Goal: Information Seeking & Learning: Learn about a topic

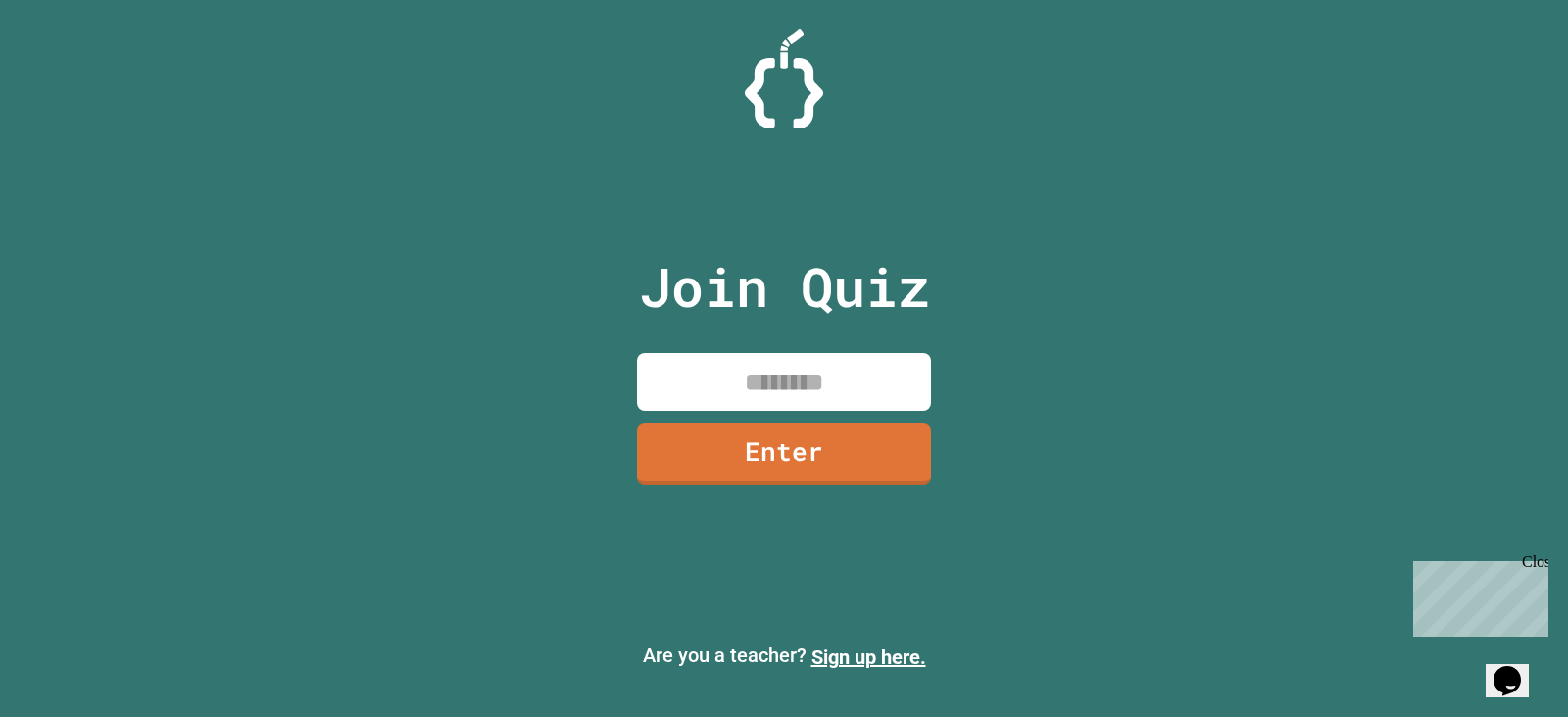
click at [739, 383] on input at bounding box center [784, 382] width 294 height 58
type input "********"
click at [1539, 562] on div "Close" at bounding box center [1534, 565] width 25 height 25
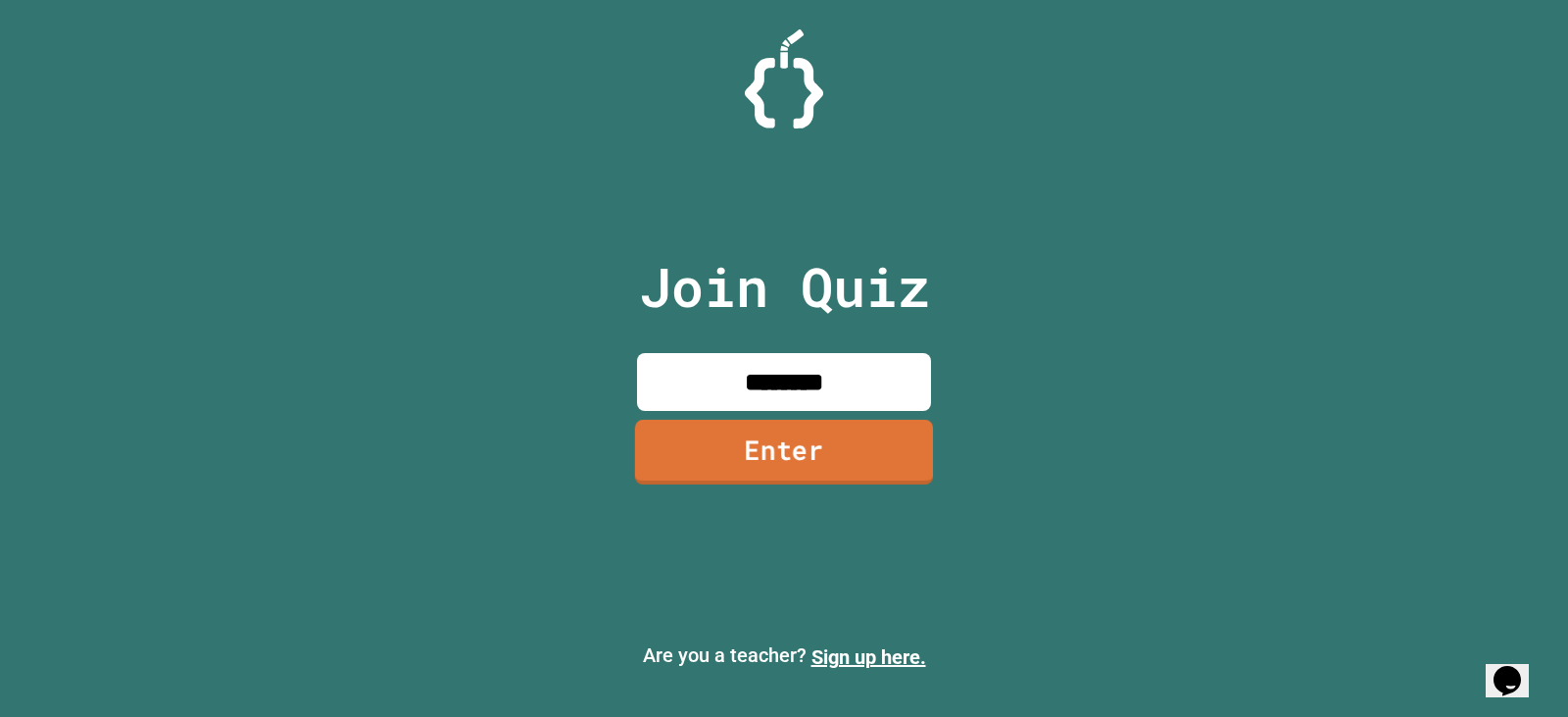
click at [856, 452] on link "Enter" at bounding box center [784, 452] width 298 height 65
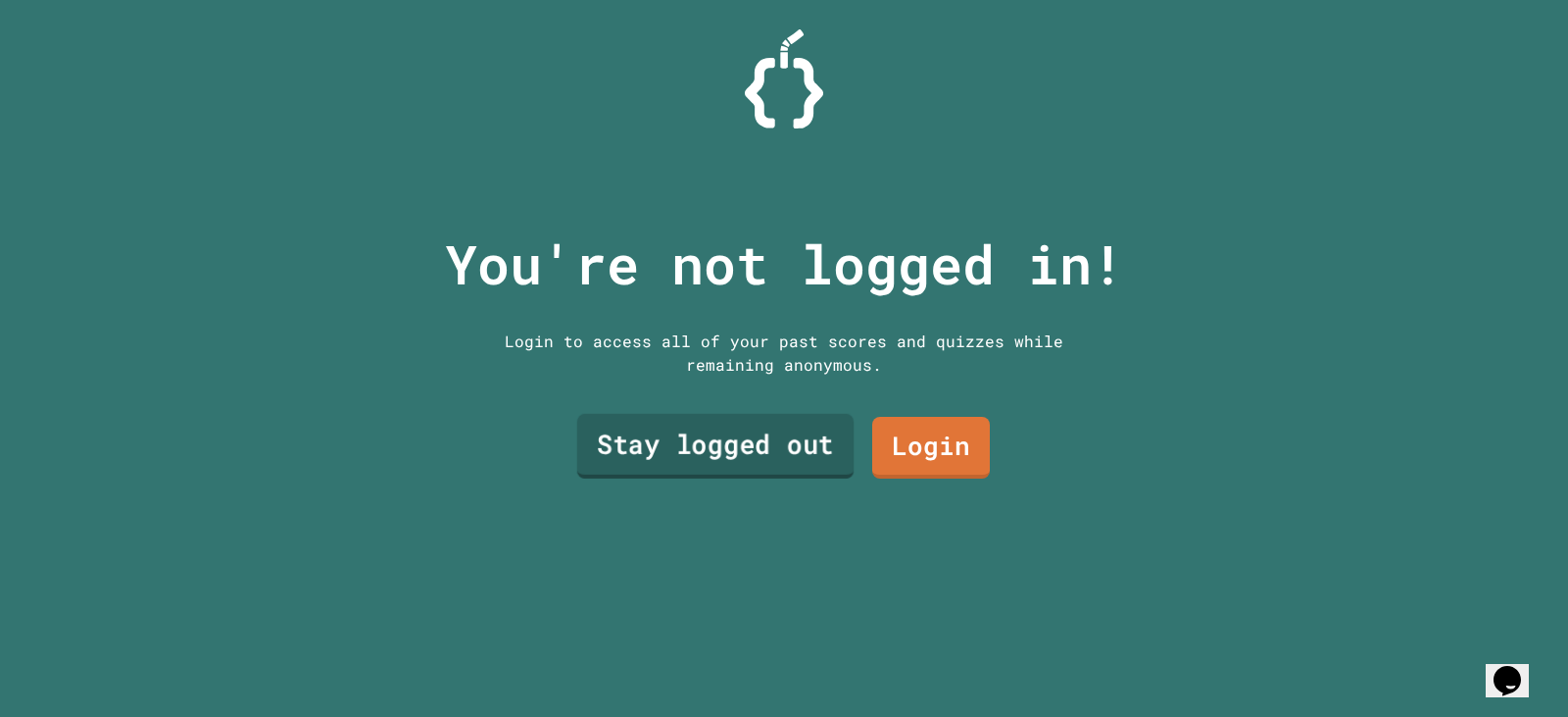
click at [670, 434] on link "Stay logged out" at bounding box center [716, 446] width 277 height 65
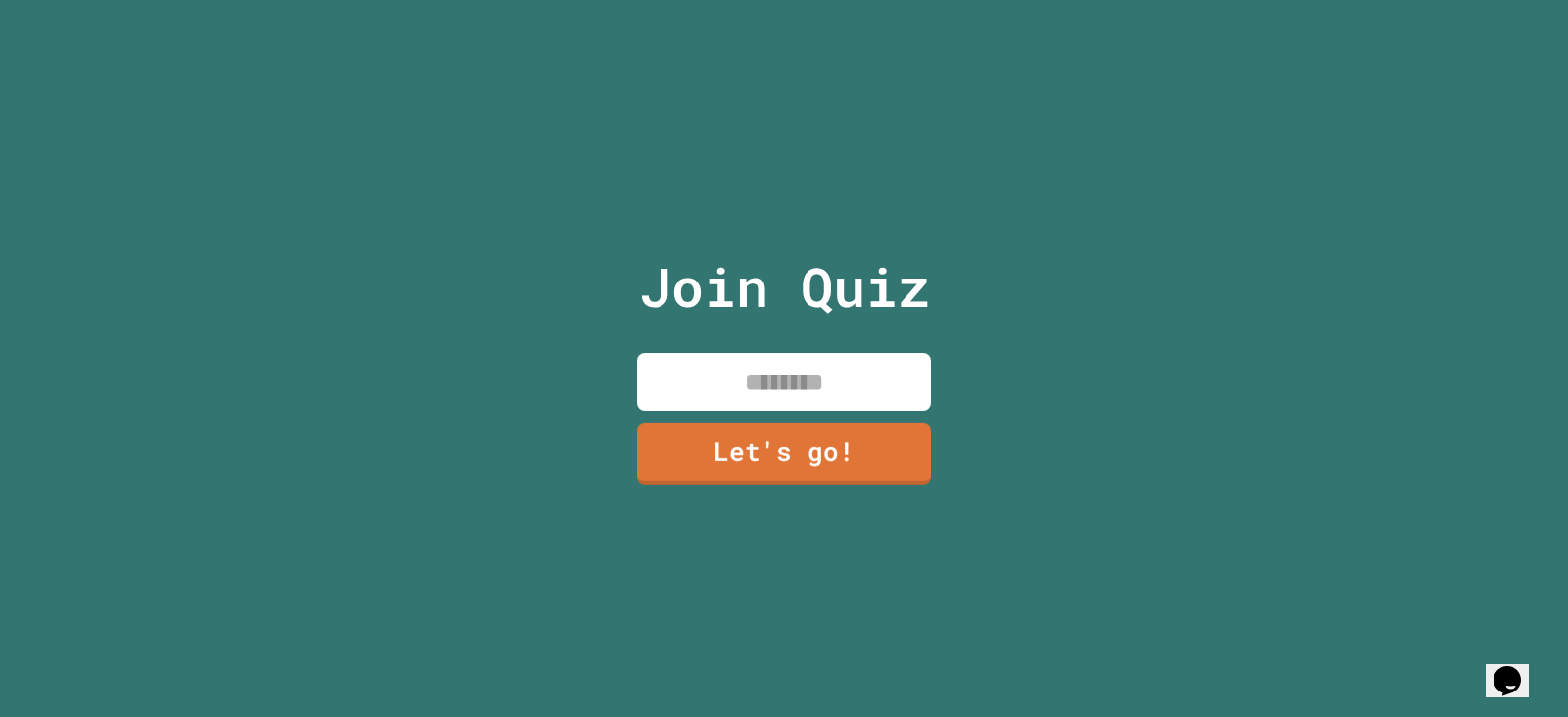
click at [686, 374] on input at bounding box center [784, 382] width 294 height 58
type input "*"
type input "****"
click at [570, 408] on div "Join Quiz **** Let's go!" at bounding box center [784, 358] width 1568 height 717
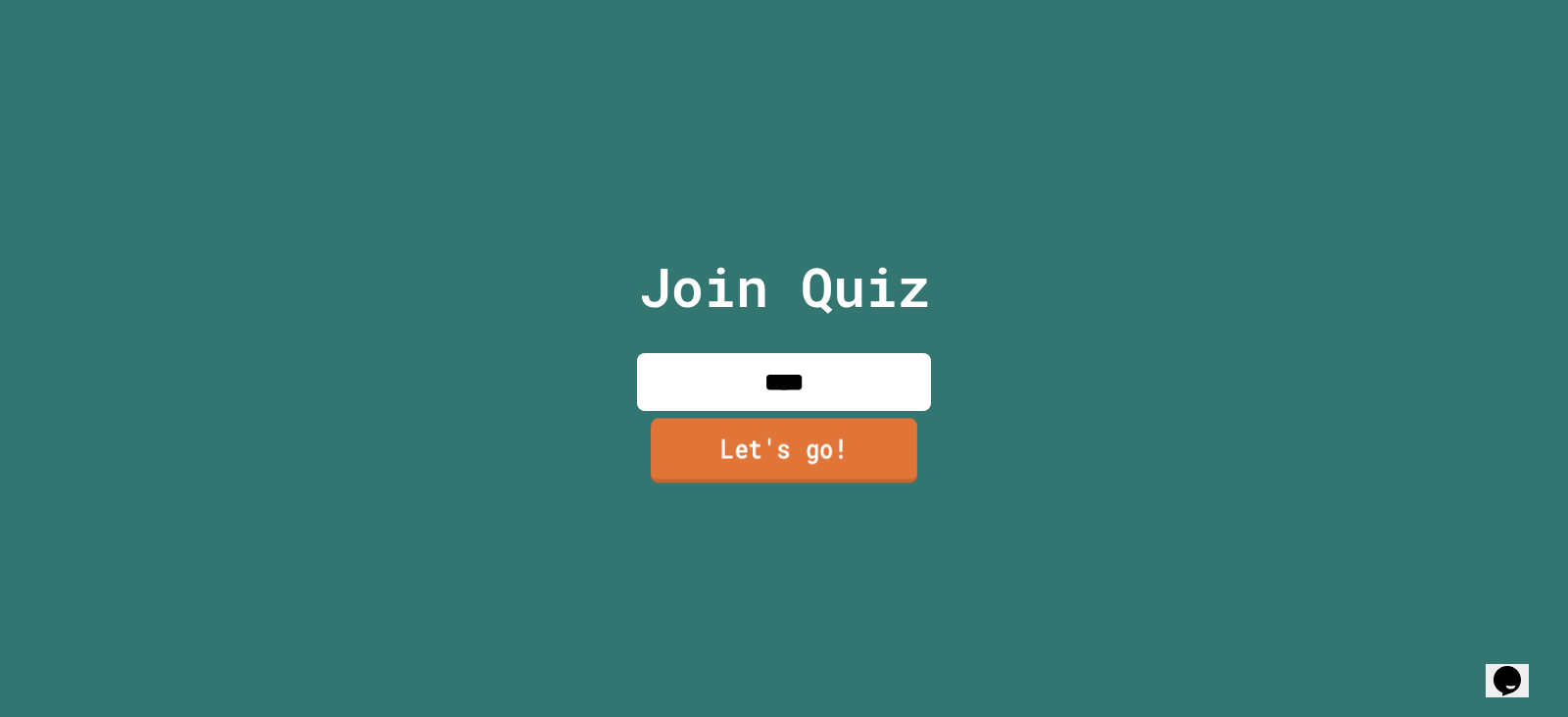
click at [669, 456] on link "Let's go!" at bounding box center [784, 450] width 267 height 65
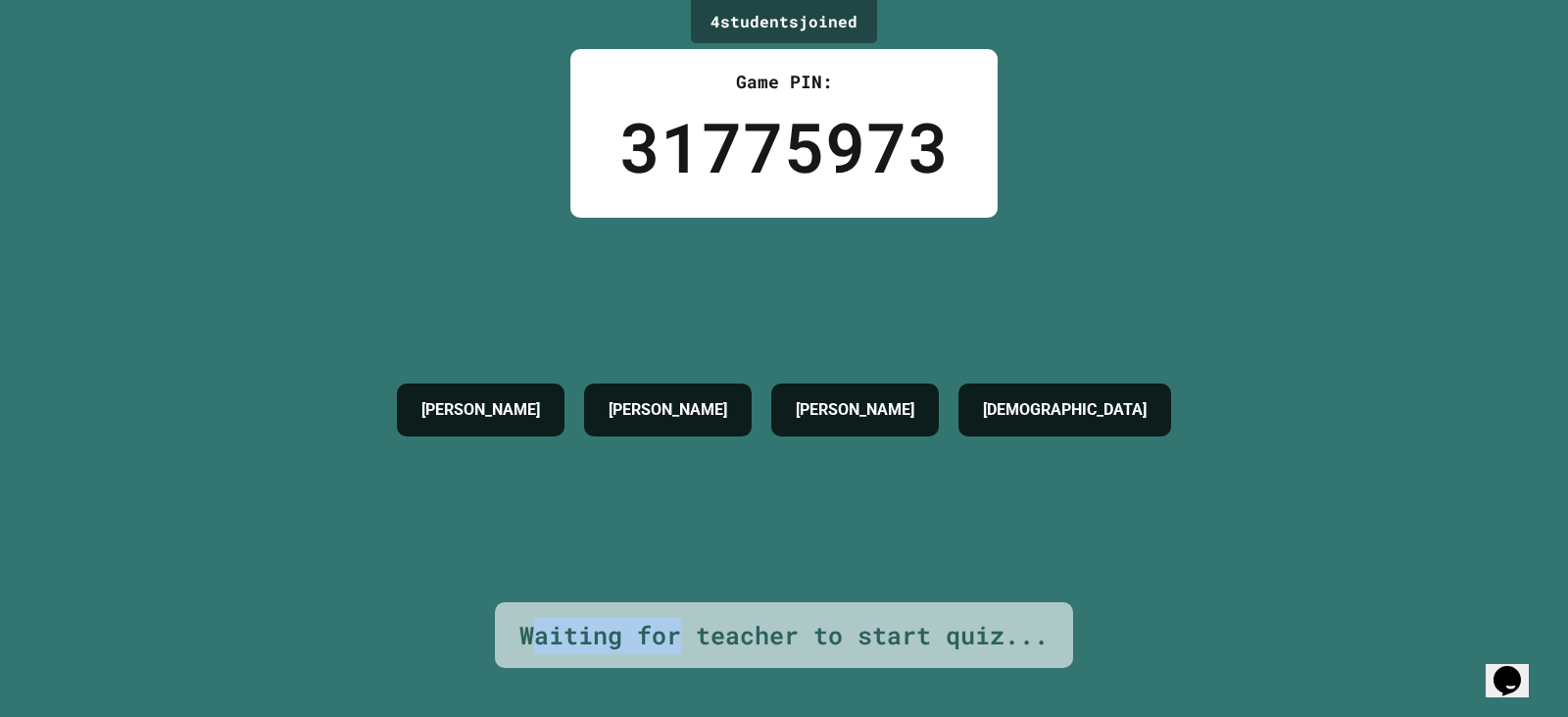
drag, startPoint x: 526, startPoint y: 620, endPoint x: 671, endPoint y: 602, distance: 146.1
click at [671, 617] on div "Waiting for teacher to start quiz..." at bounding box center [784, 635] width 530 height 37
click at [520, 631] on div "Waiting for teacher to start quiz..." at bounding box center [784, 635] width 530 height 37
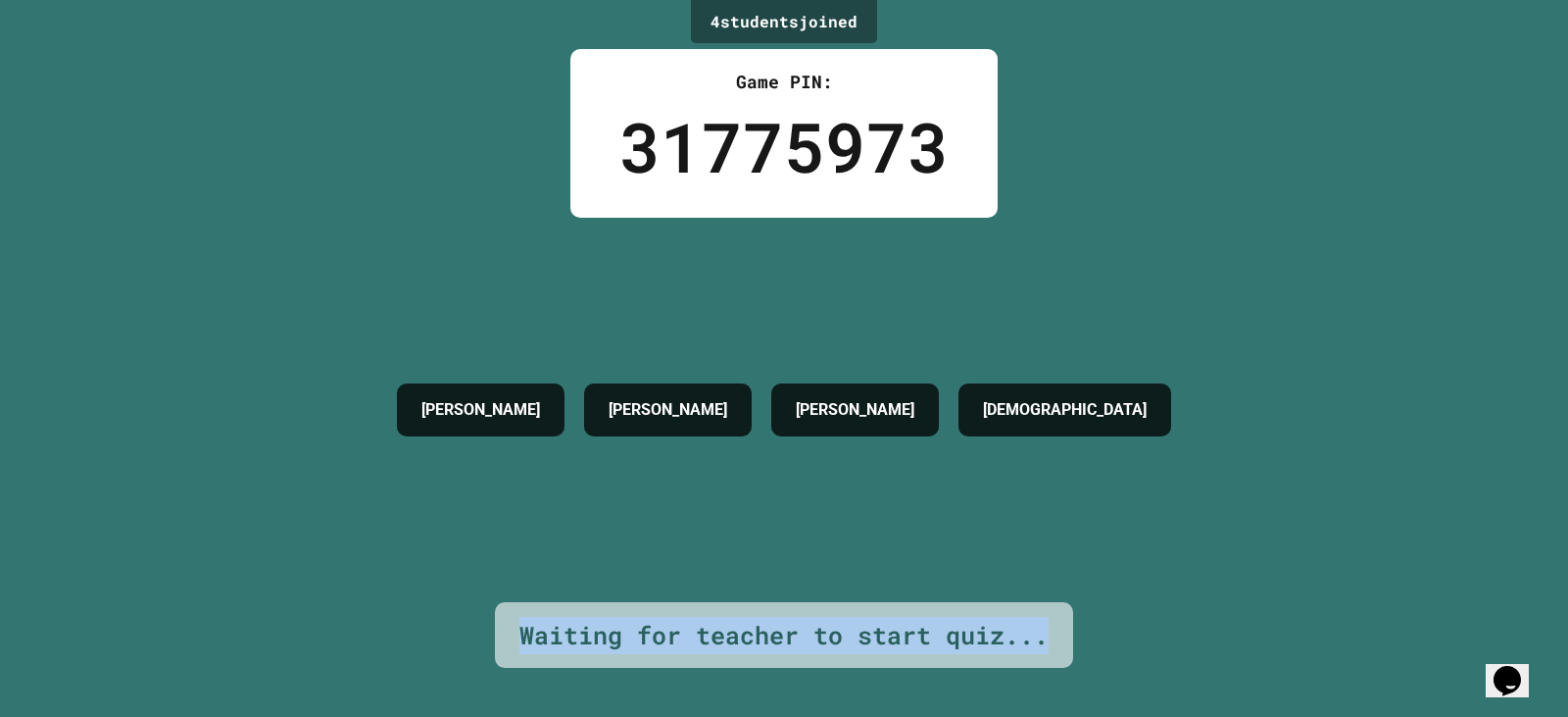
drag, startPoint x: 516, startPoint y: 625, endPoint x: 1068, endPoint y: 633, distance: 552.1
click at [1068, 633] on div "4 student s joined Game PIN: 31775973 [PERSON_NAME] [PERSON_NAME] [PERSON_NAME]…" at bounding box center [784, 358] width 1568 height 717
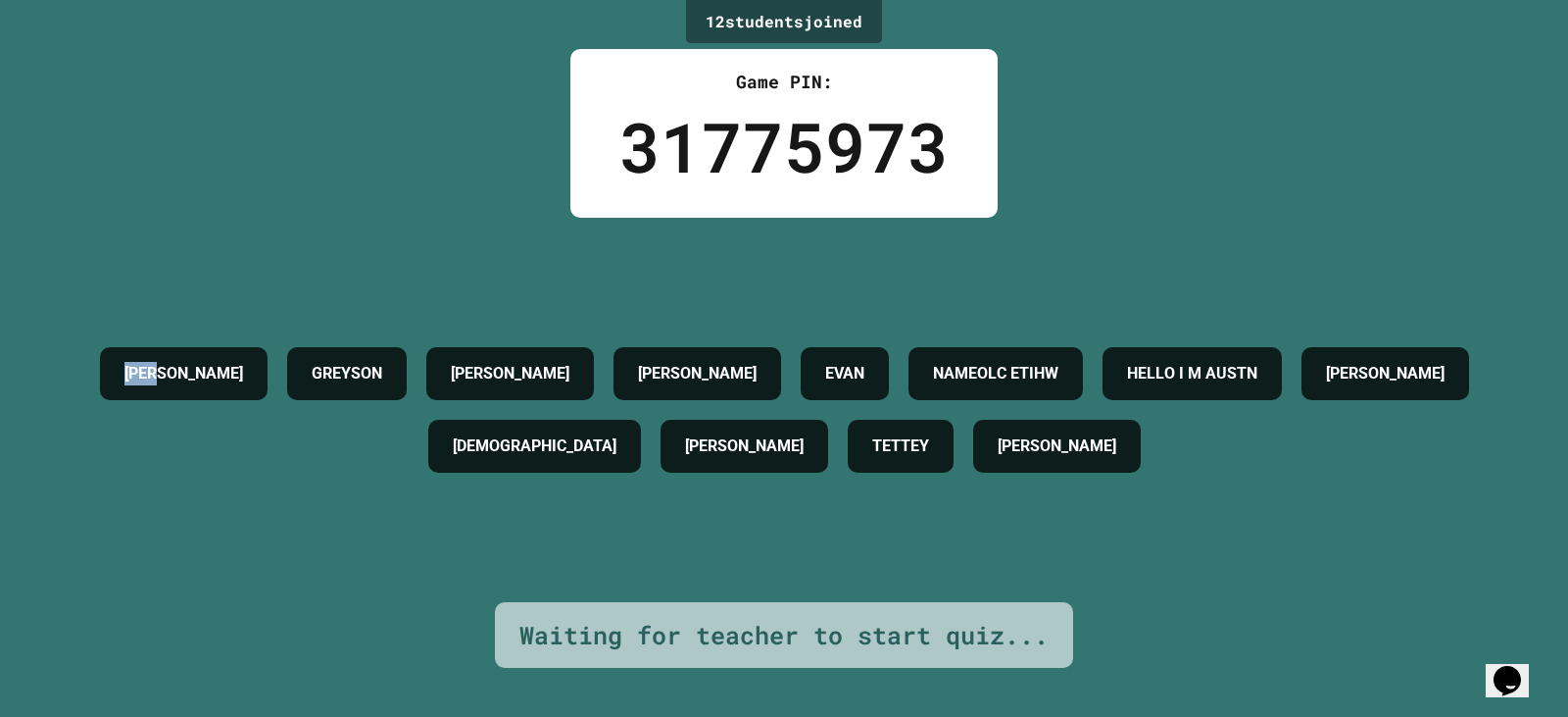
drag, startPoint x: 112, startPoint y: 363, endPoint x: 188, endPoint y: 373, distance: 76.7
click at [188, 373] on div "[PERSON_NAME]" at bounding box center [184, 373] width 168 height 53
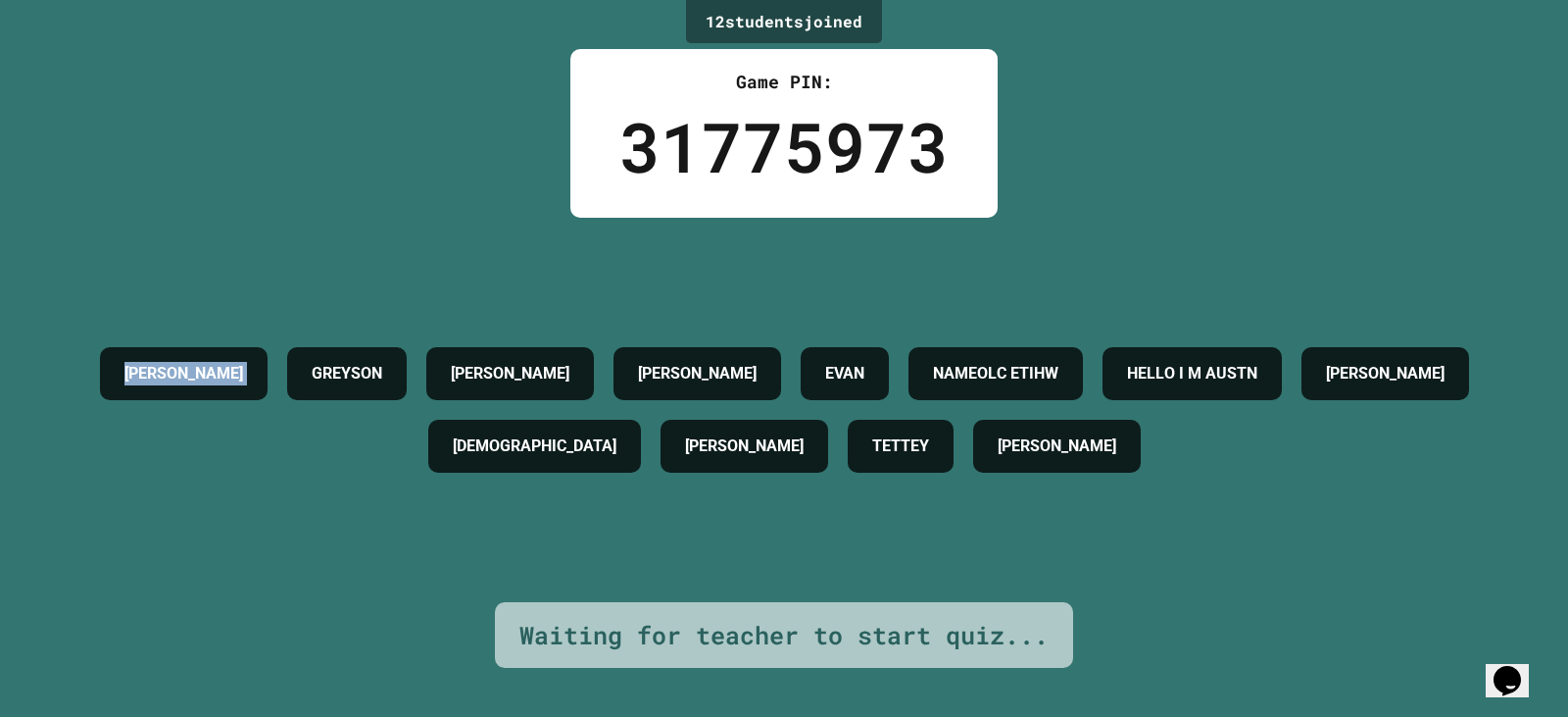
click at [188, 373] on div "[PERSON_NAME]" at bounding box center [184, 373] width 168 height 53
click at [181, 392] on div "[PERSON_NAME]" at bounding box center [184, 373] width 168 height 53
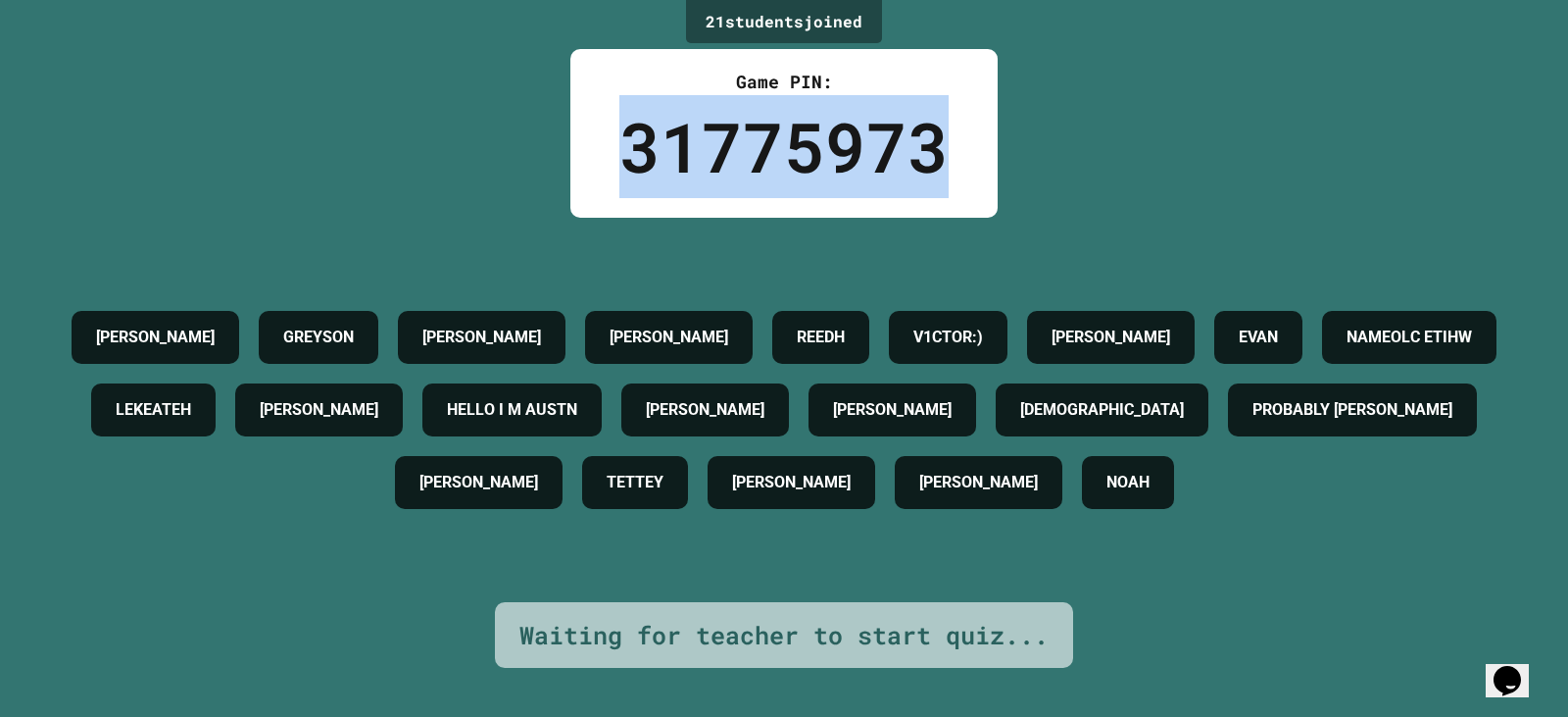
drag, startPoint x: 620, startPoint y: 141, endPoint x: 1048, endPoint y: 179, distance: 429.7
click at [1044, 178] on div "21 student s joined Game PIN: 31775973 [PERSON_NAME] [PERSON_NAME] V1CTOR:) [PE…" at bounding box center [784, 358] width 1568 height 717
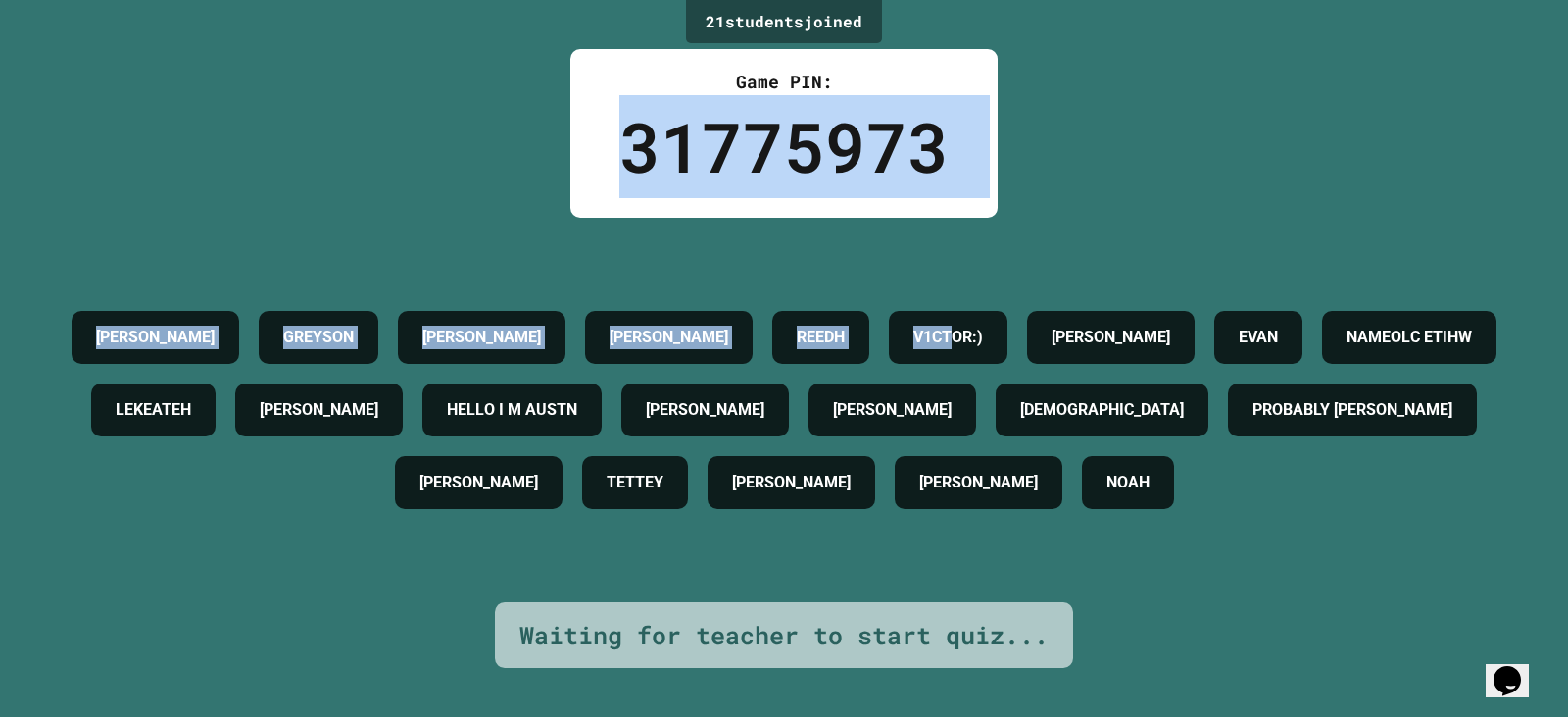
drag, startPoint x: 906, startPoint y: 154, endPoint x: 893, endPoint y: 150, distance: 13.6
click at [905, 154] on div "31775973" at bounding box center [784, 146] width 330 height 103
click at [758, 140] on div "31775973" at bounding box center [784, 146] width 330 height 103
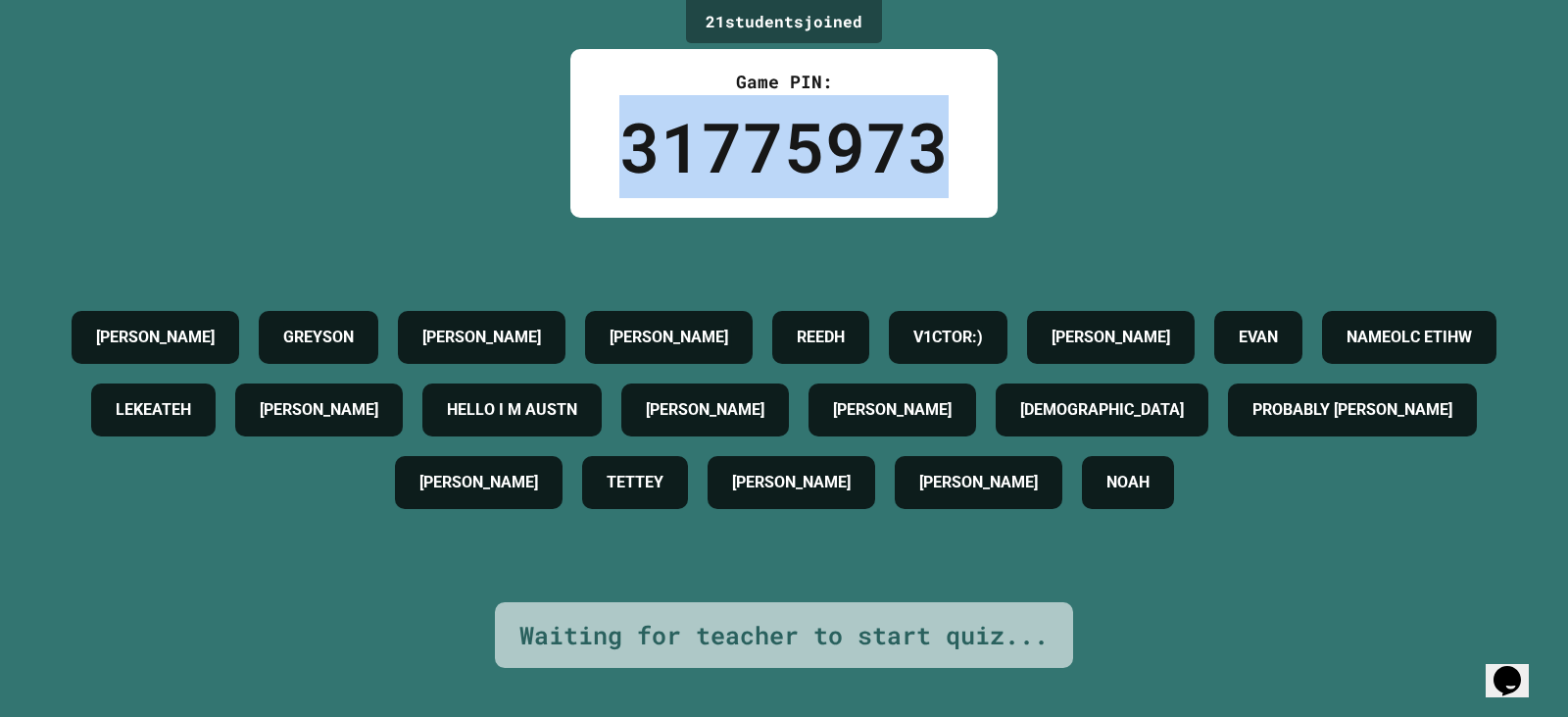
click at [758, 140] on div "31775973" at bounding box center [784, 146] width 330 height 103
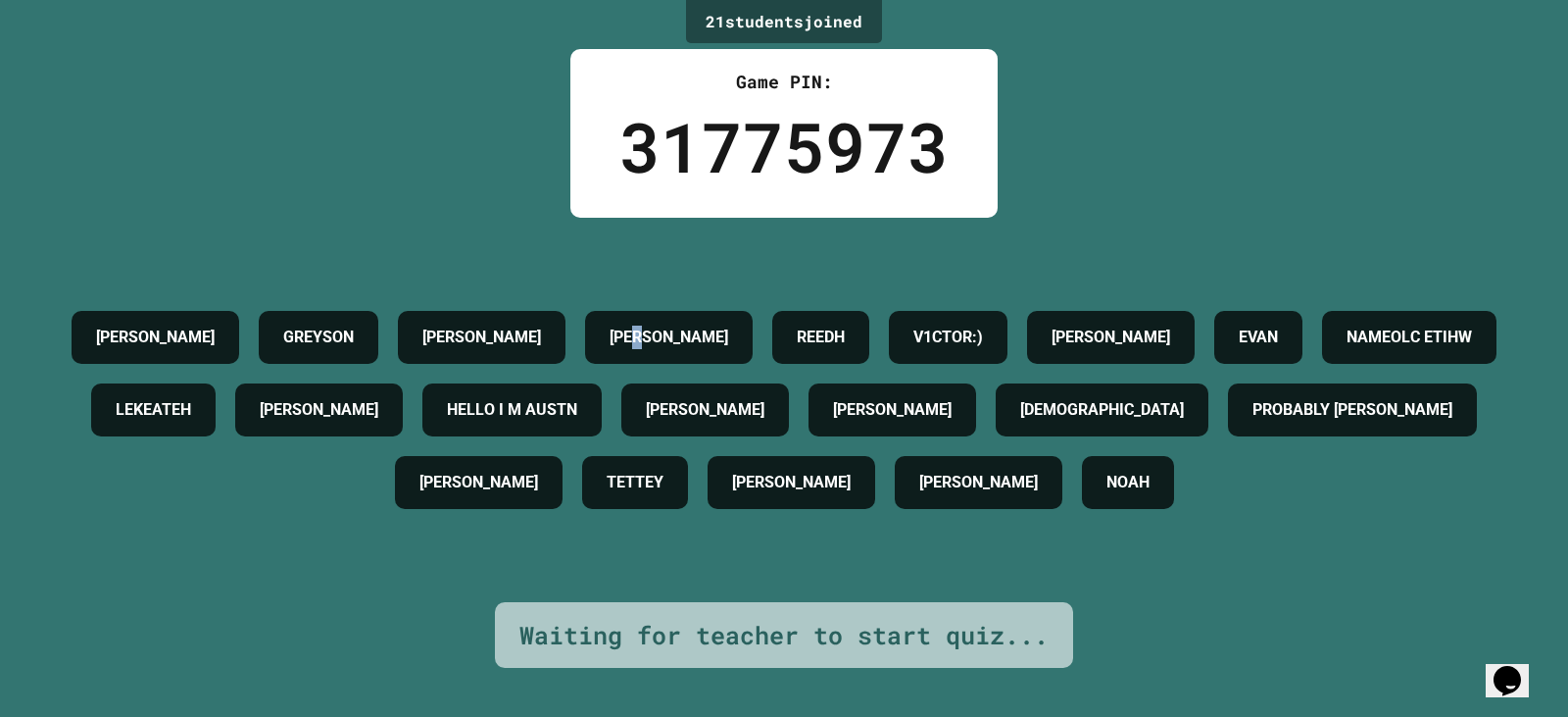
drag, startPoint x: 733, startPoint y: 223, endPoint x: 757, endPoint y: 260, distance: 44.1
click at [755, 268] on div "[PERSON_NAME] [PERSON_NAME] V1CTOR:) [PERSON_NAME] [PERSON_NAME] NAMEOLC ETIHW …" at bounding box center [784, 410] width 1470 height 384
click at [761, 170] on div "31775973" at bounding box center [784, 146] width 330 height 103
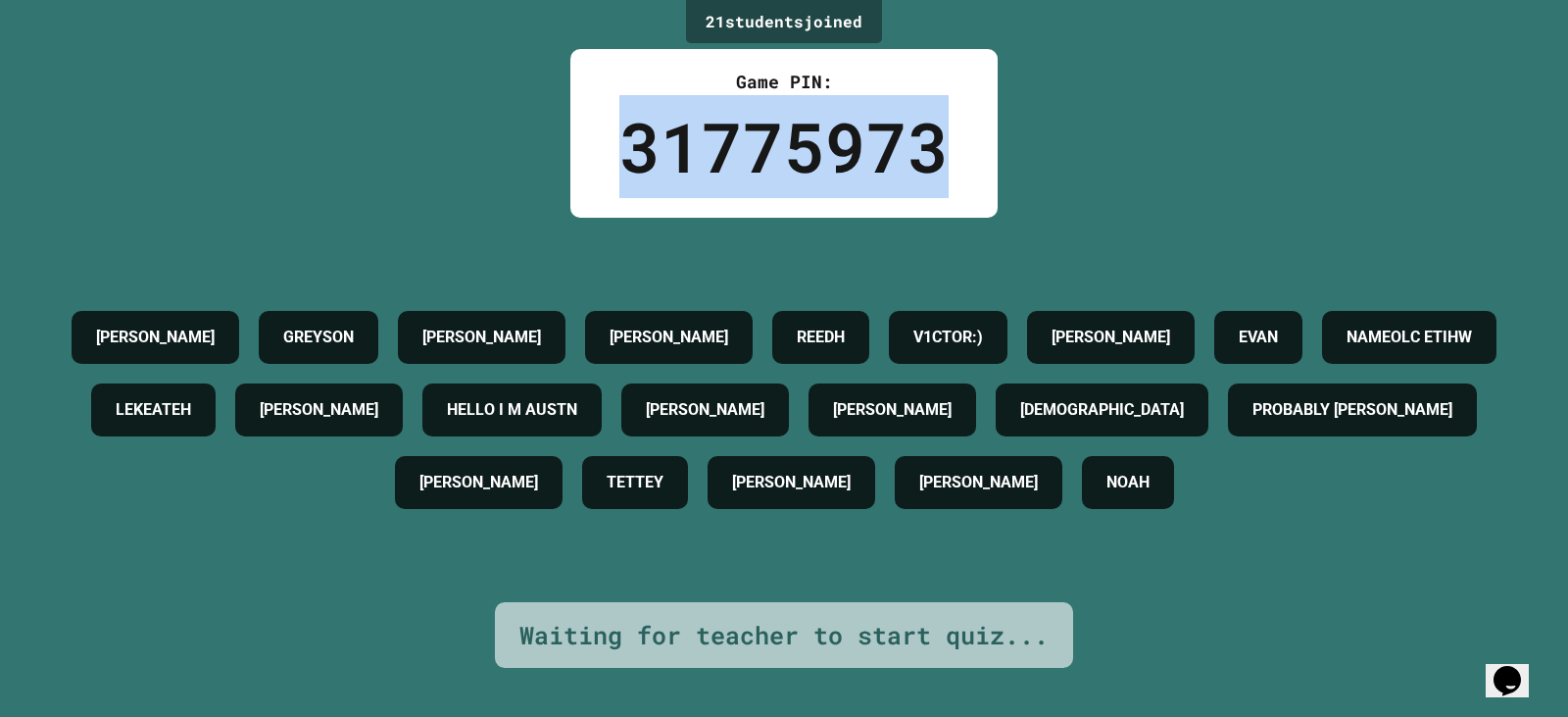
click at [761, 170] on div "31775973" at bounding box center [784, 146] width 330 height 103
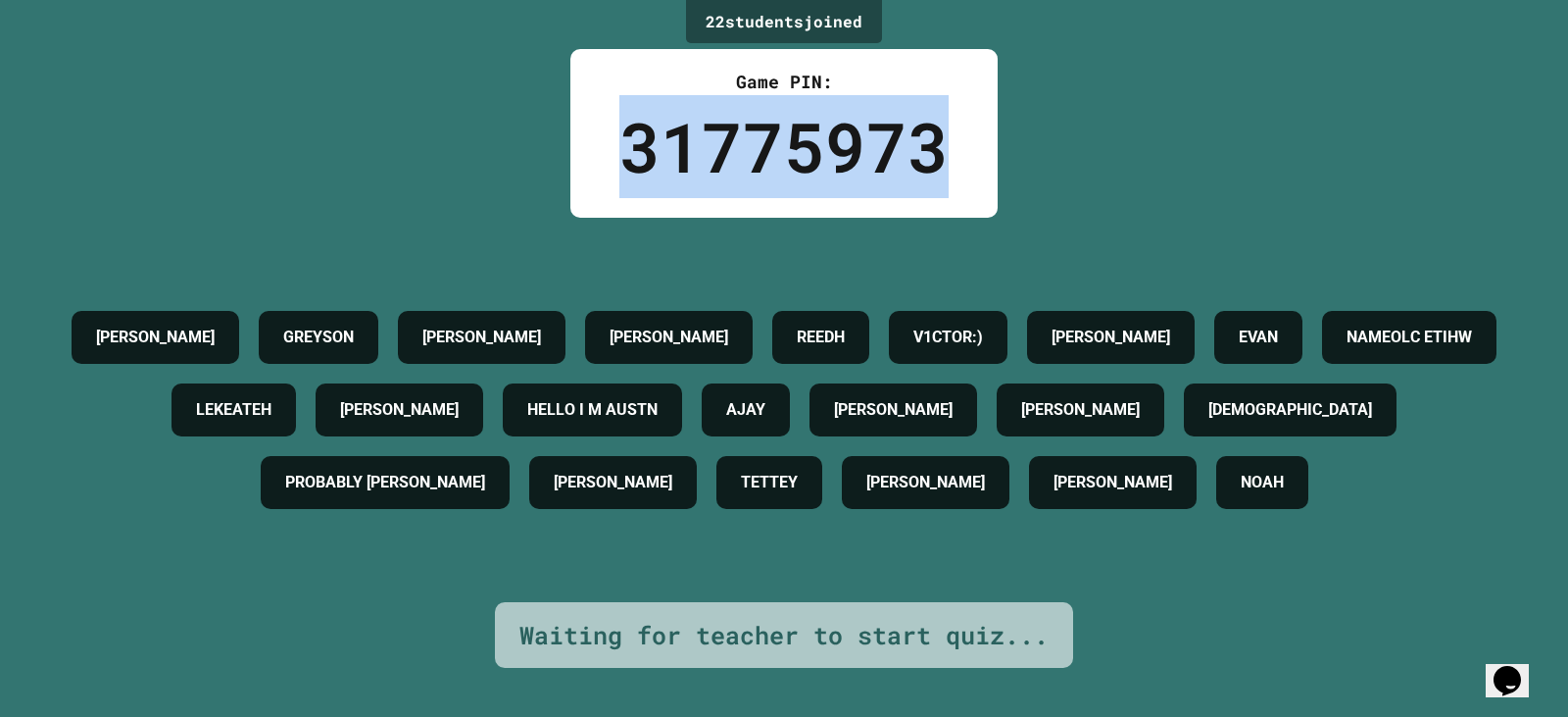
click at [754, 149] on div "31775973" at bounding box center [784, 146] width 330 height 103
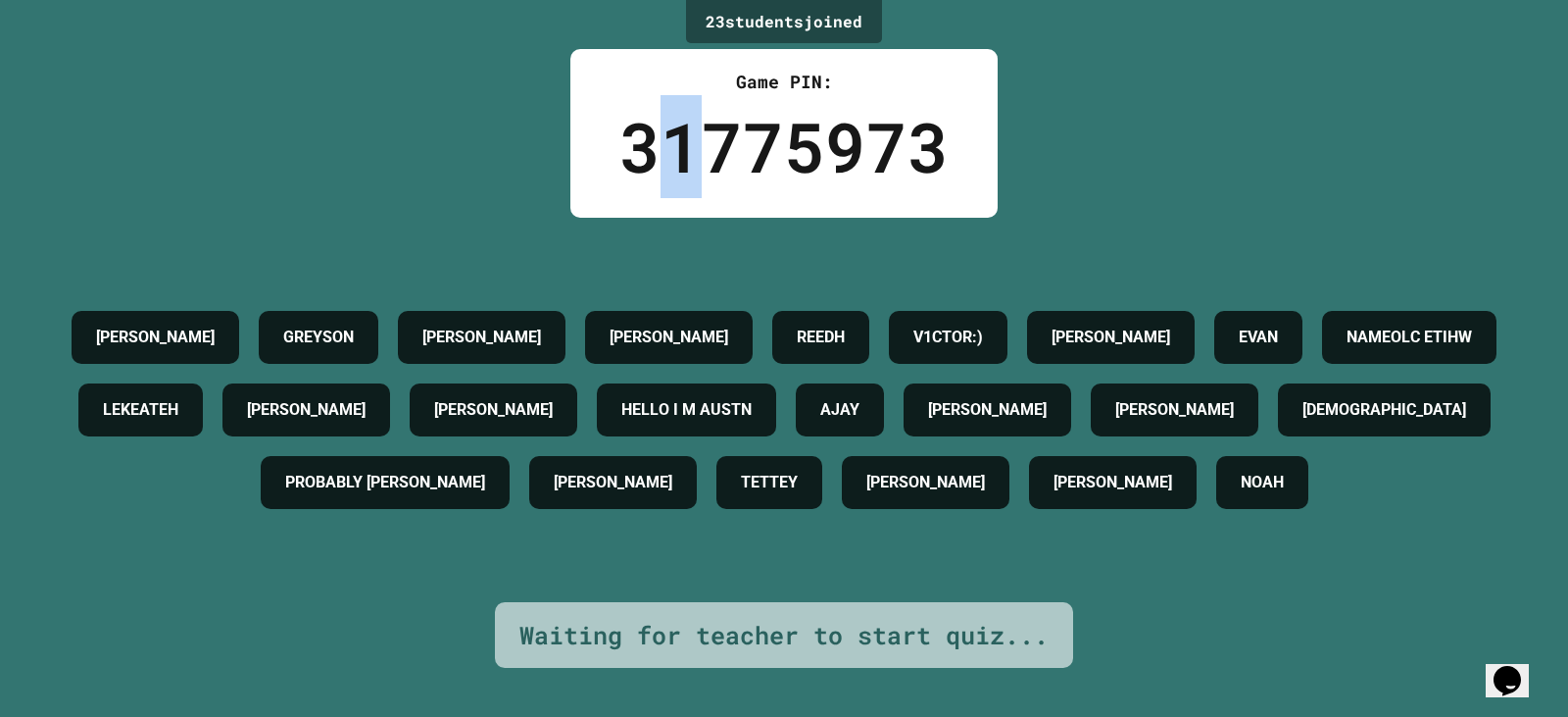
drag, startPoint x: 671, startPoint y: 167, endPoint x: 707, endPoint y: 172, distance: 36.3
click at [703, 172] on div "31775973" at bounding box center [784, 146] width 330 height 103
click at [822, 178] on div "31775973" at bounding box center [784, 146] width 330 height 103
click at [669, 155] on div "31775973" at bounding box center [784, 146] width 330 height 103
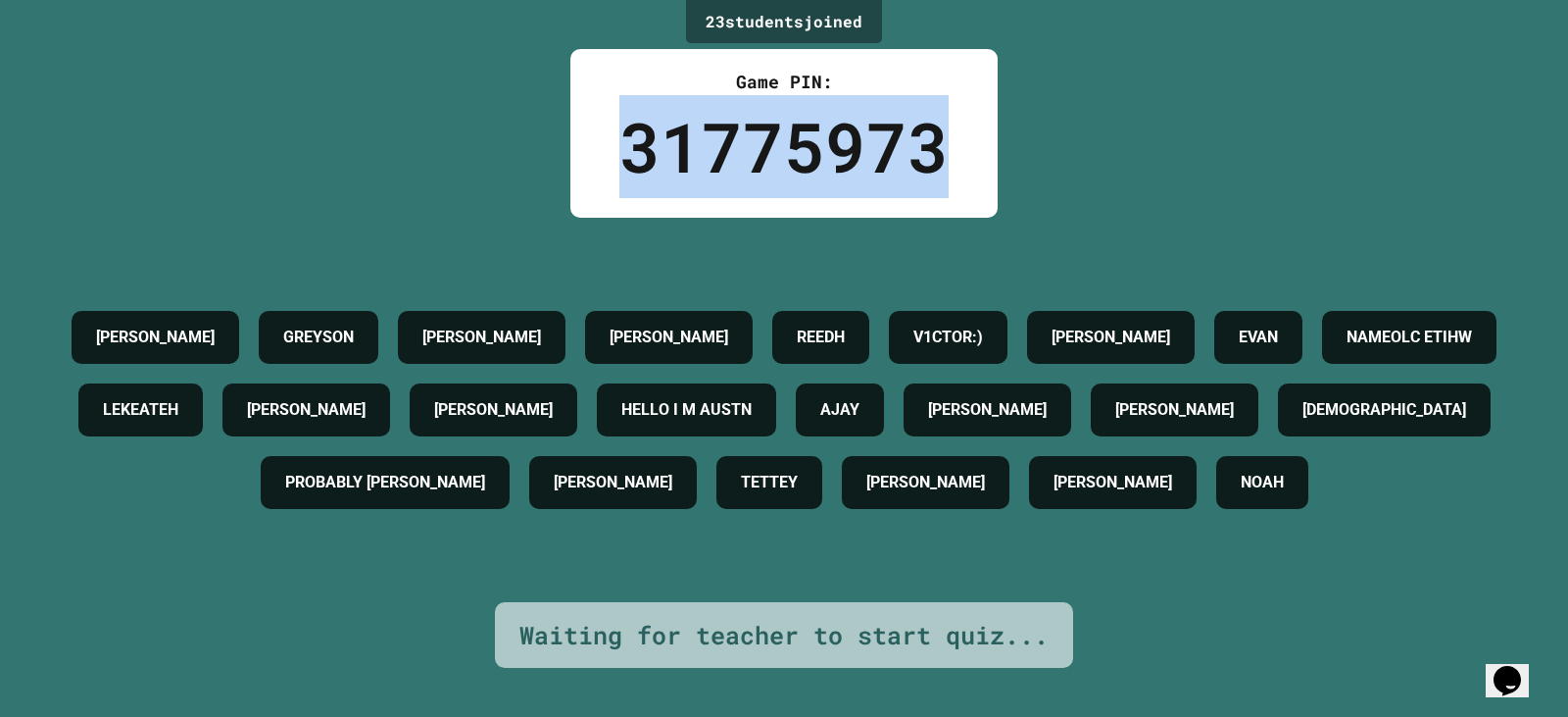
click at [669, 155] on div "31775973" at bounding box center [784, 146] width 330 height 103
click at [602, 140] on div "Game PIN: 31775973" at bounding box center [784, 133] width 428 height 169
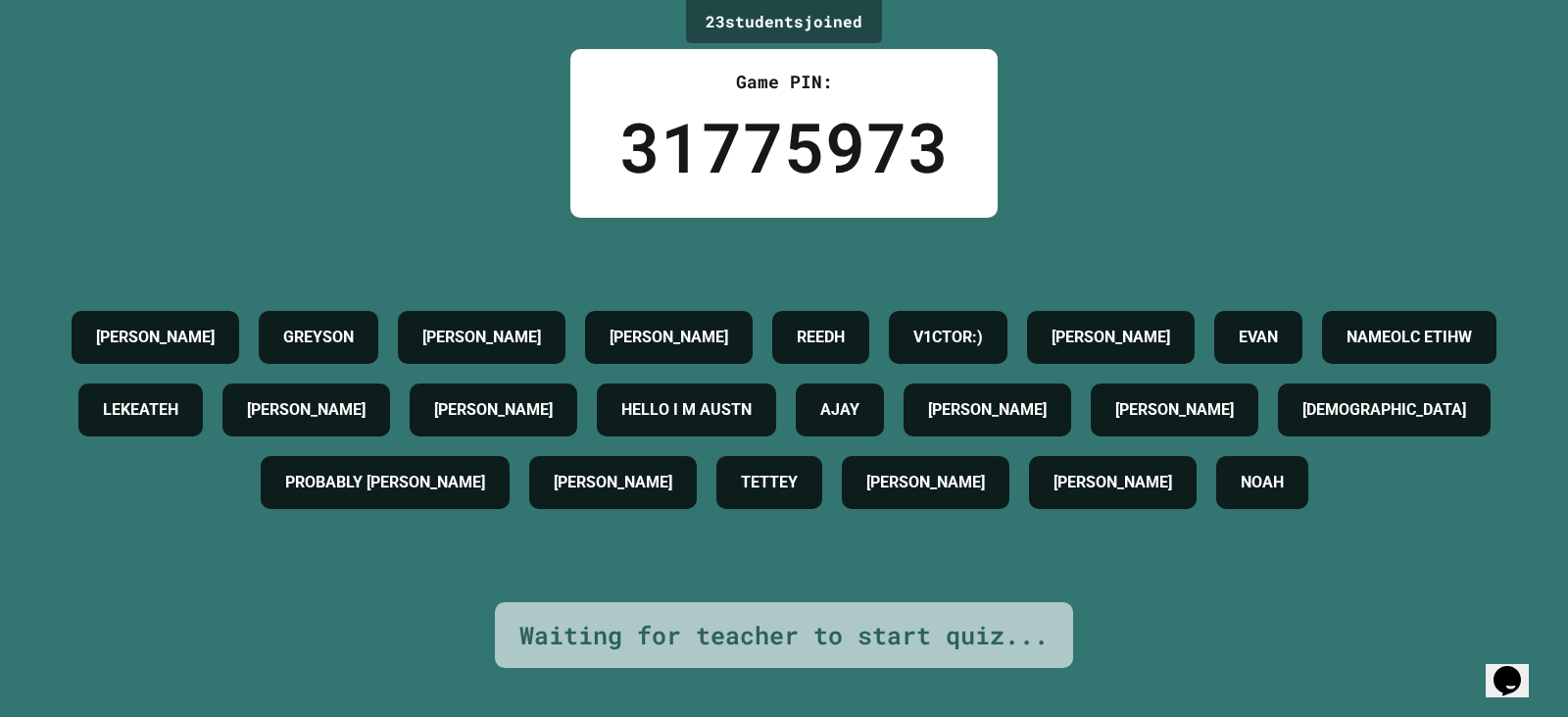
drag, startPoint x: 636, startPoint y: 145, endPoint x: 693, endPoint y: 158, distance: 58.5
click at [684, 155] on div "31775973" at bounding box center [784, 146] width 330 height 103
click at [643, 150] on div "31775973" at bounding box center [784, 146] width 330 height 103
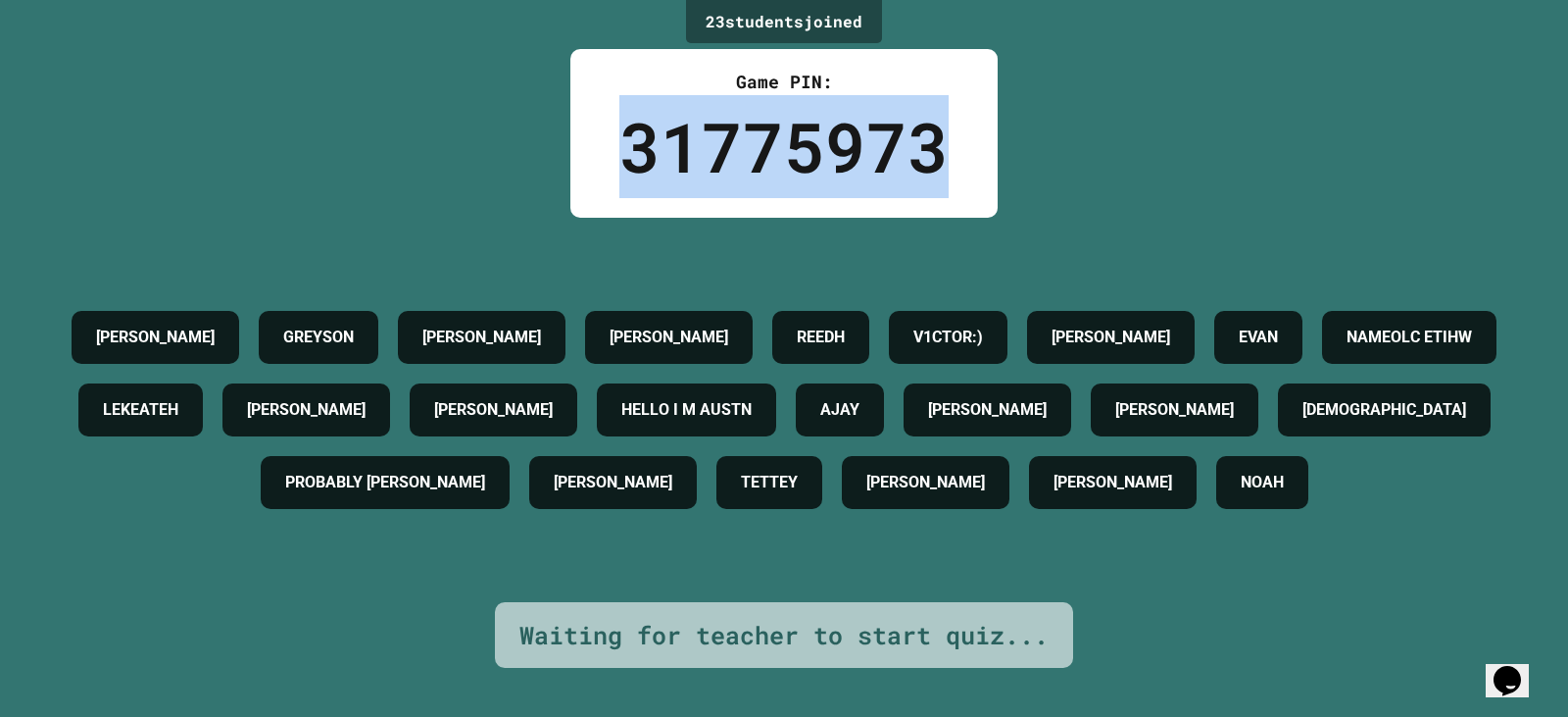
drag, startPoint x: 576, startPoint y: 141, endPoint x: 953, endPoint y: 126, distance: 377.3
click at [953, 126] on div "Game PIN: 31775973" at bounding box center [784, 133] width 428 height 169
click at [953, 146] on div "Game PIN: 31775973" at bounding box center [784, 133] width 428 height 169
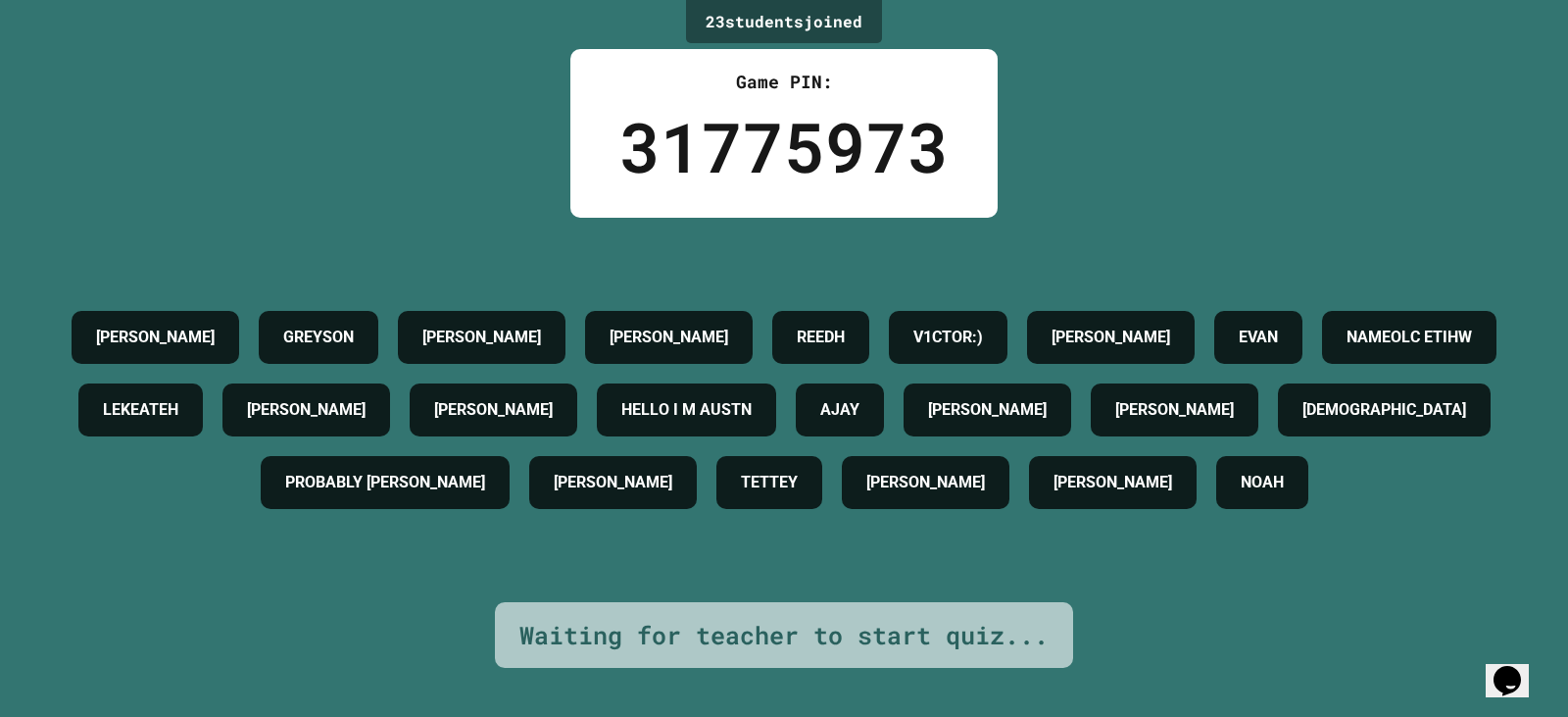
click at [953, 146] on div "Game PIN: 31775973" at bounding box center [784, 133] width 428 height 169
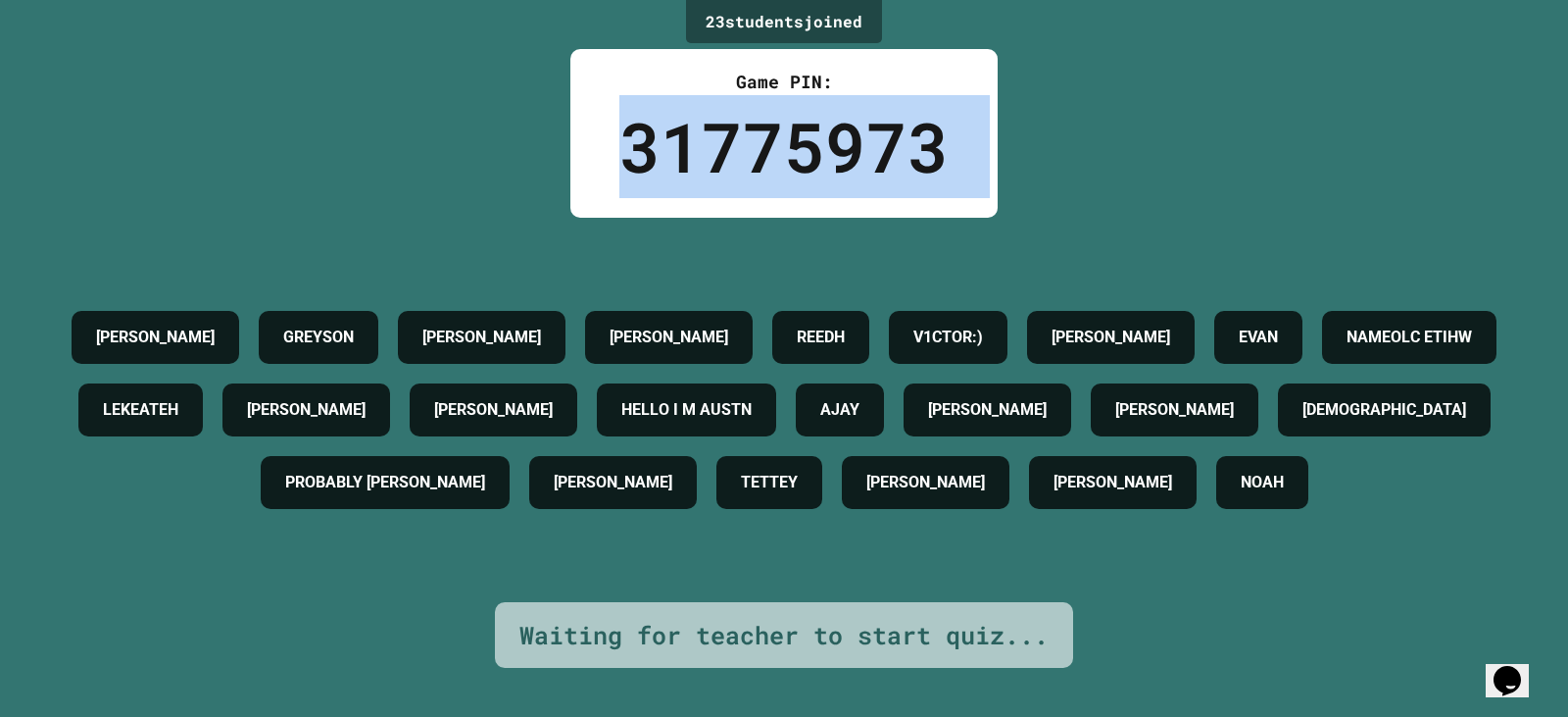
click at [953, 146] on div "Game PIN: 31775973" at bounding box center [784, 133] width 428 height 169
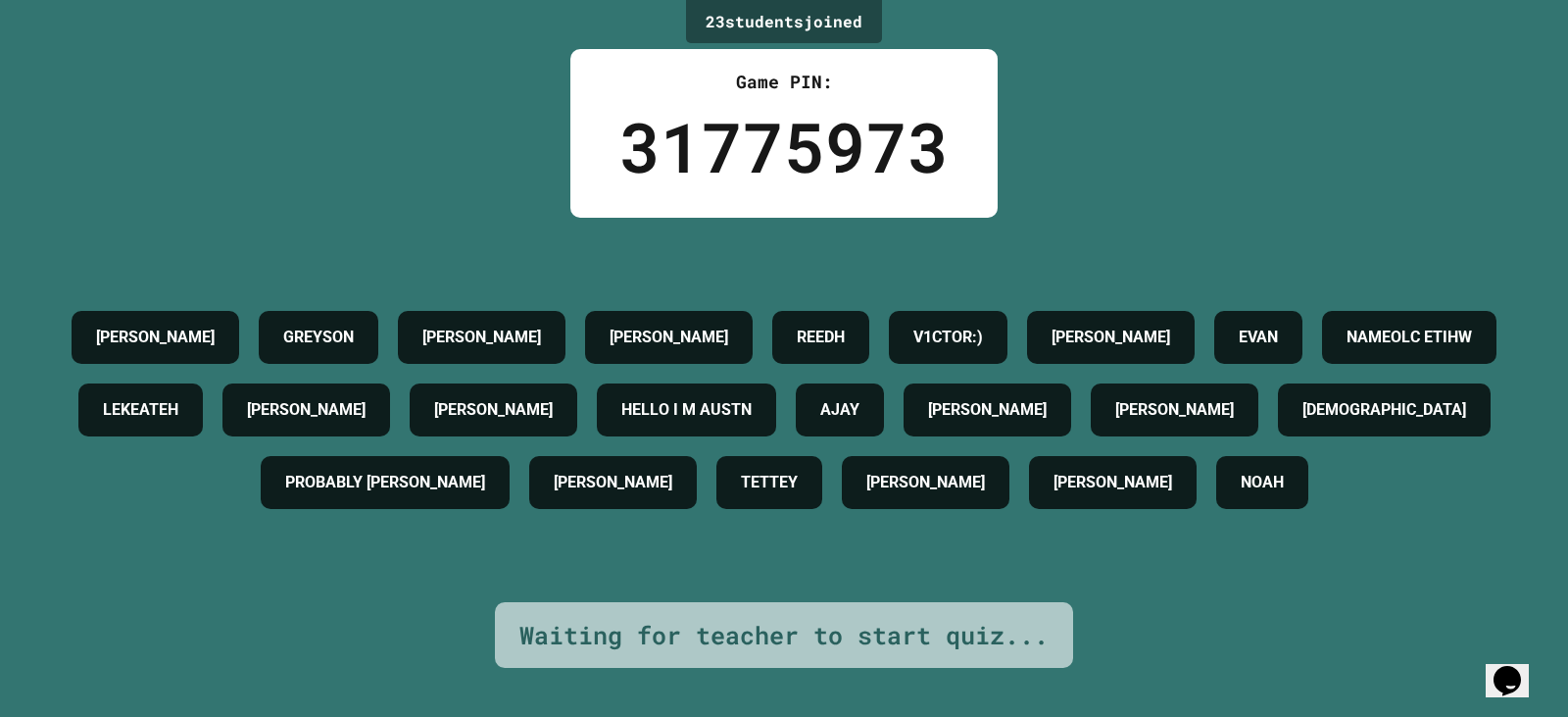
click at [953, 146] on div "Game PIN: 31775973" at bounding box center [784, 133] width 428 height 169
click at [986, 146] on div "Game PIN: 31775973" at bounding box center [784, 133] width 428 height 169
click at [998, 146] on div "23 student s joined Game PIN: 31775973 [PERSON_NAME] [PERSON_NAME] V1CTOR:) [PE…" at bounding box center [784, 358] width 1568 height 717
click at [971, 142] on div "Game PIN: 31775973" at bounding box center [784, 133] width 428 height 169
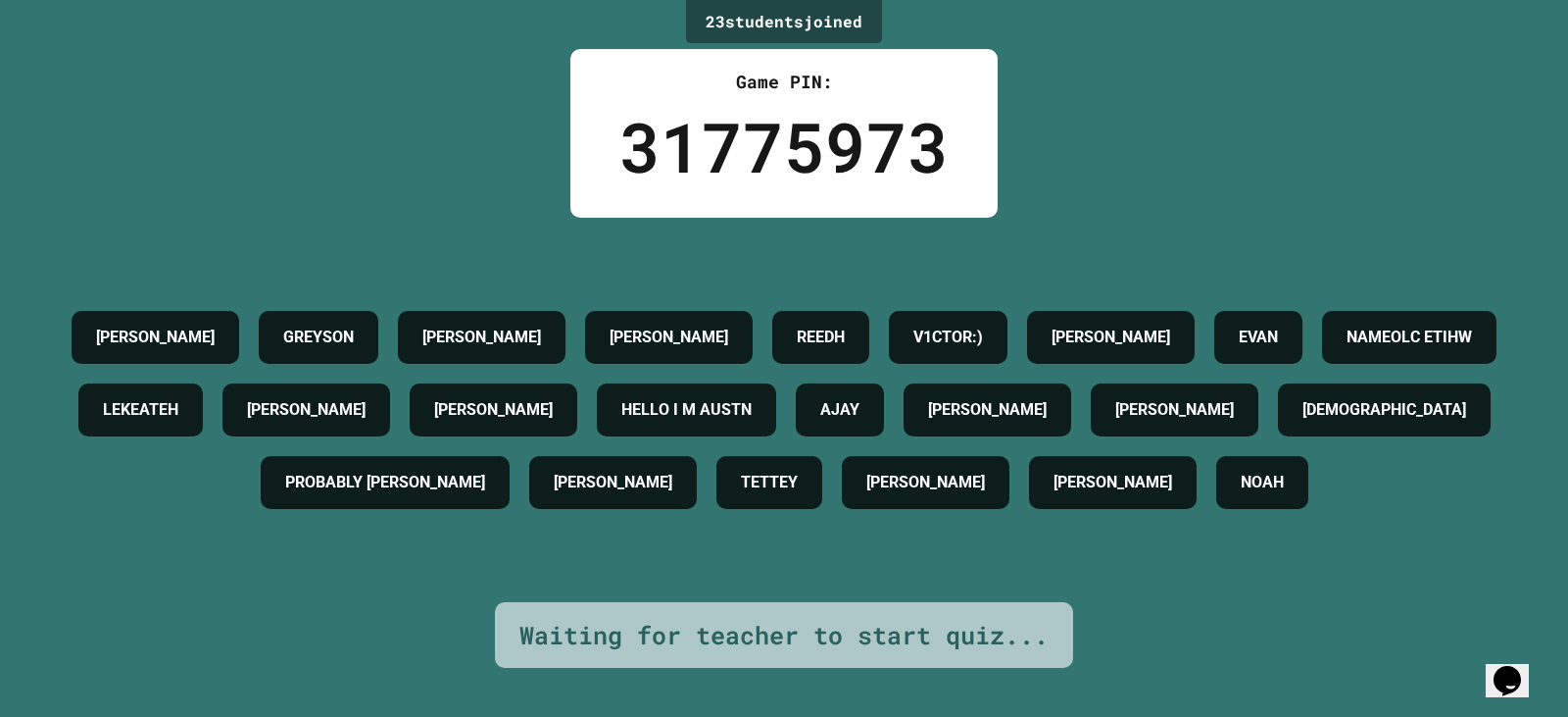
click at [971, 142] on div "Game PIN: 31775973" at bounding box center [784, 133] width 428 height 169
click at [883, 142] on div "31775973" at bounding box center [784, 146] width 330 height 103
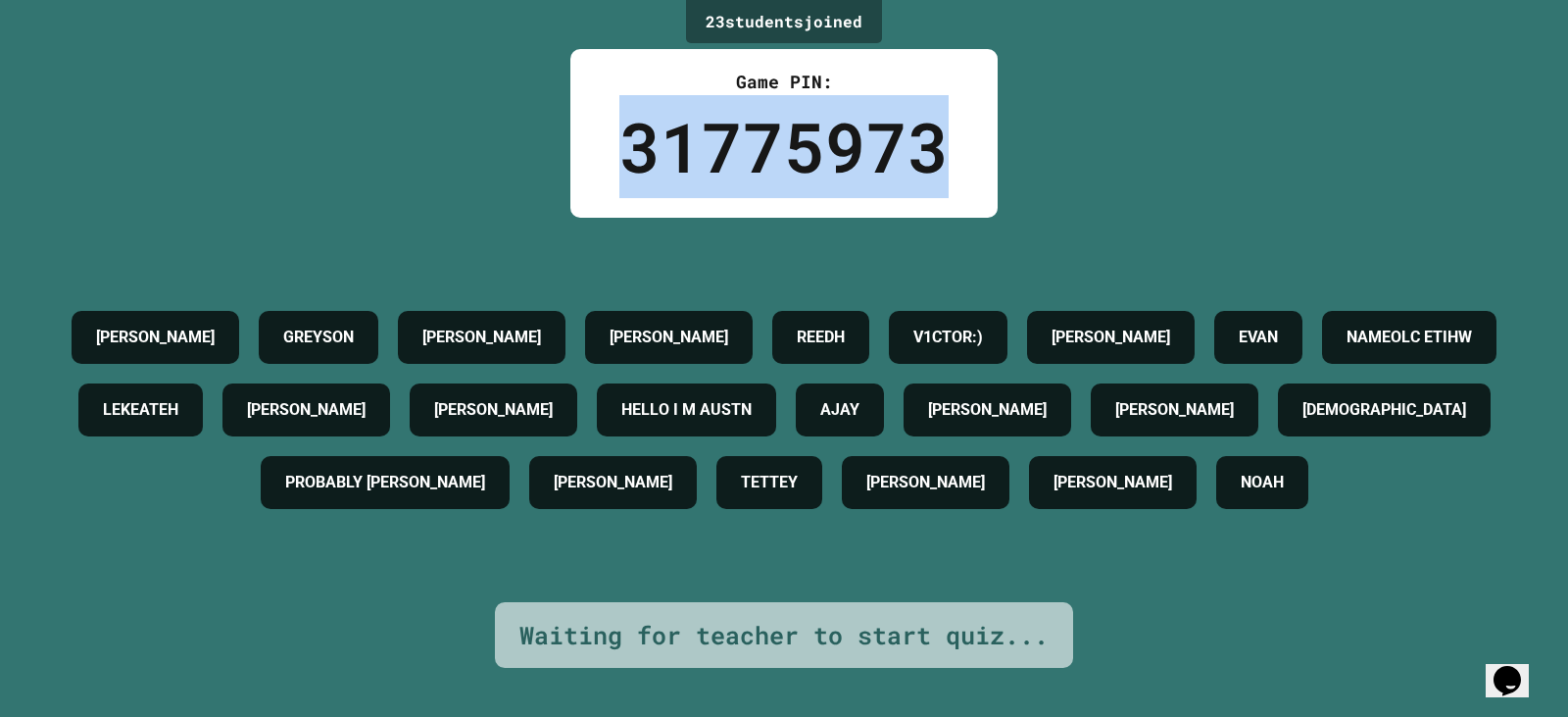
click at [883, 142] on div "31775973" at bounding box center [784, 146] width 330 height 103
click at [757, 142] on div "31775973" at bounding box center [784, 146] width 330 height 103
click at [747, 135] on div "31775973" at bounding box center [784, 146] width 330 height 103
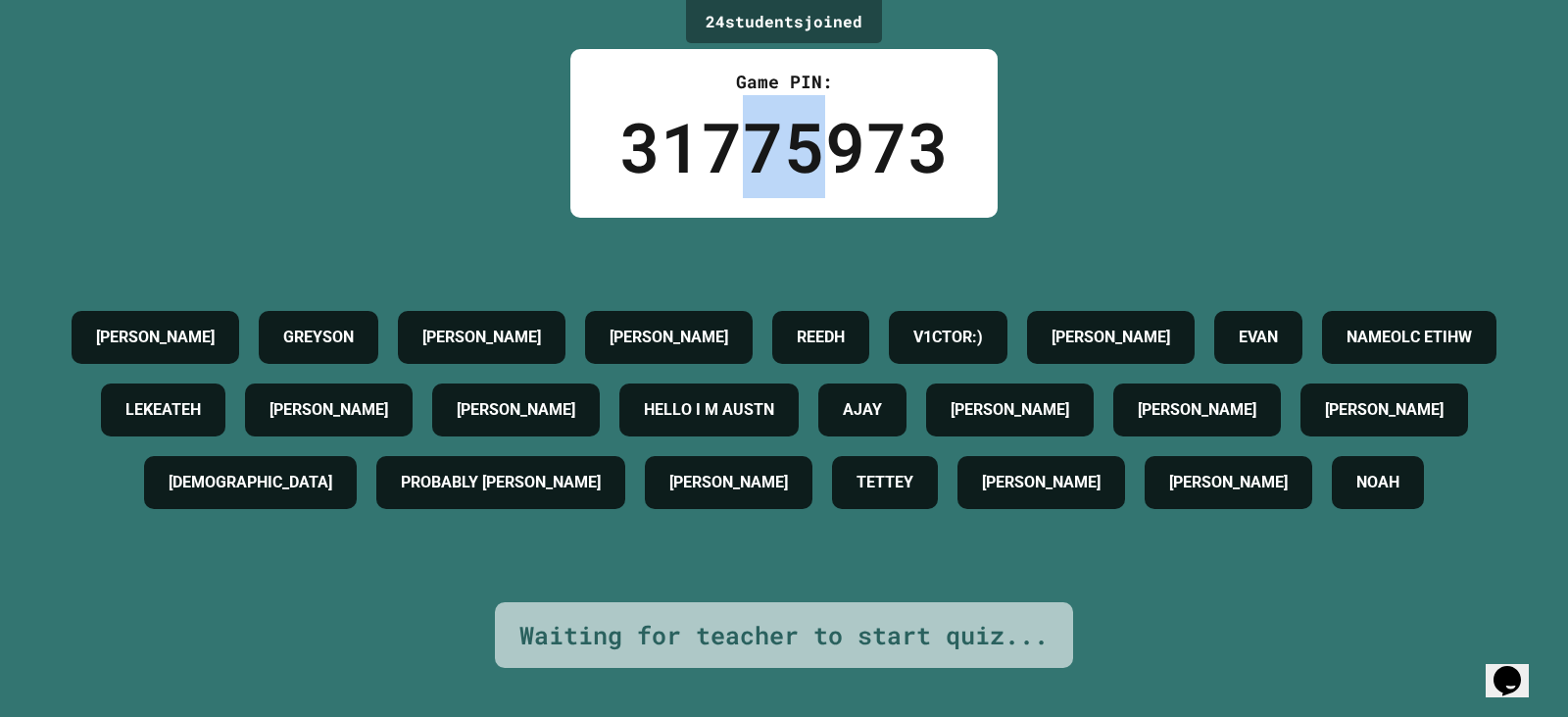
drag, startPoint x: 741, startPoint y: 135, endPoint x: 802, endPoint y: 138, distance: 61.1
click at [800, 138] on div "31775973" at bounding box center [784, 146] width 330 height 103
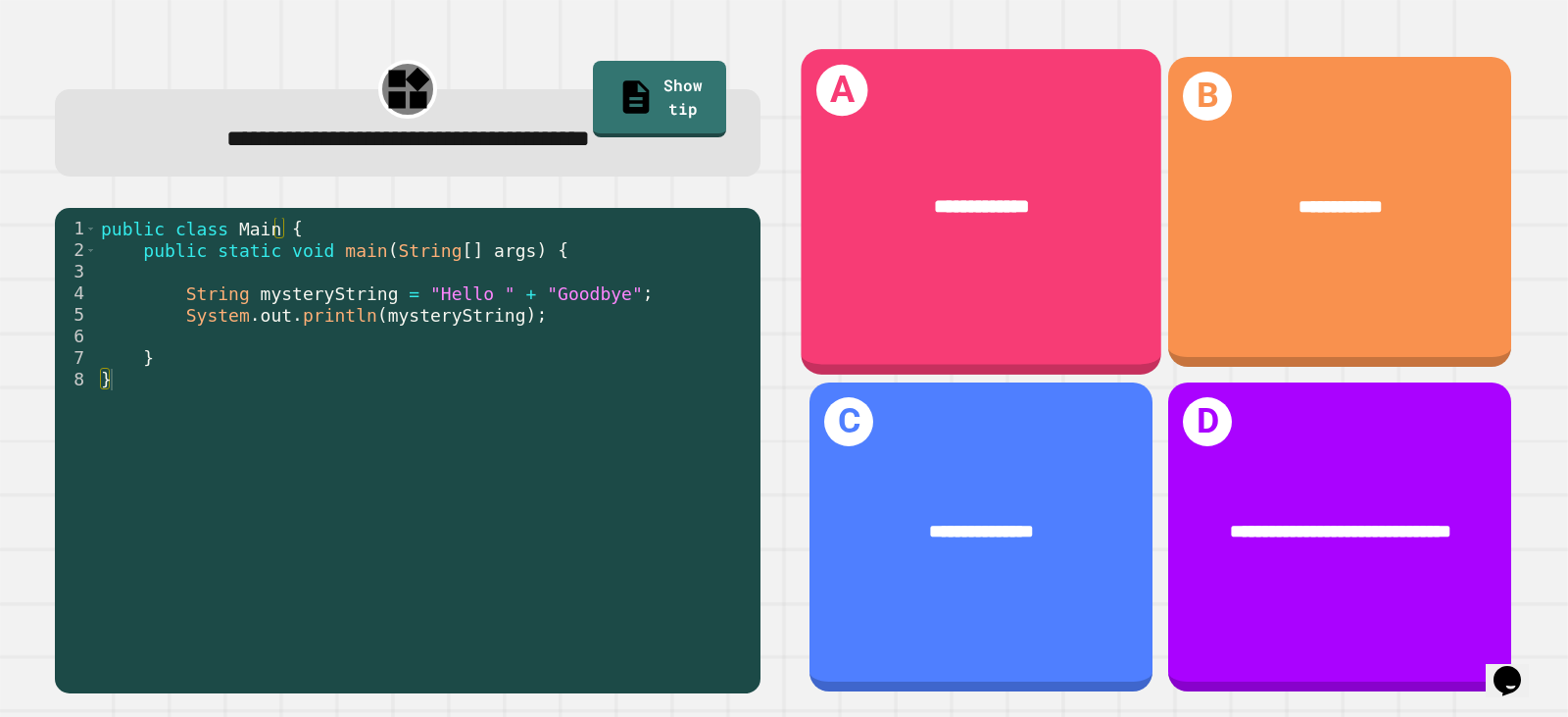
click at [1073, 289] on div "**********" at bounding box center [980, 211] width 361 height 325
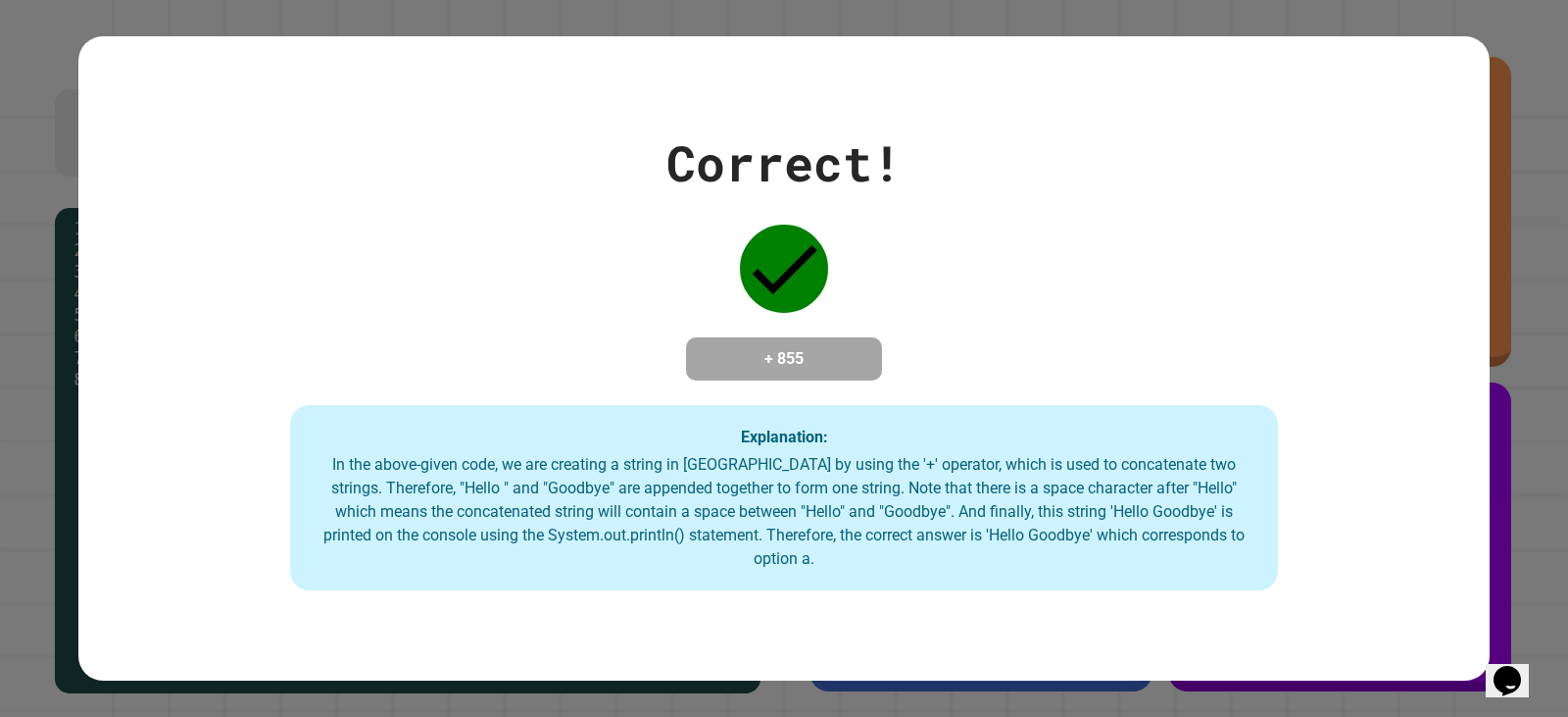
drag, startPoint x: 806, startPoint y: 272, endPoint x: 839, endPoint y: 259, distance: 35.5
click at [843, 272] on div "Correct! + 855 Explanation: In the above-given code, we are creating a string i…" at bounding box center [784, 359] width 1411 height 465
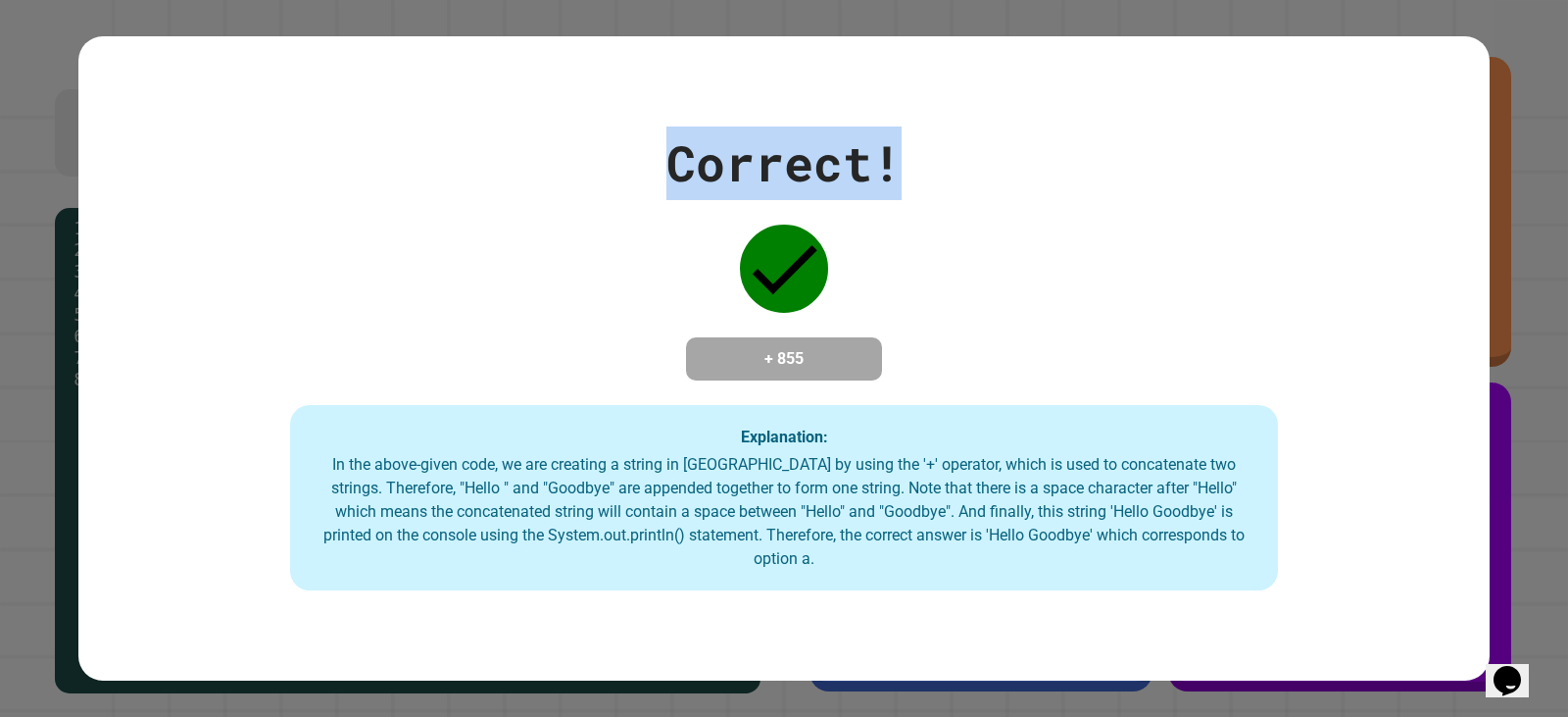
drag, startPoint x: 650, startPoint y: 157, endPoint x: 994, endPoint y: 150, distance: 344.1
click at [994, 150] on div "Correct! + 855 Explanation: In the above-given code, we are creating a string i…" at bounding box center [784, 359] width 1411 height 465
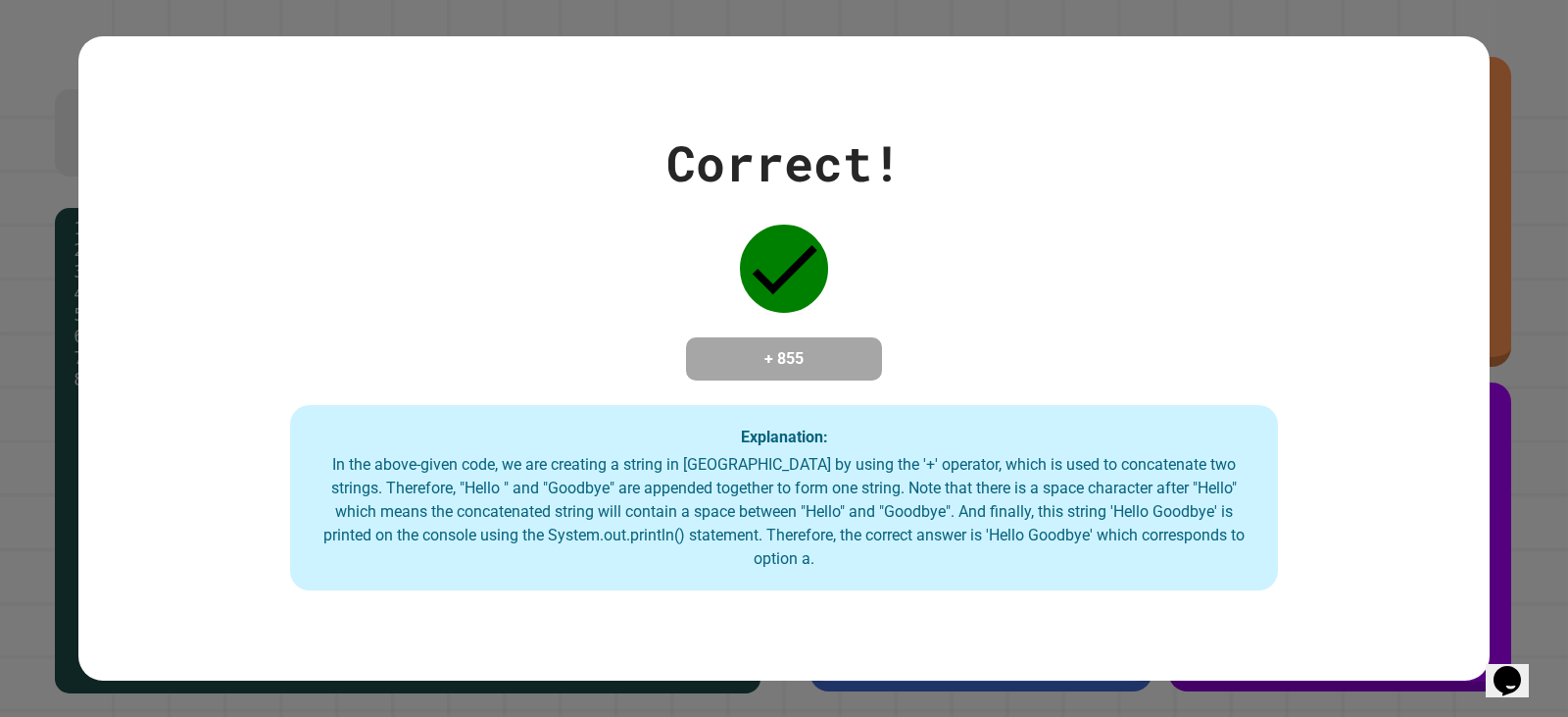
click at [784, 211] on div "Correct! + 855 Explanation: In the above-given code, we are creating a string i…" at bounding box center [784, 359] width 1411 height 465
click at [774, 157] on div "Correct!" at bounding box center [784, 164] width 235 height 74
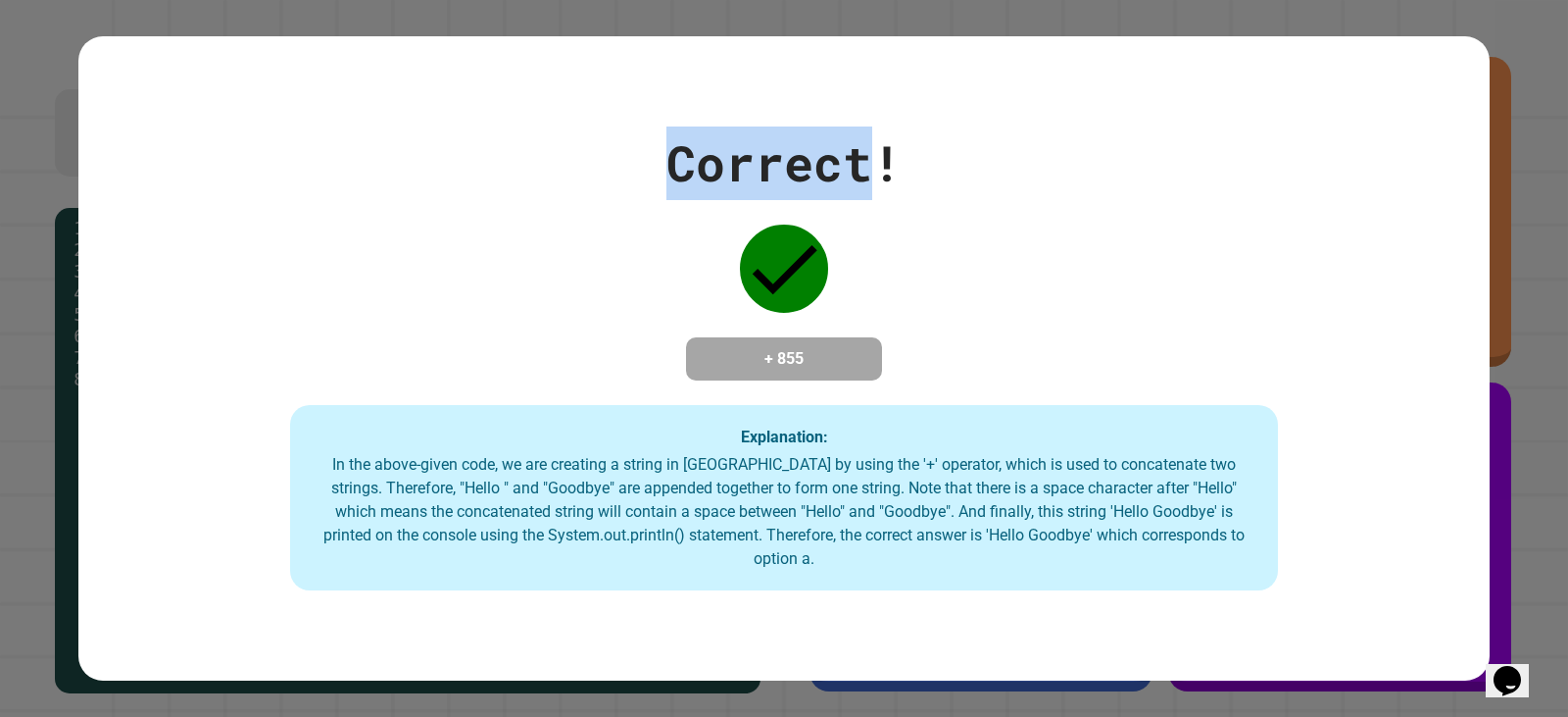
click at [774, 157] on div "Correct!" at bounding box center [784, 164] width 235 height 74
click at [823, 203] on div "Correct! + 855 Explanation: In the above-given code, we are creating a string i…" at bounding box center [784, 359] width 1411 height 465
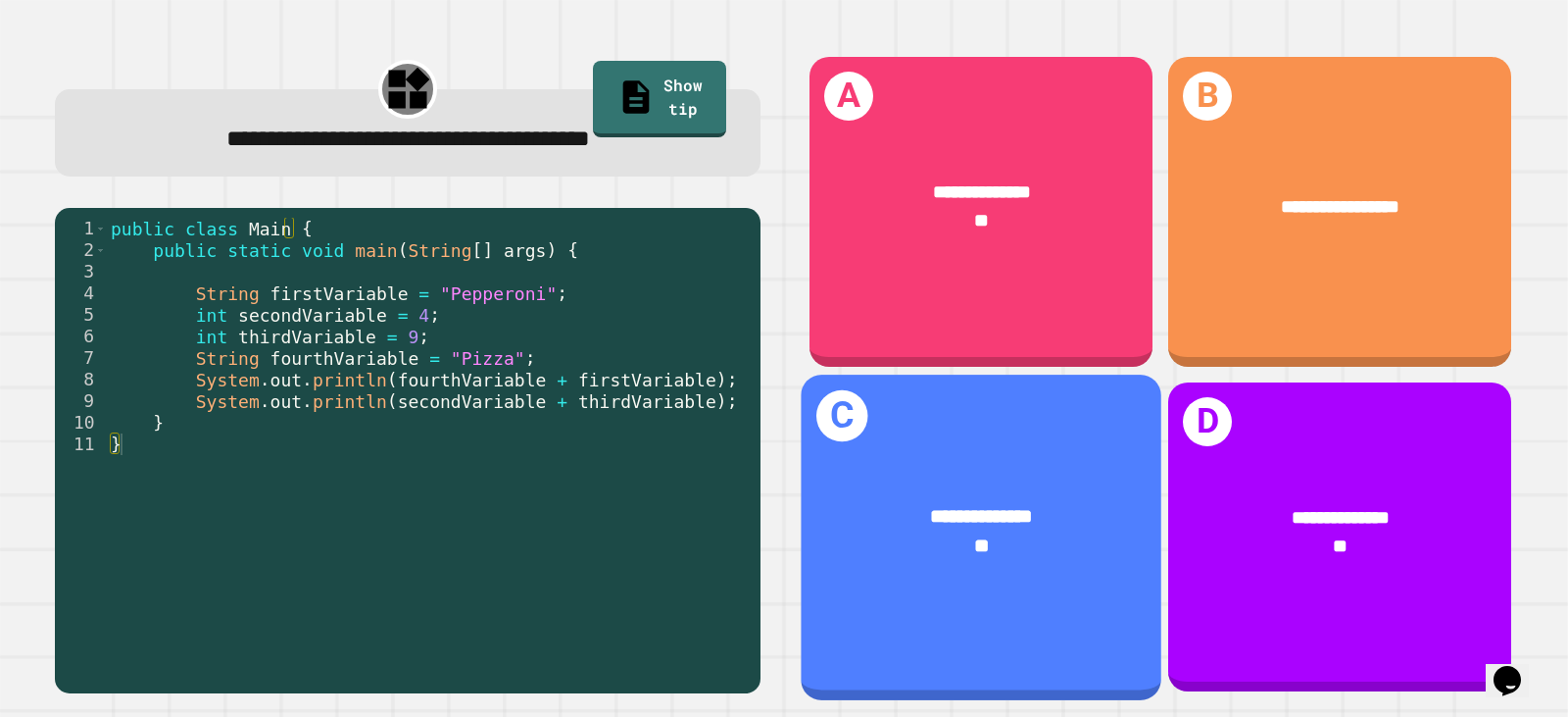
click at [844, 395] on h1 "C" at bounding box center [842, 415] width 52 height 52
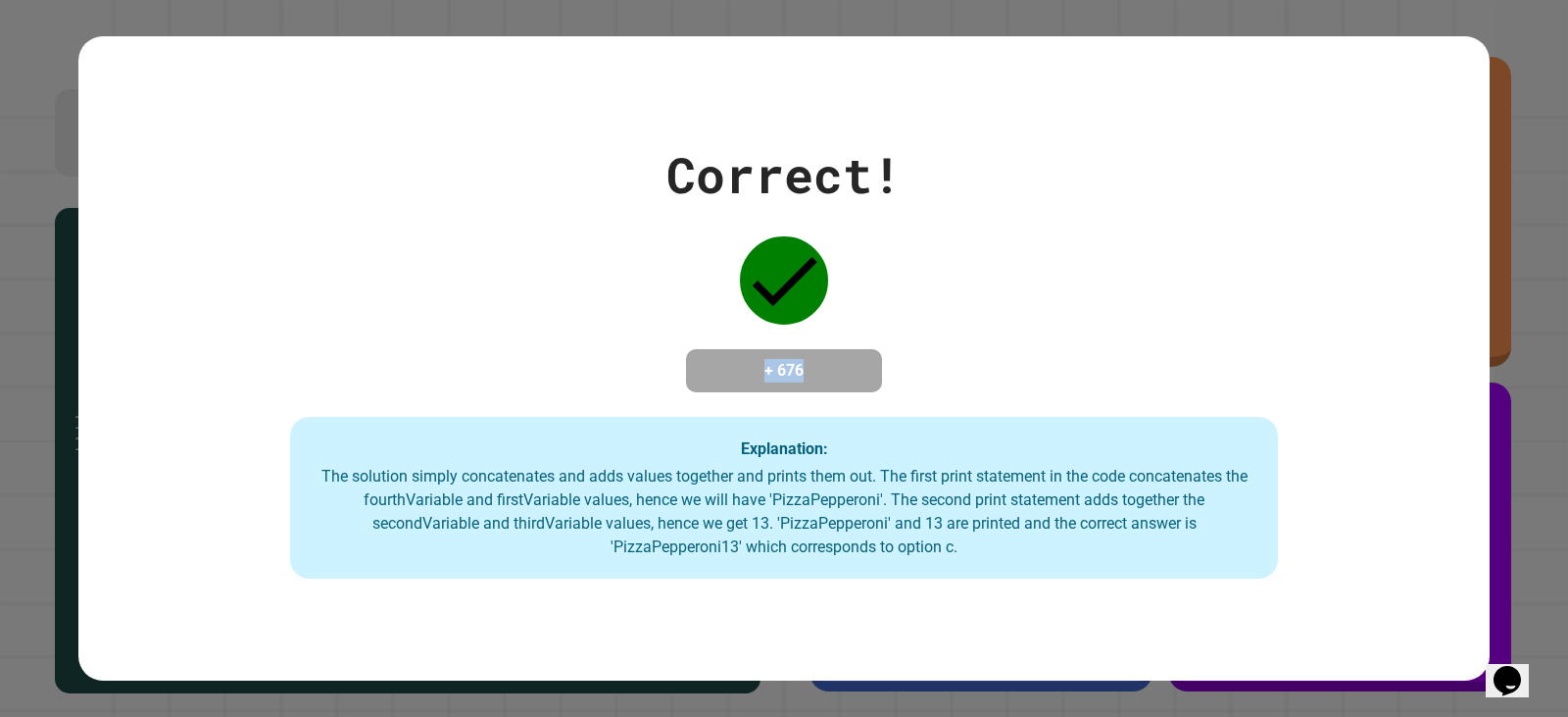
drag, startPoint x: 738, startPoint y: 364, endPoint x: 819, endPoint y: 368, distance: 81.1
click at [819, 368] on h4 "+ 676" at bounding box center [784, 371] width 157 height 24
click at [781, 373] on h4 "+ 676" at bounding box center [784, 371] width 157 height 24
drag, startPoint x: 745, startPoint y: 257, endPoint x: 846, endPoint y: 249, distance: 101.3
click at [846, 249] on div "Correct! + 676 Explanation: The solution simply concatenates and adds values to…" at bounding box center [784, 358] width 1411 height 441
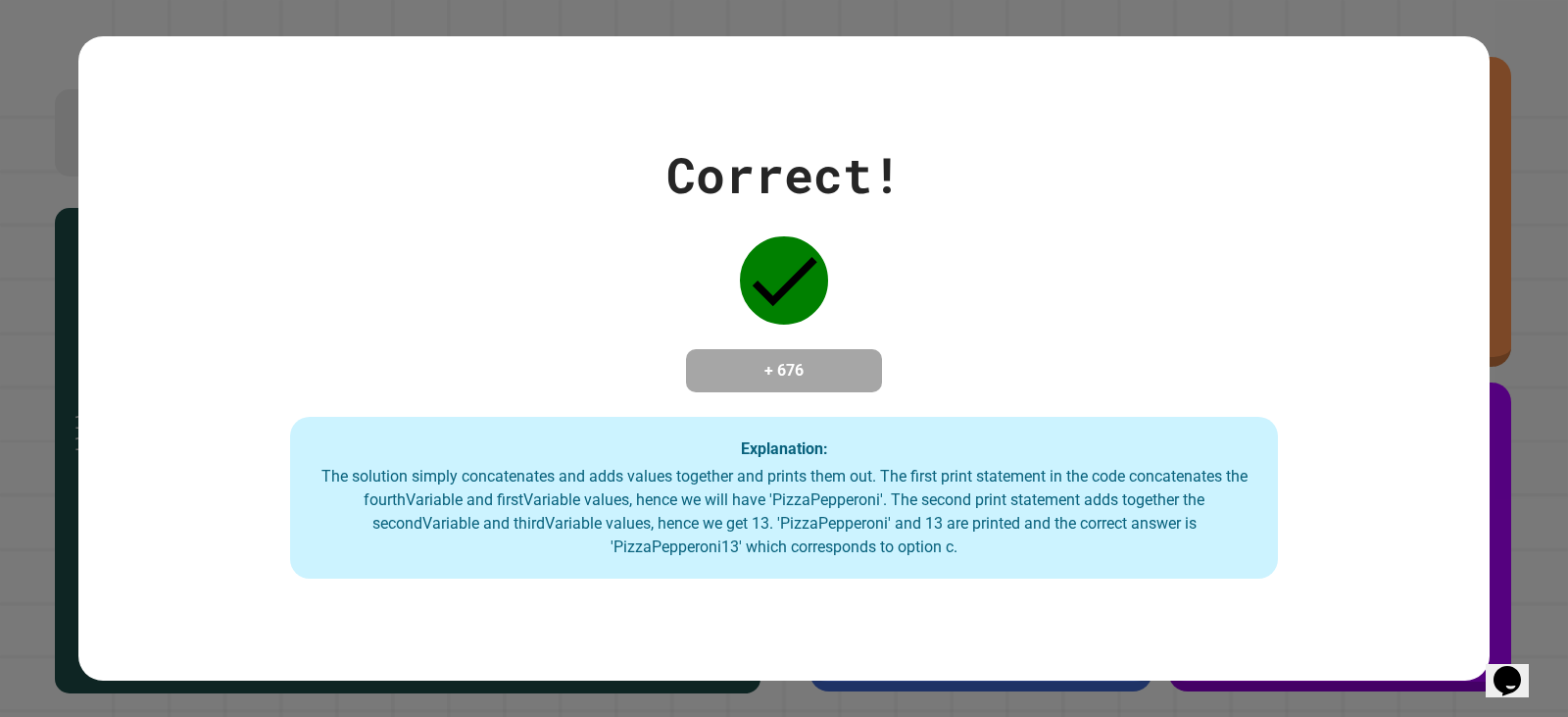
drag, startPoint x: 815, startPoint y: 243, endPoint x: 684, endPoint y: 230, distance: 131.6
click at [691, 241] on div "Correct! + 676 Explanation: The solution simply concatenates and adds values to…" at bounding box center [784, 358] width 1411 height 441
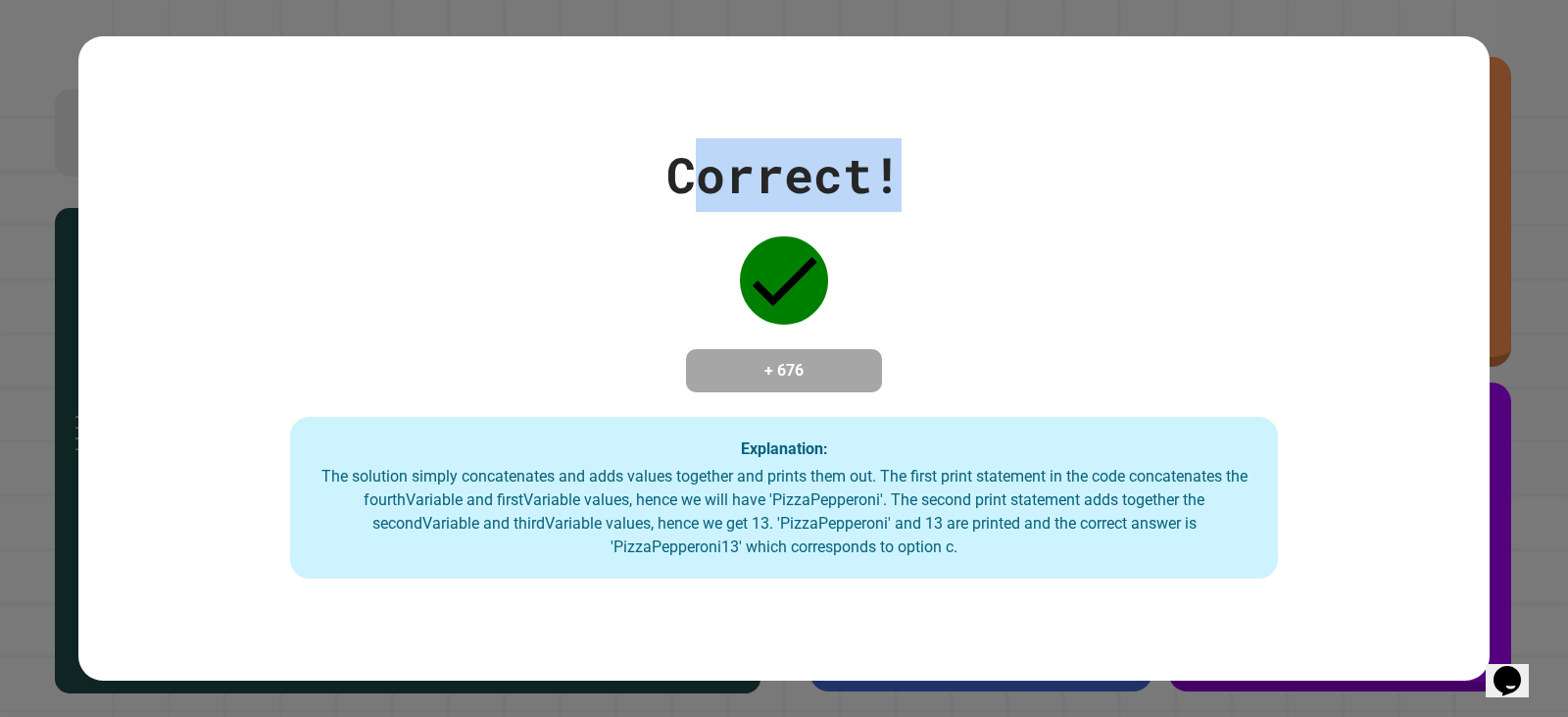
drag, startPoint x: 682, startPoint y: 177, endPoint x: 926, endPoint y: 148, distance: 245.7
click at [925, 148] on div "Correct! + 676 Explanation: The solution simply concatenates and adds values to…" at bounding box center [784, 358] width 1411 height 441
click at [926, 149] on div "Correct! + 676 Explanation: The solution simply concatenates and adds values to…" at bounding box center [784, 358] width 1411 height 441
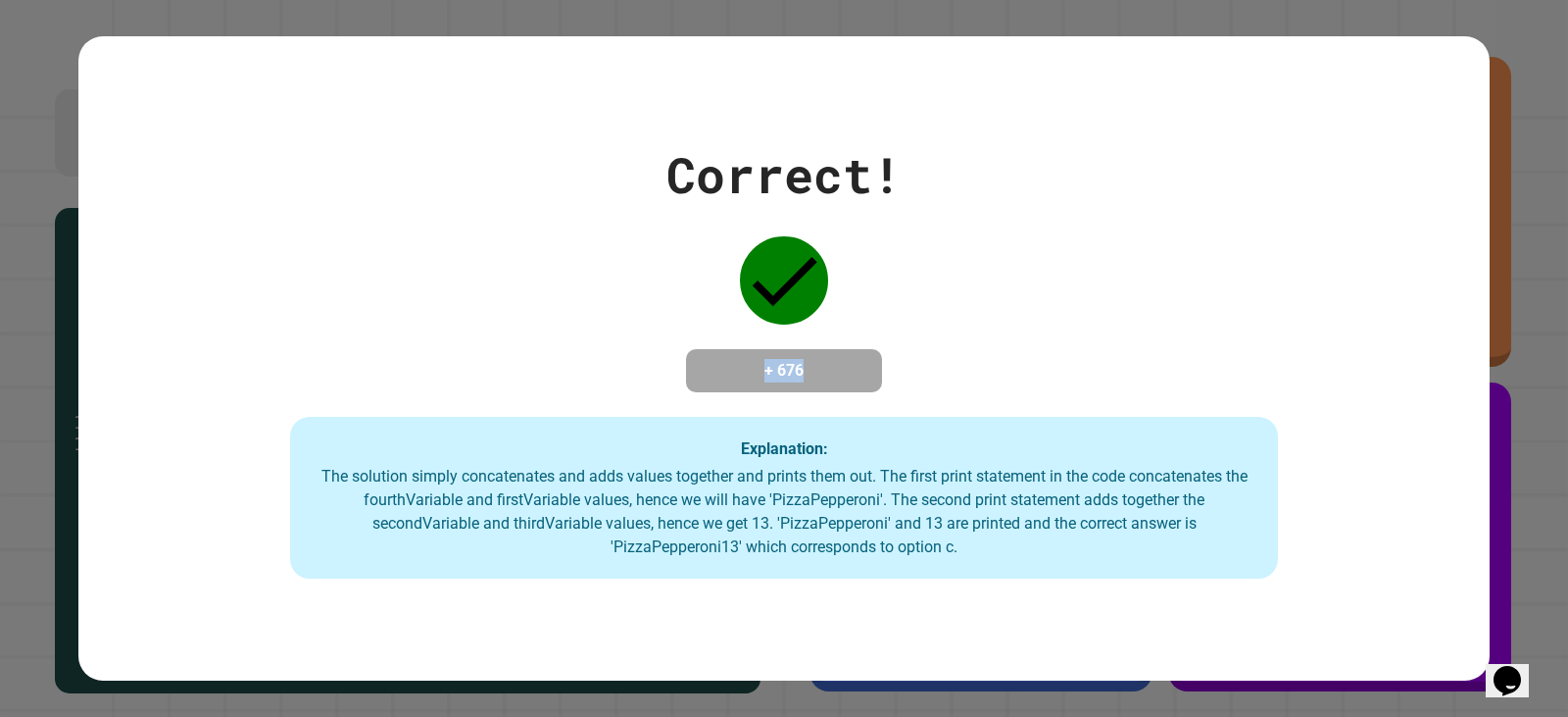
drag, startPoint x: 747, startPoint y: 367, endPoint x: 889, endPoint y: 364, distance: 142.0
click at [889, 364] on div "Correct! + 676 Explanation: The solution simply concatenates and adds values to…" at bounding box center [784, 358] width 1411 height 441
click at [885, 362] on div "Correct! + 676 Explanation: The solution simply concatenates and adds values to…" at bounding box center [784, 358] width 1411 height 441
drag, startPoint x: 771, startPoint y: 290, endPoint x: 714, endPoint y: 330, distance: 69.6
click at [714, 330] on div "Correct! + 676 Explanation: The solution simply concatenates and adds values to…" at bounding box center [784, 358] width 1411 height 441
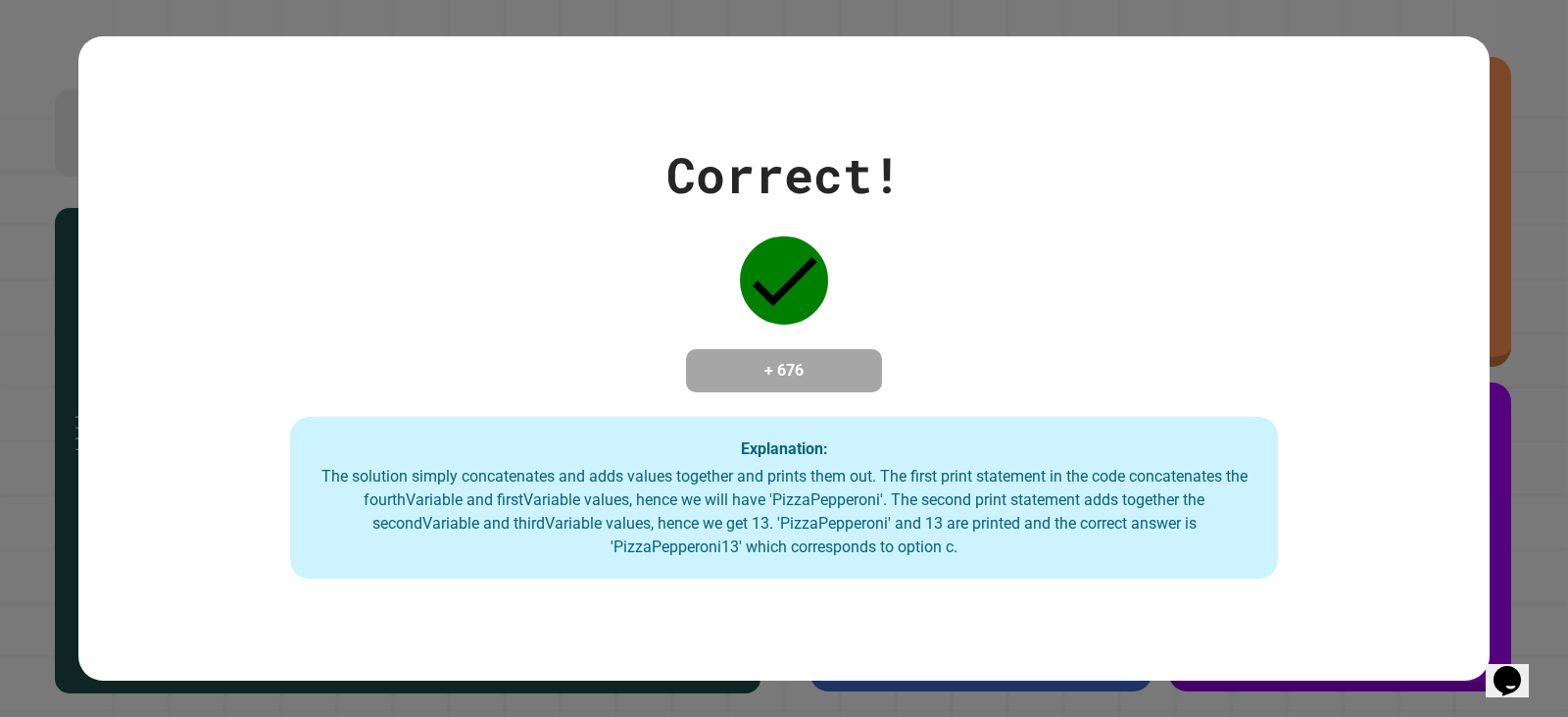
click at [737, 359] on h4 "+ 676" at bounding box center [784, 371] width 157 height 24
click at [792, 359] on h4 "+ 676" at bounding box center [784, 371] width 157 height 24
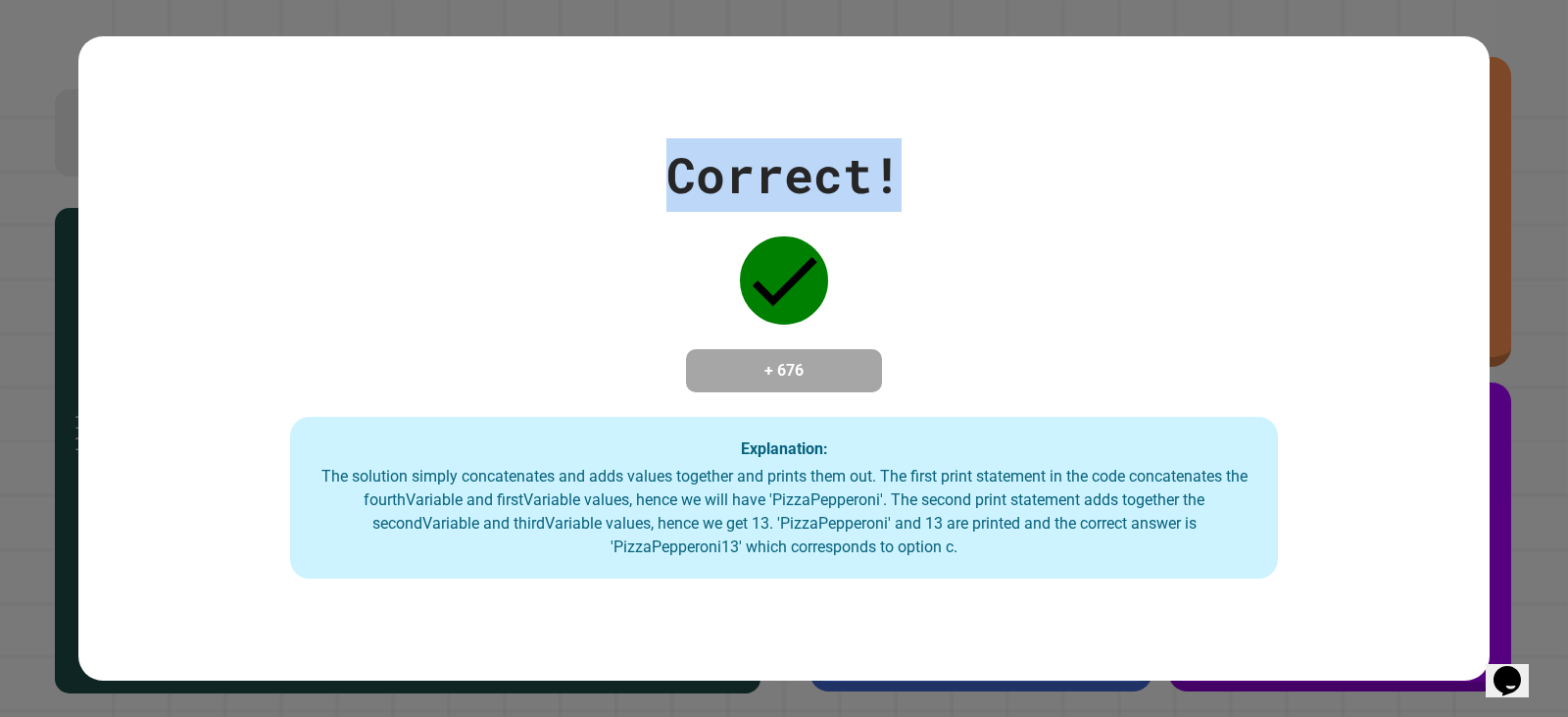
drag, startPoint x: 657, startPoint y: 148, endPoint x: 916, endPoint y: 179, distance: 260.8
click at [916, 179] on div "Correct! + 676 Explanation: The solution simply concatenates and adds values to…" at bounding box center [784, 358] width 1411 height 441
drag, startPoint x: 763, startPoint y: 242, endPoint x: 798, endPoint y: 463, distance: 223.8
click at [798, 463] on div "Correct! + 676 Explanation: The solution simply concatenates and adds values to…" at bounding box center [784, 358] width 1411 height 441
click at [796, 299] on icon at bounding box center [784, 280] width 88 height 88
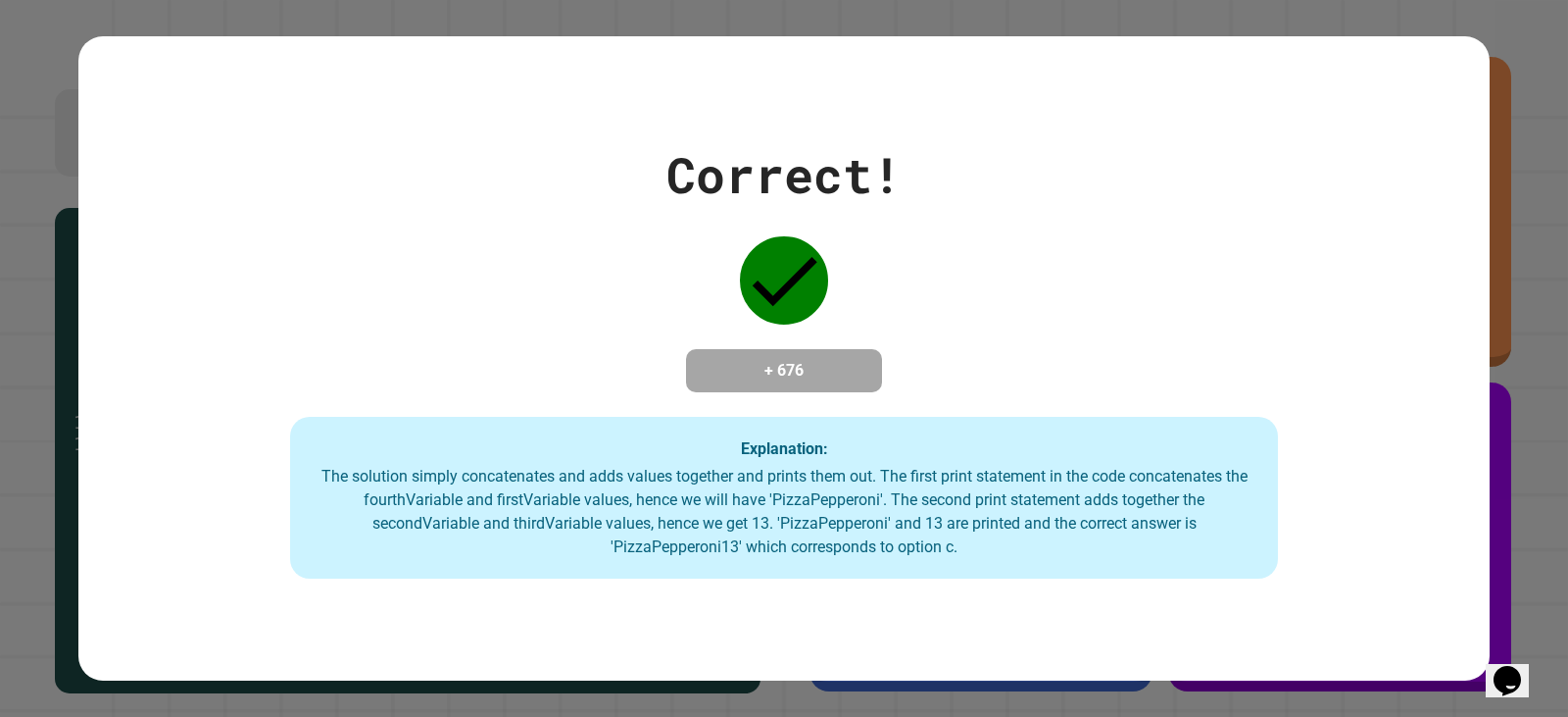
click at [881, 293] on div "Correct! + 676 Explanation: The solution simply concatenates and adds values to…" at bounding box center [784, 358] width 1411 height 441
click at [801, 176] on div "Correct!" at bounding box center [784, 175] width 235 height 74
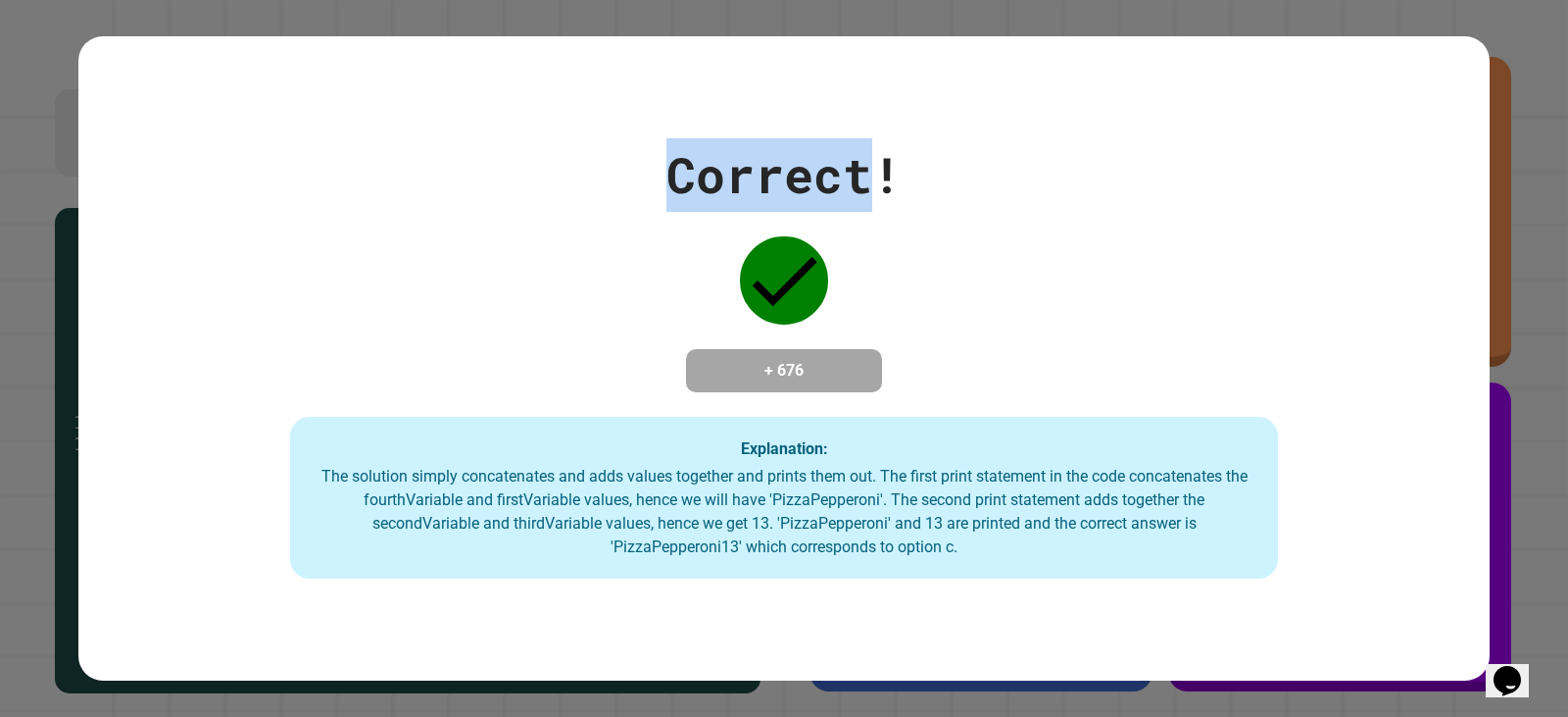
click at [801, 176] on div "Correct!" at bounding box center [784, 175] width 235 height 74
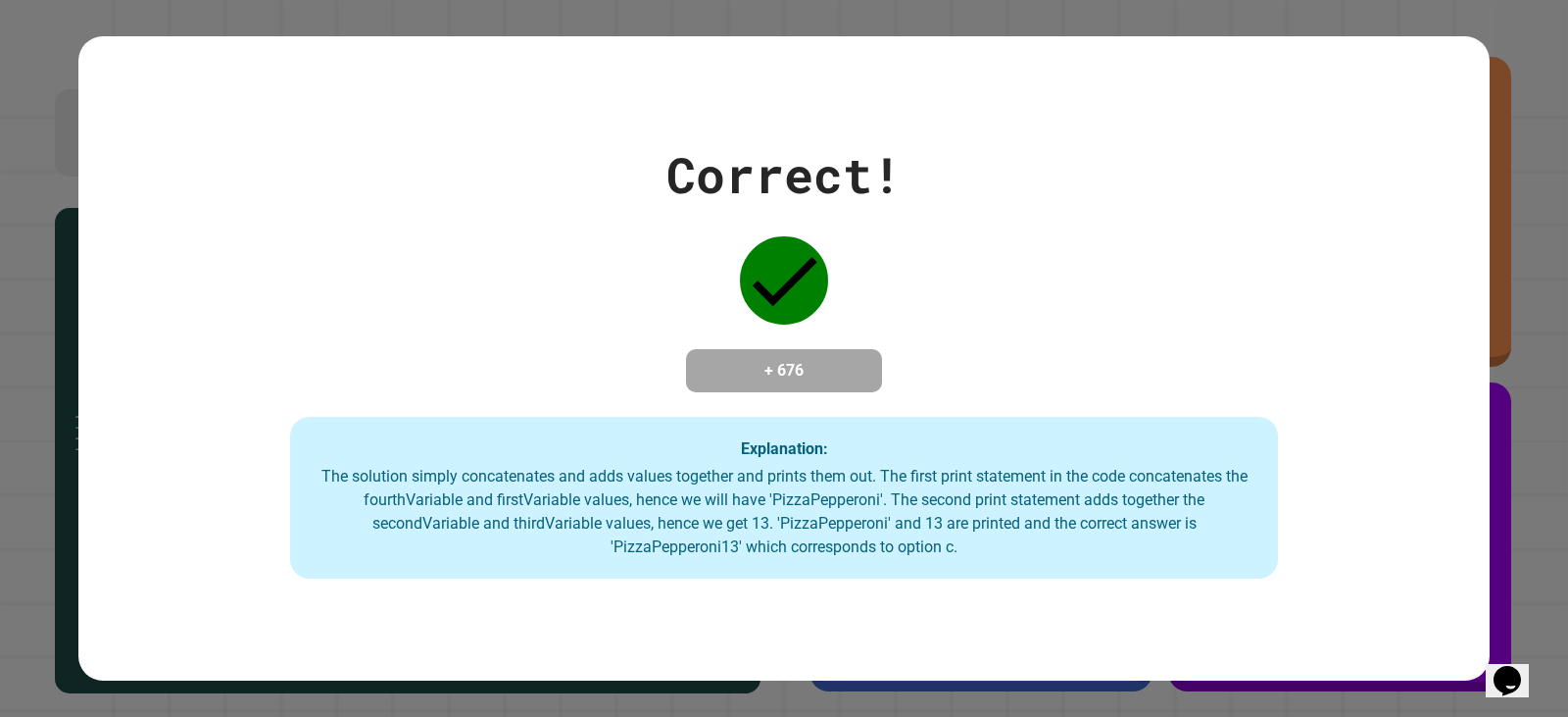
click at [717, 369] on h4 "+ 676" at bounding box center [784, 371] width 157 height 24
click at [789, 155] on div "Correct!" at bounding box center [784, 175] width 235 height 74
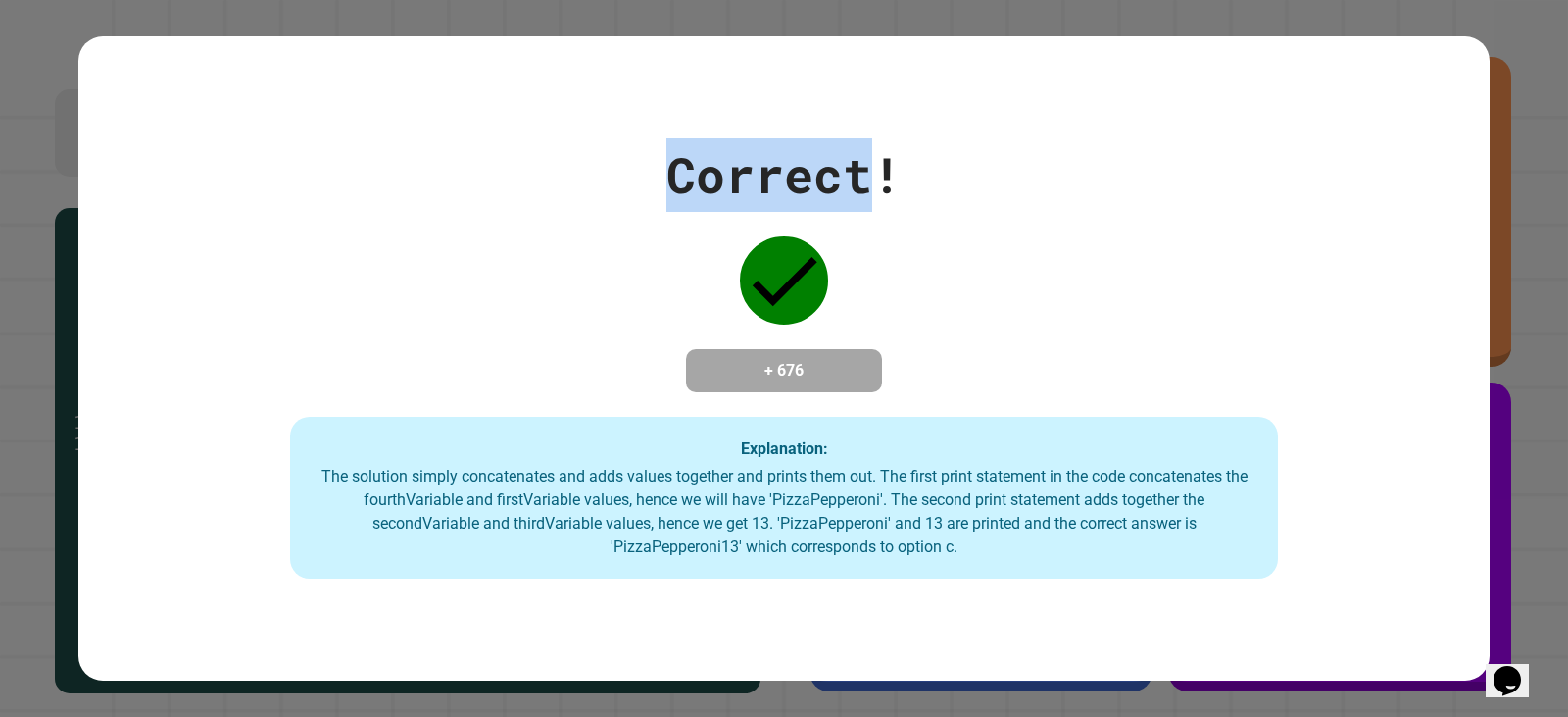
click at [789, 155] on div "Correct!" at bounding box center [784, 175] width 235 height 74
drag, startPoint x: 758, startPoint y: 272, endPoint x: 826, endPoint y: 436, distance: 177.5
click at [821, 516] on div "Correct! + 676 Explanation: The solution simply concatenates and adds values to…" at bounding box center [784, 358] width 1411 height 441
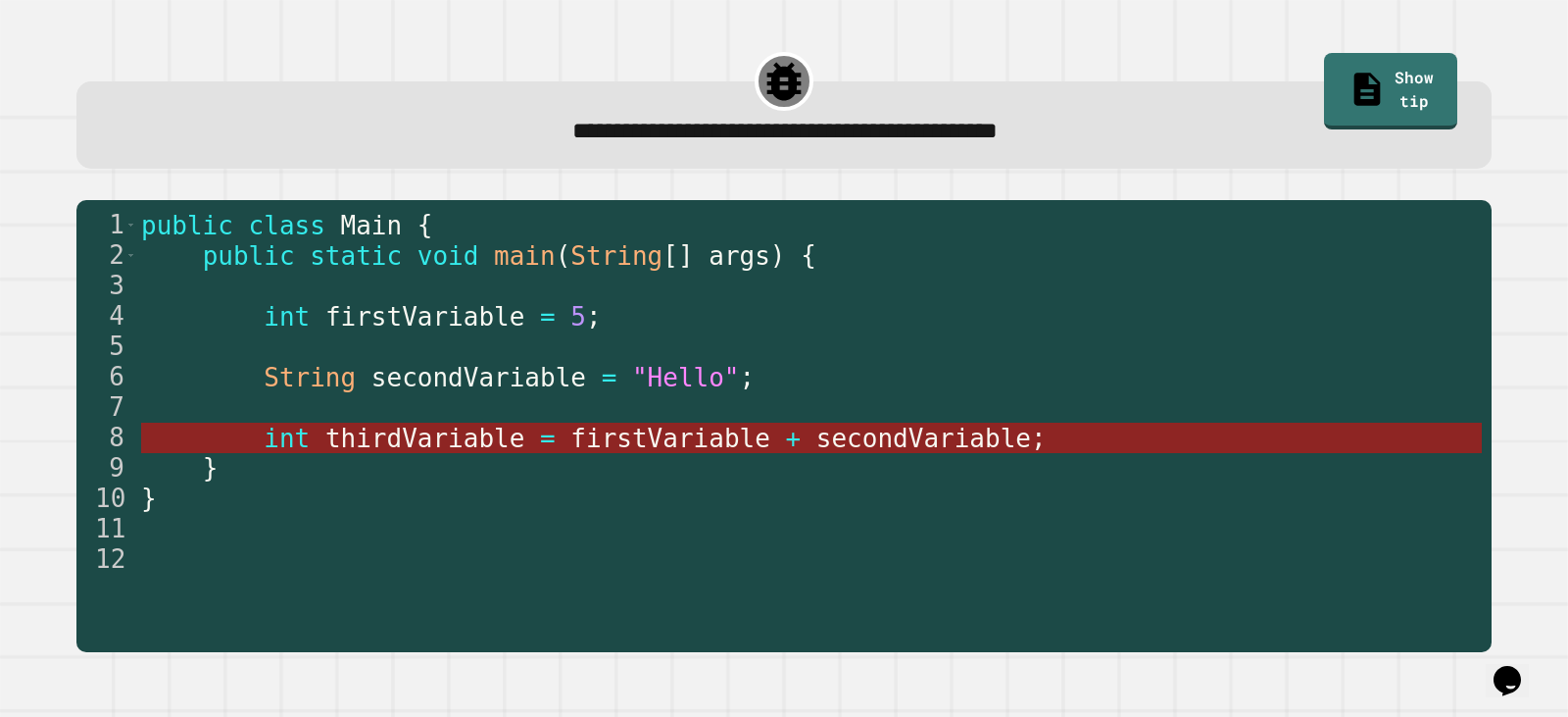
click at [280, 442] on span "int" at bounding box center [287, 438] width 46 height 29
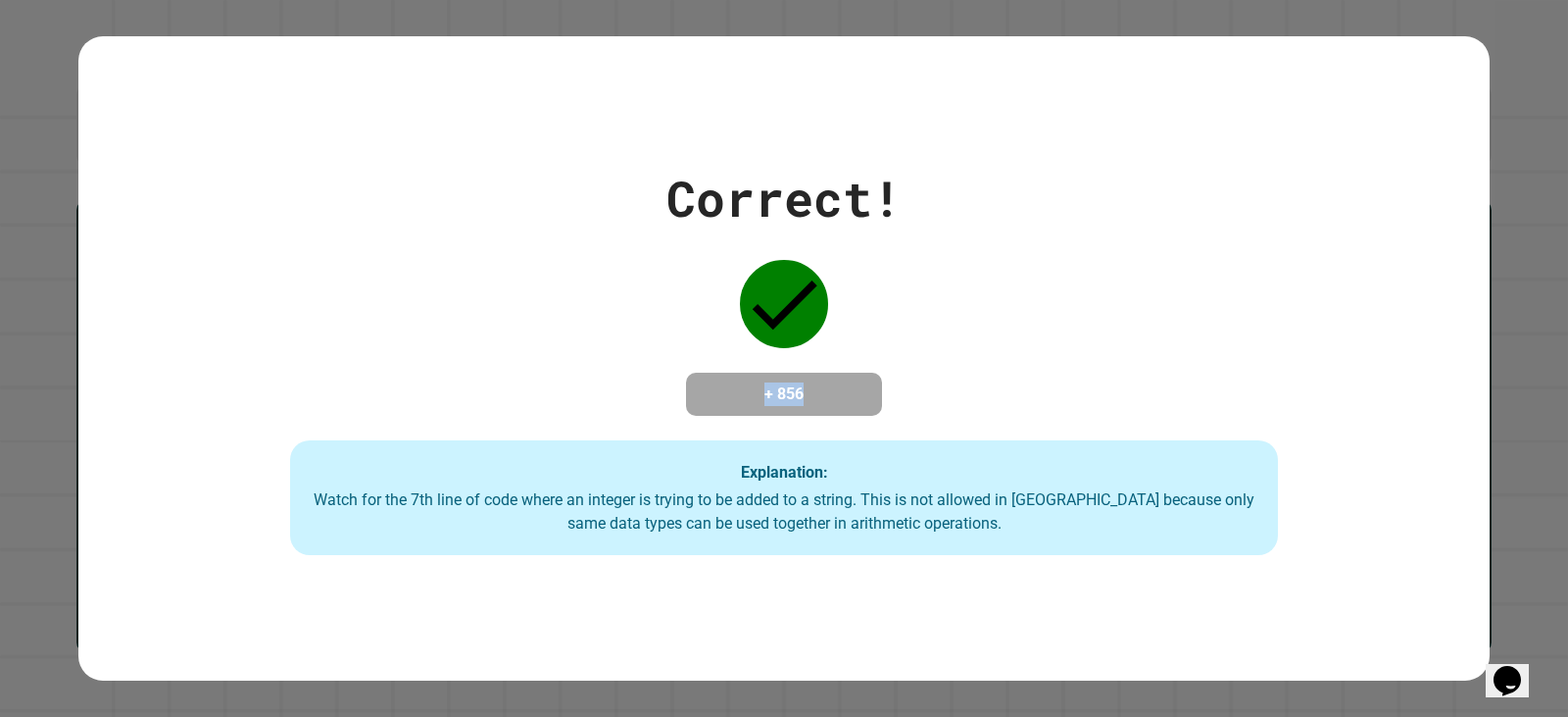
drag, startPoint x: 712, startPoint y: 368, endPoint x: 898, endPoint y: 407, distance: 190.0
click at [898, 407] on div "Correct! + 856 Explanation: Watch for the 7th line of code where an integer is …" at bounding box center [784, 359] width 1411 height 394
click at [848, 394] on h4 "+ 856" at bounding box center [784, 394] width 157 height 24
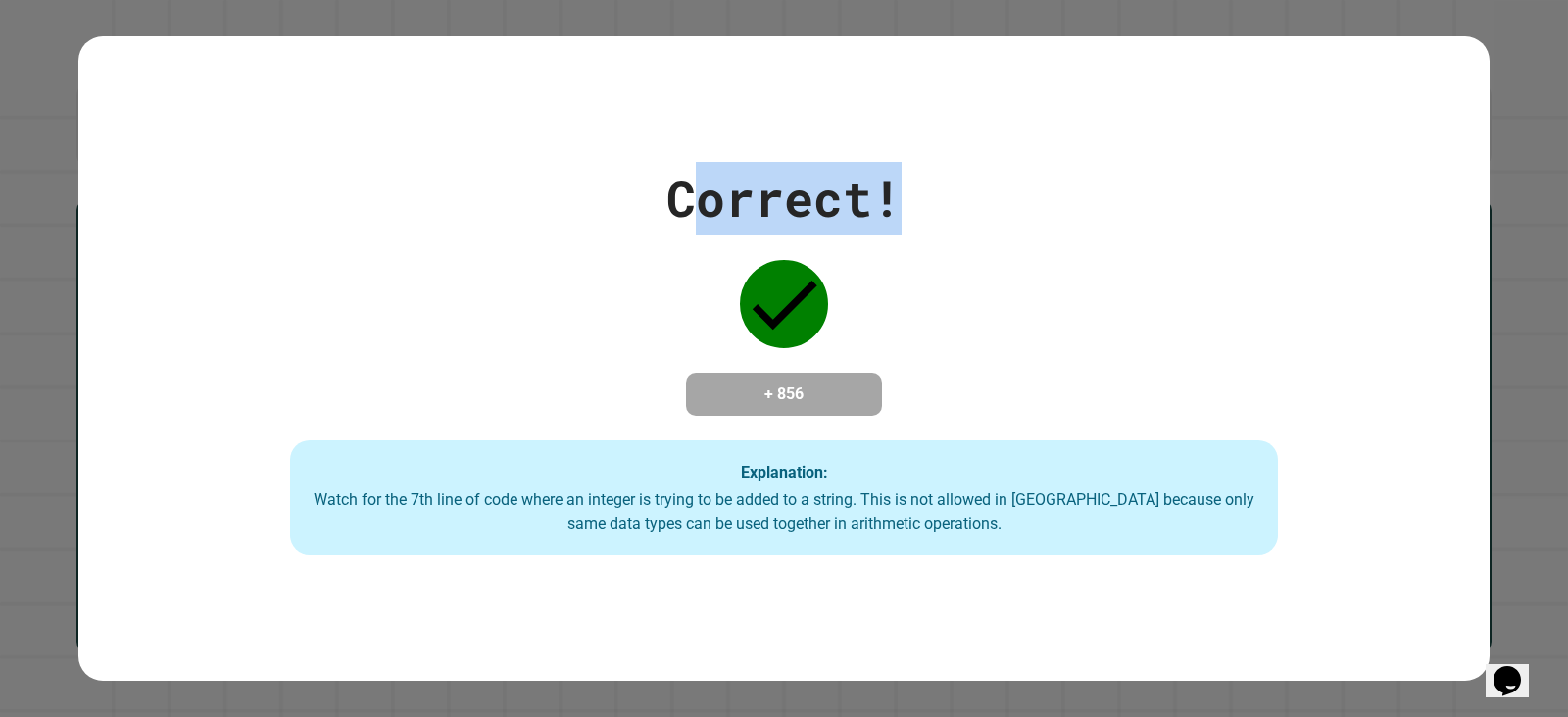
drag, startPoint x: 677, startPoint y: 195, endPoint x: 974, endPoint y: 197, distance: 297.0
click at [974, 197] on div "Correct! + 856 Explanation: Watch for the 7th line of code where an integer is …" at bounding box center [784, 359] width 1411 height 394
drag, startPoint x: 590, startPoint y: 115, endPoint x: 1187, endPoint y: 262, distance: 614.8
click at [1187, 262] on div "Correct! + 856 Explanation: Watch for the 7th line of code where an integer is …" at bounding box center [784, 358] width 1411 height 645
click at [372, 246] on div "Correct! + 856 Explanation: Watch for the 7th line of code where an integer is …" at bounding box center [784, 359] width 1411 height 394
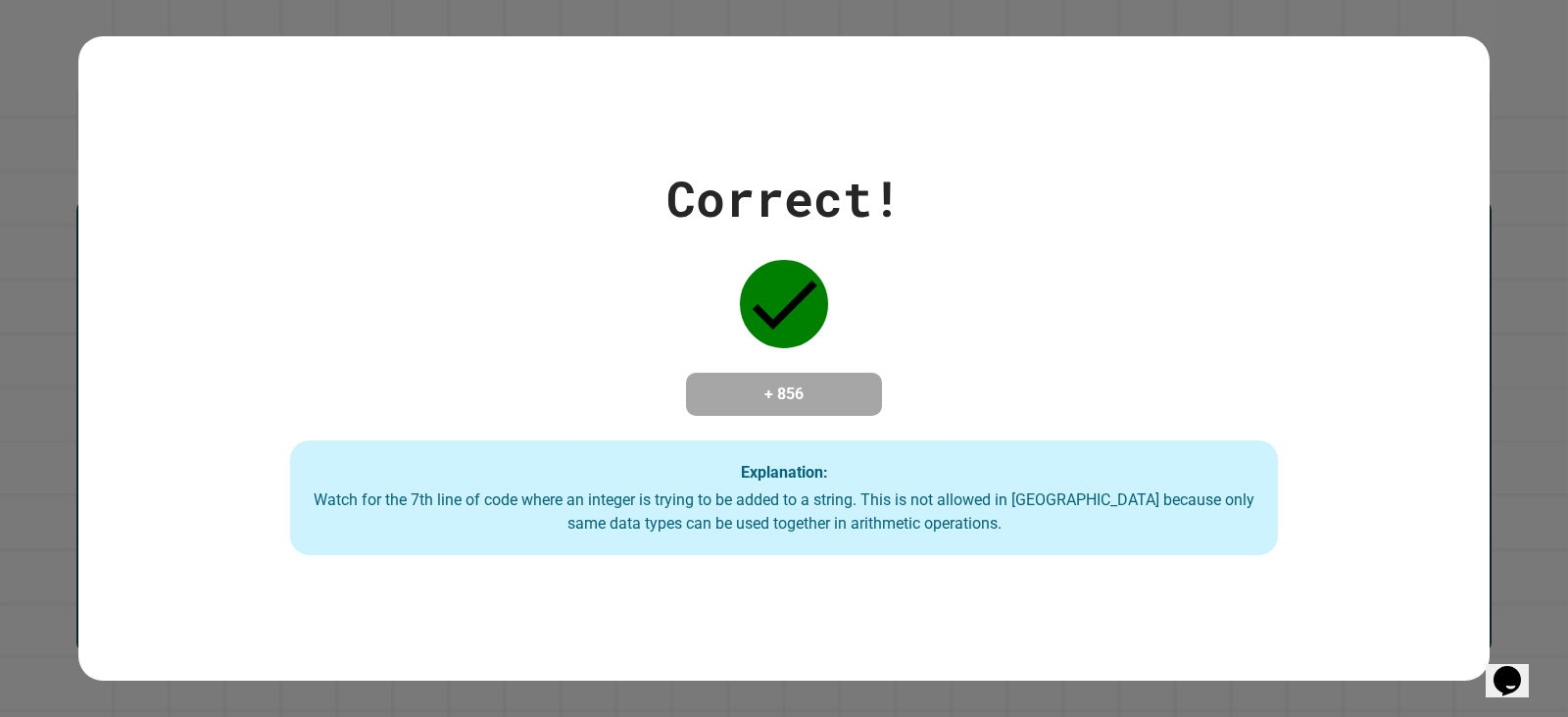
drag, startPoint x: 755, startPoint y: 291, endPoint x: 805, endPoint y: 291, distance: 50.0
click at [805, 291] on icon at bounding box center [784, 304] width 88 height 88
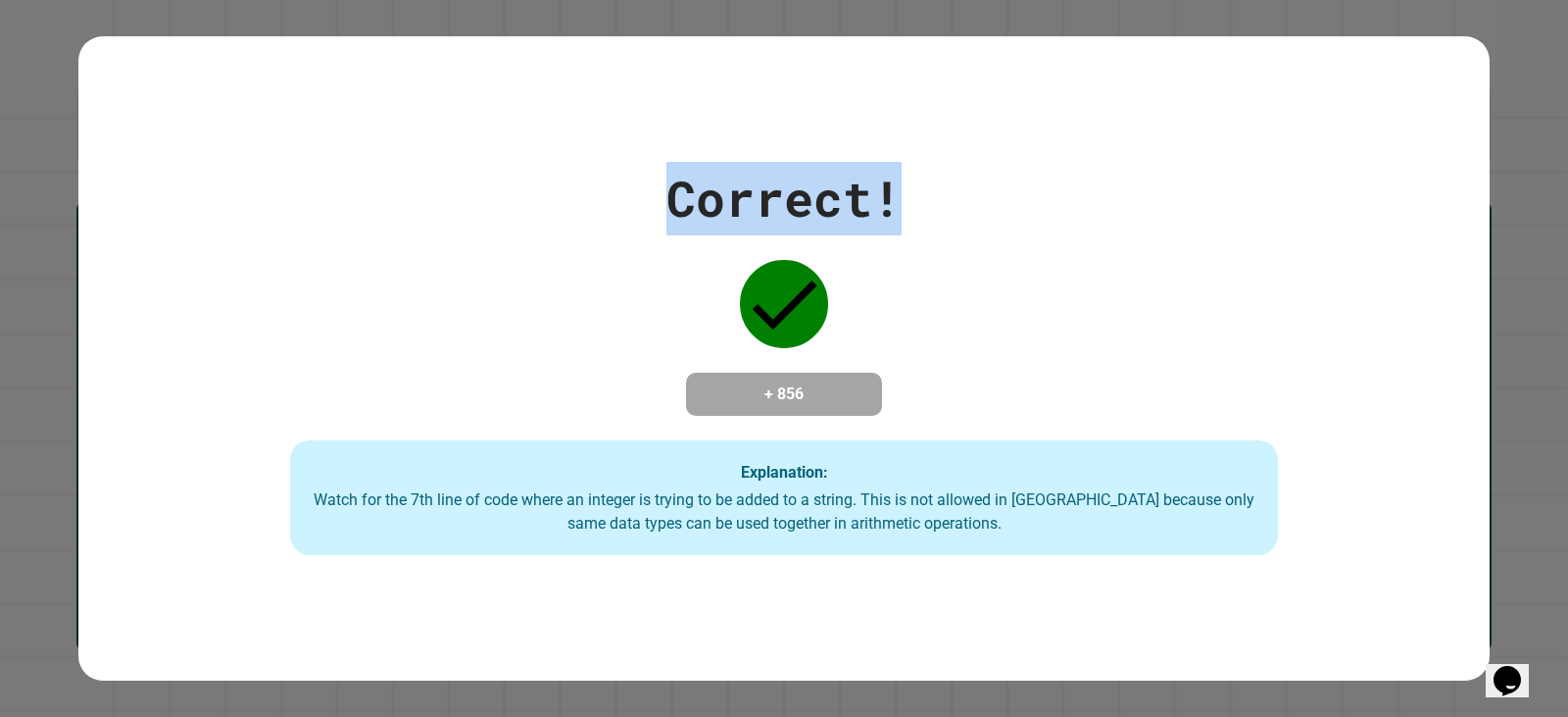
drag, startPoint x: 665, startPoint y: 170, endPoint x: 956, endPoint y: 183, distance: 291.3
click at [956, 183] on div "Correct! + 856 Explanation: Watch for the 7th line of code where an integer is …" at bounding box center [784, 359] width 1411 height 394
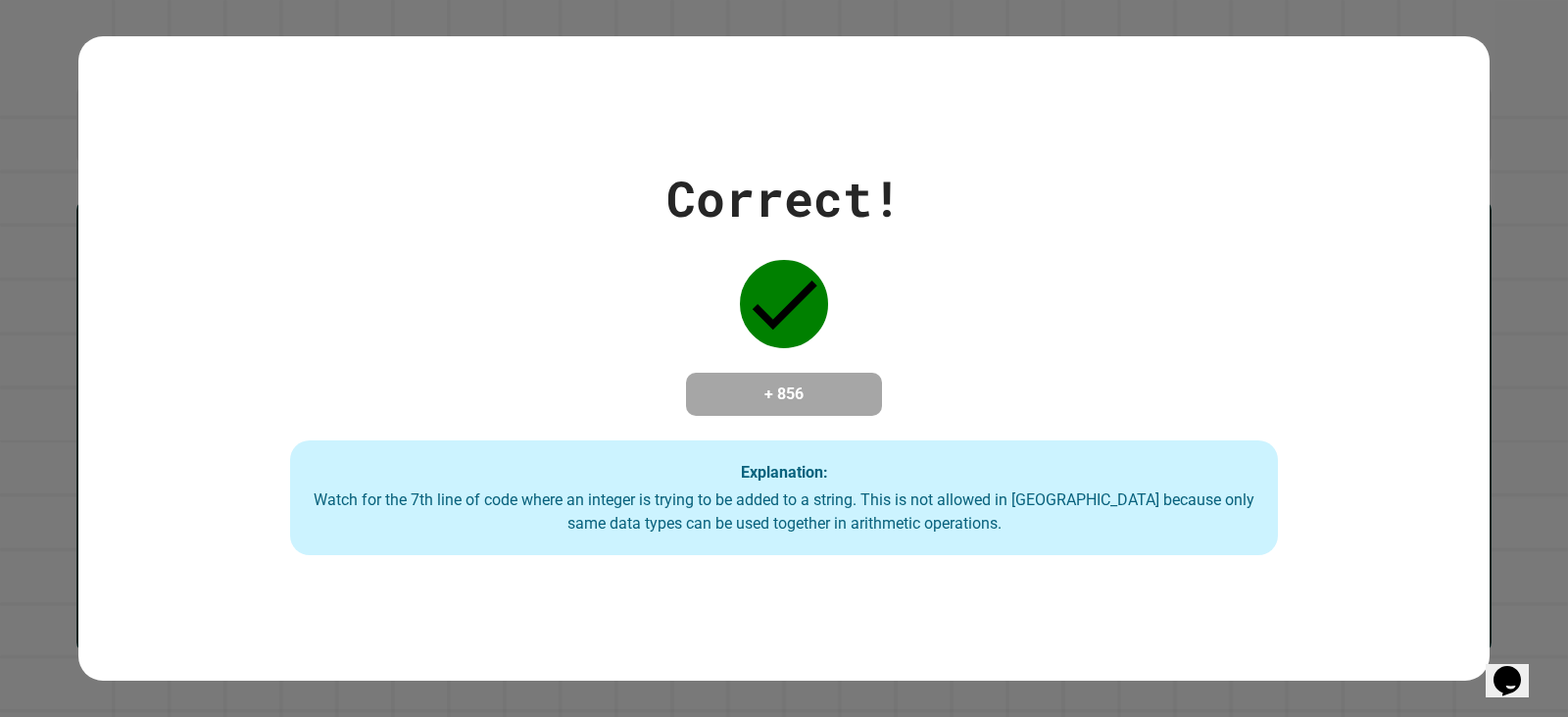
drag, startPoint x: 956, startPoint y: 183, endPoint x: 668, endPoint y: 166, distance: 288.5
click at [946, 228] on div "Correct! + 856 Explanation: Watch for the 7th line of code where an integer is …" at bounding box center [784, 359] width 1411 height 394
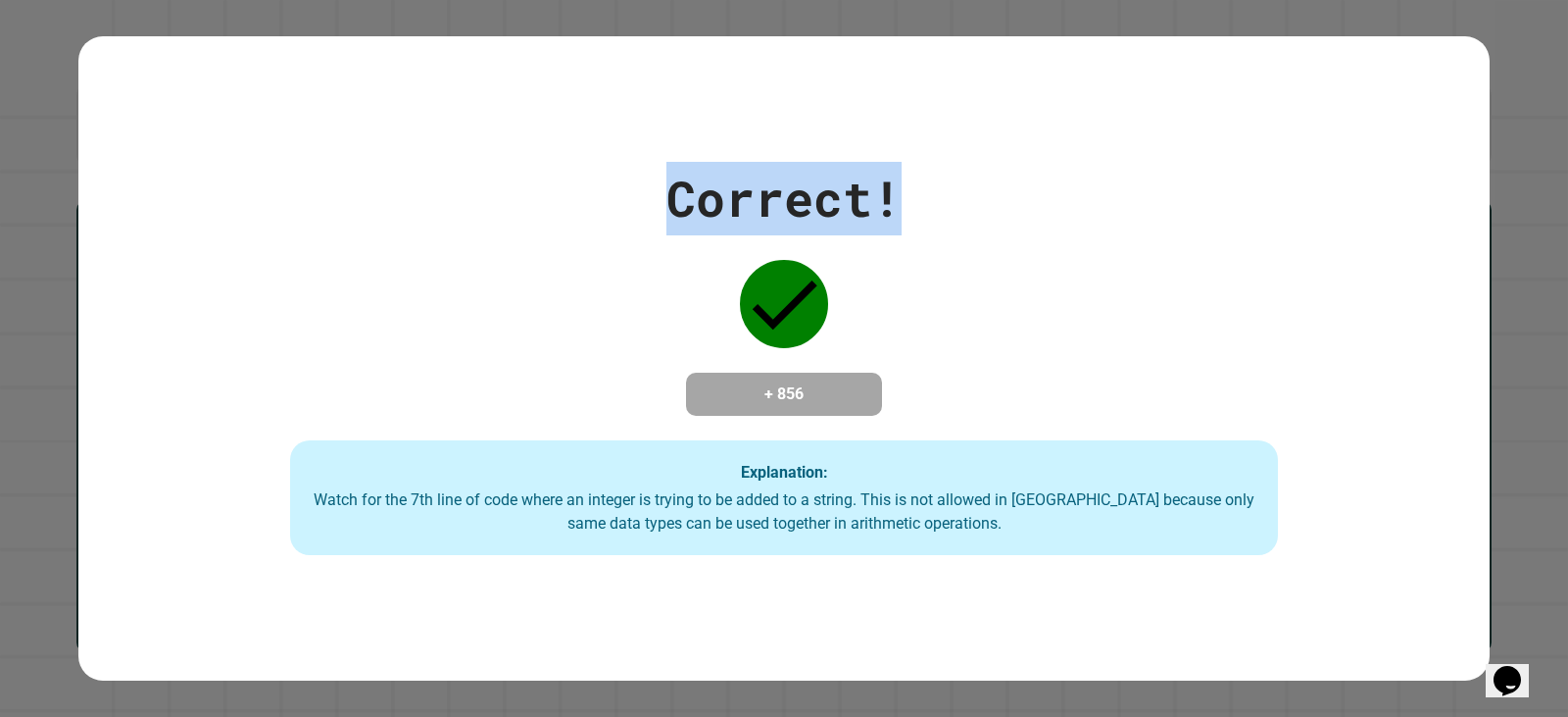
drag, startPoint x: 661, startPoint y: 164, endPoint x: 1212, endPoint y: 178, distance: 551.2
click at [1071, 178] on div "Correct! + 856 Explanation: Watch for the 7th line of code where an integer is …" at bounding box center [784, 359] width 1411 height 394
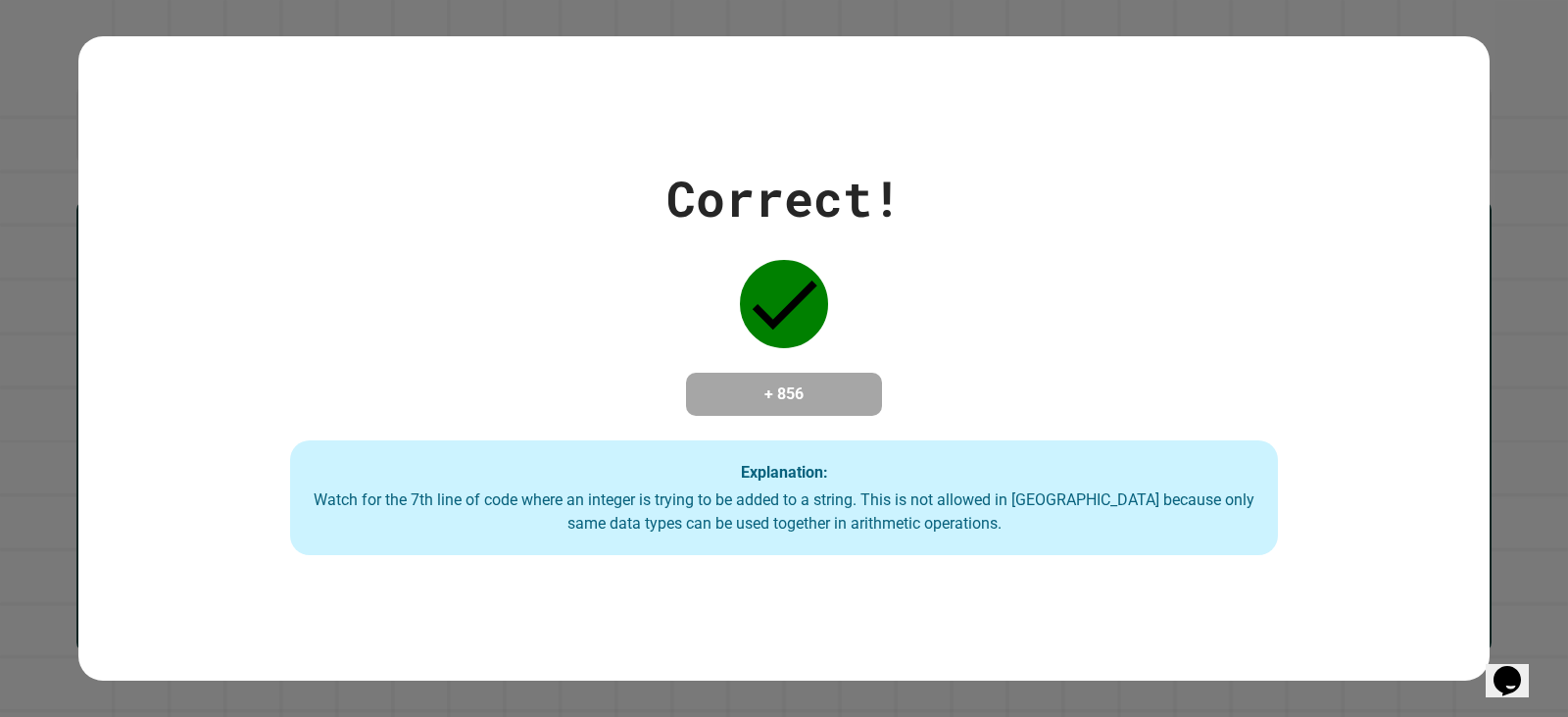
click at [1339, 178] on div "Correct! + 856 Explanation: Watch for the 7th line of code where an integer is …" at bounding box center [784, 359] width 1411 height 394
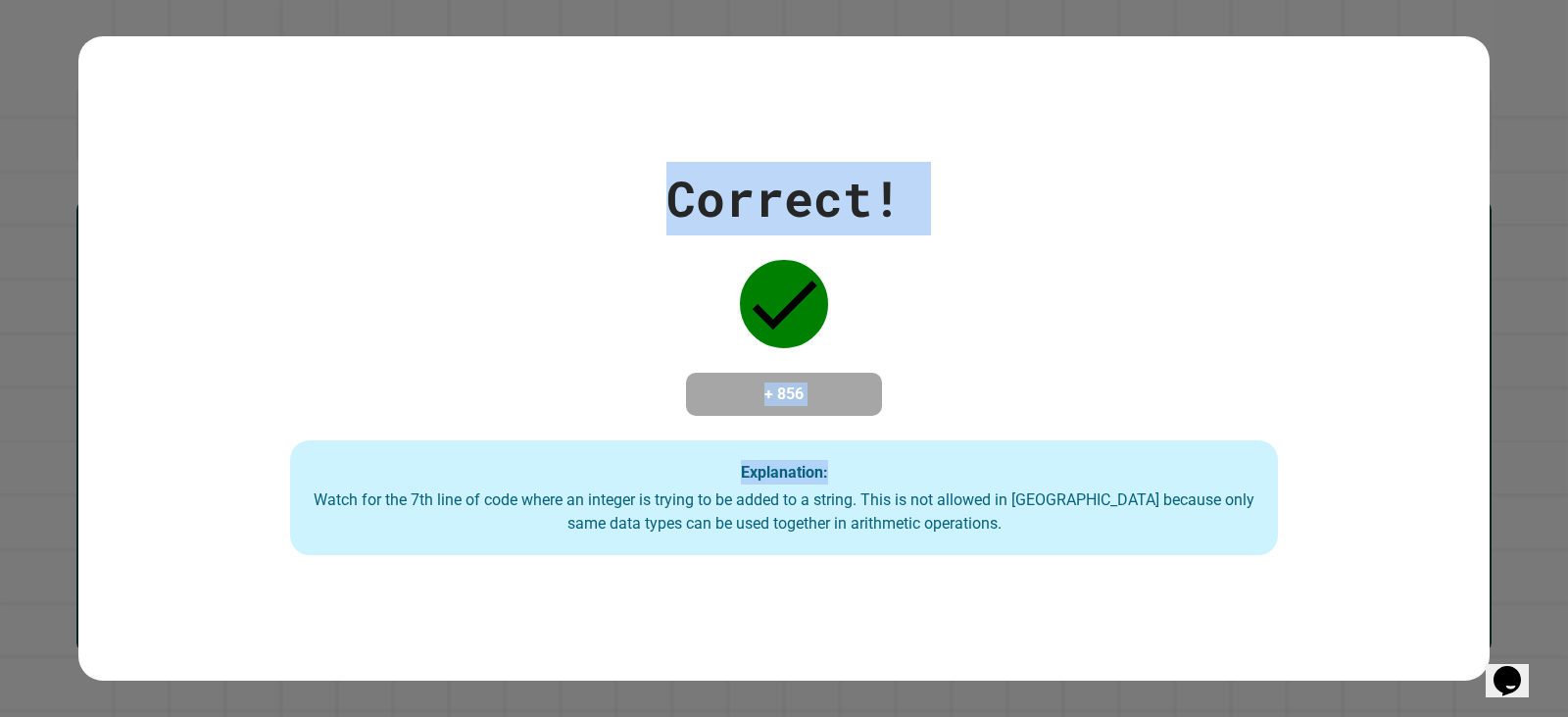
drag, startPoint x: 603, startPoint y: 166, endPoint x: 1253, endPoint y: 160, distance: 650.0
click at [1227, 162] on div "Correct! + 856 Explanation: Watch for the 7th line of code where an integer is …" at bounding box center [784, 359] width 1411 height 394
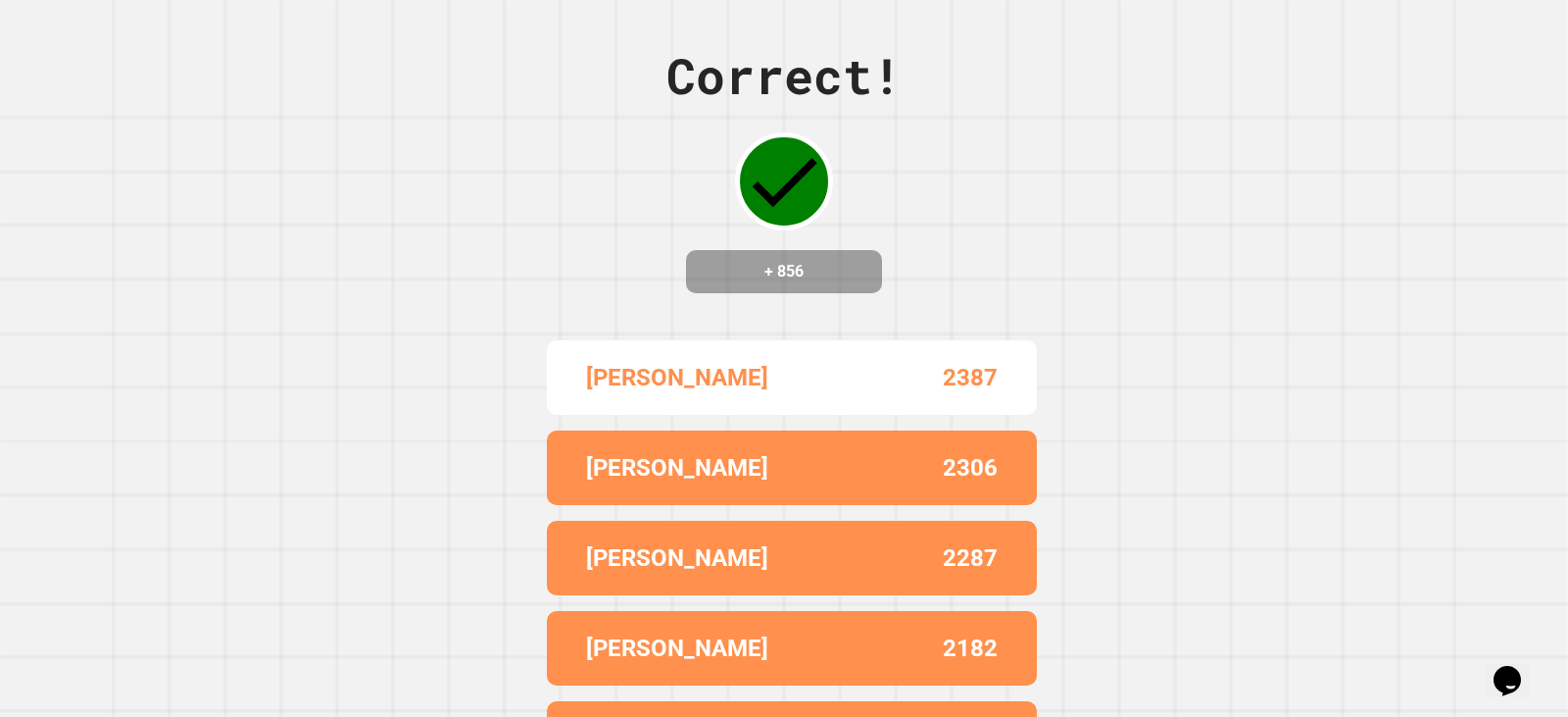
drag, startPoint x: 1437, startPoint y: 200, endPoint x: 1237, endPoint y: 222, distance: 201.2
click at [1181, 224] on div "Correct! + 856 [PERSON_NAME] 2387 [PERSON_NAME] 2306 [PERSON_NAME] 2287 [PERSON…" at bounding box center [784, 358] width 1568 height 717
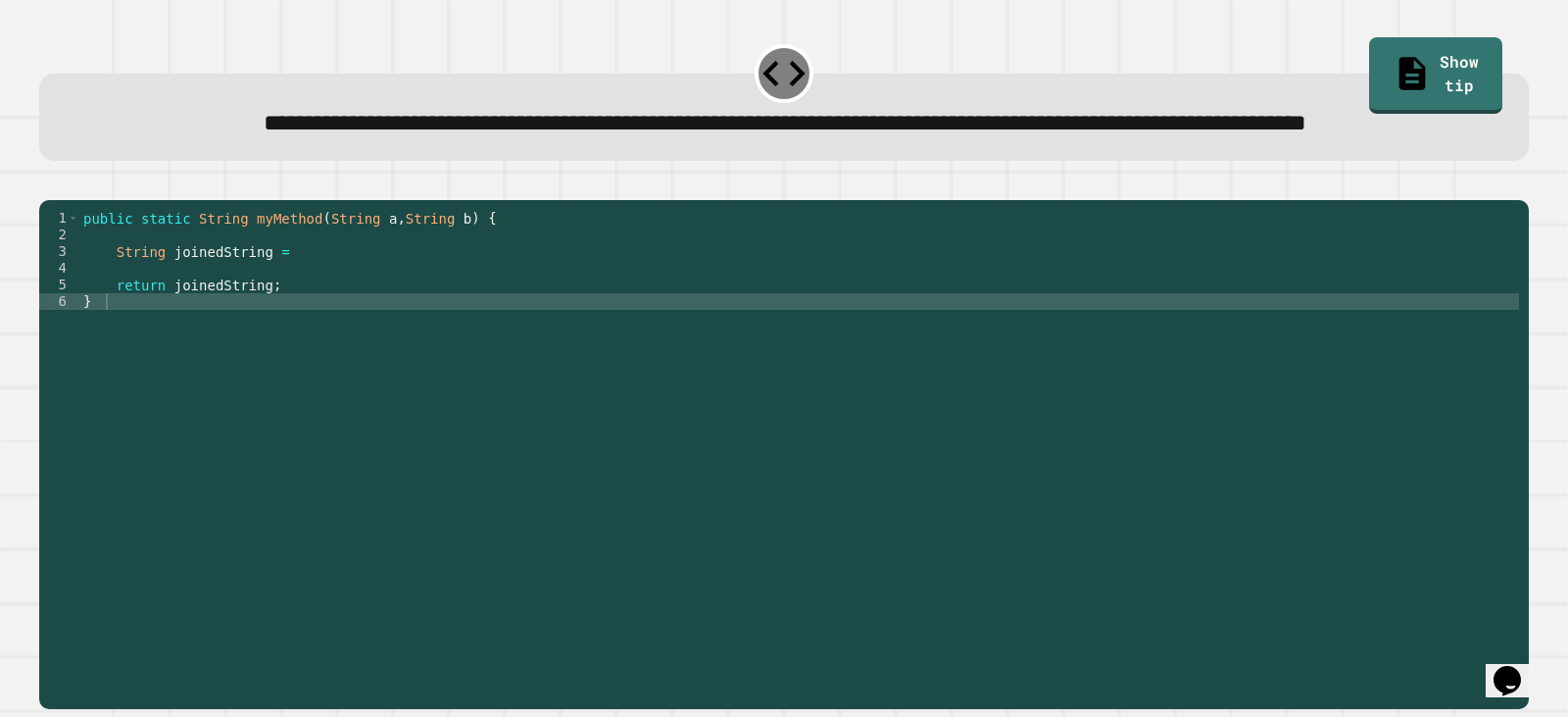
click at [333, 345] on div "public static String myMethod ( String a , String b ) { String joinedString = r…" at bounding box center [798, 410] width 1440 height 400
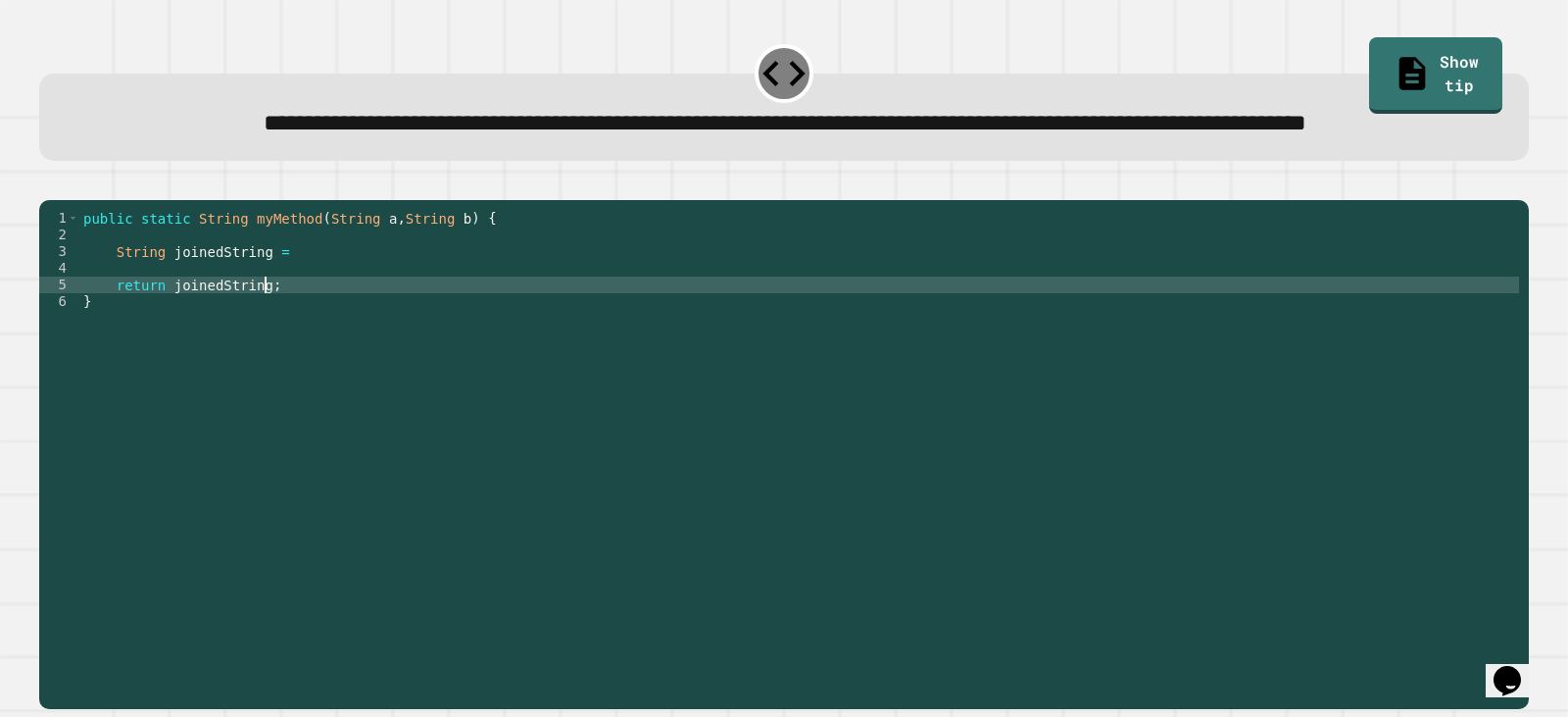
type textarea "**********"
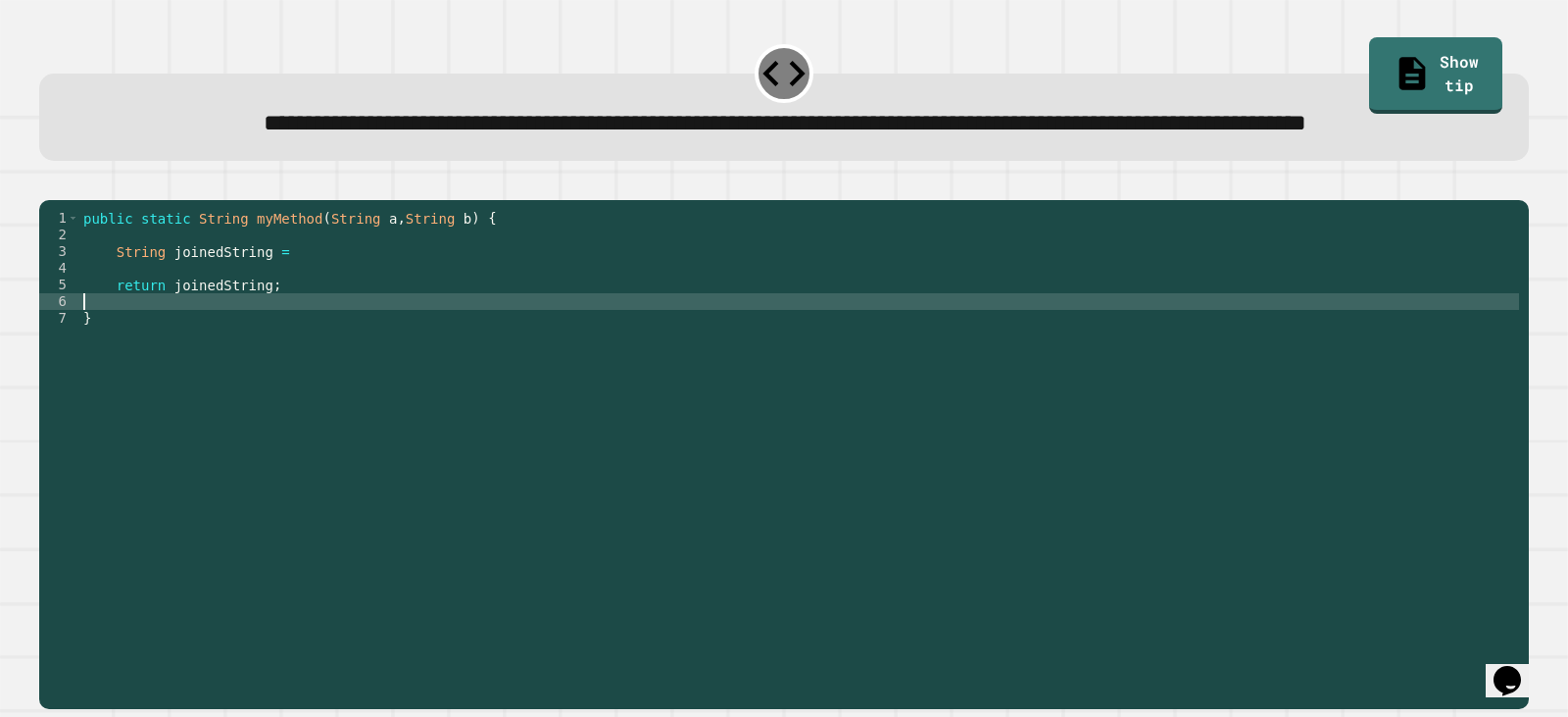
type textarea "**********"
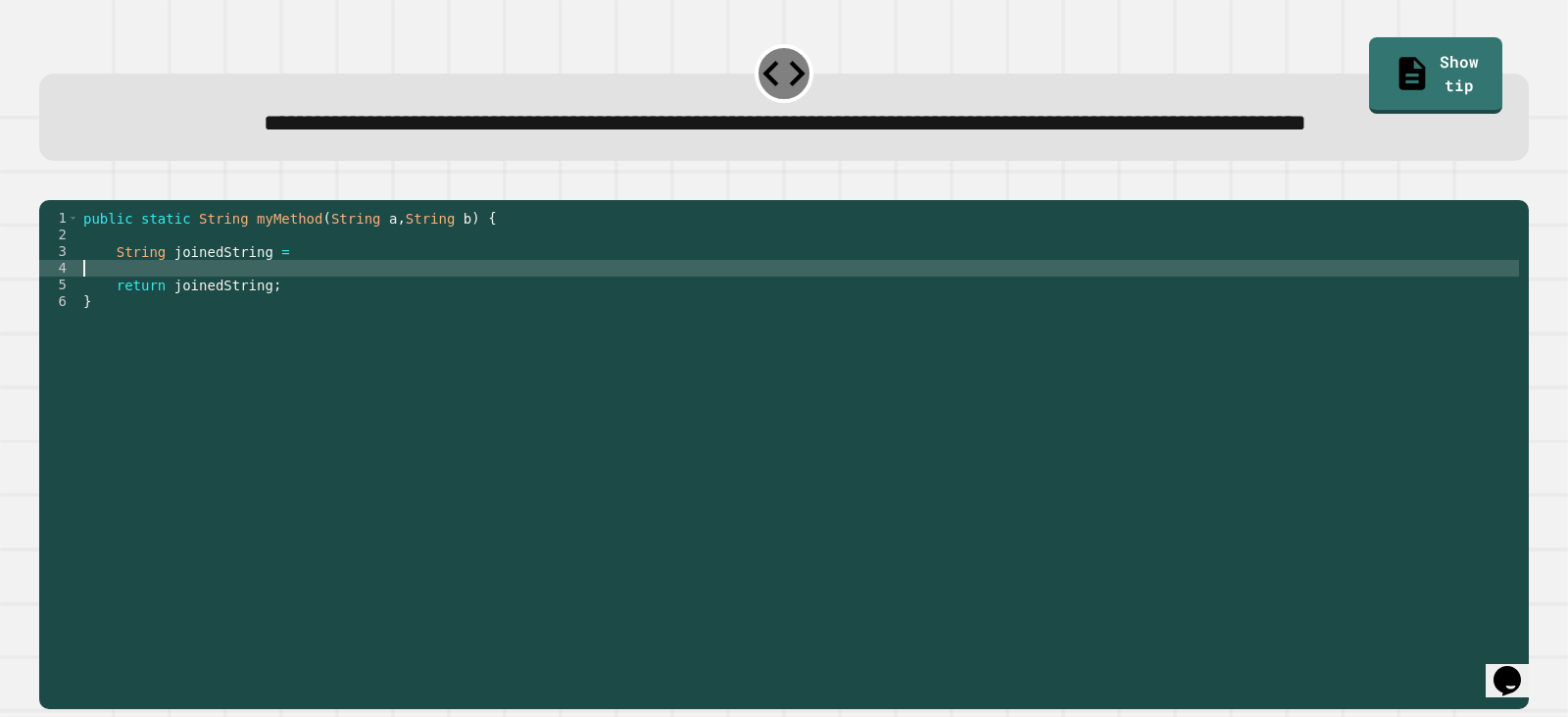
type textarea "**********"
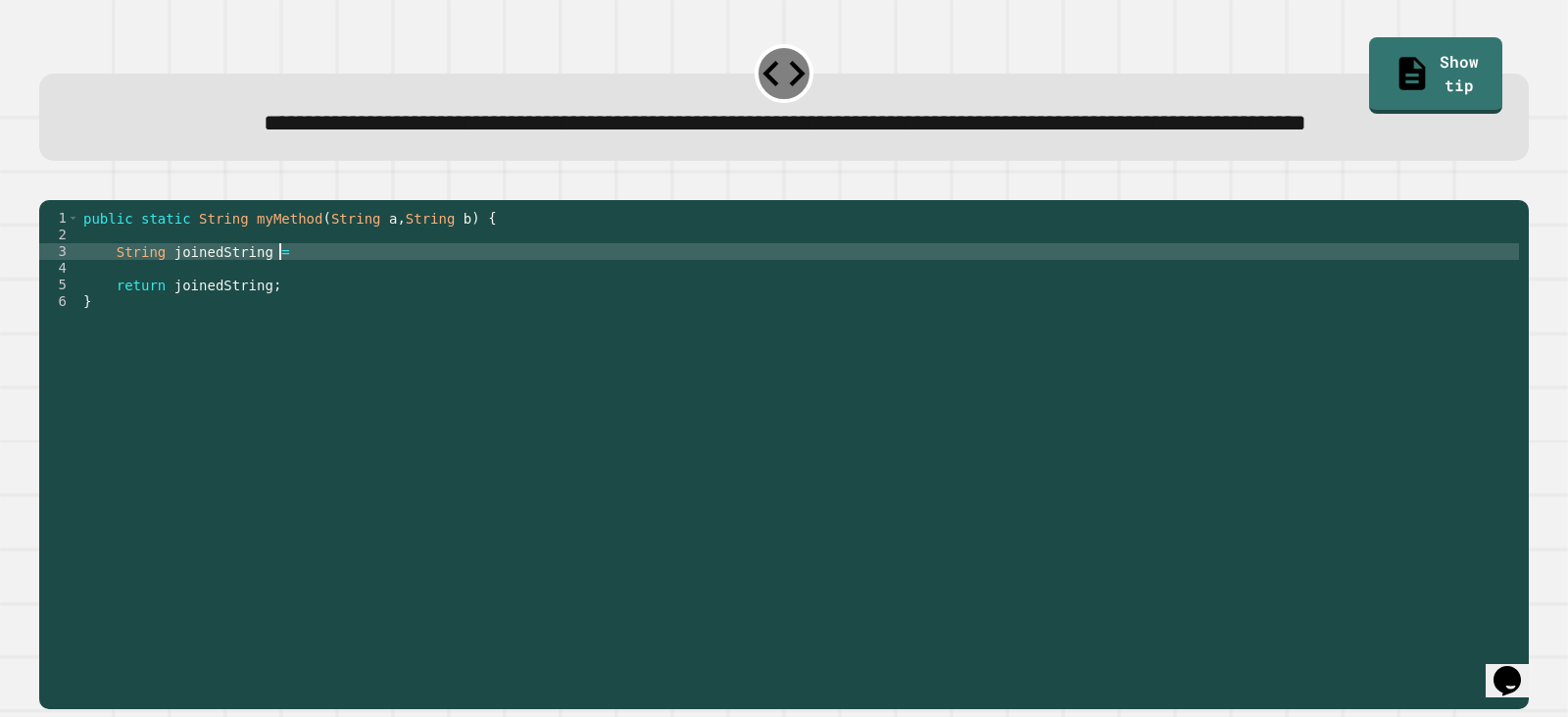
scroll to position [0, 13]
type textarea "**********"
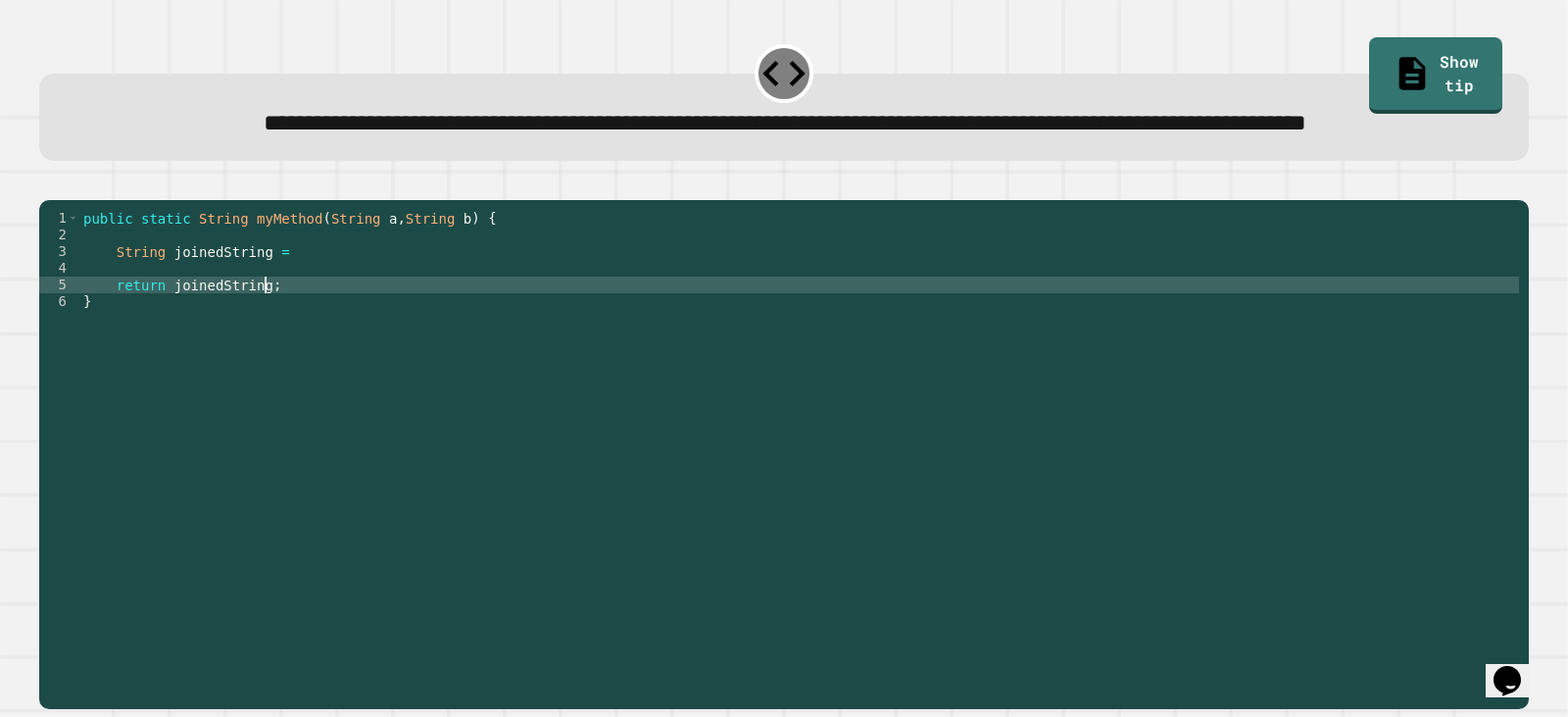
type textarea "**********"
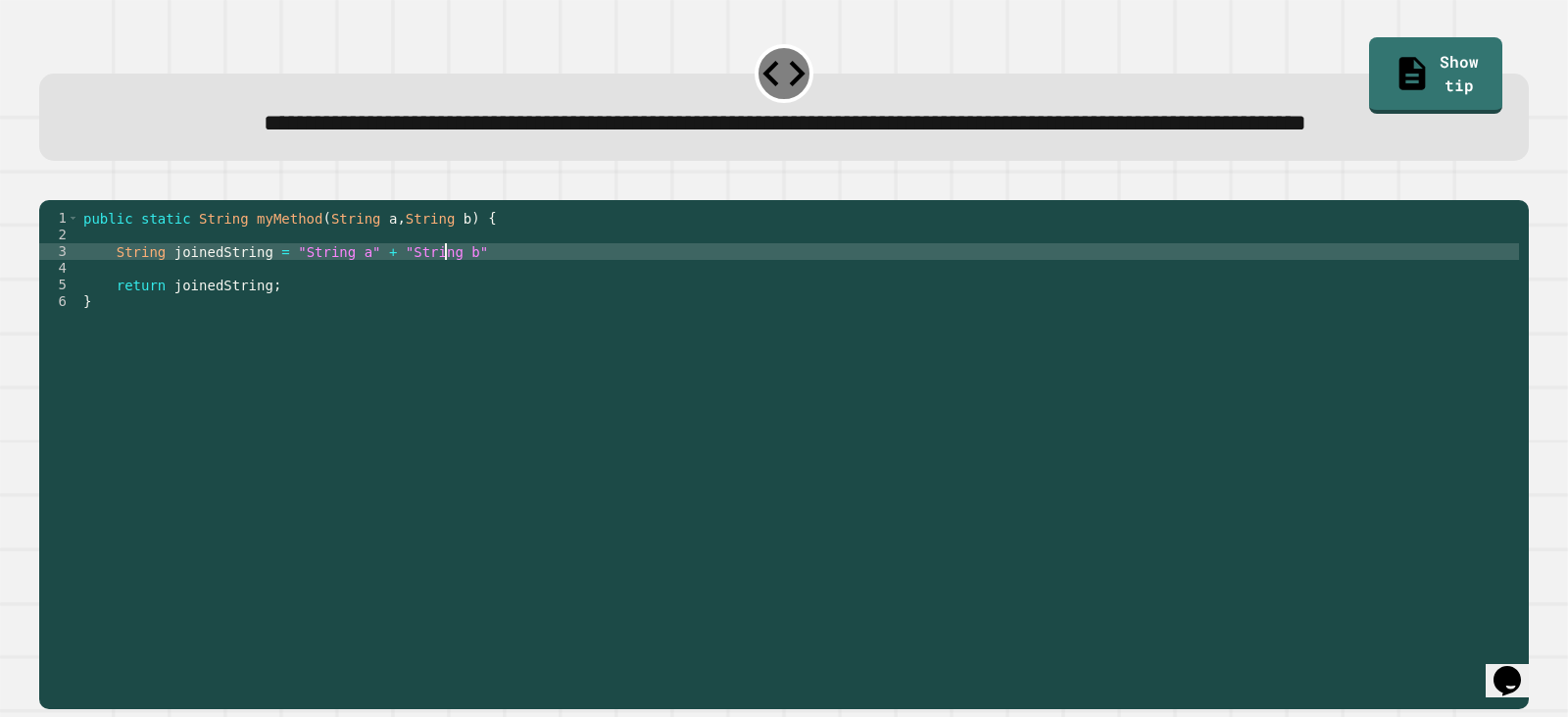
scroll to position [0, 25]
type textarea "**********"
click at [26, 245] on div "**********" at bounding box center [784, 358] width 1568 height 717
click at [49, 183] on icon "button" at bounding box center [49, 183] width 0 height 0
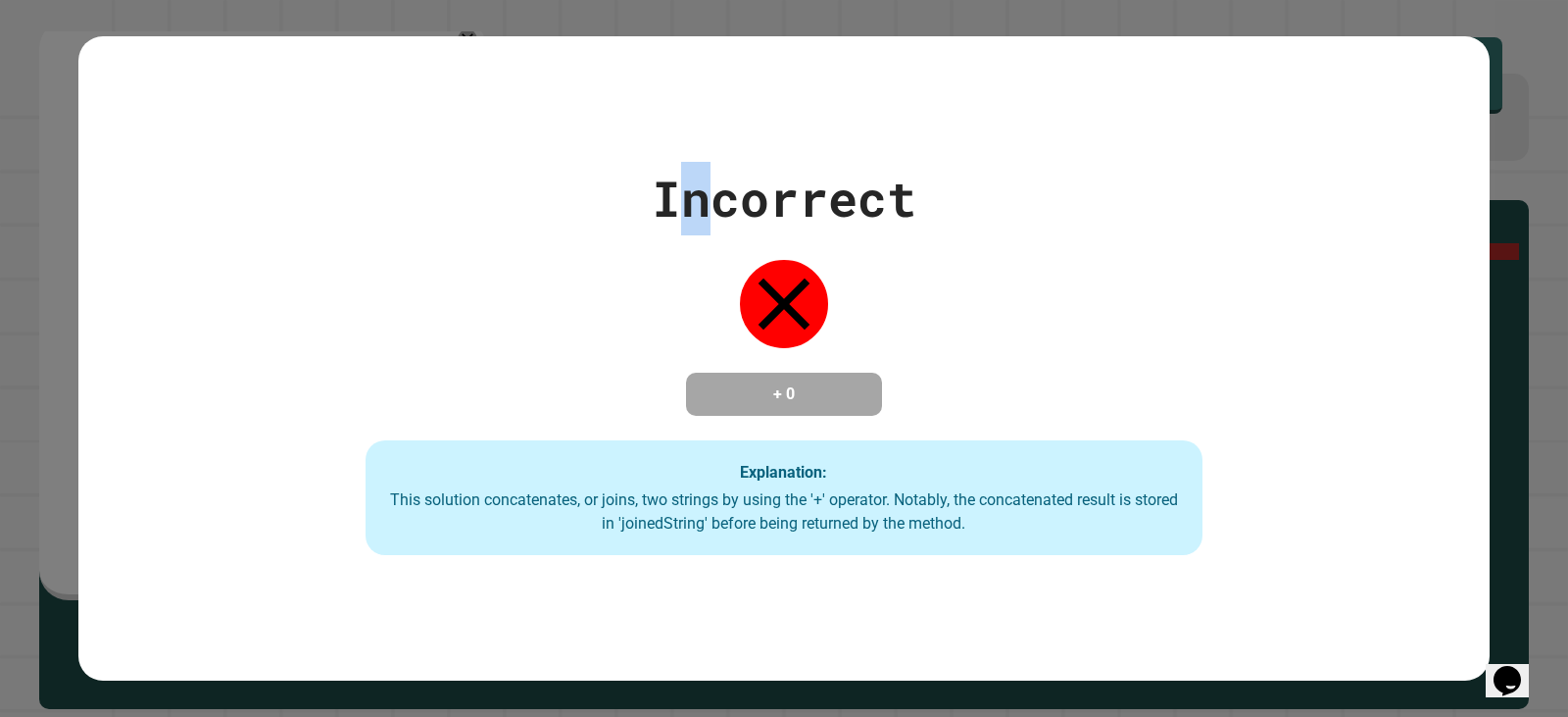
drag, startPoint x: 667, startPoint y: 171, endPoint x: 703, endPoint y: 175, distance: 36.2
click at [702, 175] on div "Incorrect" at bounding box center [784, 199] width 265 height 74
click at [471, 114] on div "Incorrect + 0 Explanation: This solution concatenates, or joins, two strings by…" at bounding box center [784, 358] width 1411 height 645
drag, startPoint x: 662, startPoint y: 165, endPoint x: 656, endPoint y: 227, distance: 62.3
click at [656, 227] on div "Incorrect + 0 Explanation: This solution concatenates, or joins, two strings by…" at bounding box center [784, 359] width 1195 height 394
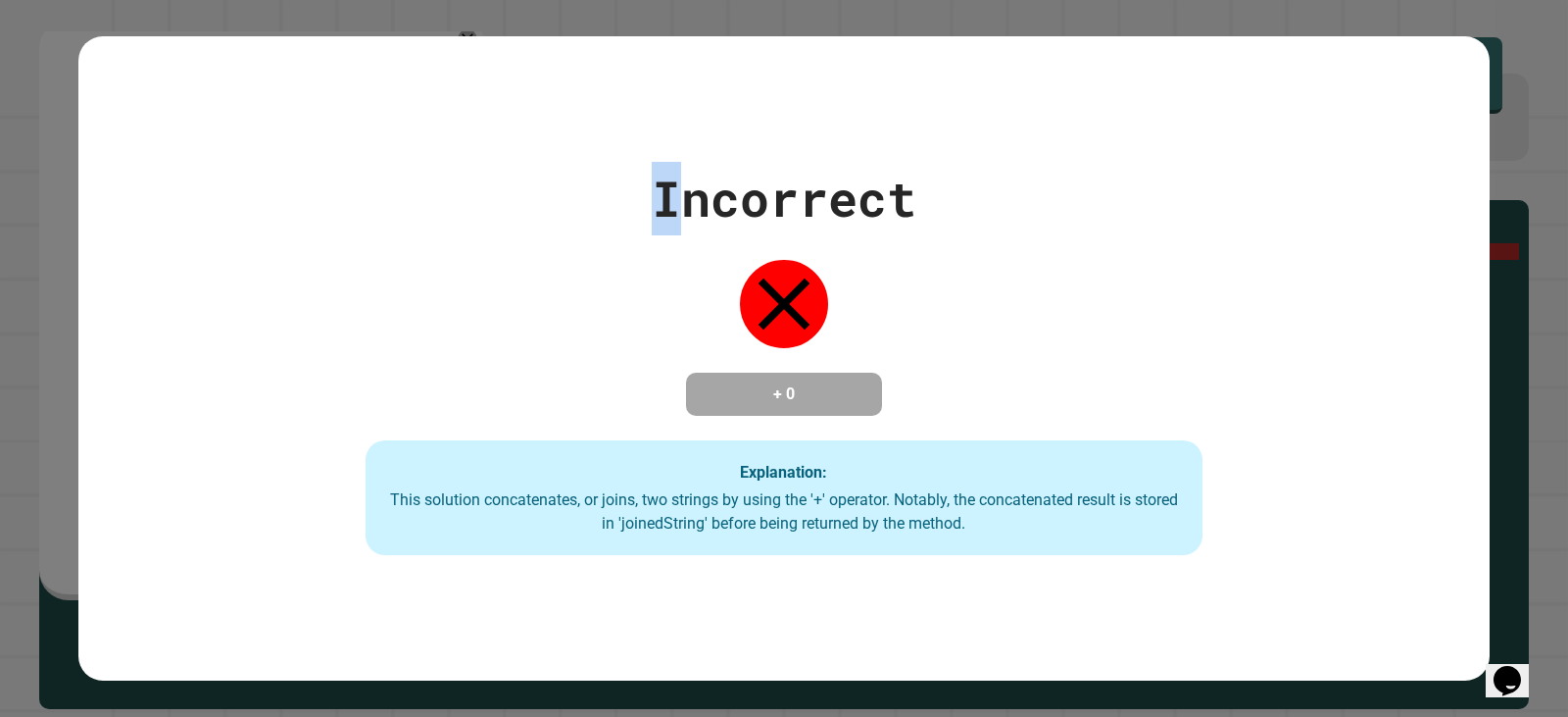
drag, startPoint x: 656, startPoint y: 170, endPoint x: 669, endPoint y: 172, distance: 13.2
click at [657, 170] on div "Incorrect" at bounding box center [784, 199] width 265 height 74
click at [655, 173] on div "Incorrect" at bounding box center [784, 199] width 265 height 74
drag, startPoint x: 687, startPoint y: 159, endPoint x: 691, endPoint y: 191, distance: 32.2
click at [691, 191] on div "Incorrect" at bounding box center [784, 199] width 265 height 74
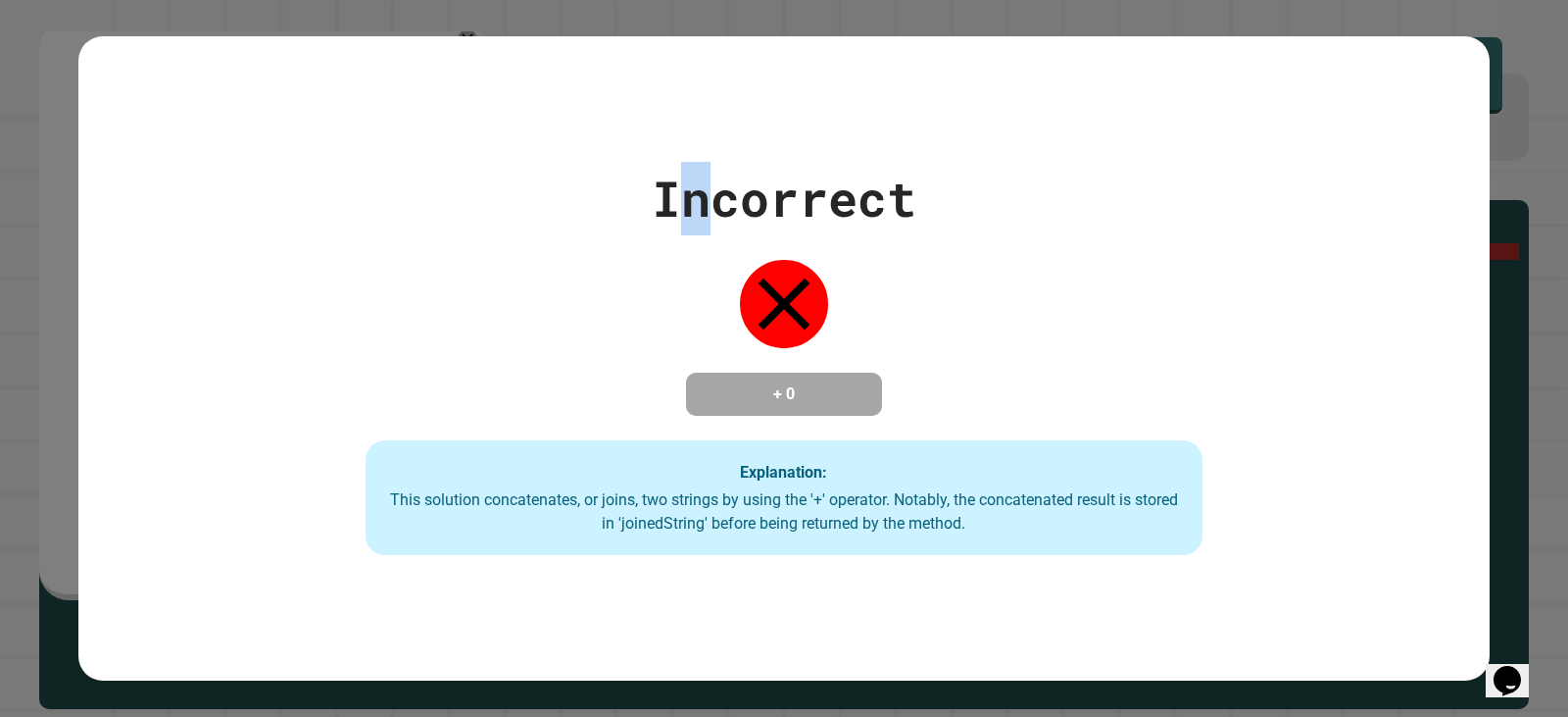
click at [687, 182] on div "Incorrect" at bounding box center [784, 199] width 265 height 74
click at [724, 216] on div "Incorrect" at bounding box center [784, 199] width 265 height 74
click at [744, 182] on div "Incorrect" at bounding box center [784, 199] width 265 height 74
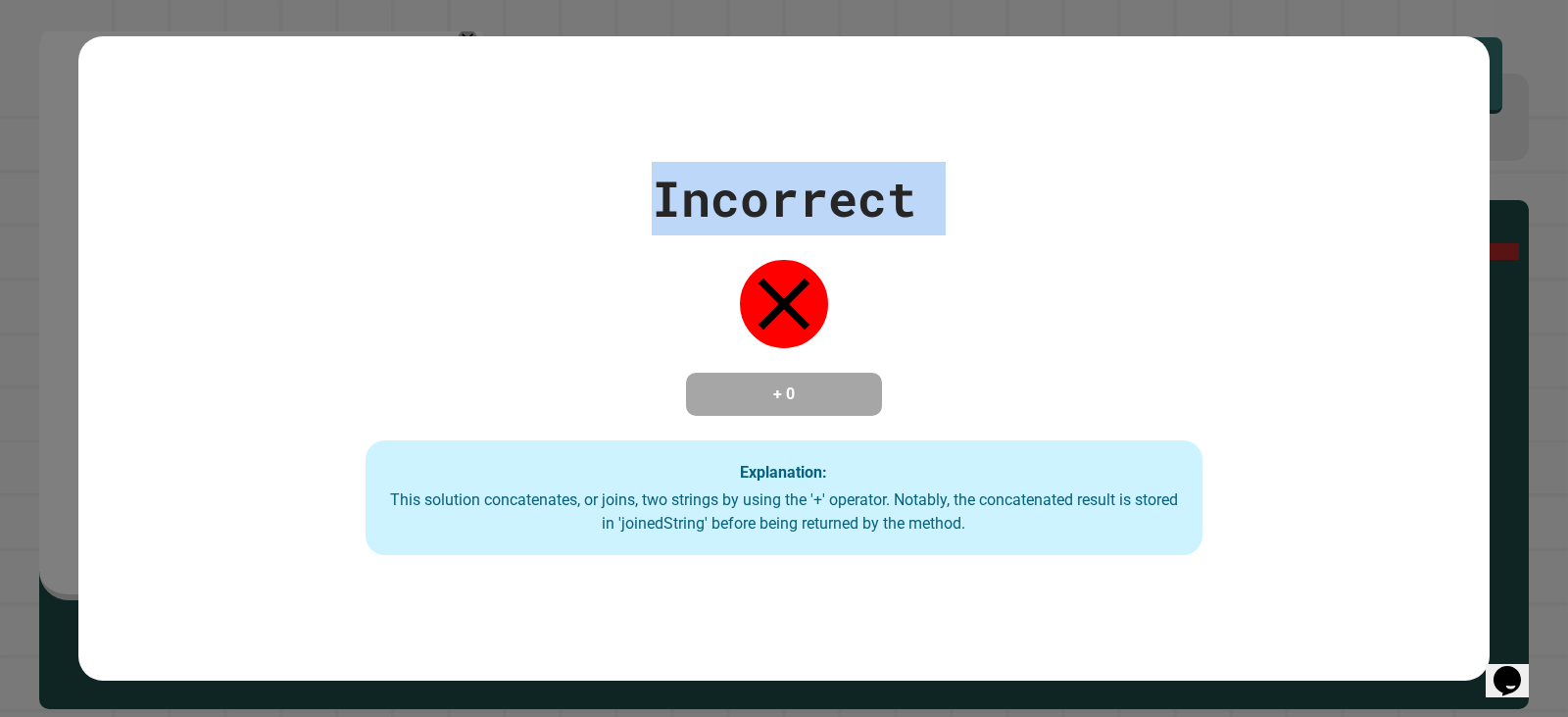
click at [744, 182] on div "Incorrect" at bounding box center [784, 199] width 265 height 74
click at [744, 184] on div "Incorrect" at bounding box center [784, 199] width 265 height 74
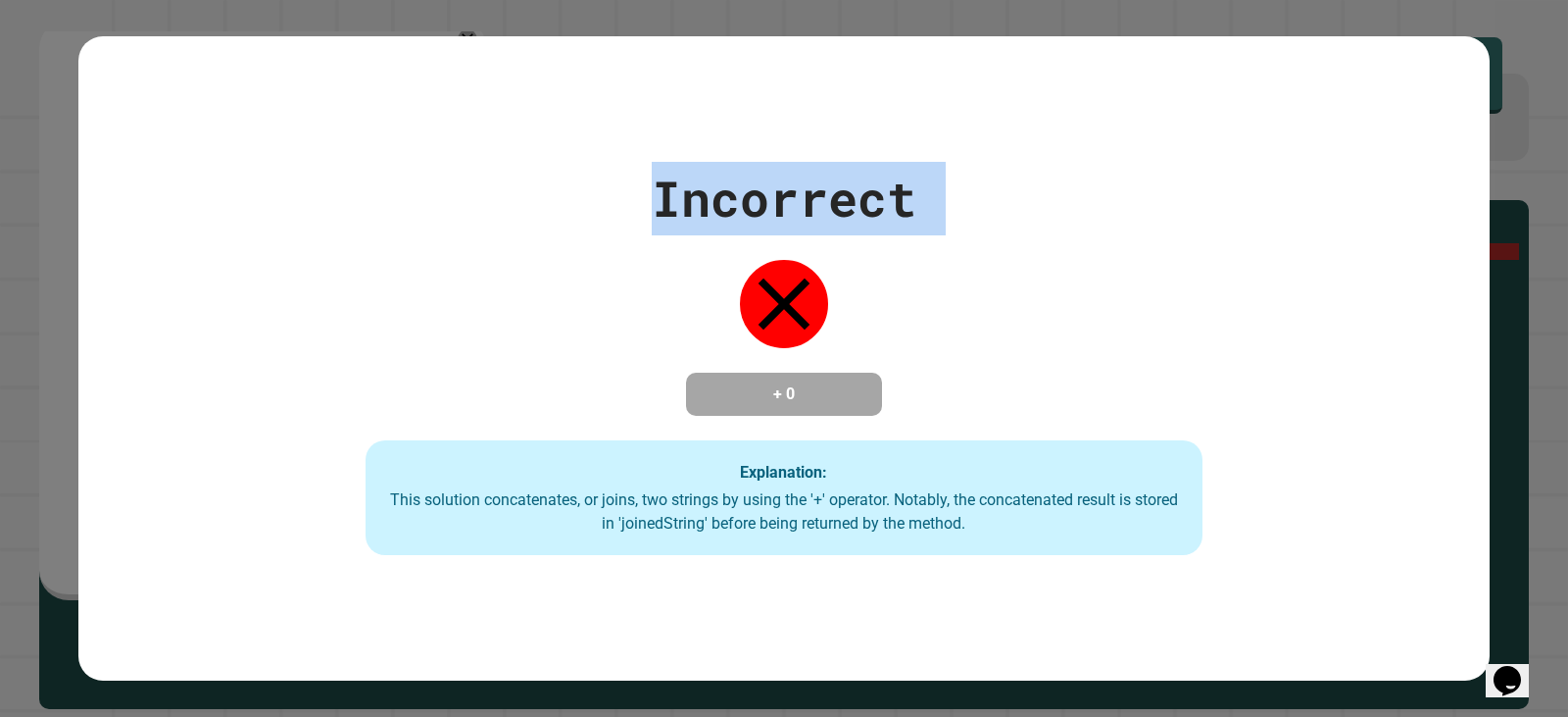
click at [744, 181] on div "Incorrect" at bounding box center [784, 199] width 265 height 74
click at [744, 162] on div "Incorrect" at bounding box center [784, 199] width 265 height 74
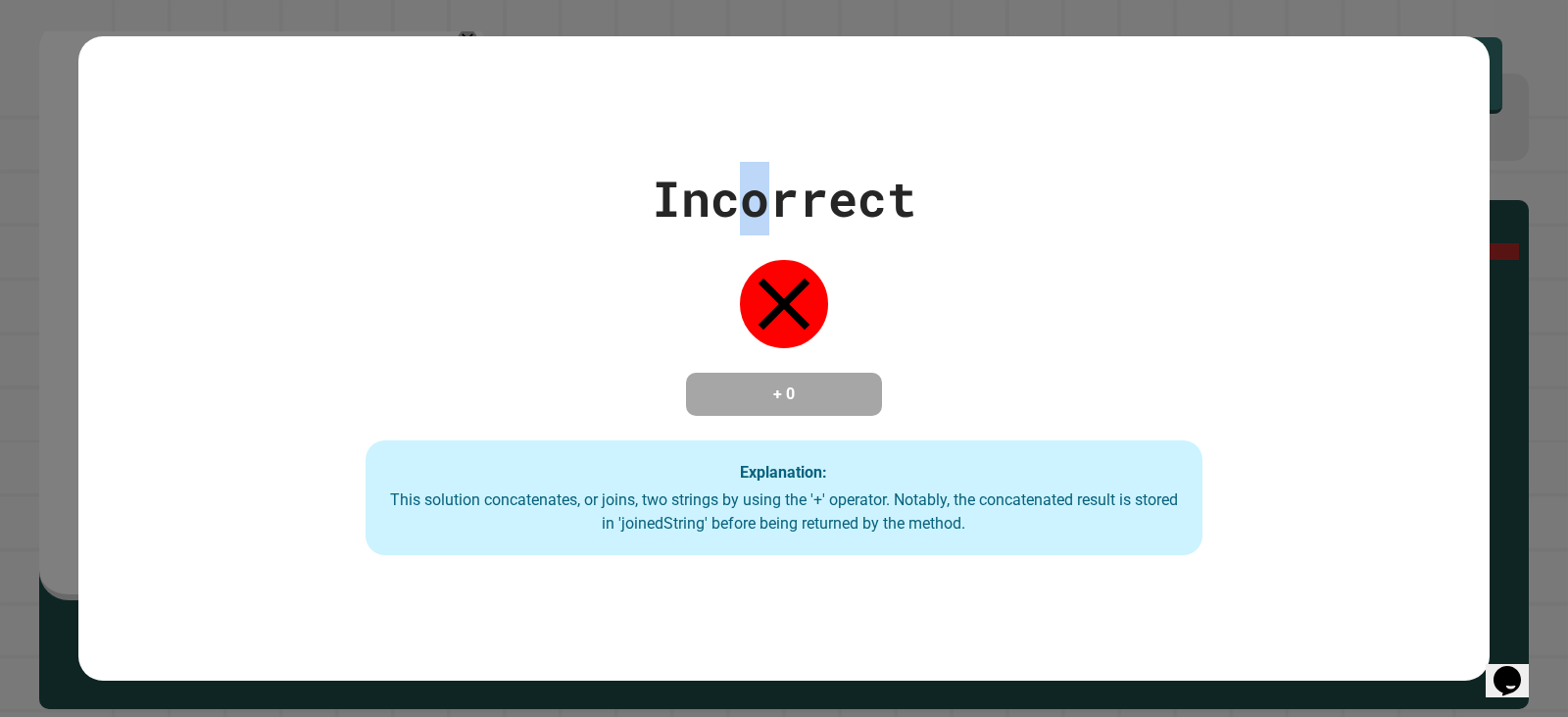
drag, startPoint x: 744, startPoint y: 161, endPoint x: 748, endPoint y: 215, distance: 54.1
click at [748, 215] on div "Incorrect" at bounding box center [784, 199] width 265 height 74
click at [748, 221] on div "Incorrect + 0 Explanation: This solution concatenates, or joins, two strings by…" at bounding box center [784, 359] width 1195 height 394
drag, startPoint x: 776, startPoint y: 164, endPoint x: 779, endPoint y: 200, distance: 36.1
click at [779, 200] on div "Incorrect" at bounding box center [784, 199] width 265 height 74
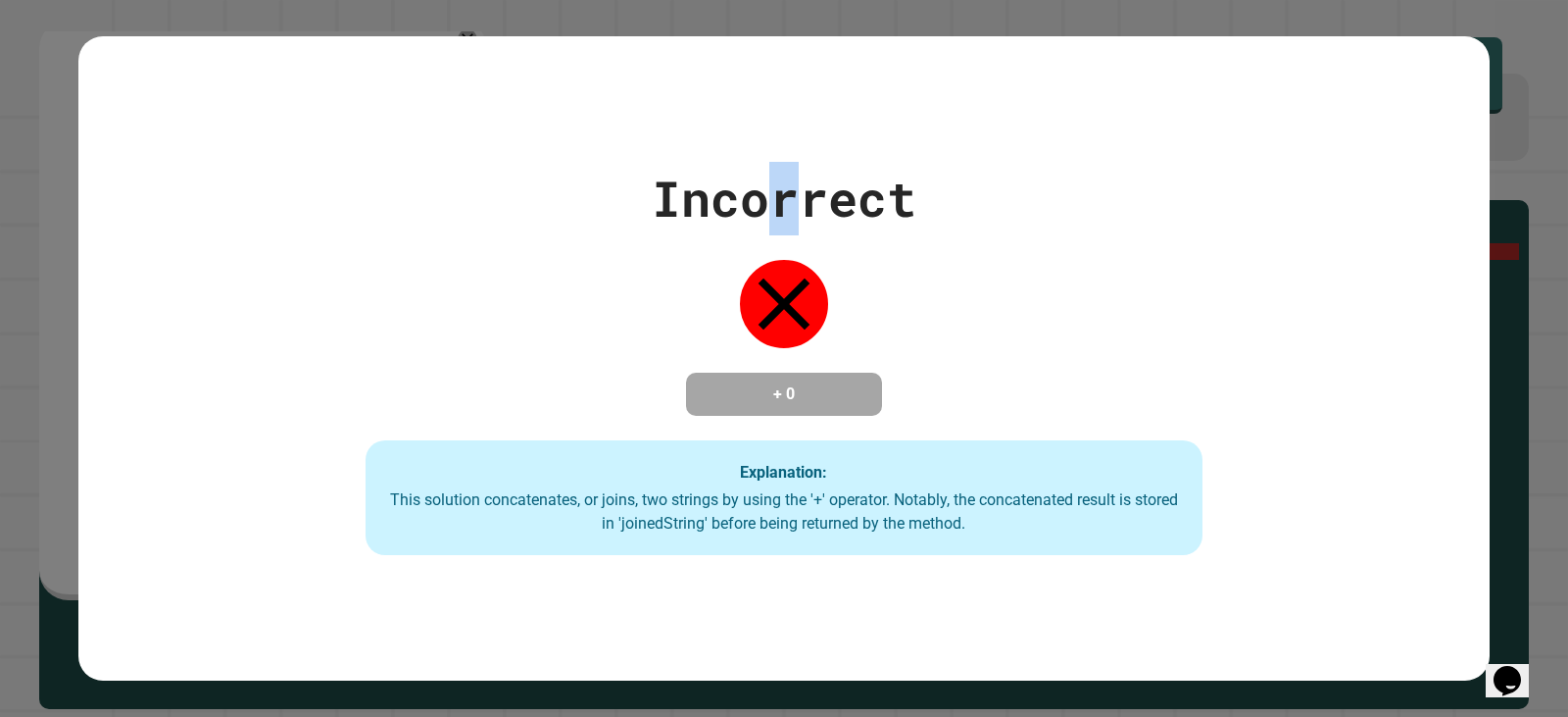
click at [784, 215] on div "Incorrect" at bounding box center [784, 199] width 265 height 74
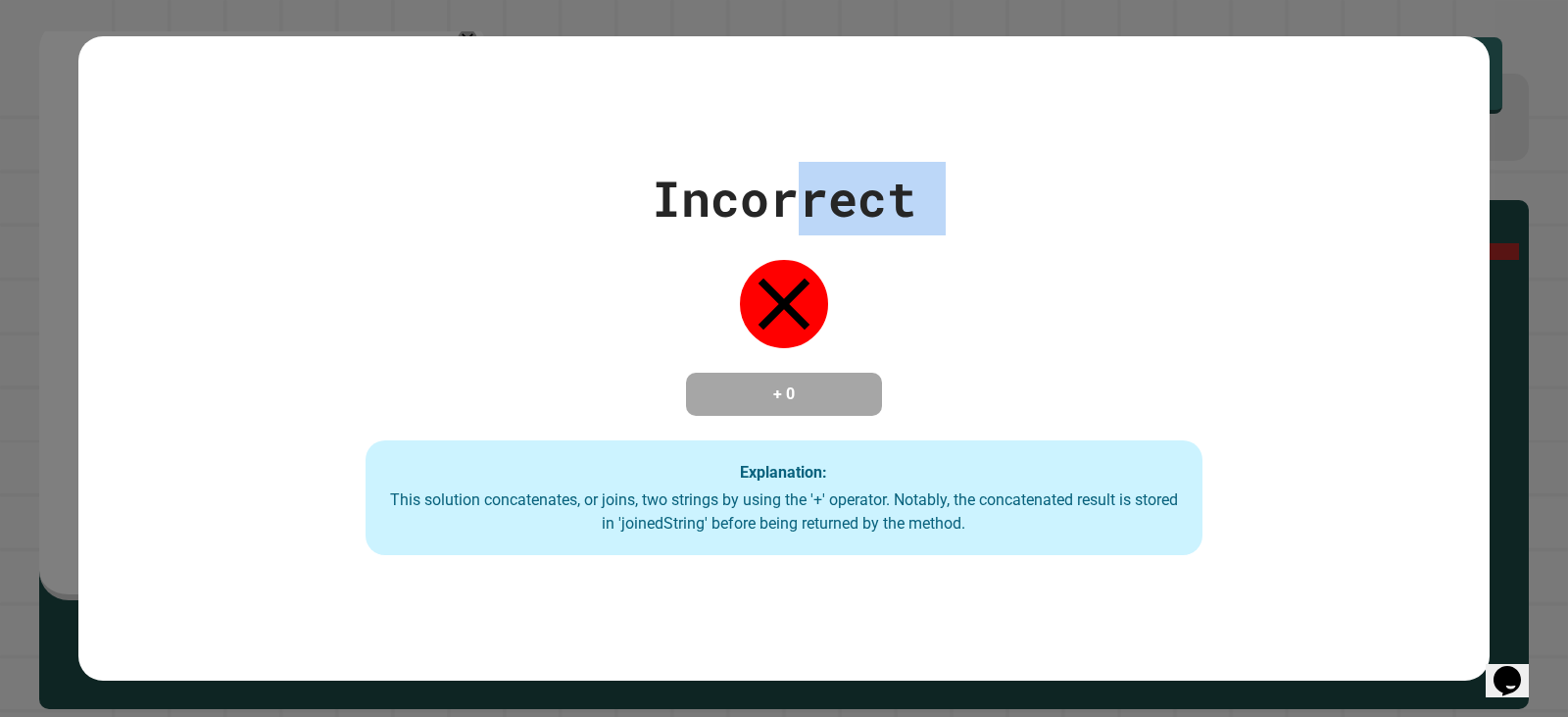
drag, startPoint x: 803, startPoint y: 168, endPoint x: 825, endPoint y: 240, distance: 75.3
click at [825, 241] on div "Incorrect + 0 Explanation: This solution concatenates, or joins, two strings by…" at bounding box center [784, 359] width 1195 height 394
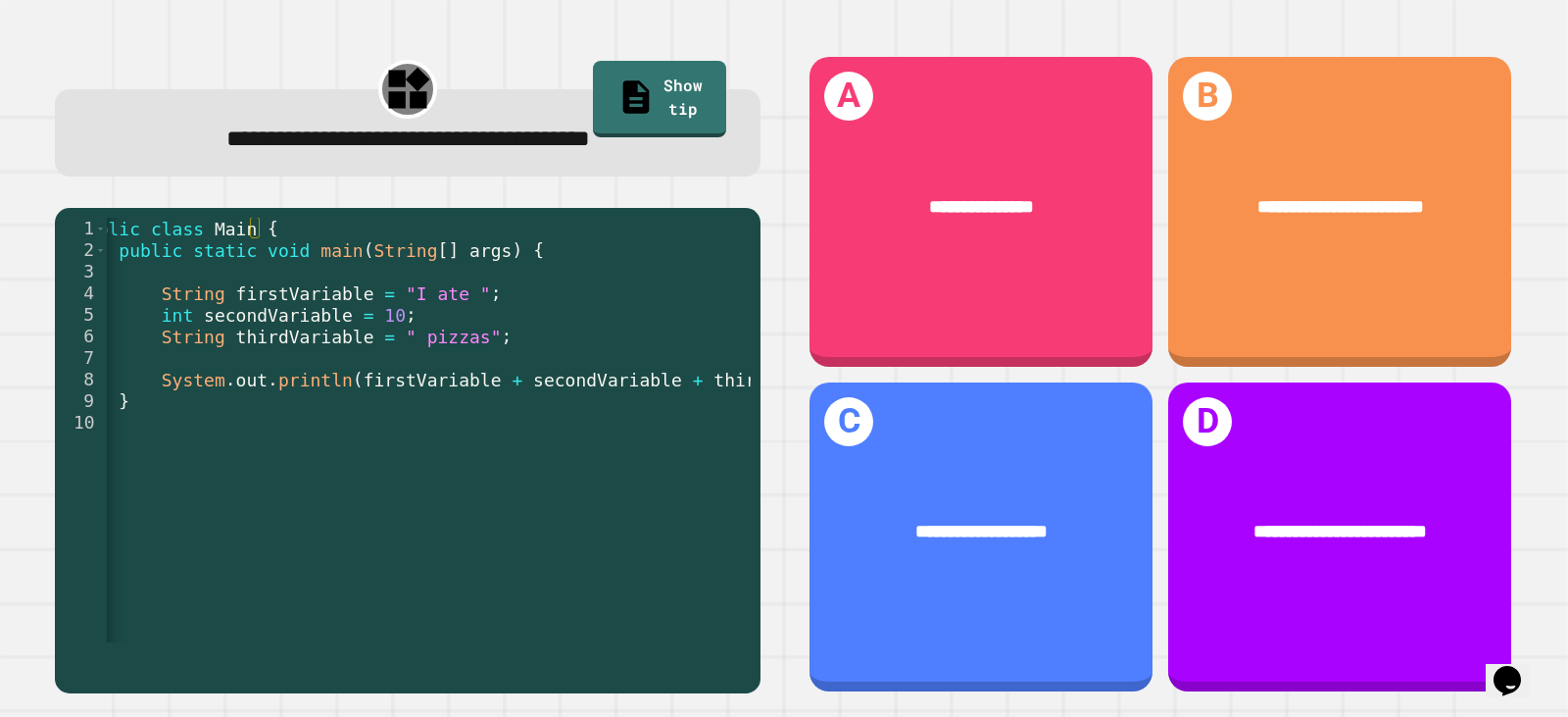
scroll to position [0, 34]
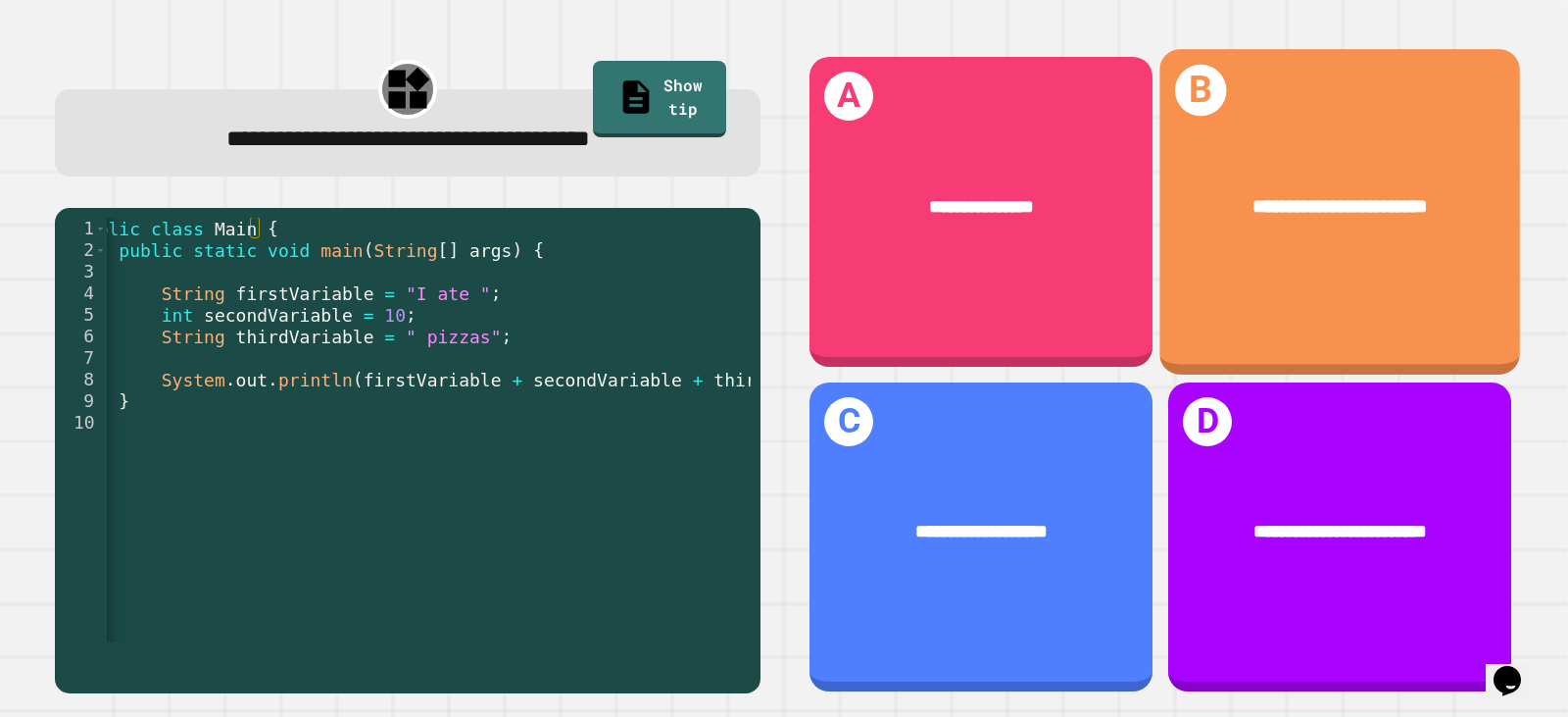
click at [1304, 272] on div "**********" at bounding box center [1339, 211] width 361 height 325
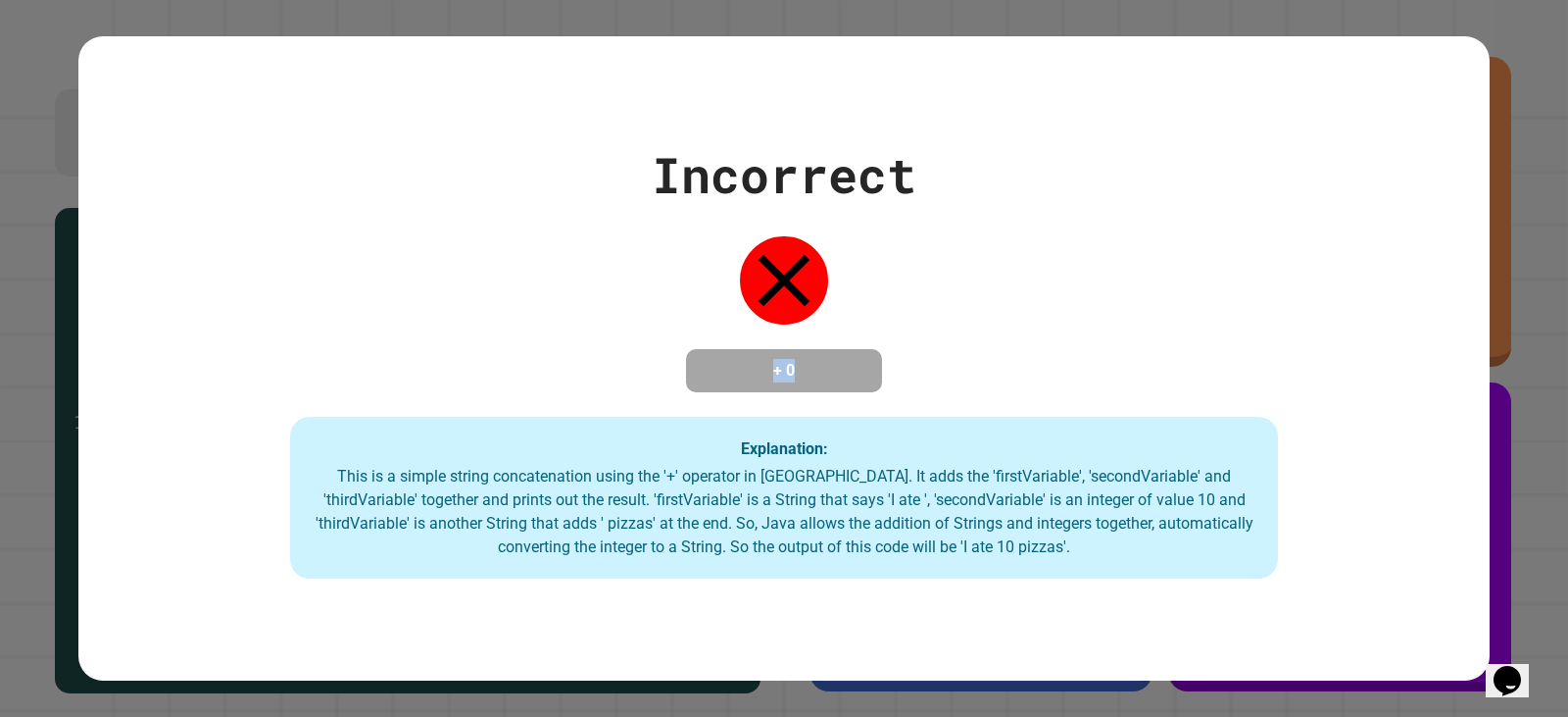
drag, startPoint x: 755, startPoint y: 370, endPoint x: 841, endPoint y: 372, distance: 86.0
click at [841, 372] on h4 "+ 0" at bounding box center [784, 371] width 157 height 24
click at [810, 397] on div "Incorrect + 0 Explanation: This is a simple string concatenation using the '+' …" at bounding box center [784, 358] width 1411 height 441
drag, startPoint x: 727, startPoint y: 372, endPoint x: 853, endPoint y: 367, distance: 126.1
click at [875, 379] on div "Incorrect + 0 Explanation: This is a simple string concatenation using the '+' …" at bounding box center [784, 358] width 1411 height 441
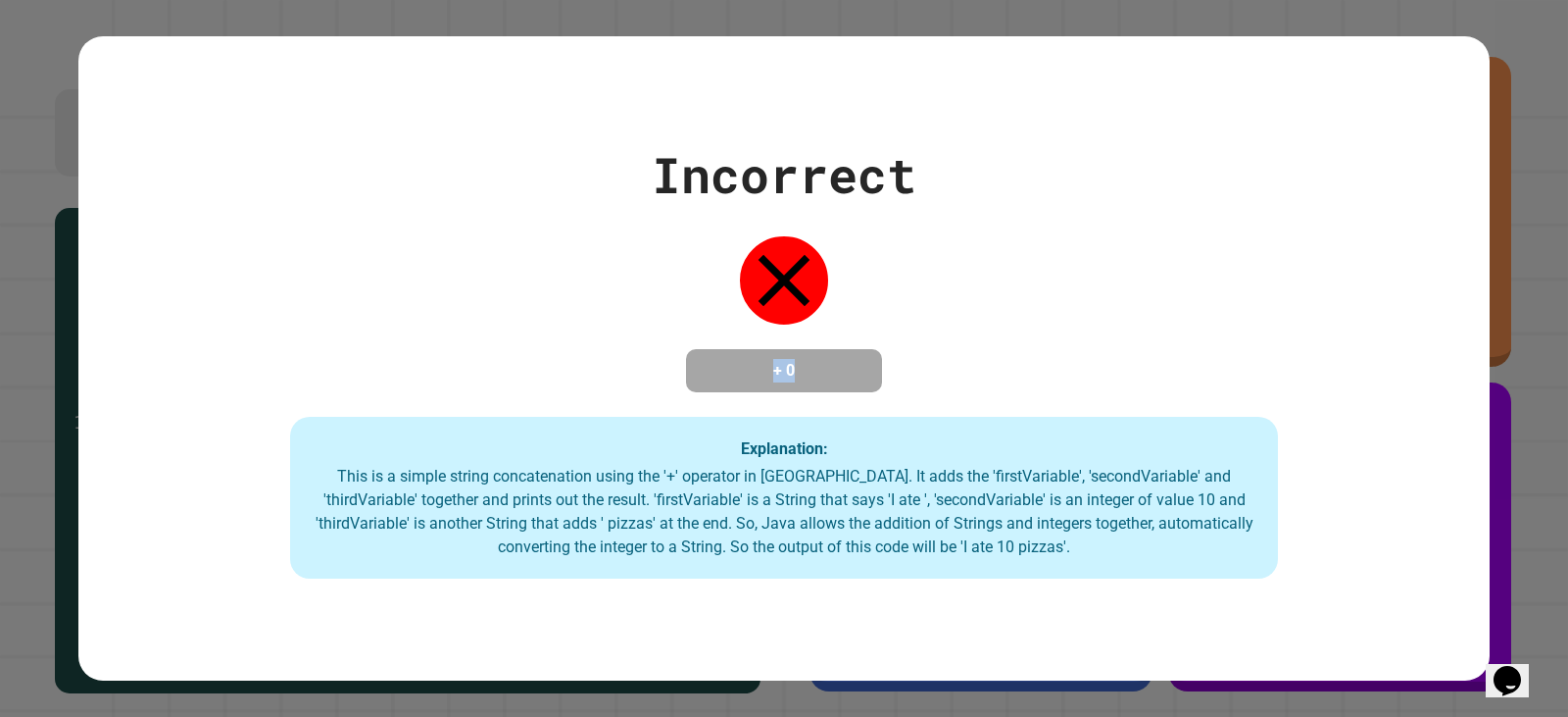
click at [765, 359] on h4 "+ 0" at bounding box center [784, 371] width 157 height 24
click at [787, 359] on h4 "+ 0" at bounding box center [784, 371] width 157 height 24
click at [779, 359] on h4 "+ 0" at bounding box center [784, 371] width 157 height 24
drag, startPoint x: 801, startPoint y: 382, endPoint x: 773, endPoint y: 349, distance: 43.3
click at [773, 359] on h4 "+ 0" at bounding box center [784, 371] width 157 height 24
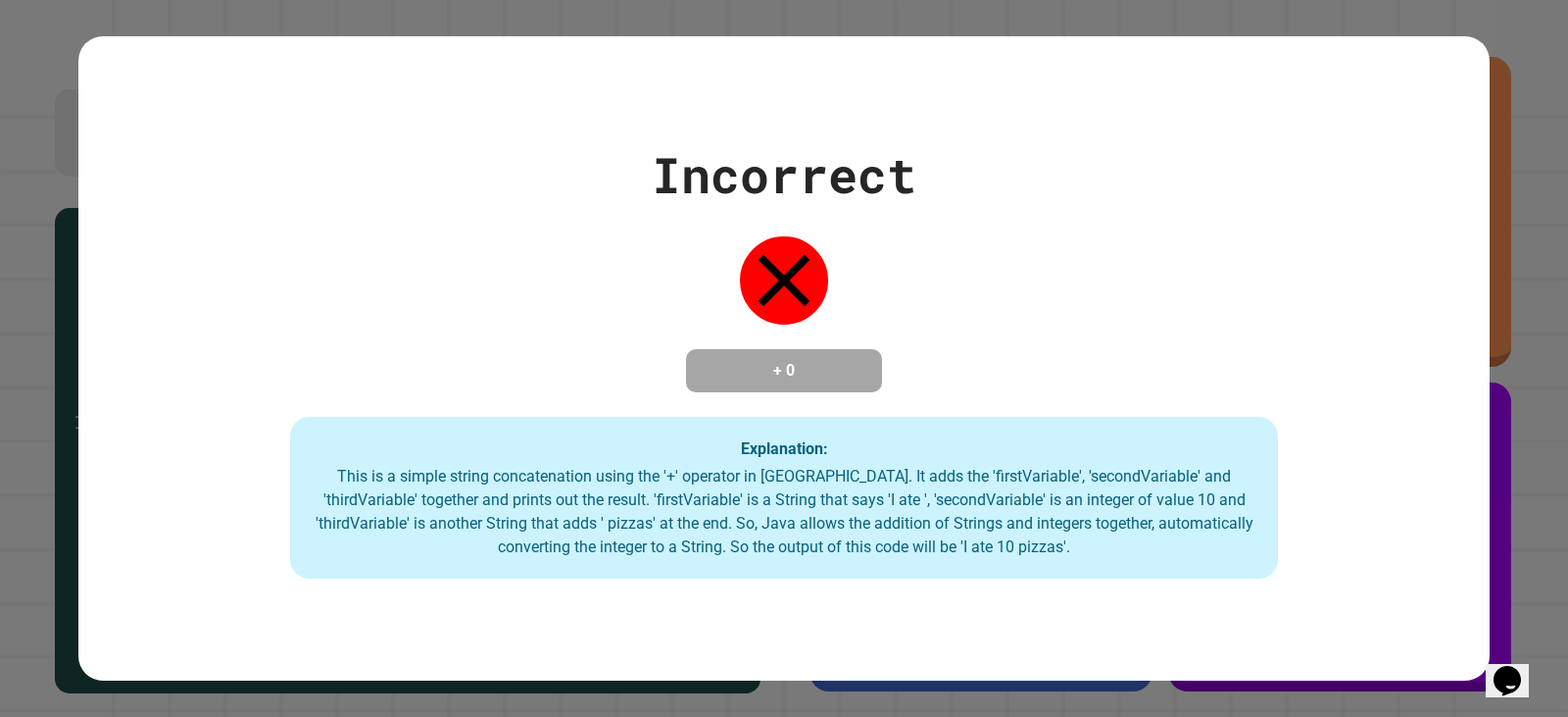
click at [762, 359] on h4 "+ 0" at bounding box center [784, 371] width 157 height 24
click at [737, 349] on div "+ 0" at bounding box center [784, 370] width 196 height 43
click at [729, 359] on h4 "+ 0" at bounding box center [784, 371] width 157 height 24
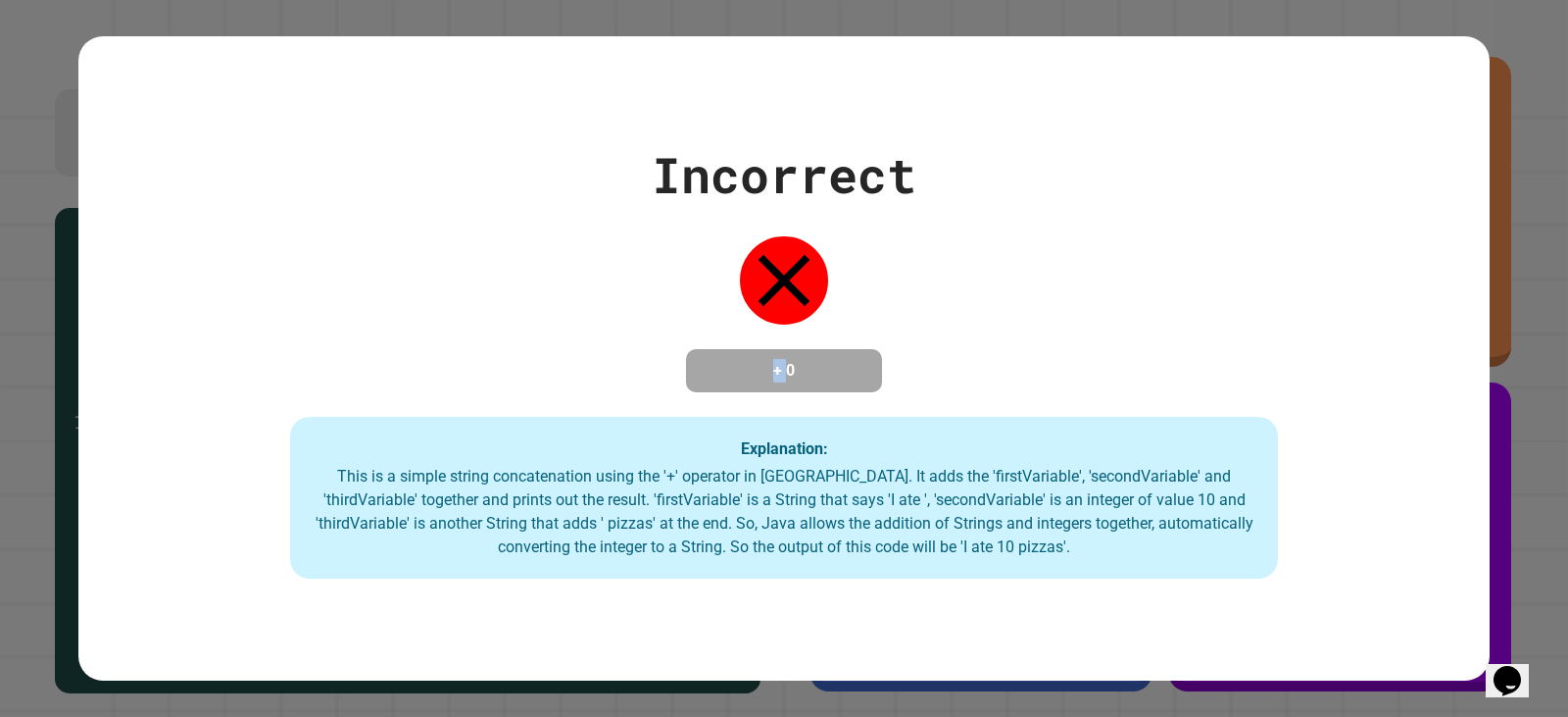
click at [729, 359] on h4 "+ 0" at bounding box center [784, 371] width 157 height 24
click at [763, 390] on div "+ 0" at bounding box center [784, 370] width 196 height 43
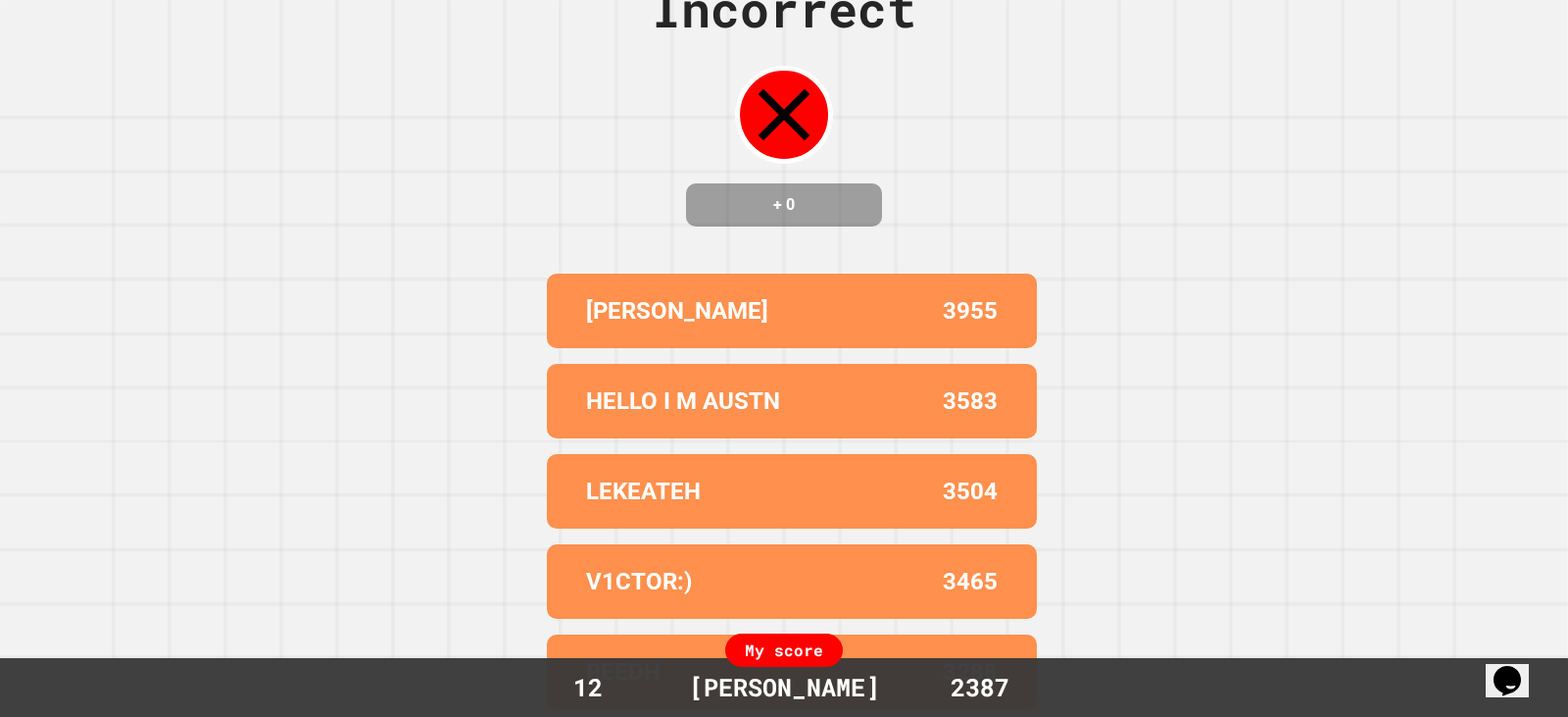
scroll to position [0, 0]
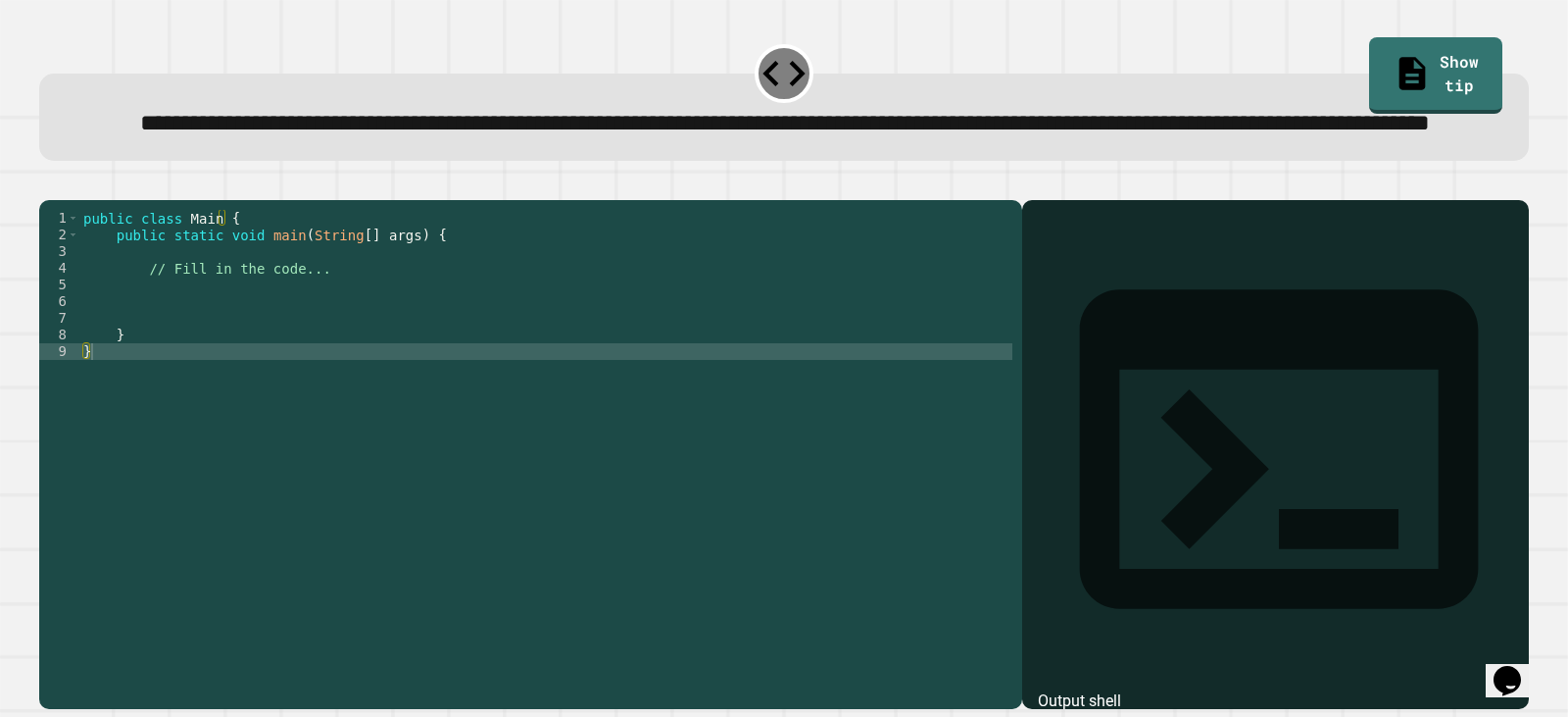
click at [210, 352] on div "public class Main { public static void main ( String [ ] args ) { // Fill in th…" at bounding box center [546, 410] width 933 height 400
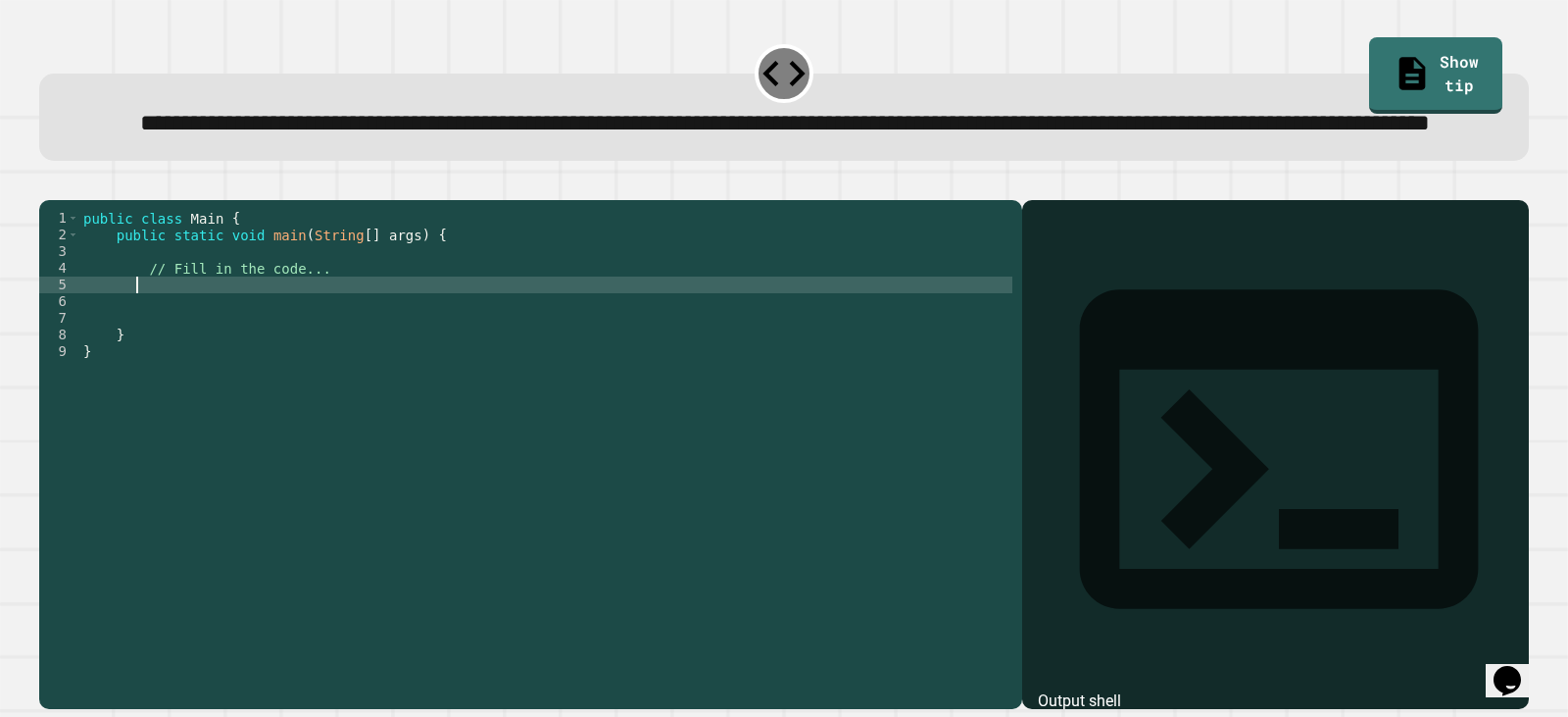
click at [135, 354] on div "public class Main { public static void main ( String [ ] args ) { // Fill in th…" at bounding box center [546, 410] width 933 height 400
click at [92, 355] on div "public class Main { public static void main ( String [ ] args ) { // Fill in th…" at bounding box center [546, 410] width 933 height 400
click at [76, 293] on div "5" at bounding box center [59, 285] width 40 height 17
type textarea "**********"
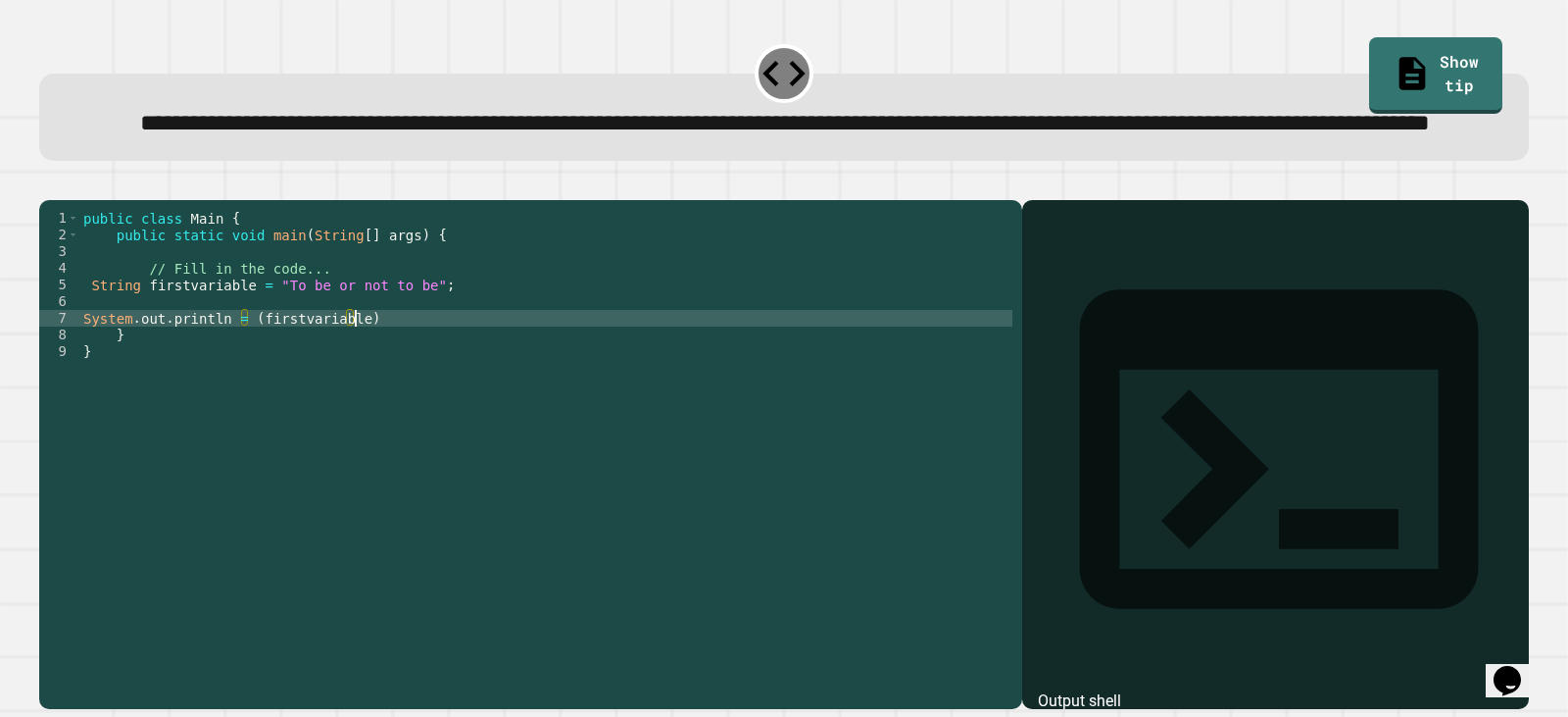
scroll to position [0, 19]
click at [49, 183] on icon "button" at bounding box center [49, 183] width 0 height 0
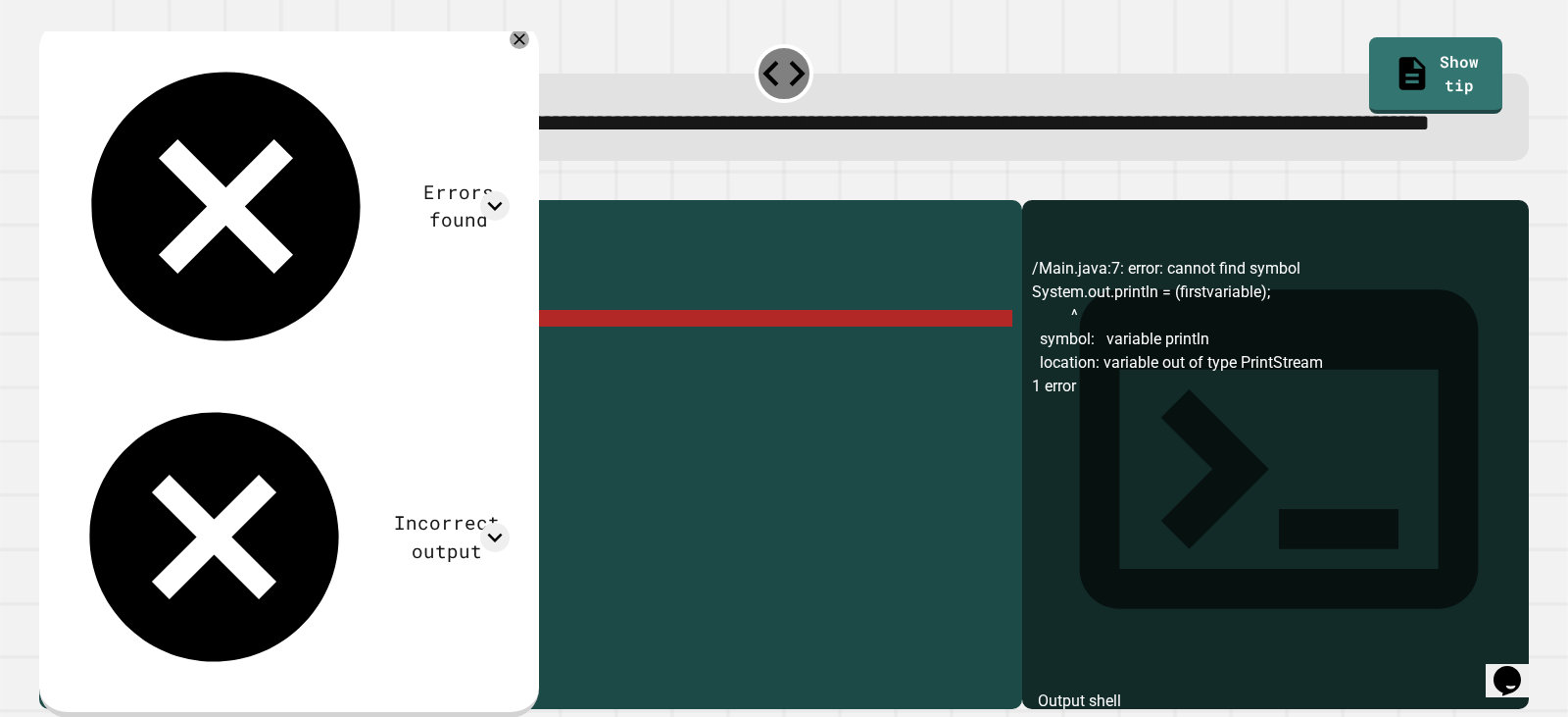
click at [84, 392] on div "public class Main { public static void main ( String [ ] args ) { // Fill in th…" at bounding box center [546, 410] width 933 height 400
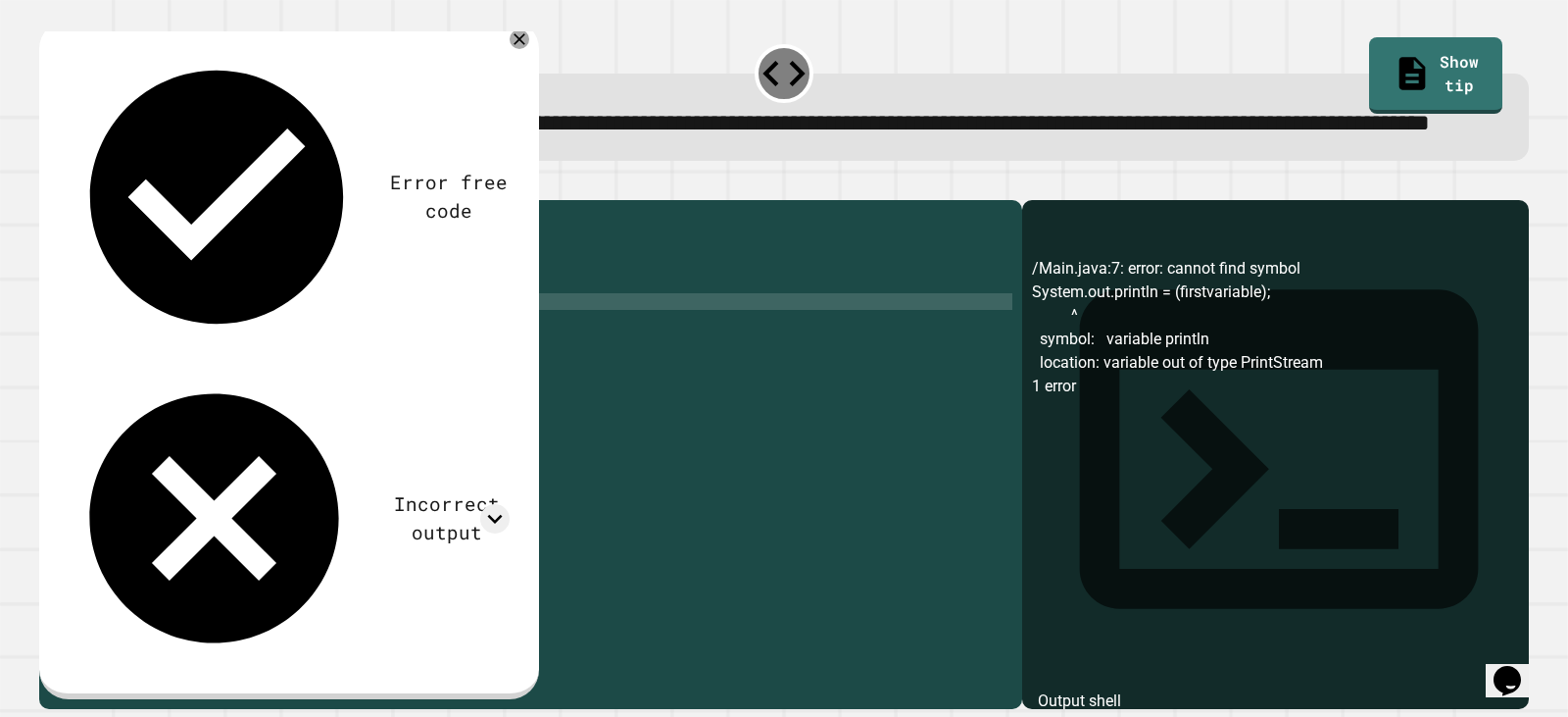
click at [49, 183] on button "button" at bounding box center [49, 183] width 0 height 0
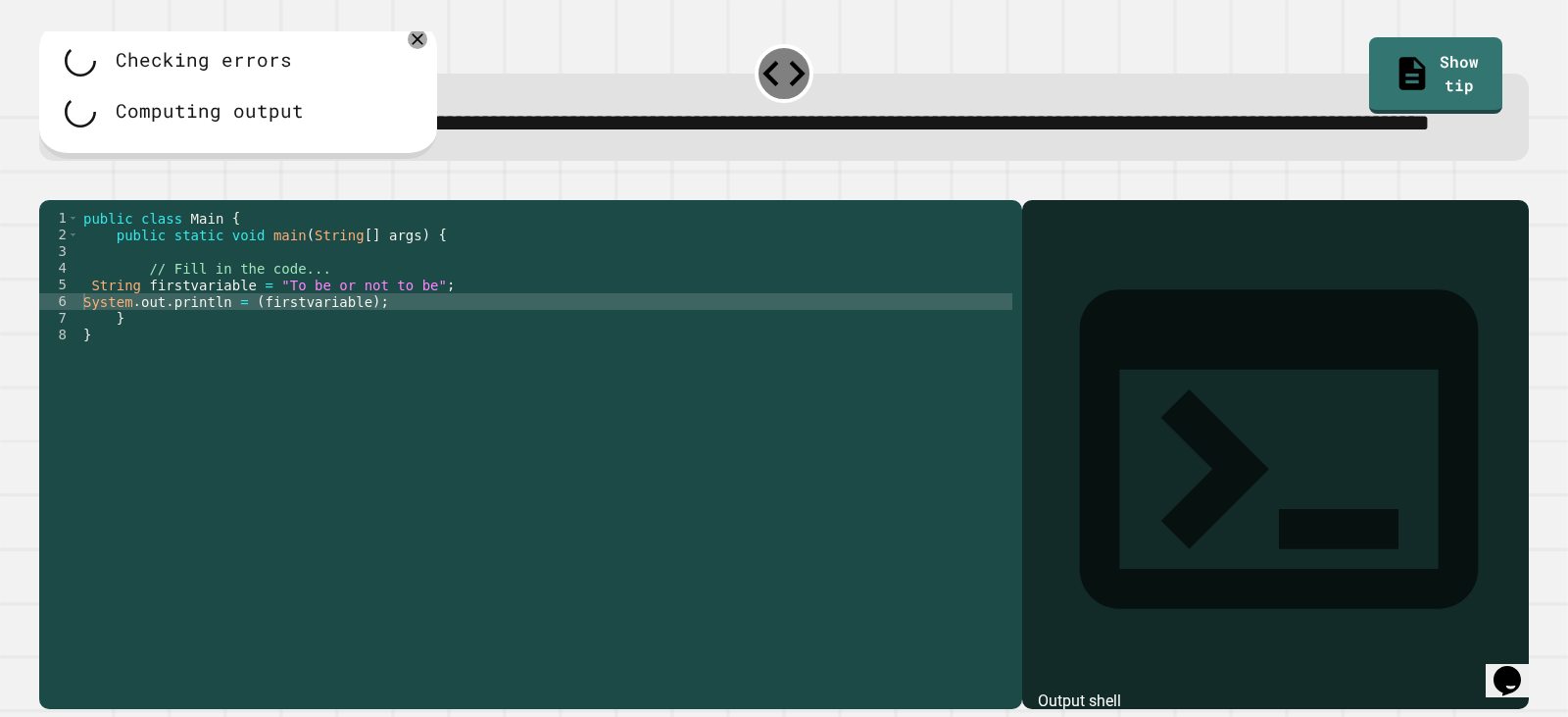
click at [91, 353] on div "public class Main { public static void main ( String [ ] args ) { // Fill in th…" at bounding box center [546, 410] width 933 height 400
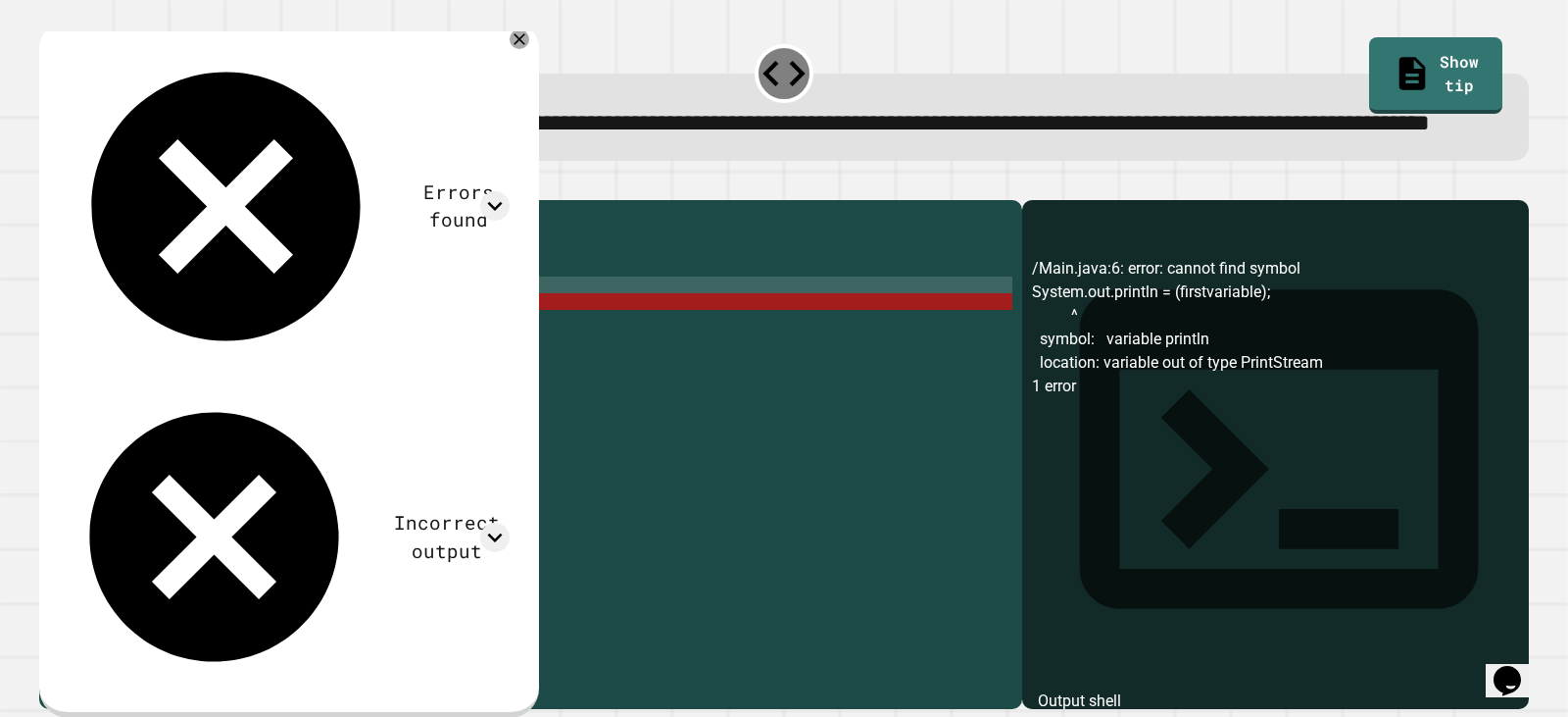
click at [79, 348] on div "public class Main { public static void main ( String [ ] args ) { // Fill in th…" at bounding box center [546, 410] width 933 height 400
click at [91, 344] on div "public class Main { public static void main ( String [ ] args ) { // Fill in th…" at bounding box center [546, 410] width 933 height 400
click at [91, 350] on div "public class Main { public static void main ( String [ ] args ) { // Fill in th…" at bounding box center [546, 410] width 933 height 400
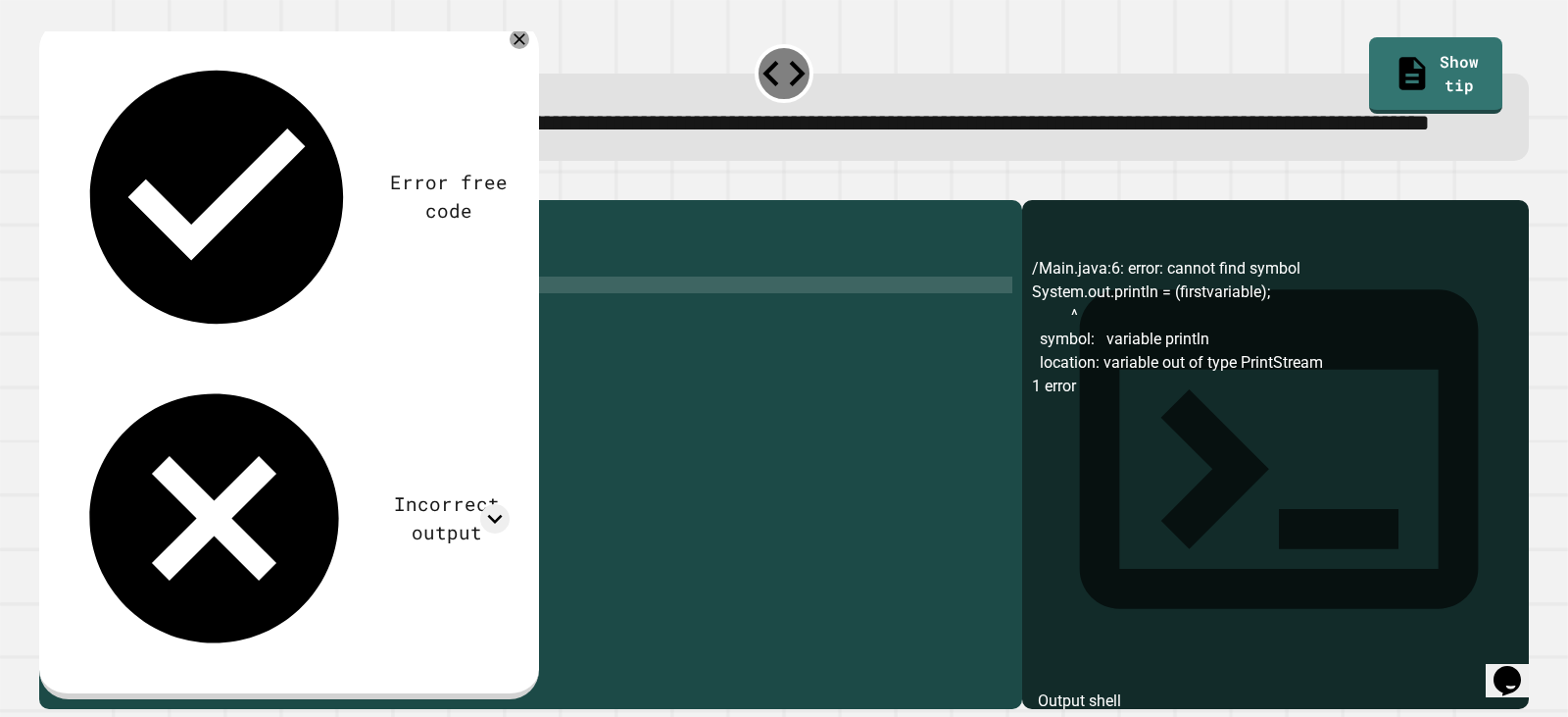
click at [401, 366] on div "public class Main { public static void main ( String [ ] args ) { // Fill in th…" at bounding box center [546, 410] width 933 height 400
click at [249, 371] on div "public class Main { public static void main ( String [ ] args ) { // Fill in th…" at bounding box center [546, 410] width 933 height 400
click at [342, 371] on div "public class Main { public static void main ( String [ ] args ) { // Fill in th…" at bounding box center [546, 410] width 933 height 400
click at [49, 183] on icon "button" at bounding box center [49, 183] width 0 height 0
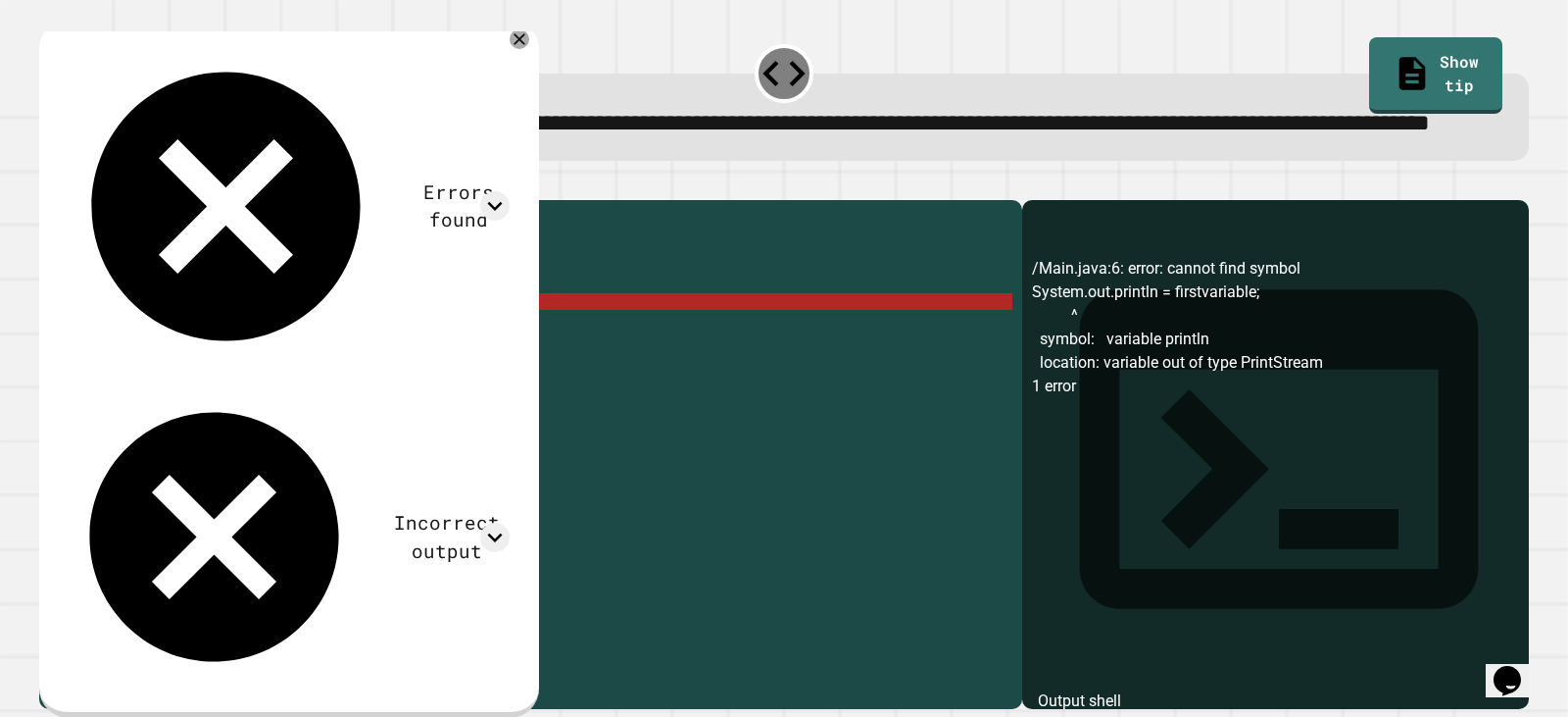
click at [242, 374] on div "public class Main { public static void main ( String [ ] args ) { // Fill in th…" at bounding box center [546, 410] width 933 height 400
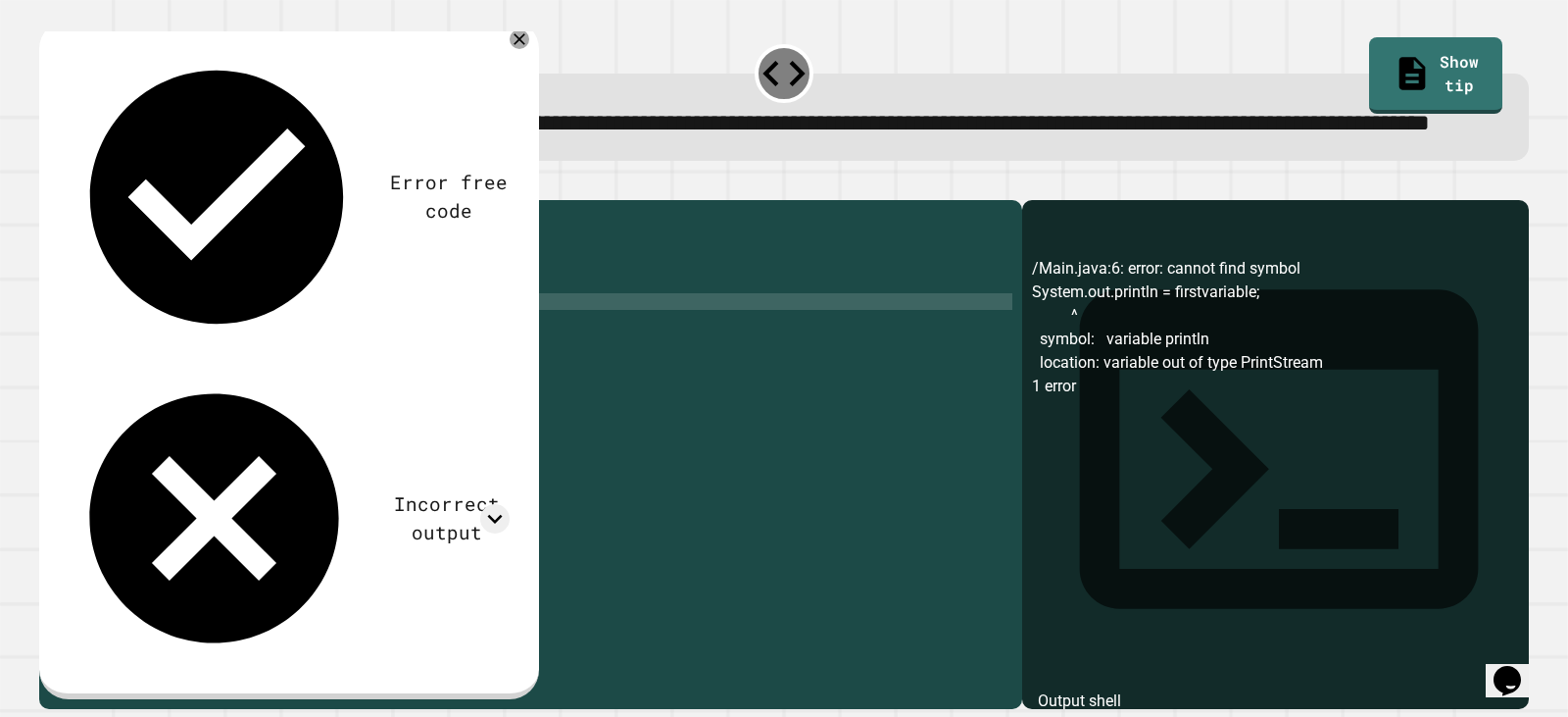
scroll to position [0, 19]
click at [465, 358] on div "public class Main { public static void main ( String [ ] args ) { // Fill in th…" at bounding box center [546, 410] width 933 height 400
click at [515, 355] on div "public class Main { public static void main ( String [ ] args ) { // Fill in th…" at bounding box center [546, 410] width 933 height 400
click at [450, 351] on div "public class Main { public static void main ( String [ ] args ) { // Fill in th…" at bounding box center [546, 410] width 933 height 400
click at [421, 350] on div "public class Main { public static void main ( String [ ] args ) { // Fill in th…" at bounding box center [546, 410] width 933 height 400
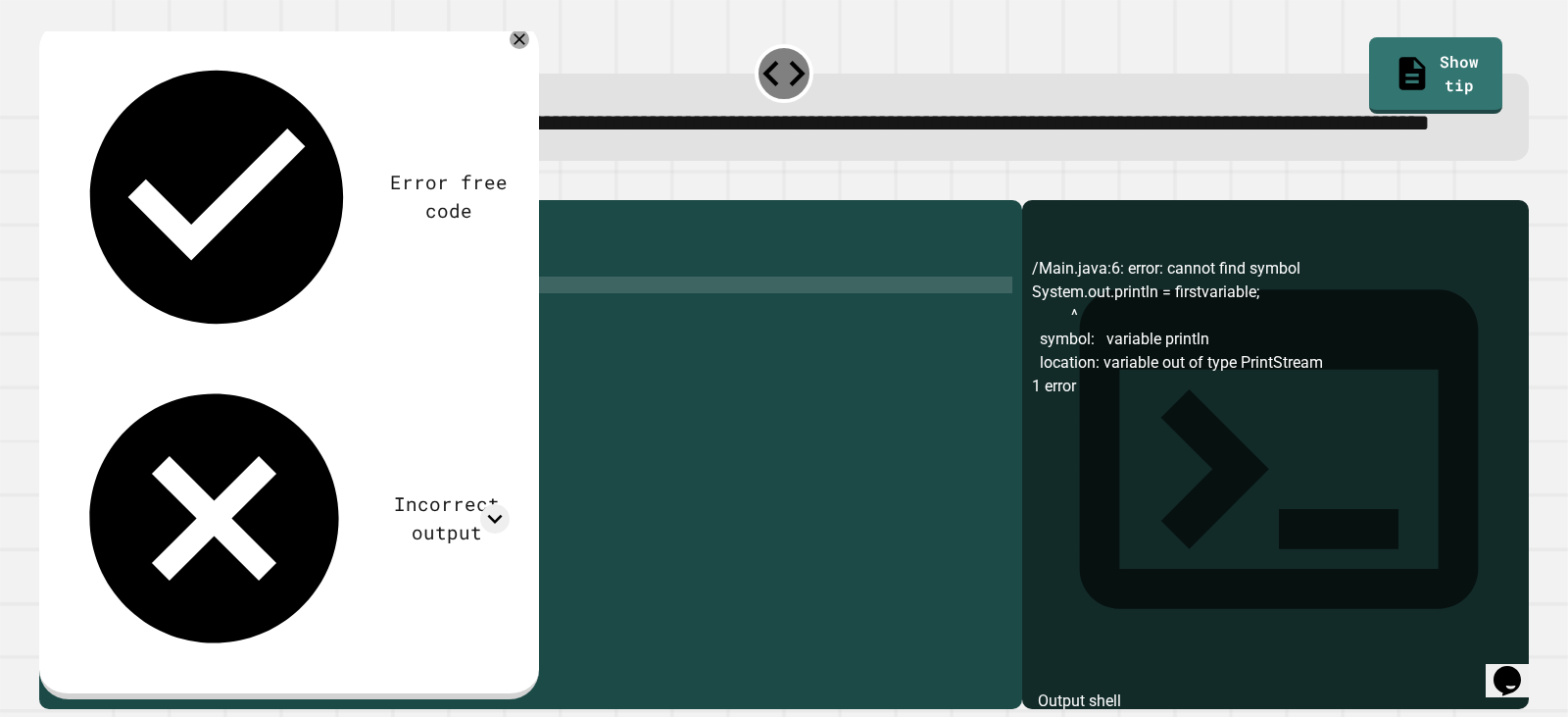
click at [105, 374] on div "public class Main { public static void main ( String [ ] args ) { // Fill in th…" at bounding box center [546, 410] width 933 height 400
click at [49, 183] on icon "button" at bounding box center [49, 183] width 0 height 0
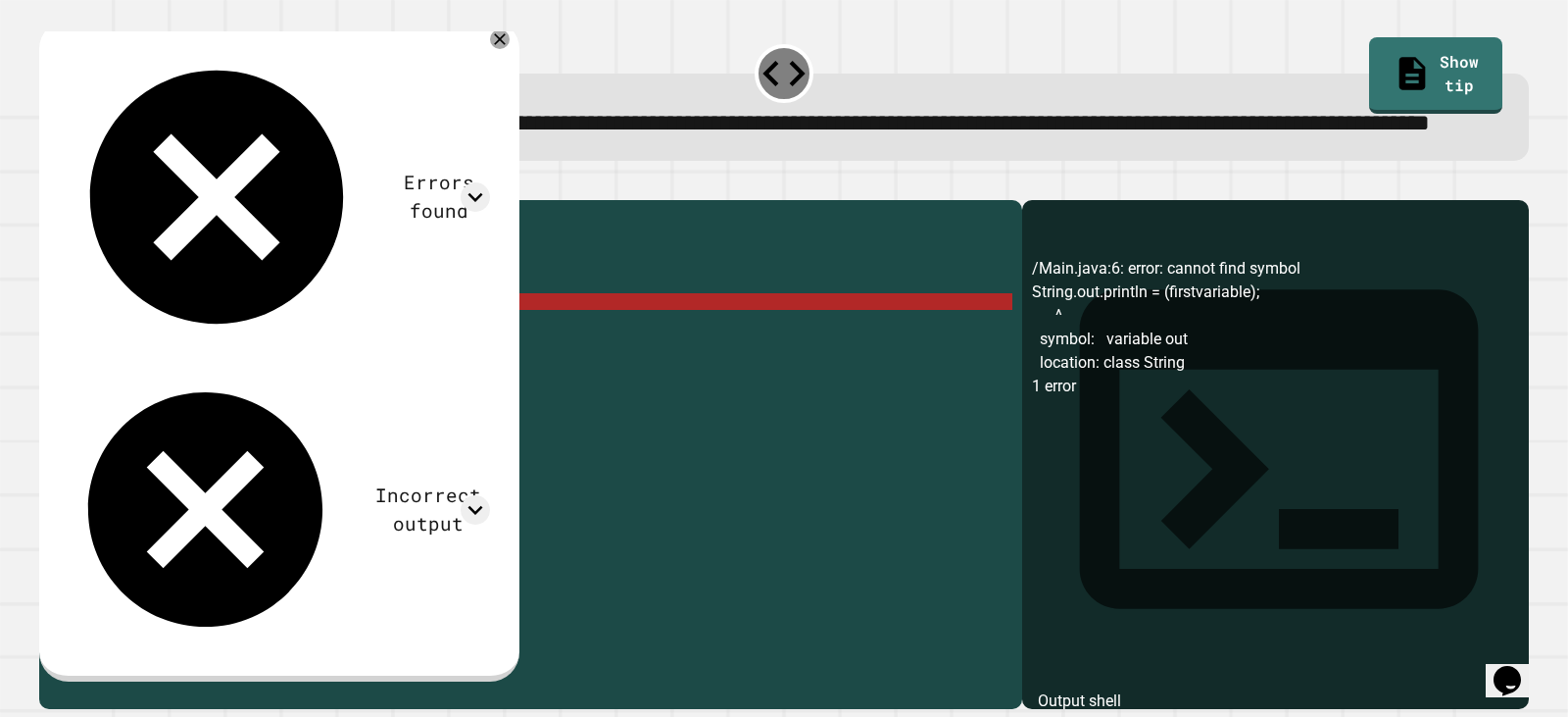
click at [107, 372] on div "public class Main { public static void main ( String [ ] args ) { // Fill in th…" at bounding box center [546, 410] width 933 height 400
click at [97, 362] on div "public class Main { public static void main ( String [ ] args ) { // Fill in th…" at bounding box center [546, 393] width 933 height 367
click at [125, 366] on div "public class Main { public static void main ( String [ ] args ) { // Fill in th…" at bounding box center [546, 410] width 933 height 400
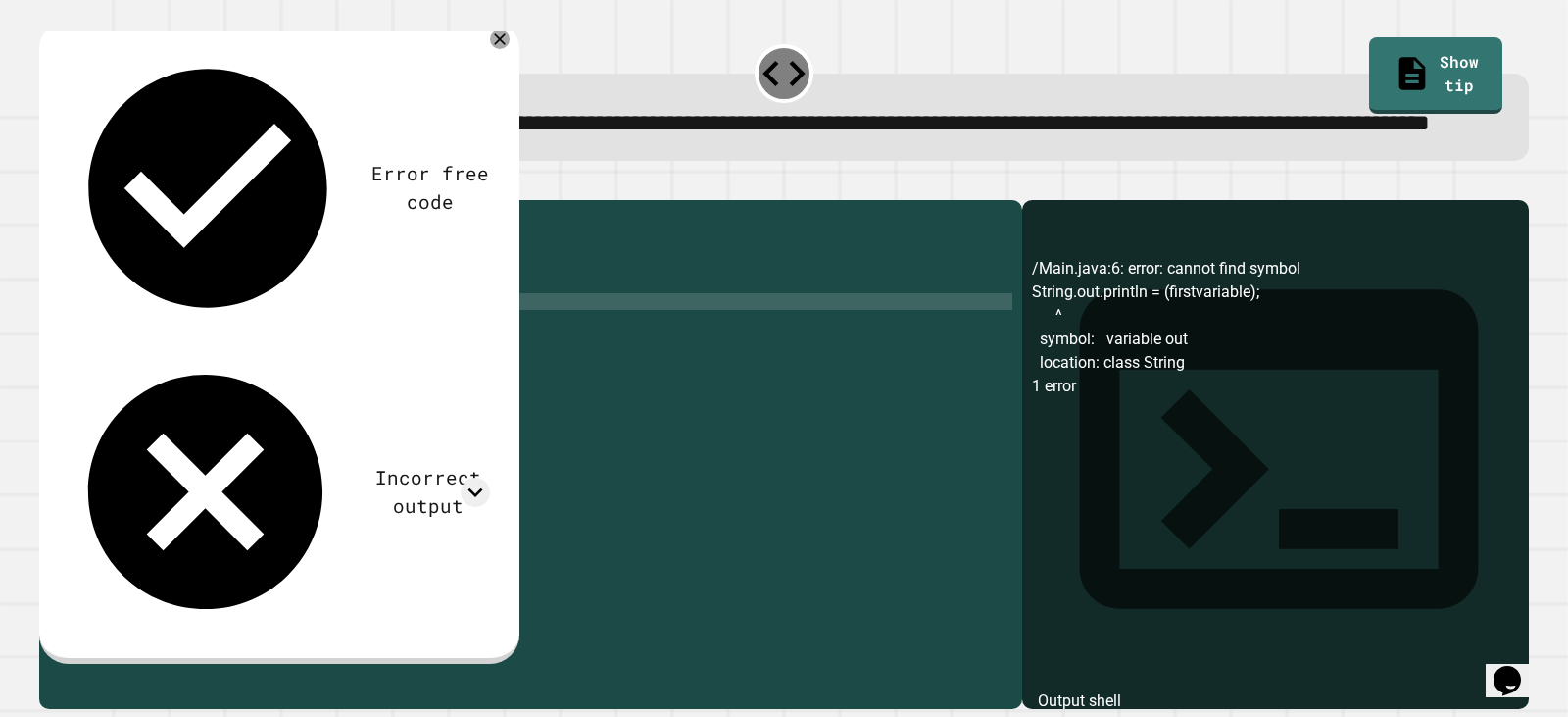
click at [67, 202] on icon "button" at bounding box center [62, 195] width 11 height 14
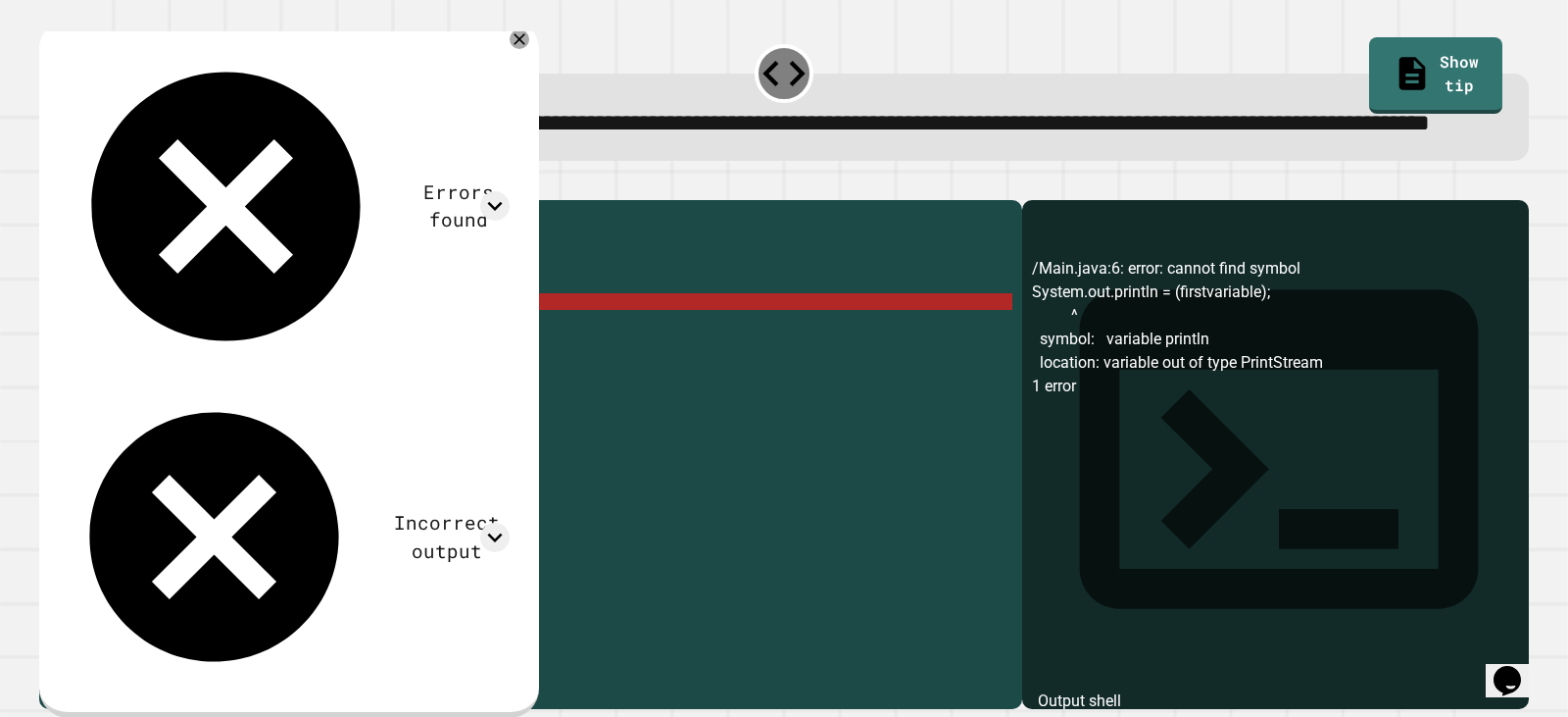
click at [166, 374] on div "public class Main { public static void main ( String [ ] args ) { // Fill in th…" at bounding box center [546, 410] width 933 height 400
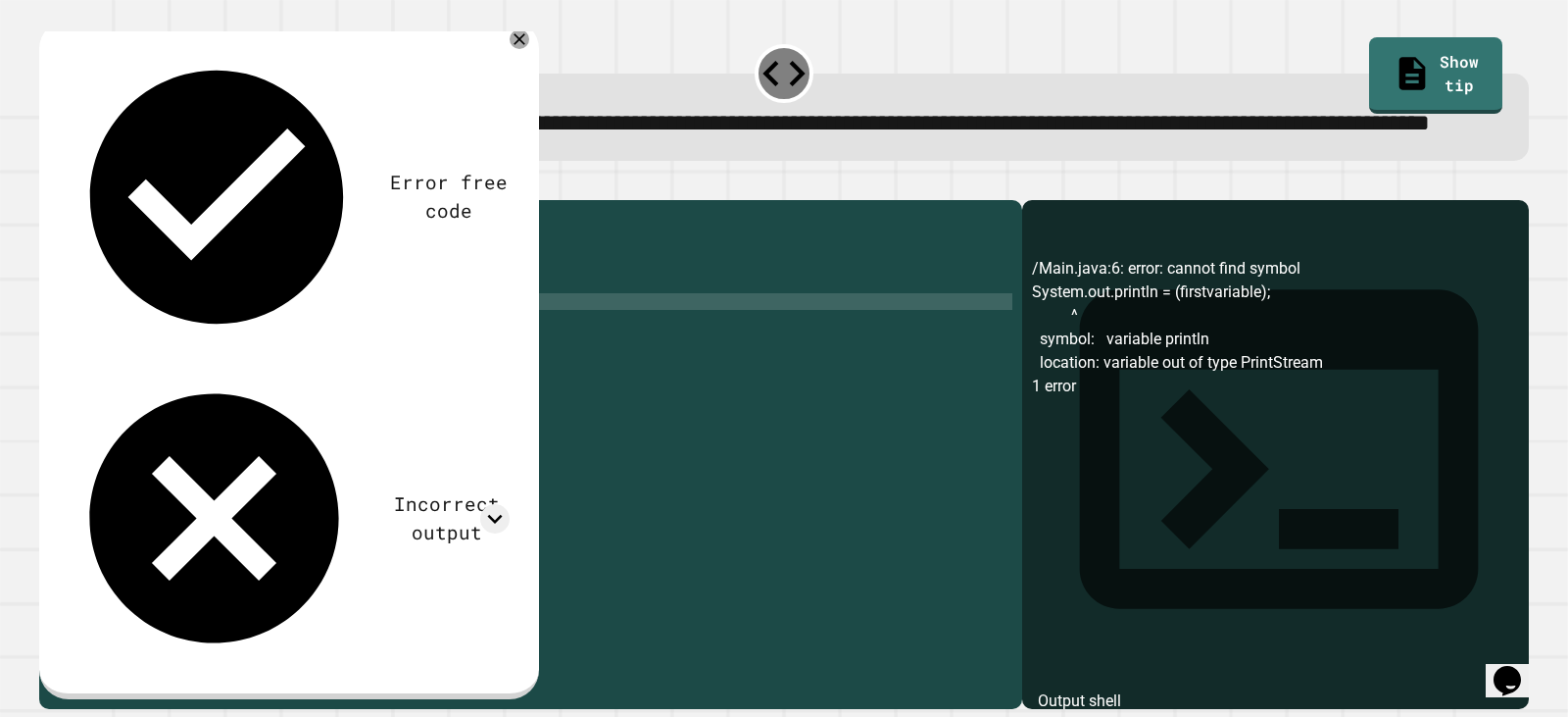
click at [49, 183] on icon "button" at bounding box center [49, 183] width 0 height 0
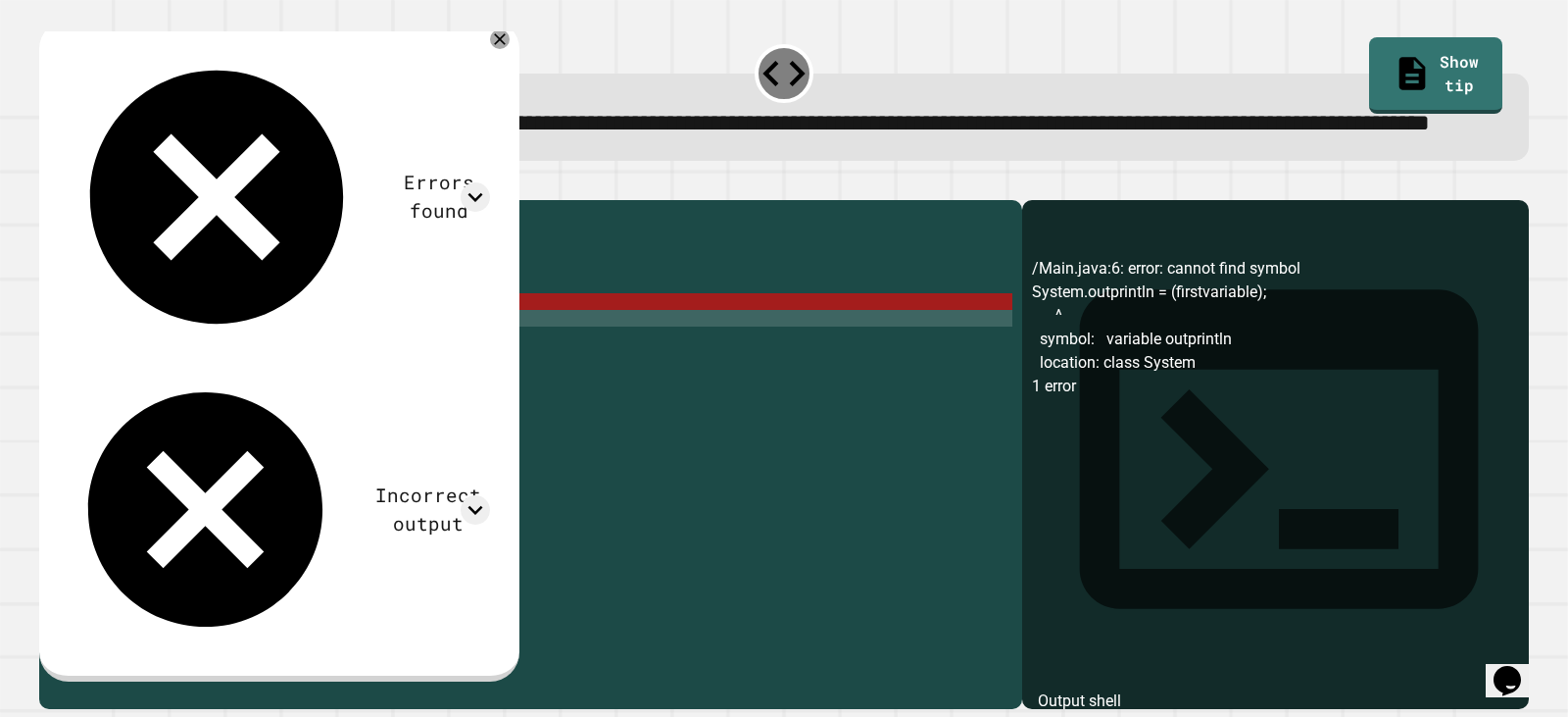
scroll to position [0, 2]
drag, startPoint x: 158, startPoint y: 380, endPoint x: 167, endPoint y: 503, distance: 123.3
click at [158, 403] on div "public class Main { public static void main ( String [ ] args ) { // Fill in th…" at bounding box center [546, 410] width 933 height 400
click at [159, 370] on div "public class Main { public static void main ( String [ ] args ) { // Fill in th…" at bounding box center [546, 410] width 933 height 400
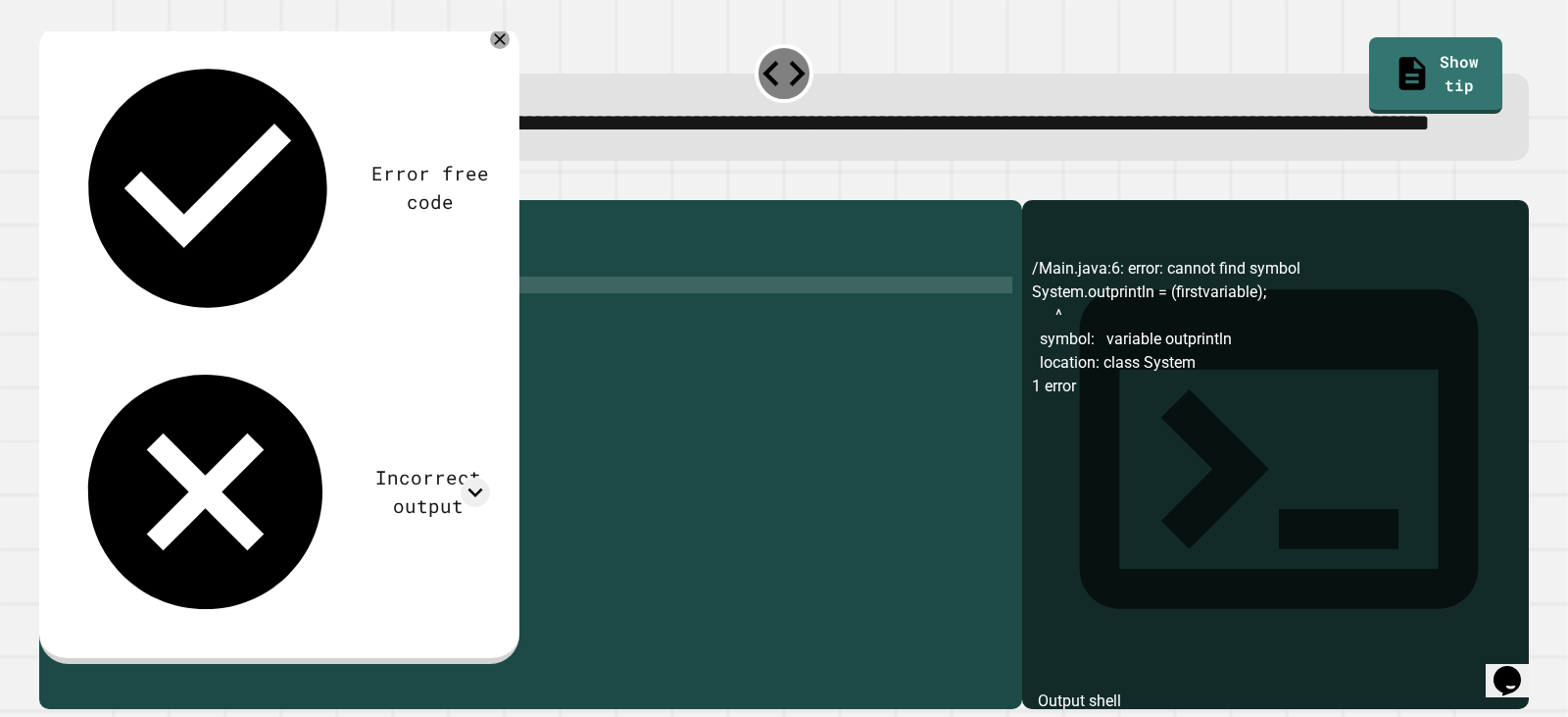
click at [137, 350] on div "public class Main { public static void main ( String [ ] args ) { // Fill in th…" at bounding box center [546, 410] width 933 height 400
type textarea "**********"
click at [46, 200] on div at bounding box center [784, 189] width 1490 height 24
click at [49, 183] on icon "button" at bounding box center [49, 183] width 0 height 0
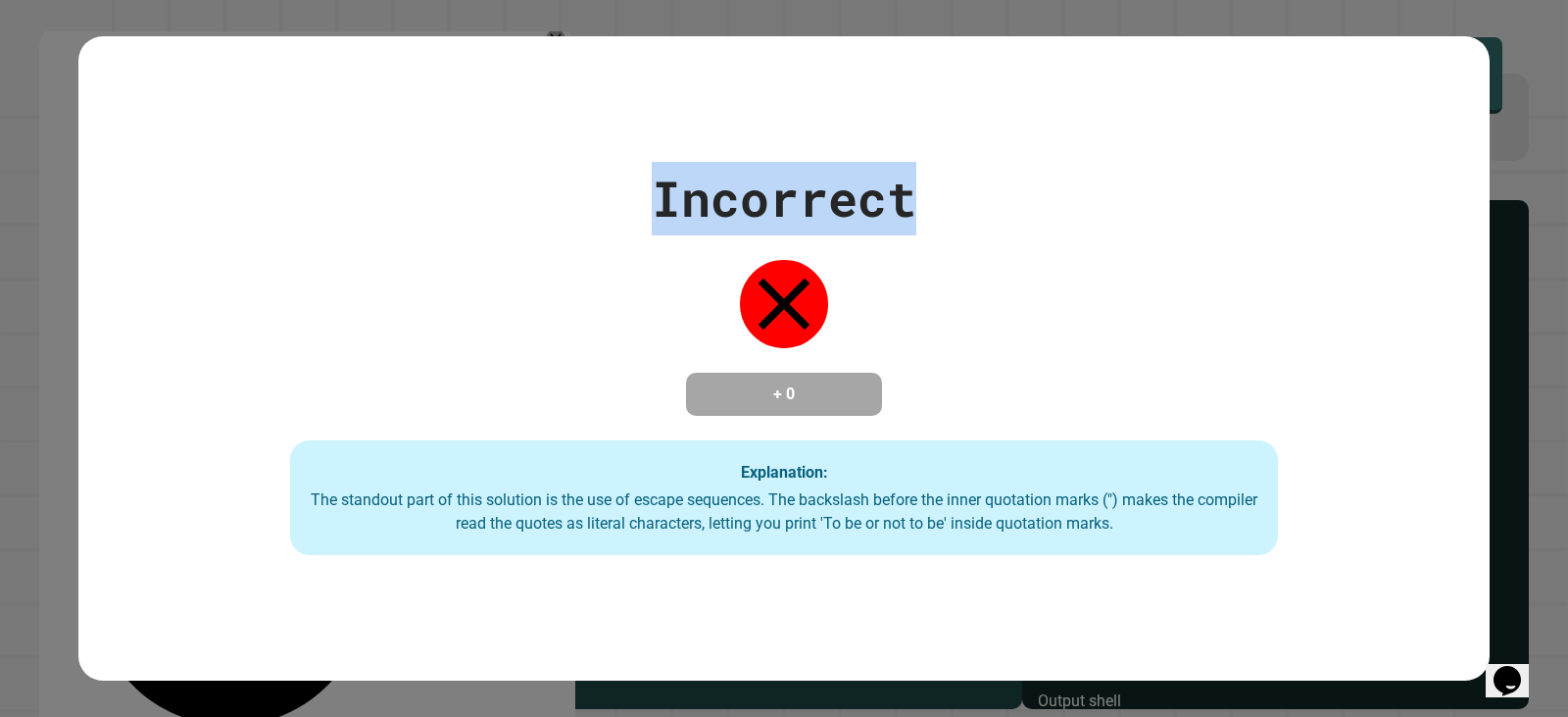
drag, startPoint x: 587, startPoint y: 191, endPoint x: 993, endPoint y: 202, distance: 406.1
click at [993, 202] on div "Incorrect + 0 Explanation: The standout part of this solution is the use of esc…" at bounding box center [784, 359] width 1411 height 394
click at [991, 201] on div "Incorrect + 0 Explanation: The standout part of this solution is the use of esc…" at bounding box center [784, 359] width 1411 height 394
drag, startPoint x: 629, startPoint y: 181, endPoint x: 1070, endPoint y: 186, distance: 441.0
click at [1070, 186] on div "Incorrect + 0 Explanation: The standout part of this solution is the use of esc…" at bounding box center [784, 359] width 1411 height 394
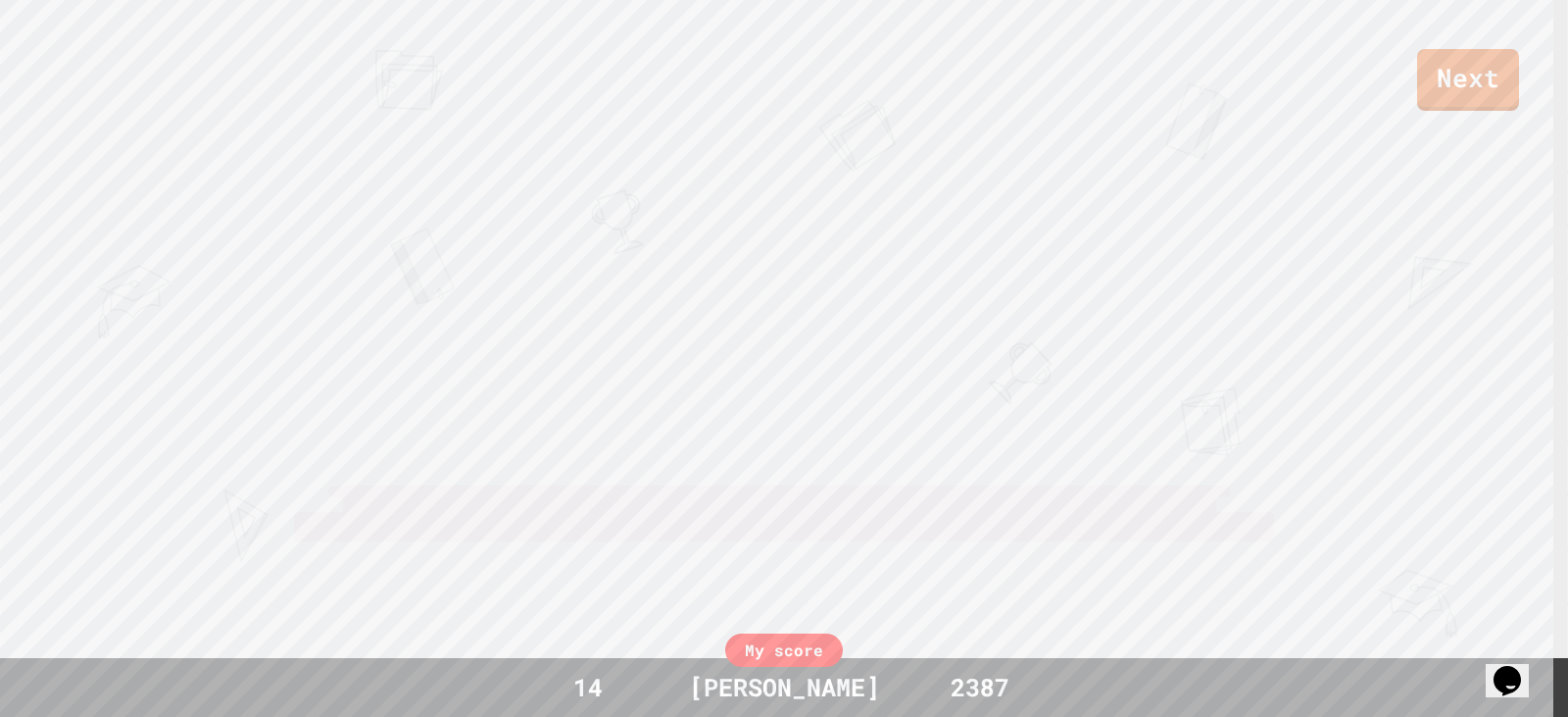
click at [1089, 246] on div "Next [PERSON_NAME] HELLO I M [PERSON_NAME] View leaderboard" at bounding box center [784, 358] width 1568 height 717
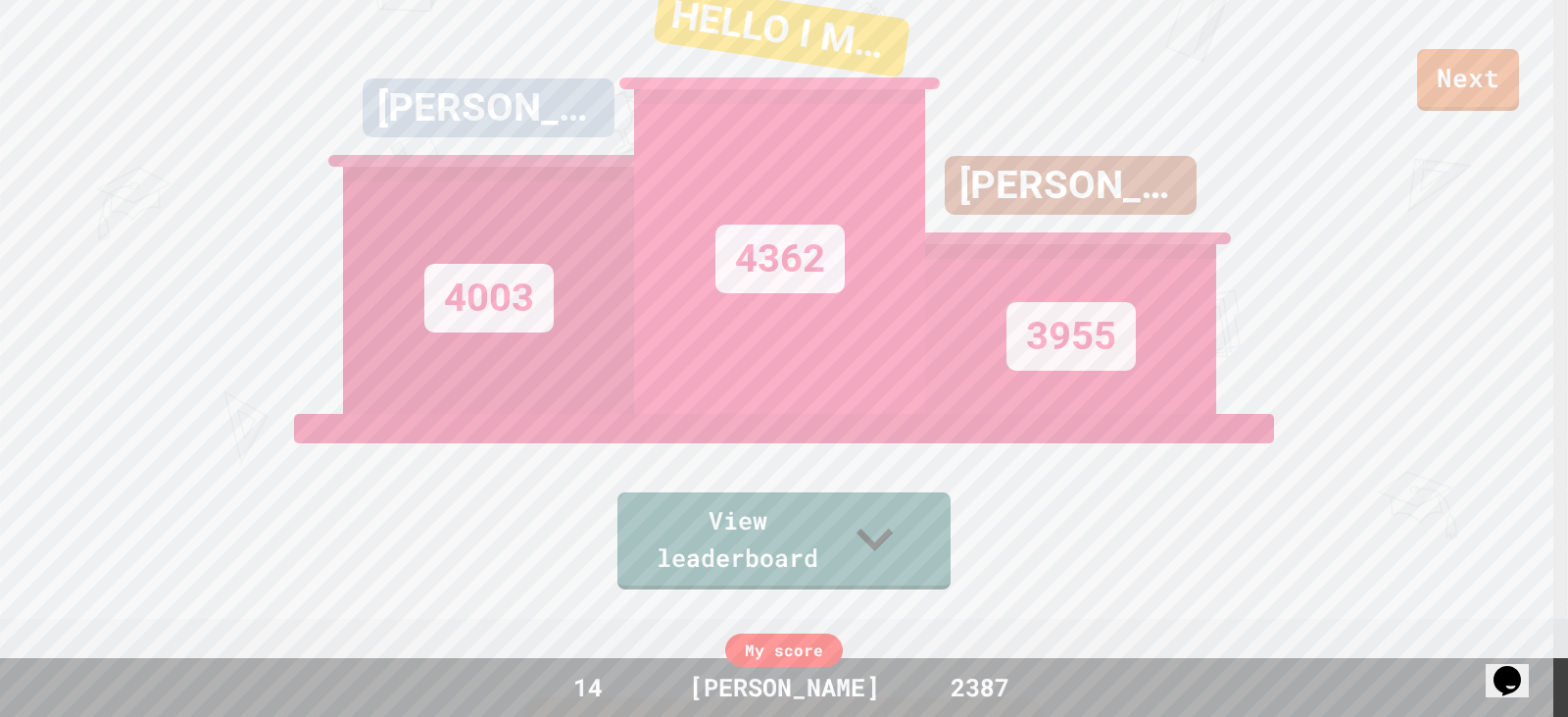
scroll to position [0, 0]
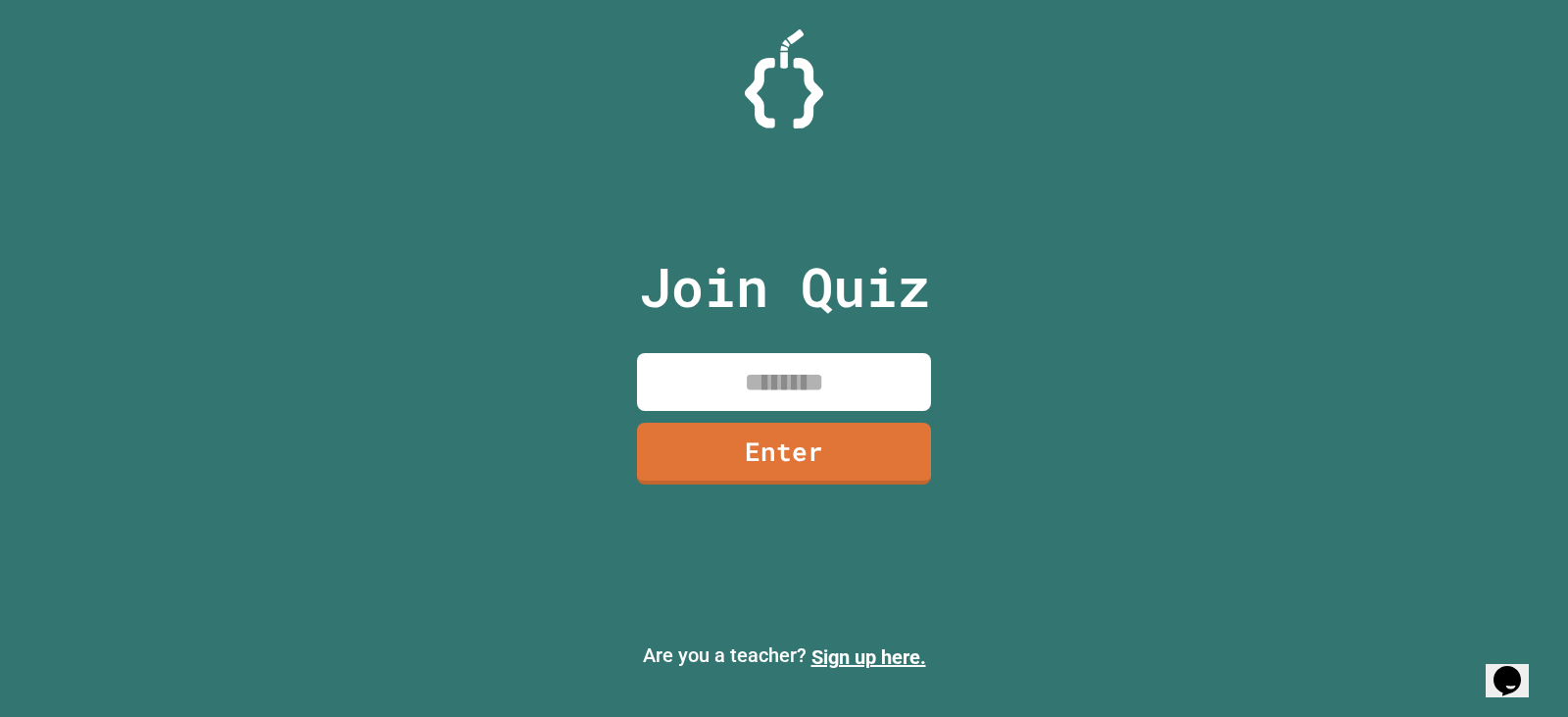
click at [839, 388] on input at bounding box center [784, 382] width 294 height 58
type input "*"
type input "********"
click at [422, 327] on div "Join Quiz ******** Enter Are you a teacher? Sign up here." at bounding box center [784, 358] width 1568 height 717
click at [638, 460] on link "Enter" at bounding box center [784, 452] width 298 height 65
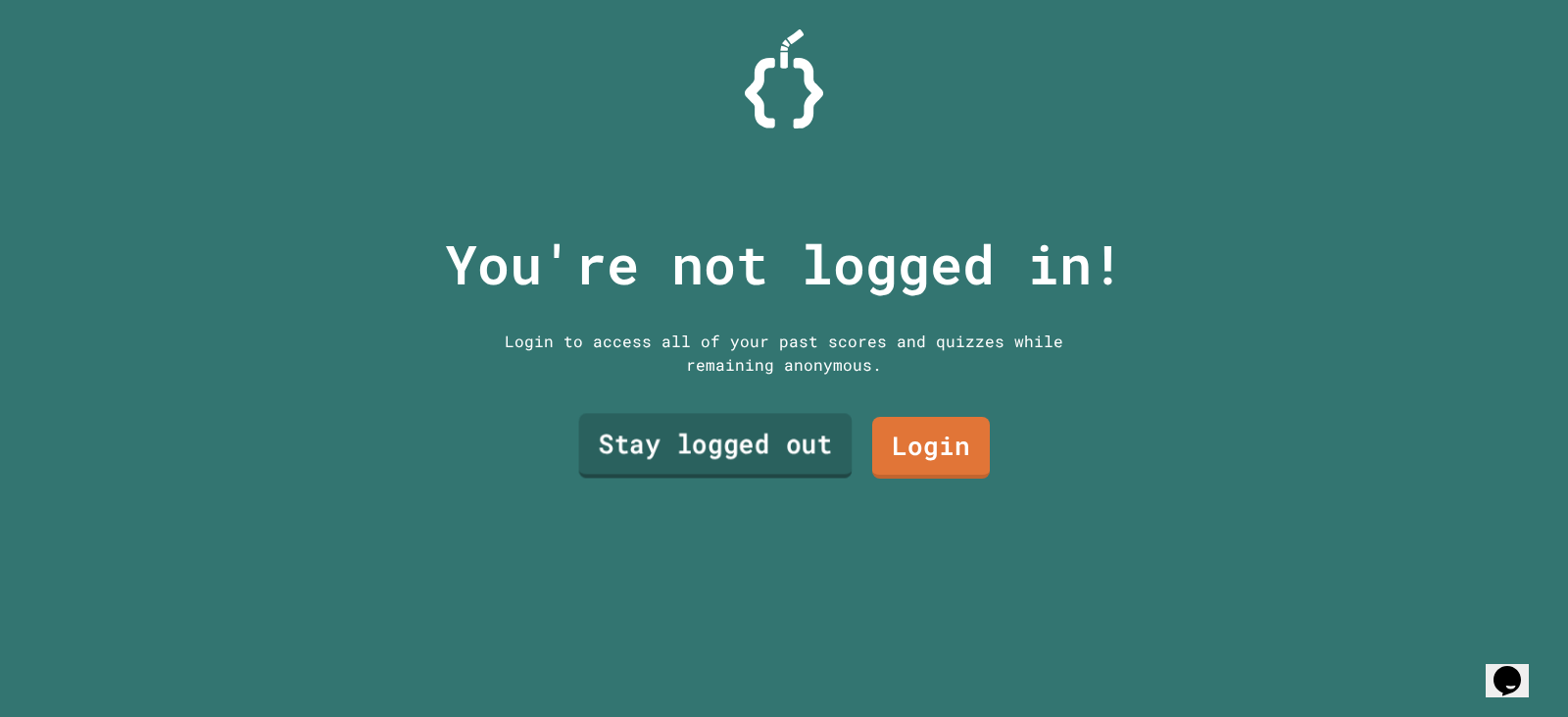
click at [610, 431] on link "Stay logged out" at bounding box center [717, 446] width 274 height 65
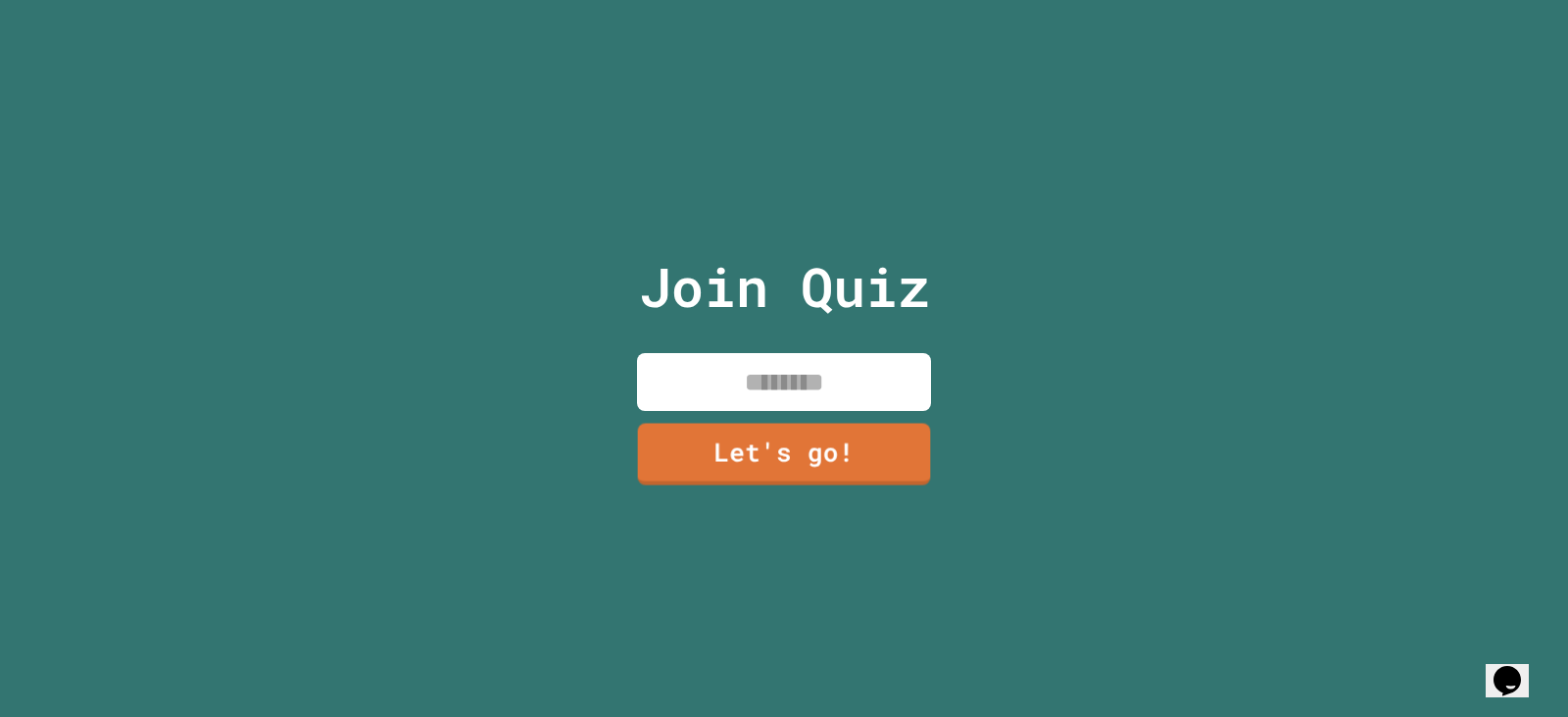
click at [707, 366] on input at bounding box center [784, 382] width 294 height 58
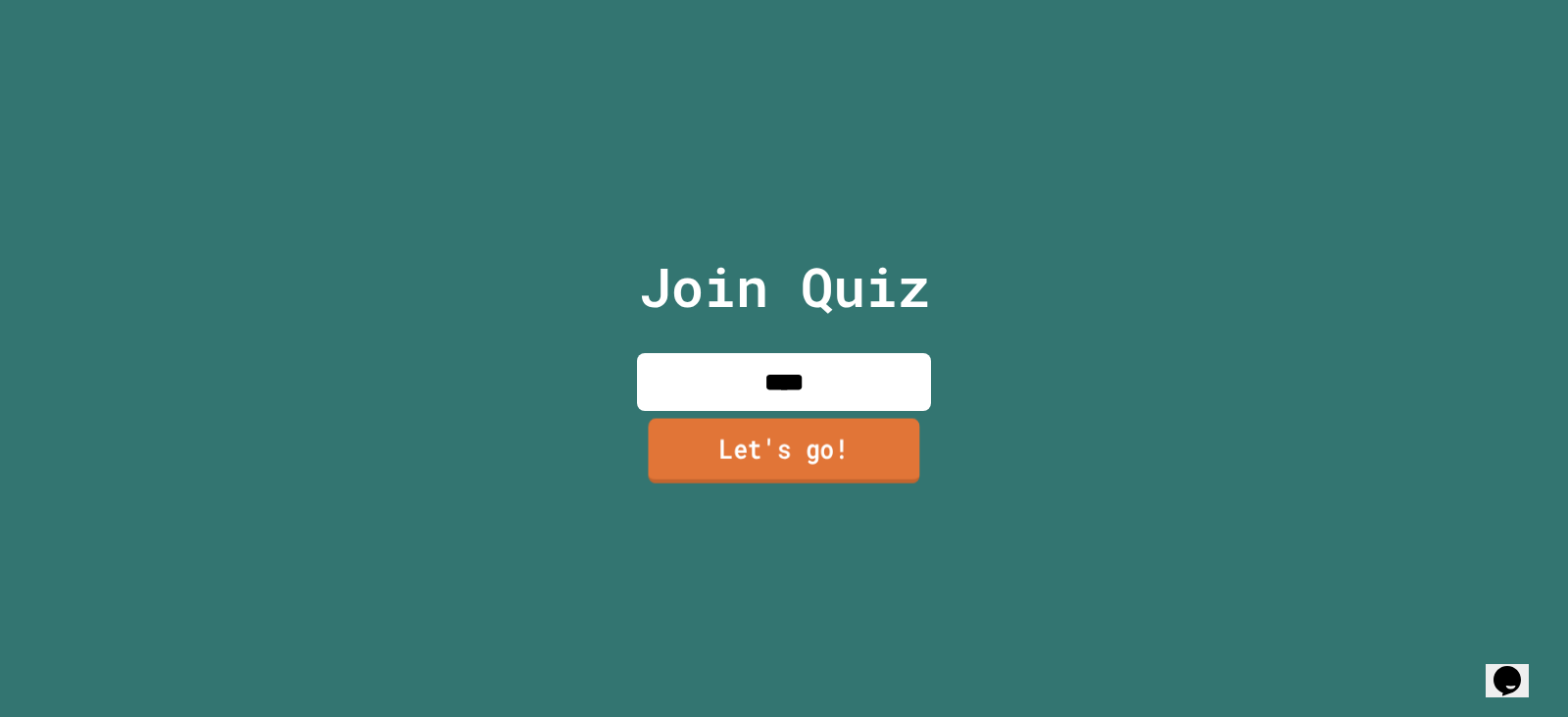
type input "****"
click at [818, 428] on link "Let's go!" at bounding box center [784, 450] width 272 height 65
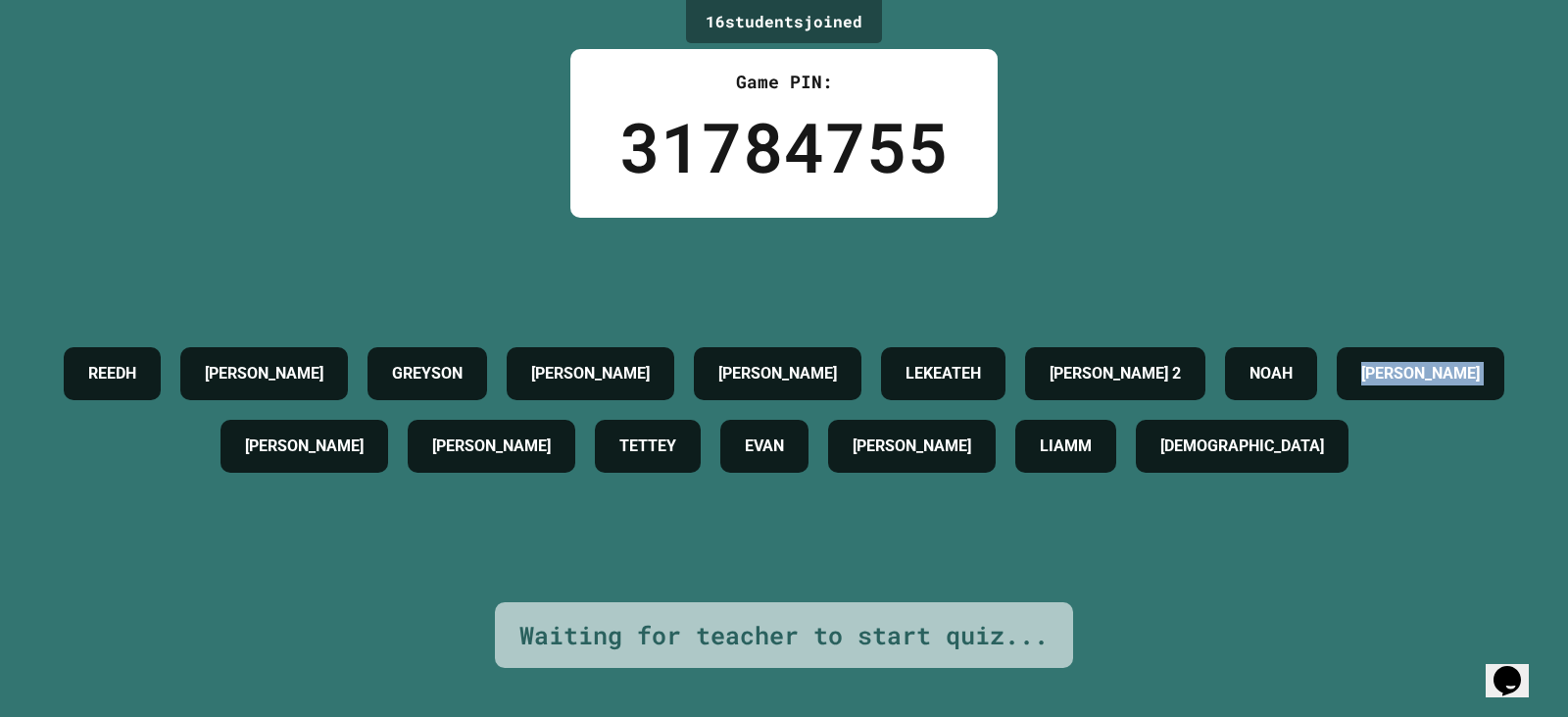
drag, startPoint x: 331, startPoint y: 401, endPoint x: 446, endPoint y: 415, distance: 115.8
click at [446, 415] on div "REEDH XAVIER GREYSON SEAN BLAKE LEKEATEH AUSTIN ROUNFD 2 NOAH JAKE GWEN AIDEN T…" at bounding box center [784, 409] width 1470 height 145
click at [1337, 400] on div "[PERSON_NAME]" at bounding box center [1421, 373] width 168 height 53
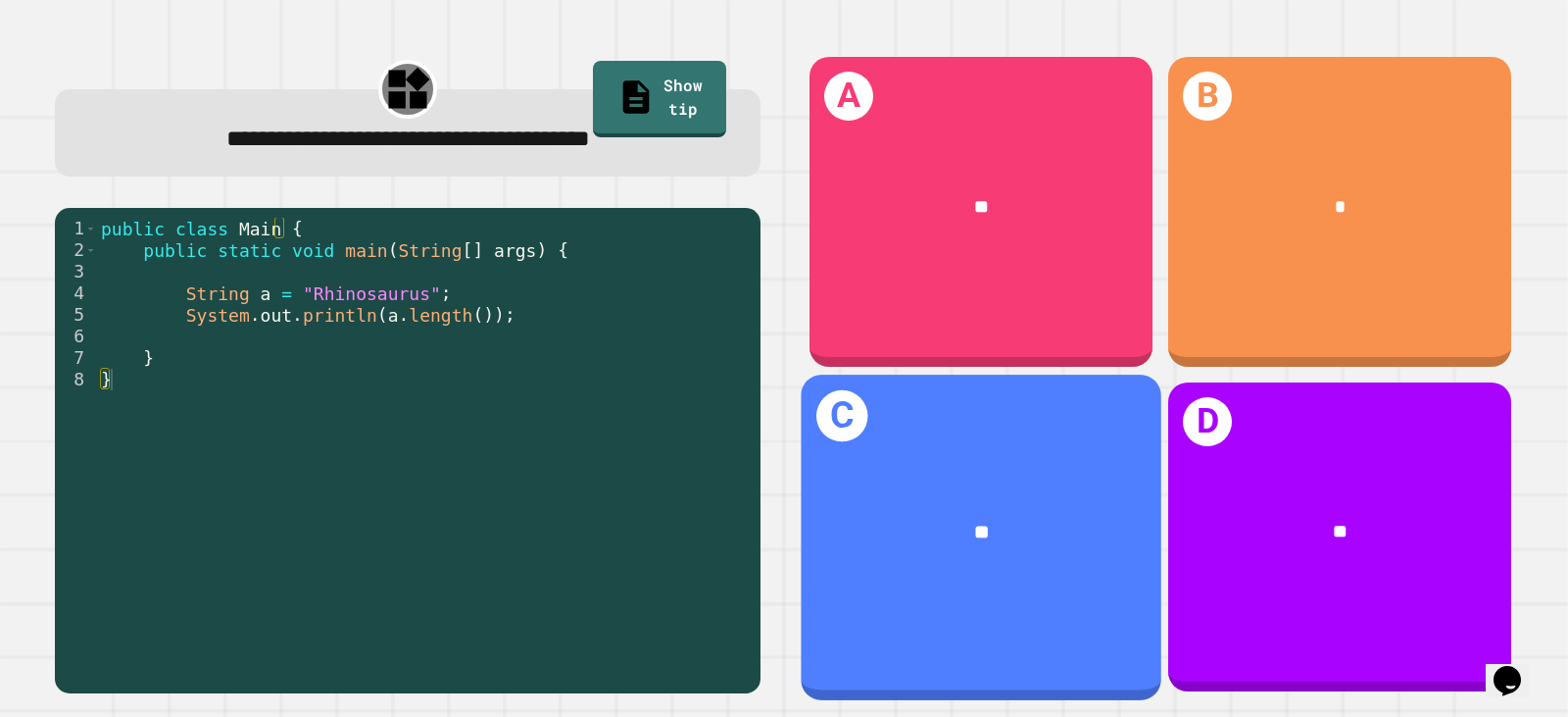
click at [992, 483] on div "**" at bounding box center [980, 531] width 361 height 107
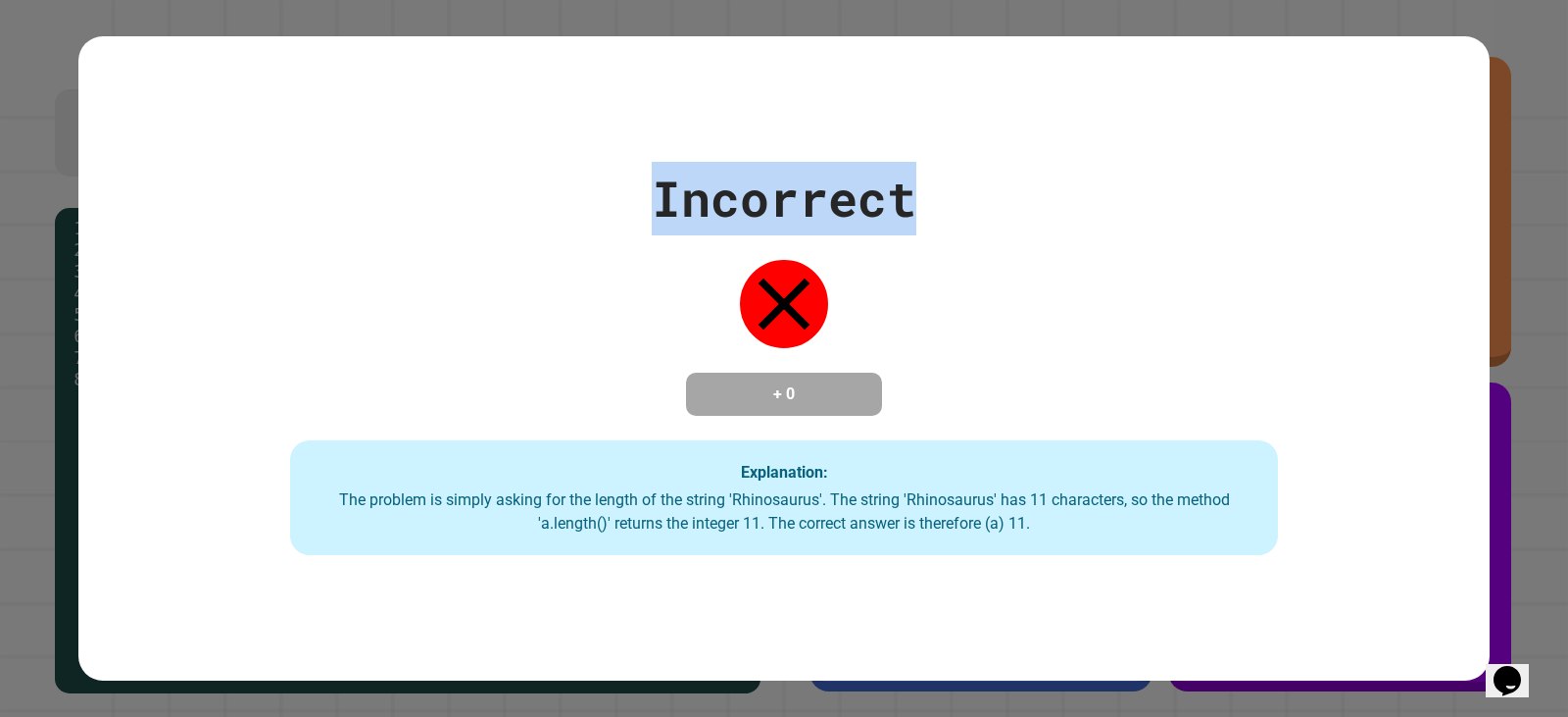
drag, startPoint x: 675, startPoint y: 198, endPoint x: 906, endPoint y: 244, distance: 235.5
click at [906, 244] on div "Incorrect + 0 Explanation: The problem is simply asking for the length of the s…" at bounding box center [784, 359] width 1411 height 394
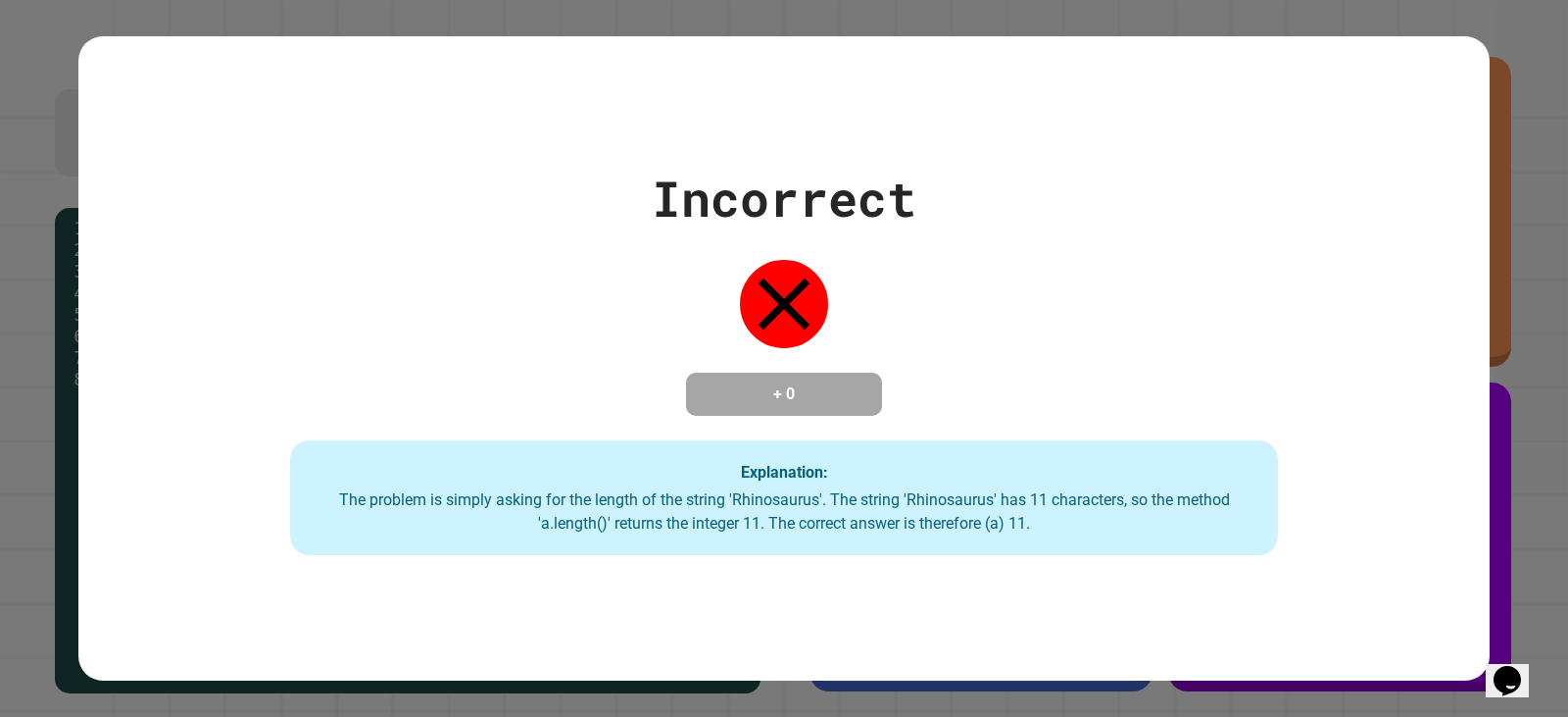
click at [857, 309] on div "Incorrect + 0 Explanation: The problem is simply asking for the length of the s…" at bounding box center [784, 359] width 1411 height 394
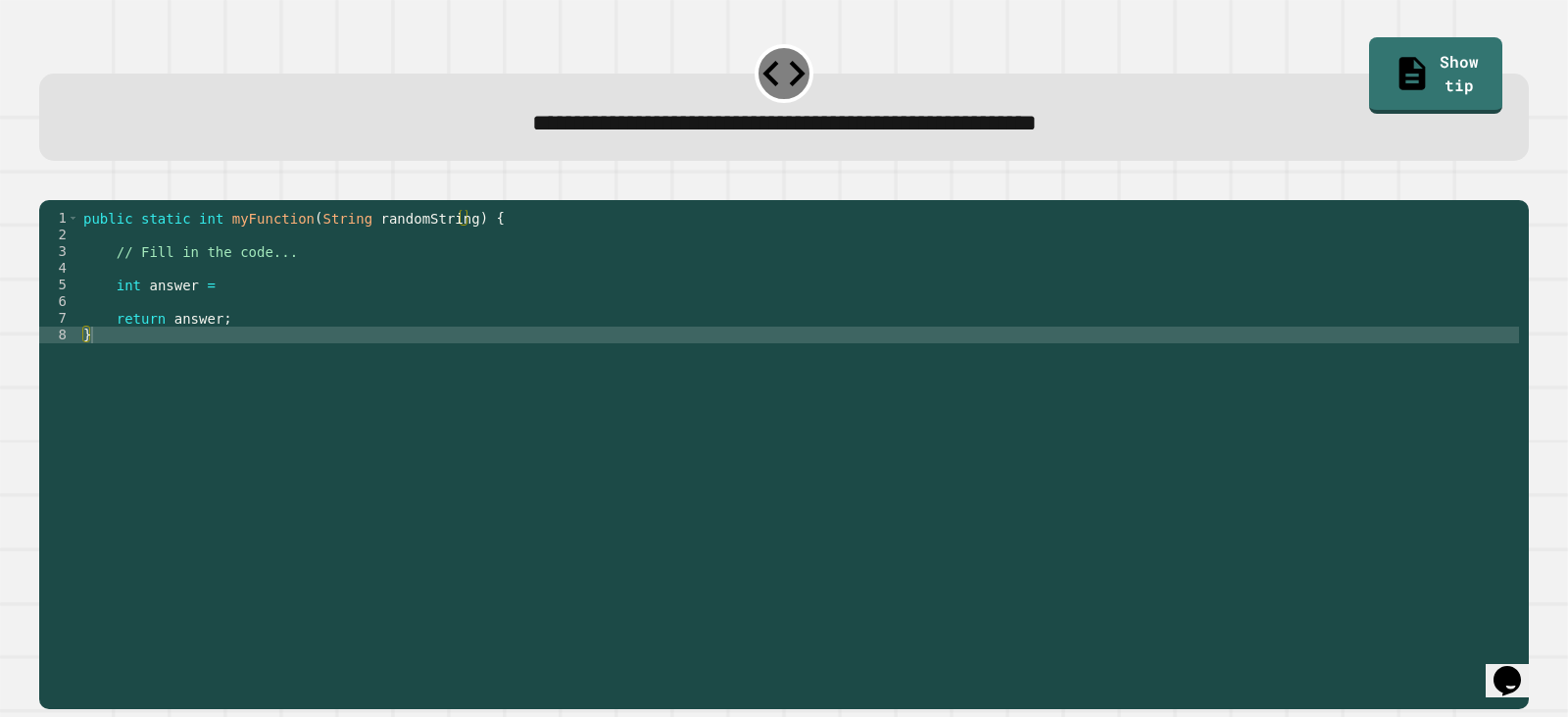
click at [228, 312] on div "public static int myFunction ( String randomString ) { // Fill in the code... i…" at bounding box center [798, 435] width 1440 height 450
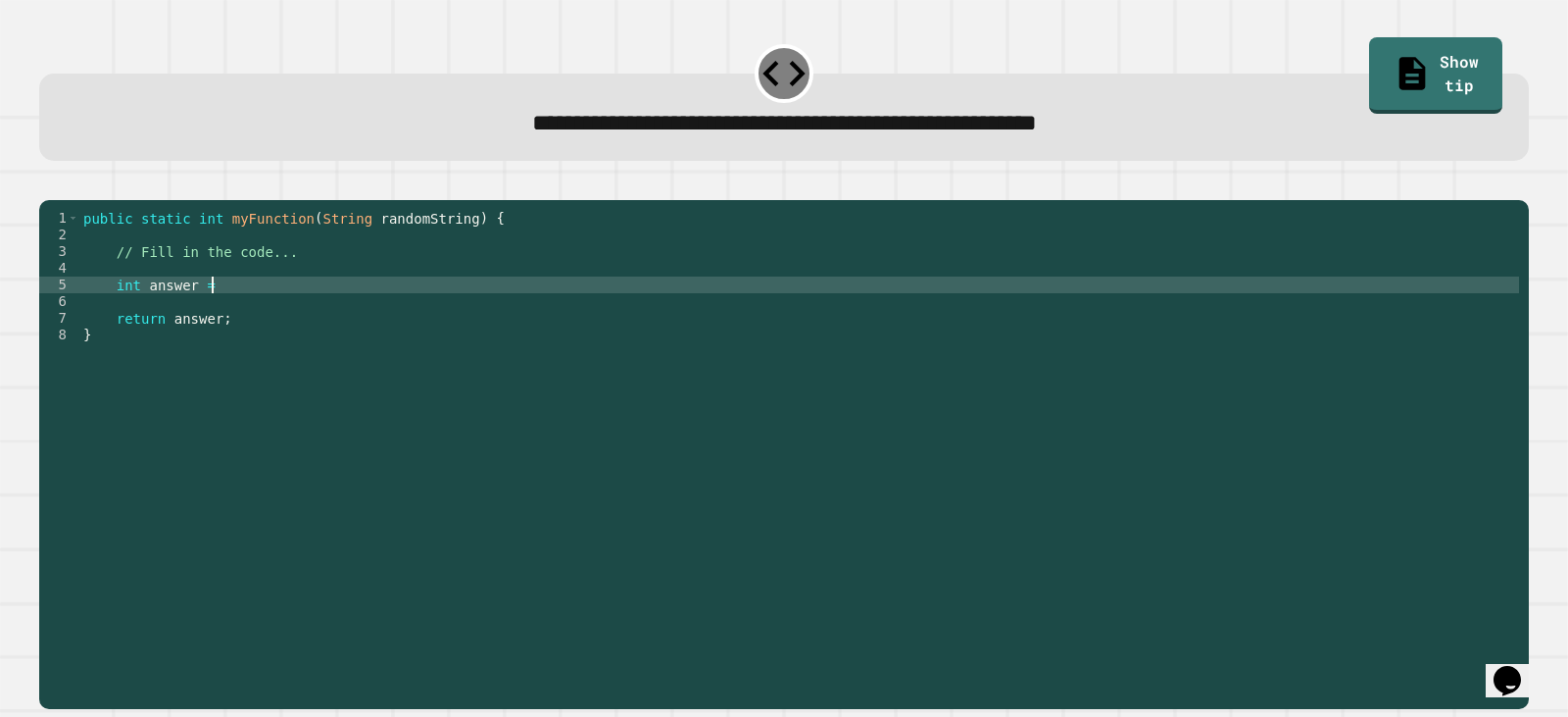
click at [233, 312] on div "public static int myFunction ( String randomString ) { // Fill in the code... i…" at bounding box center [798, 435] width 1440 height 450
click at [241, 316] on div "public static int myFunction ( String randomString ) { // Fill in the code... i…" at bounding box center [798, 435] width 1440 height 450
click at [246, 342] on div "public static int myFunction ( String randomString ) { // Fill in the code... i…" at bounding box center [798, 435] width 1440 height 450
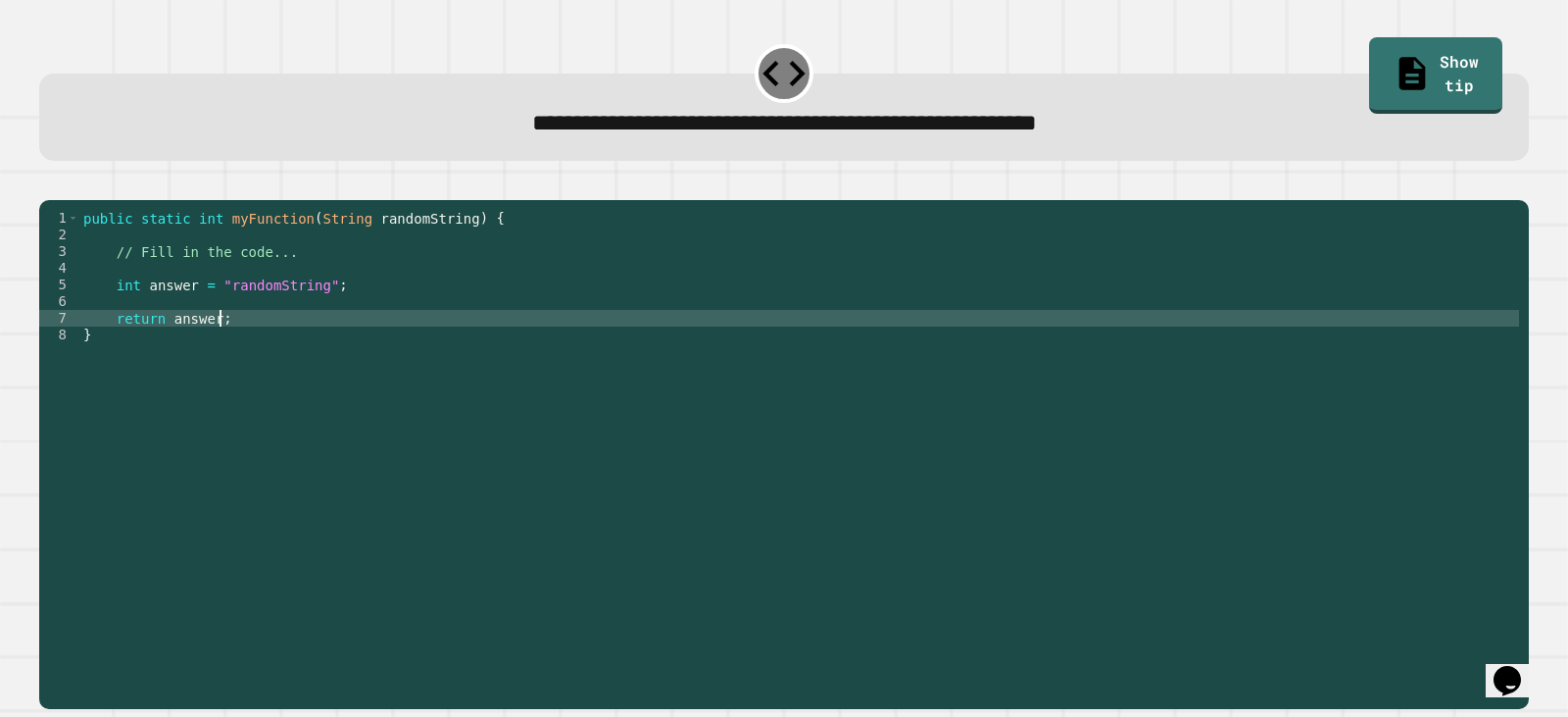
scroll to position [0, 9]
click at [49, 183] on button "button" at bounding box center [49, 183] width 0 height 0
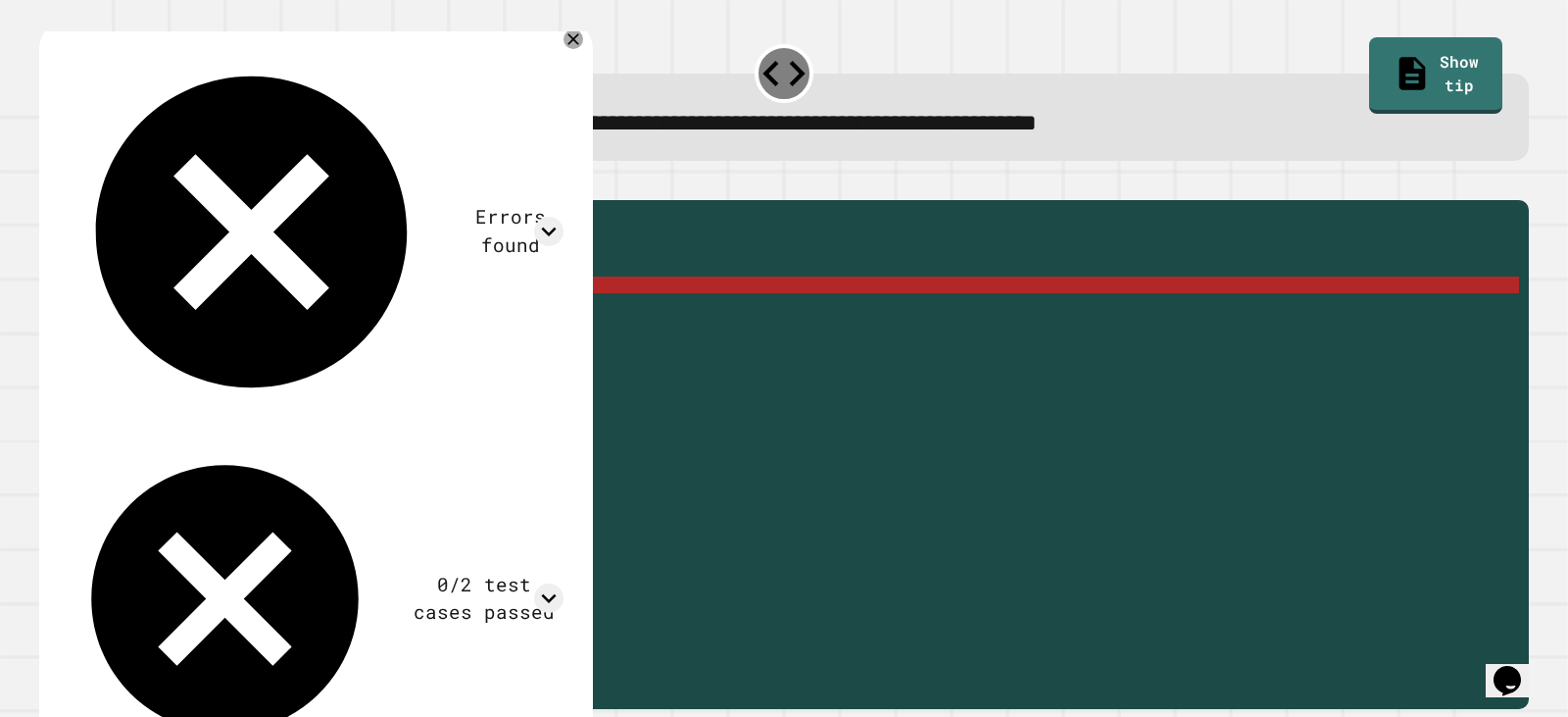
click at [200, 314] on div "public static int myFunction ( String randomString ) { // Fill in the code... i…" at bounding box center [798, 435] width 1440 height 450
click at [237, 313] on div "public static int myFunction ( String randomString ) { // Fill in the code... i…" at bounding box center [798, 435] width 1440 height 450
click at [334, 312] on div "public static int myFunction ( String randomString ) { // Fill in the code... i…" at bounding box center [798, 435] width 1440 height 450
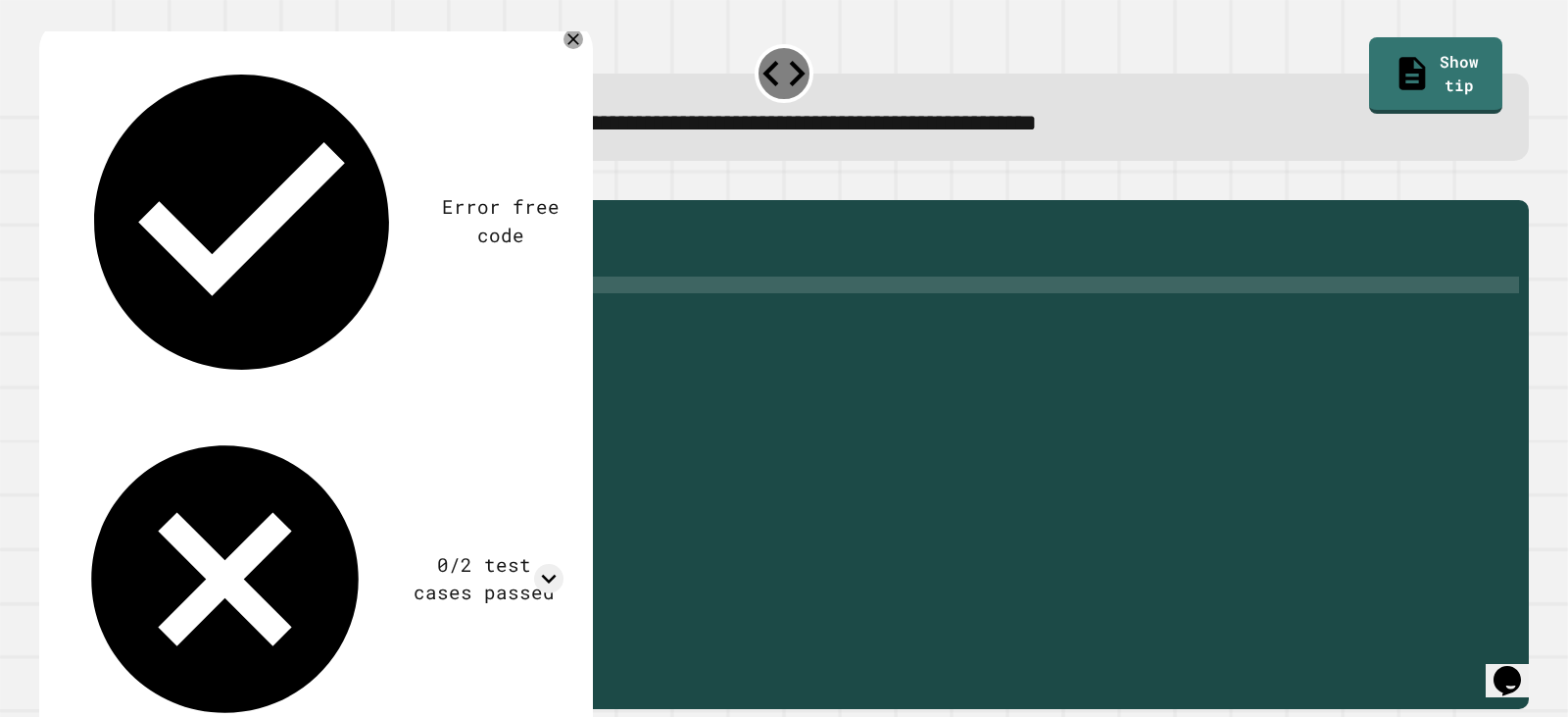
click at [49, 183] on icon "button" at bounding box center [49, 183] width 0 height 0
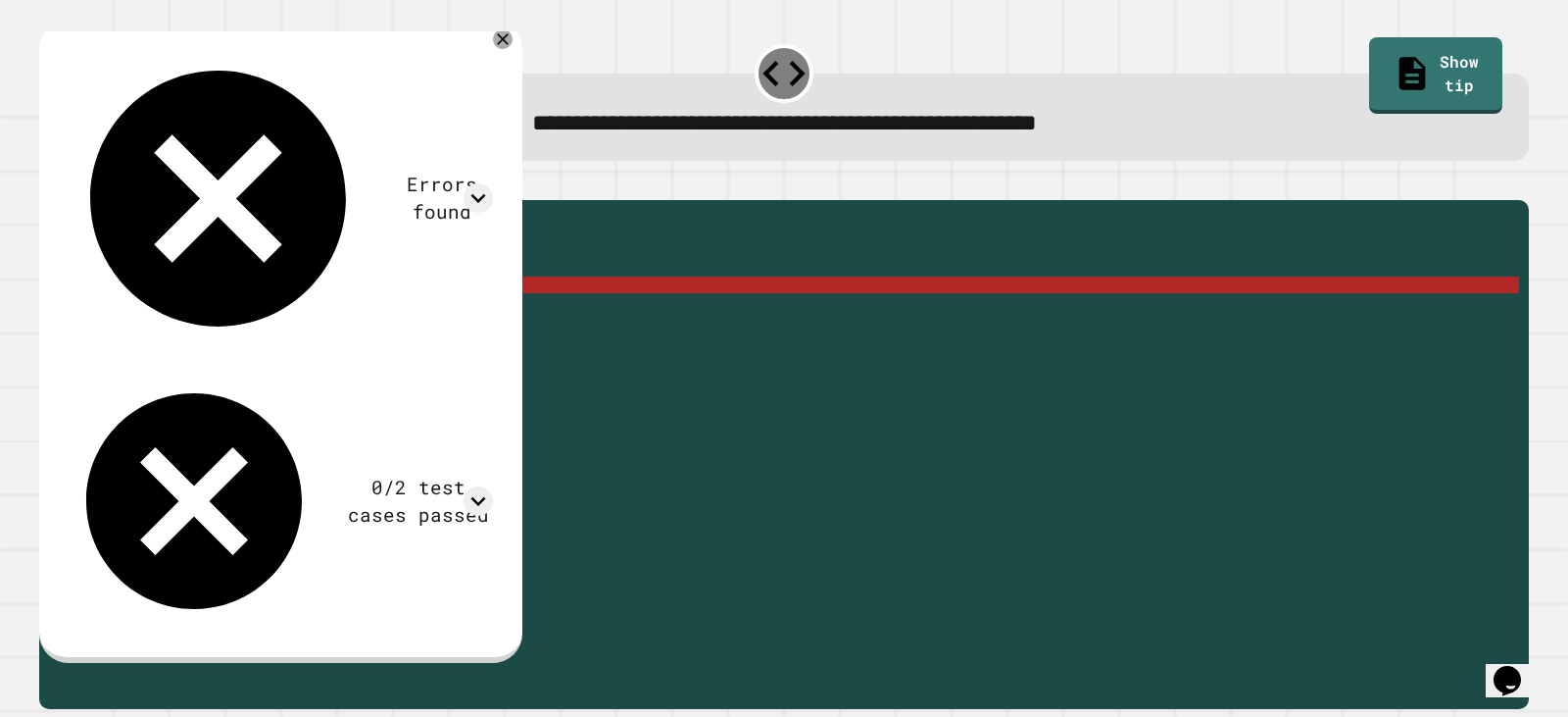
click at [248, 315] on div "public static int myFunction ( String randomString ) { // Fill in the code... i…" at bounding box center [798, 435] width 1440 height 450
click at [352, 308] on div "public static int myFunction ( String randomString ) { // Fill in the code... i…" at bounding box center [798, 435] width 1440 height 450
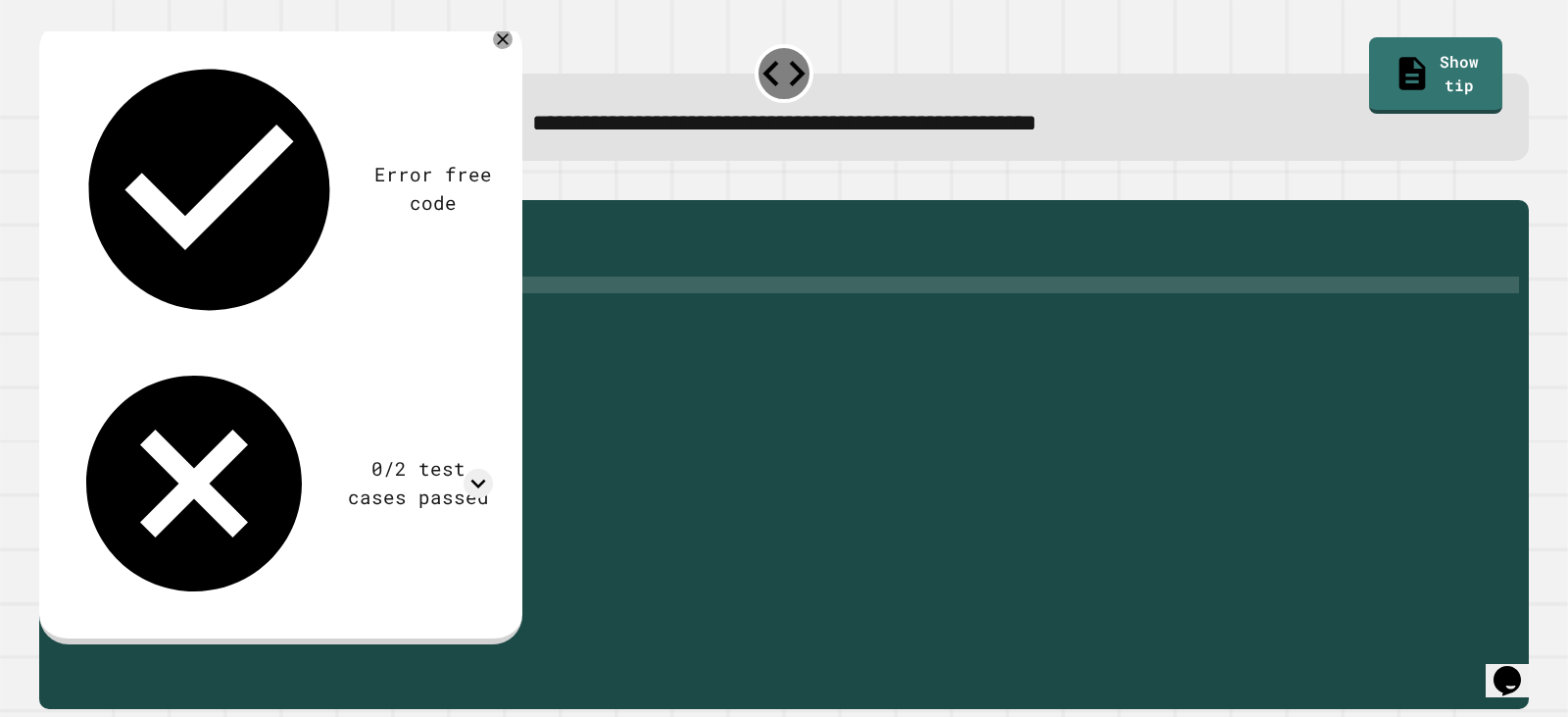
scroll to position [0, 11]
click at [75, 178] on div "**********" at bounding box center [784, 443] width 1505 height 548
click at [49, 183] on icon "button" at bounding box center [49, 183] width 0 height 0
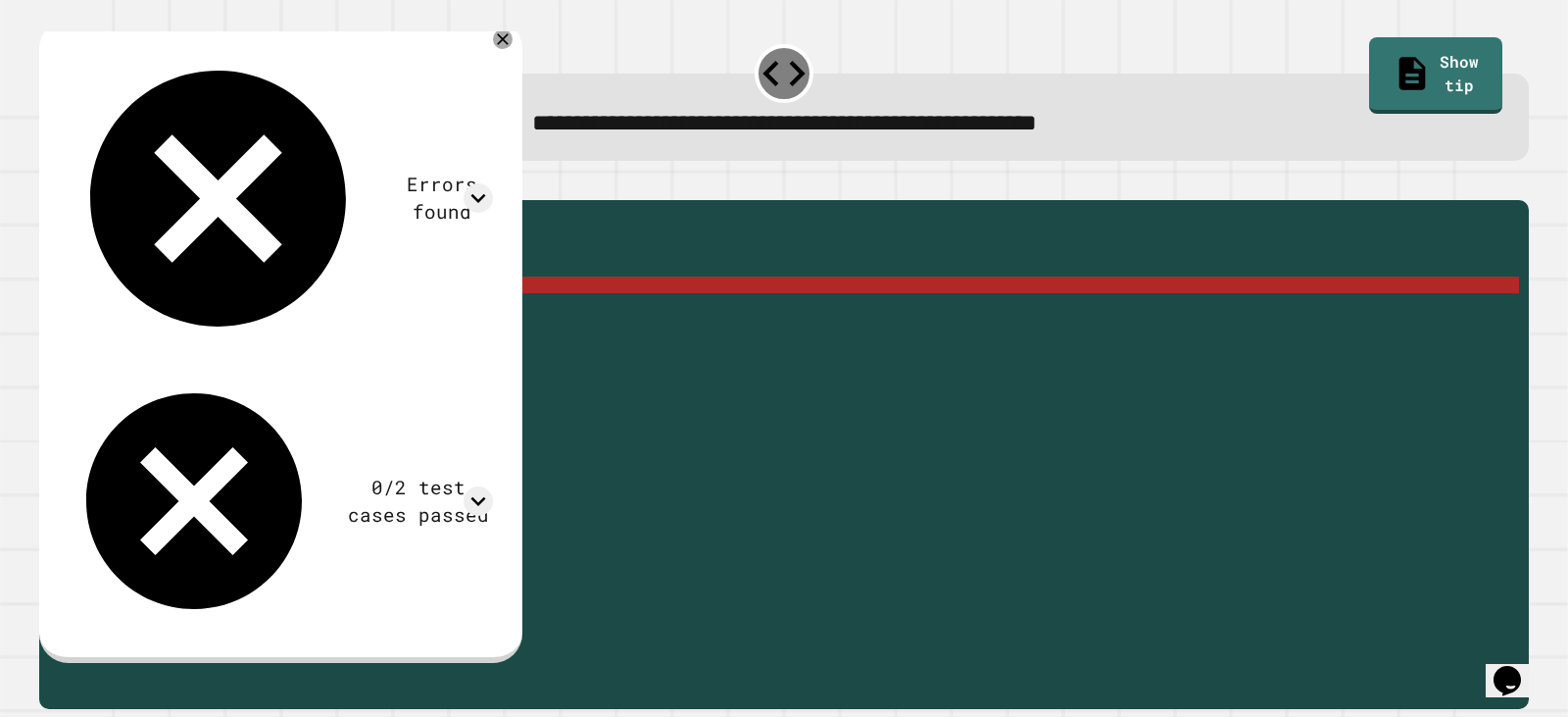
click at [273, 315] on div "public static int myFunction ( String randomString ) { // Fill in the code... i…" at bounding box center [798, 435] width 1440 height 450
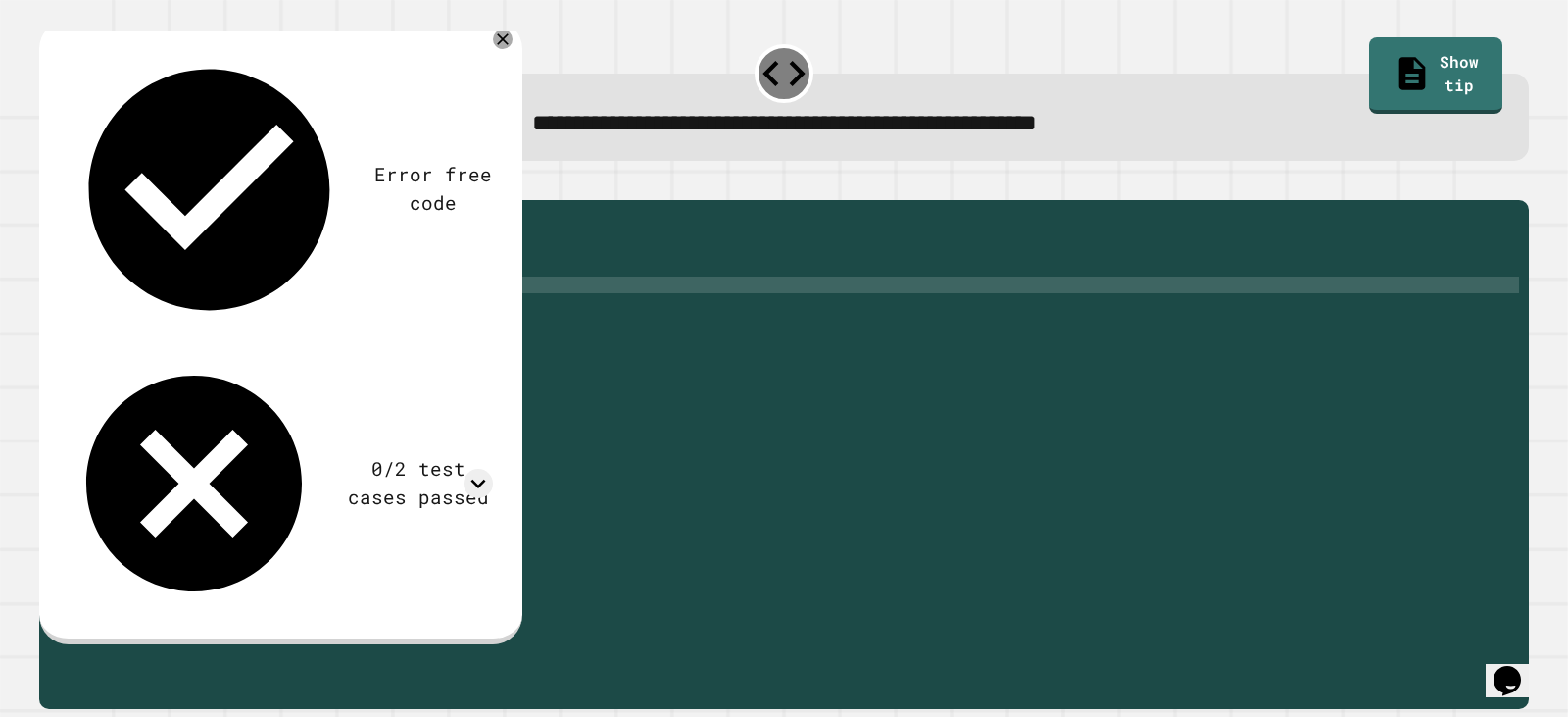
scroll to position [0, 12]
click at [49, 183] on icon "button" at bounding box center [49, 183] width 0 height 0
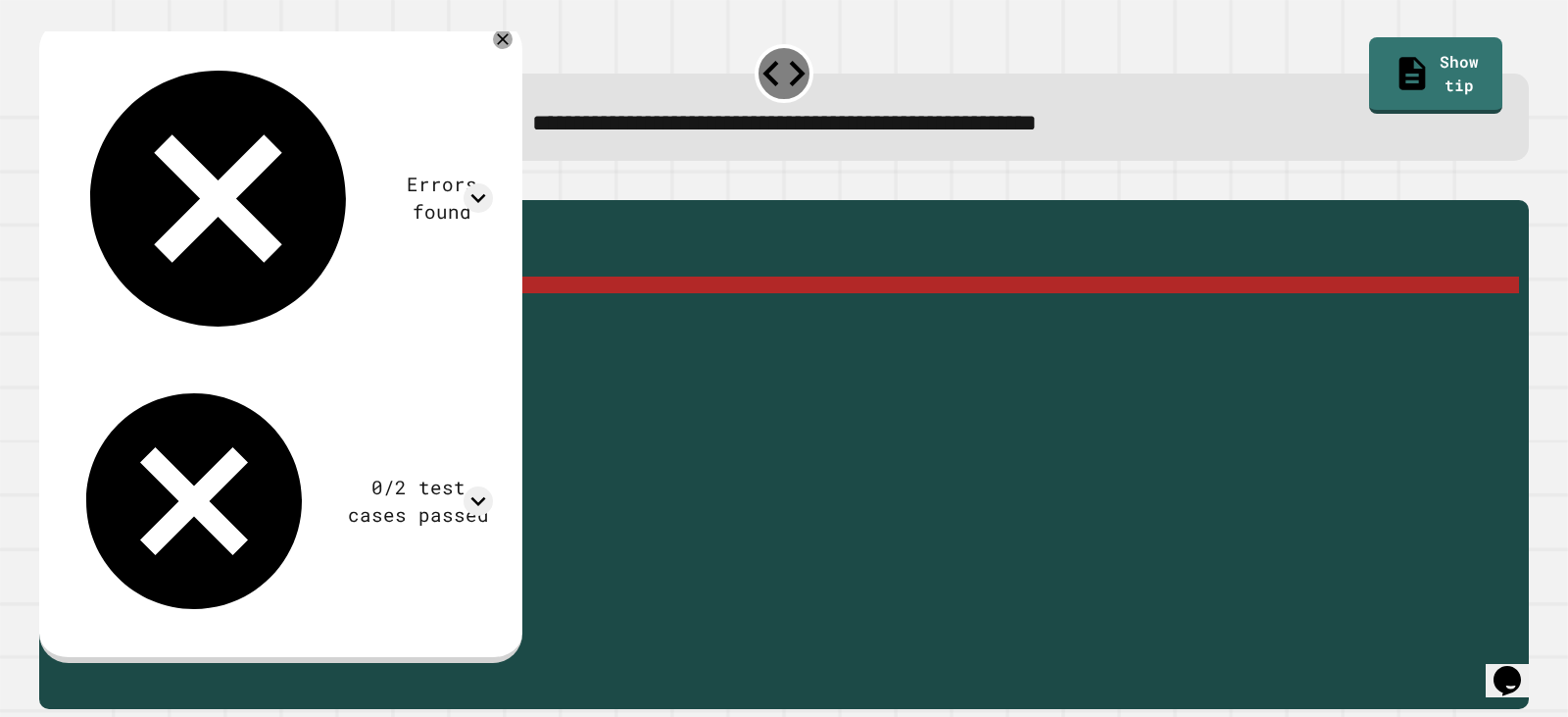
click at [259, 322] on div "public static int myFunction ( String randomString ) { // Fill in the code... i…" at bounding box center [798, 435] width 1440 height 450
click at [160, 313] on div "public static int myFunction ( String randomString ) { // Fill in the code... i…" at bounding box center [798, 435] width 1440 height 450
click at [178, 309] on div "public static int myFunction ( String randomString ) { // Fill in the code... i…" at bounding box center [798, 418] width 1440 height 417
click at [189, 312] on div "public static int myFunction ( String randomString ) { // Fill in the code... i…" at bounding box center [798, 435] width 1440 height 450
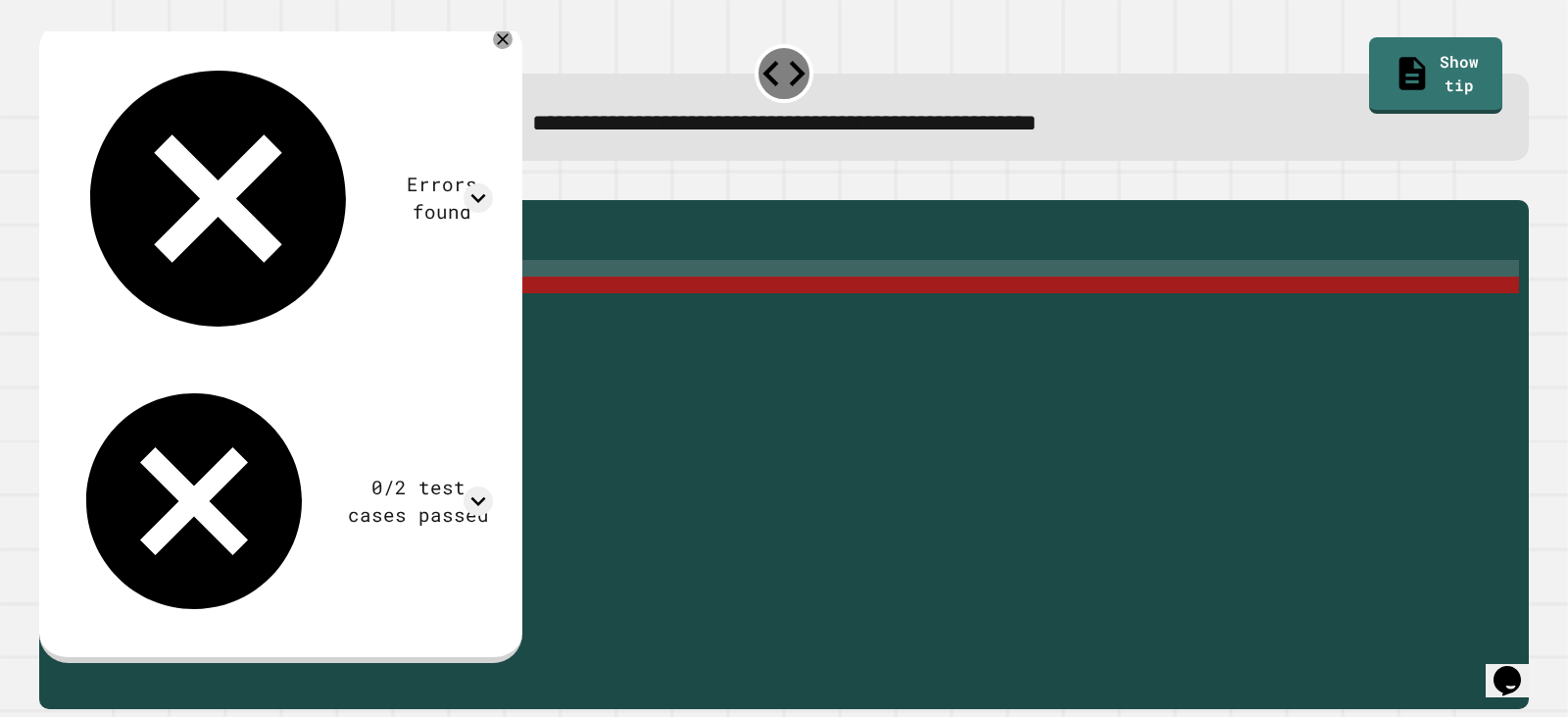
click at [333, 305] on div "public static int myFunction ( String randomString ) { // Fill in the code... i…" at bounding box center [798, 435] width 1440 height 450
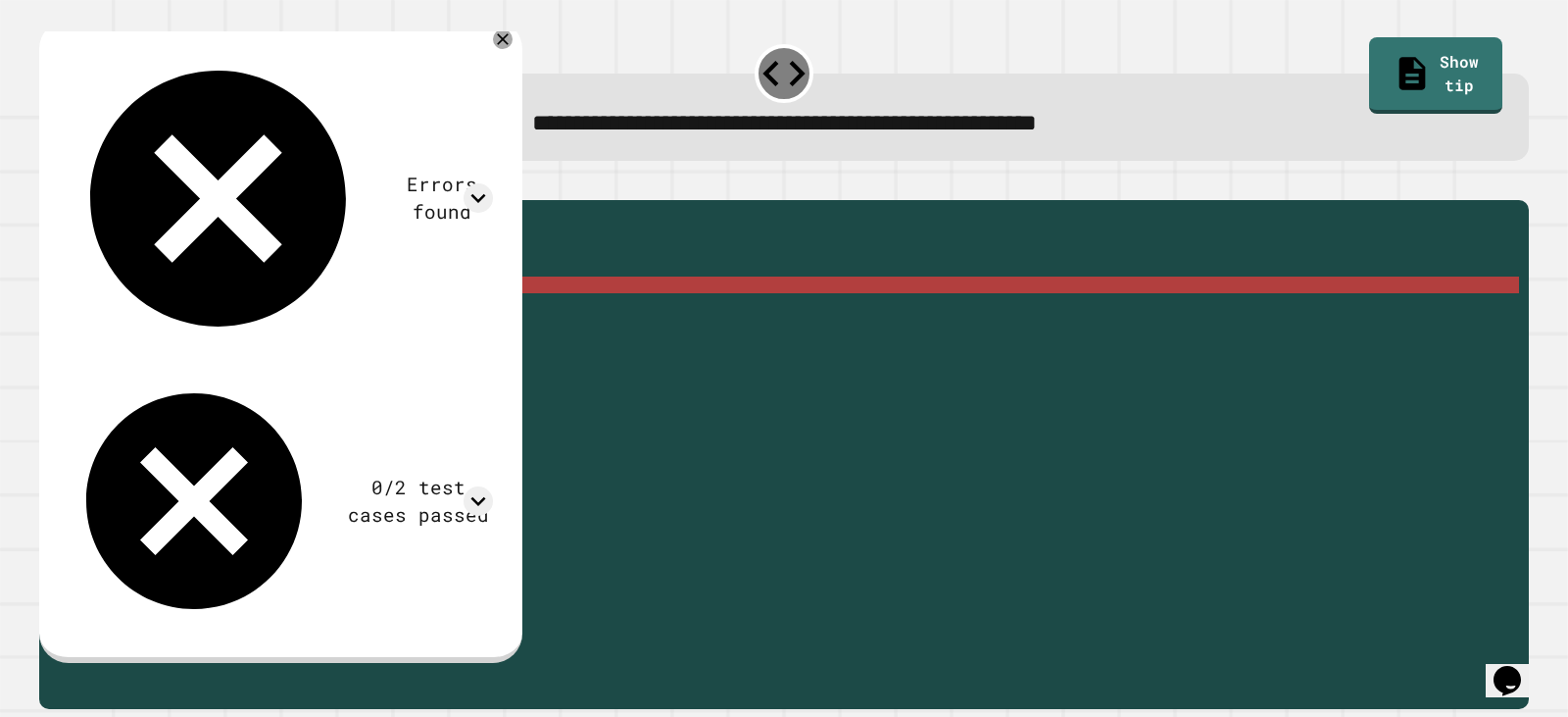
click at [297, 310] on div "public static int myFunction ( String randomString ) { // Fill in the code... i…" at bounding box center [798, 435] width 1440 height 450
click at [515, 42] on icon at bounding box center [503, 39] width 24 height 24
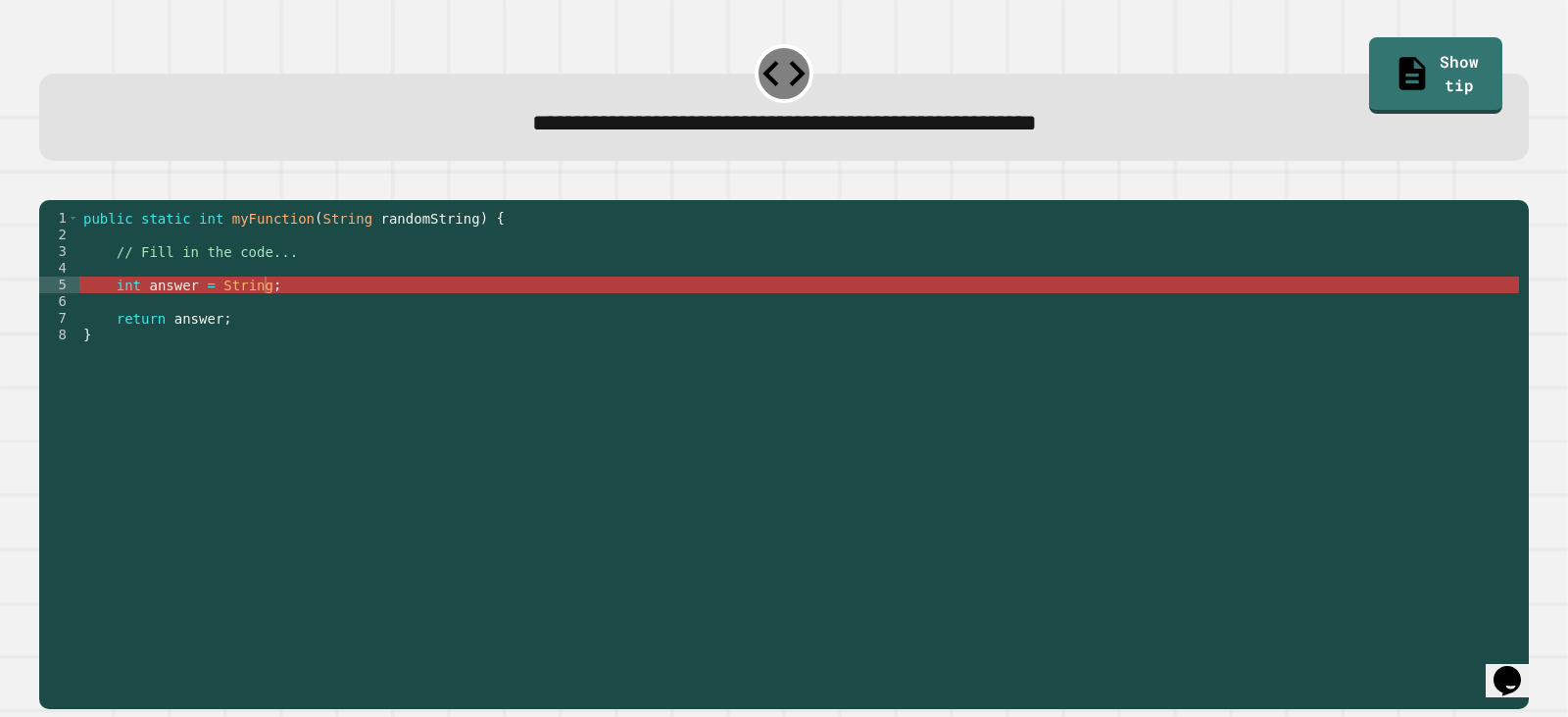
click at [365, 313] on div "public static int myFunction ( String randomString ) { // Fill in the code... i…" at bounding box center [798, 435] width 1440 height 450
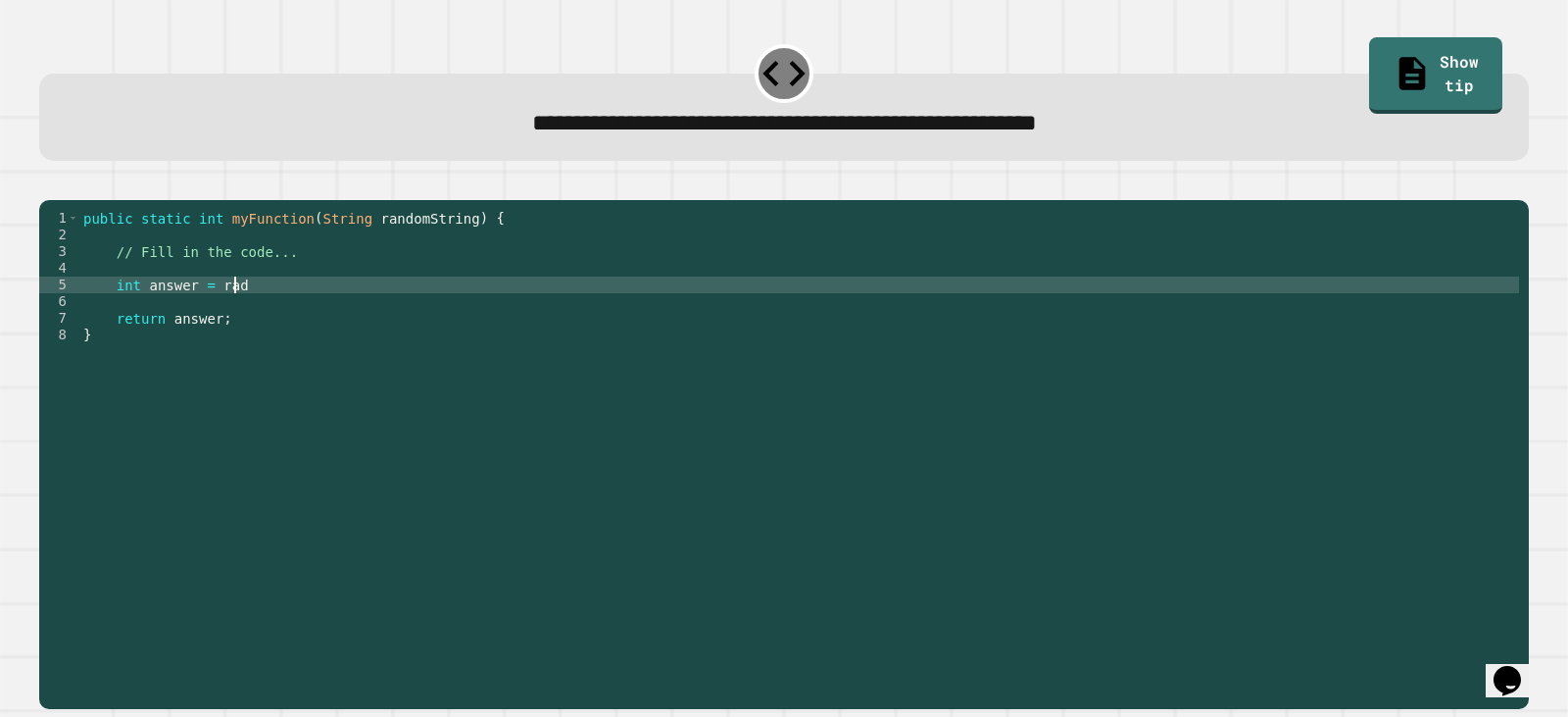
scroll to position [0, 10]
type textarea "**********"
click at [49, 183] on button "button" at bounding box center [49, 183] width 0 height 0
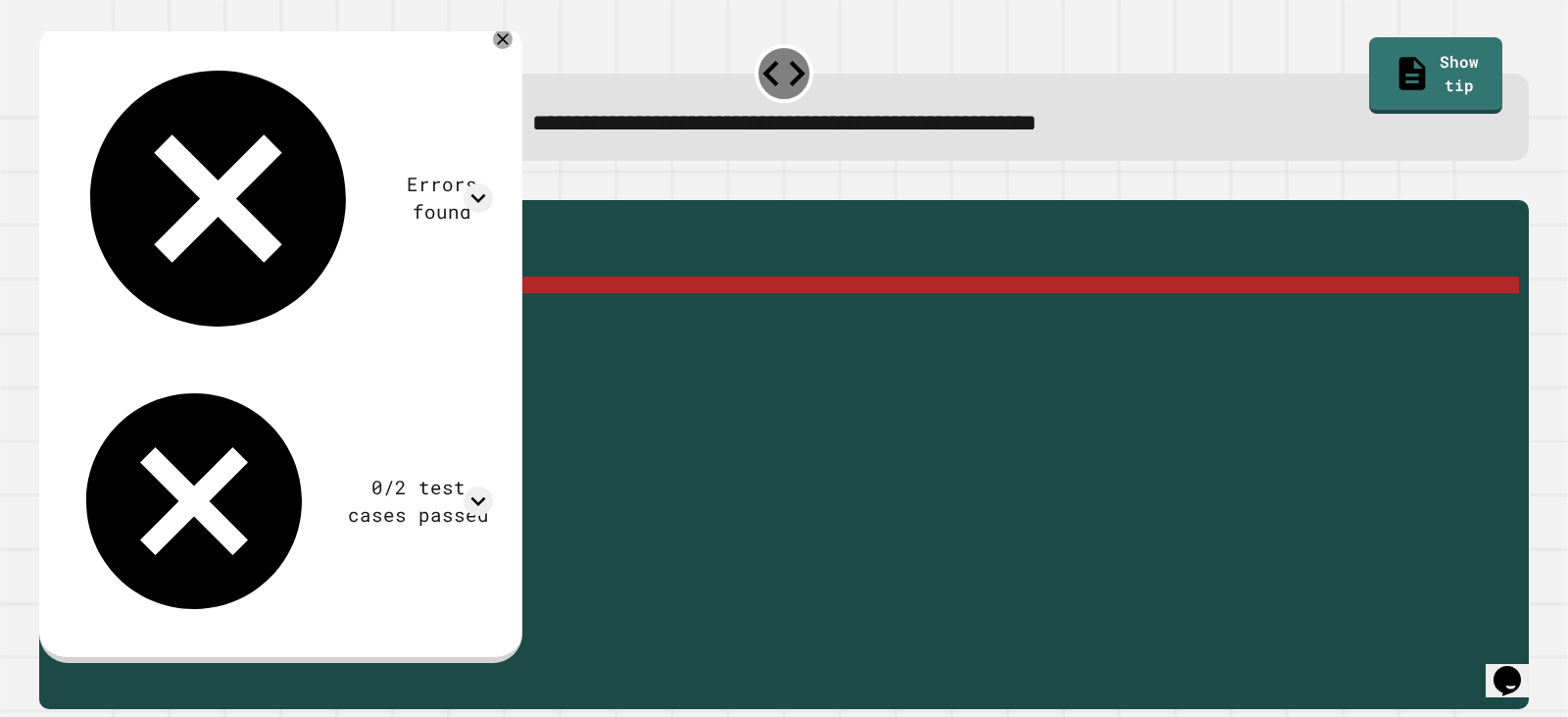
click at [211, 314] on div "public static int myFunction ( String randomString ) { // Fill in the code... i…" at bounding box center [798, 435] width 1440 height 450
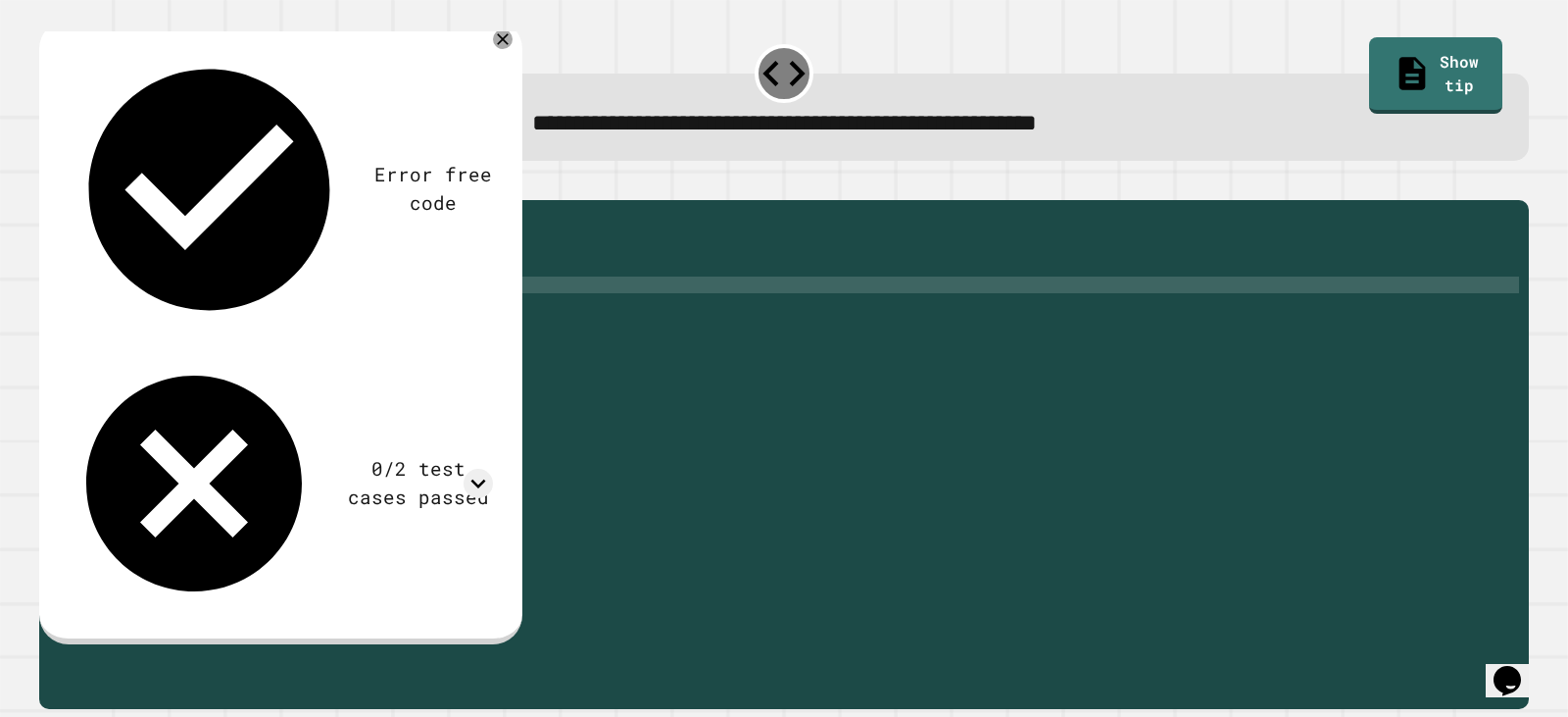
click at [334, 319] on div "public static int myFunction ( String randomString ) { // Fill in the code... i…" at bounding box center [798, 435] width 1440 height 450
type textarea "**********"
click at [46, 194] on div at bounding box center [784, 189] width 1490 height 24
click at [49, 183] on icon "button" at bounding box center [49, 183] width 0 height 0
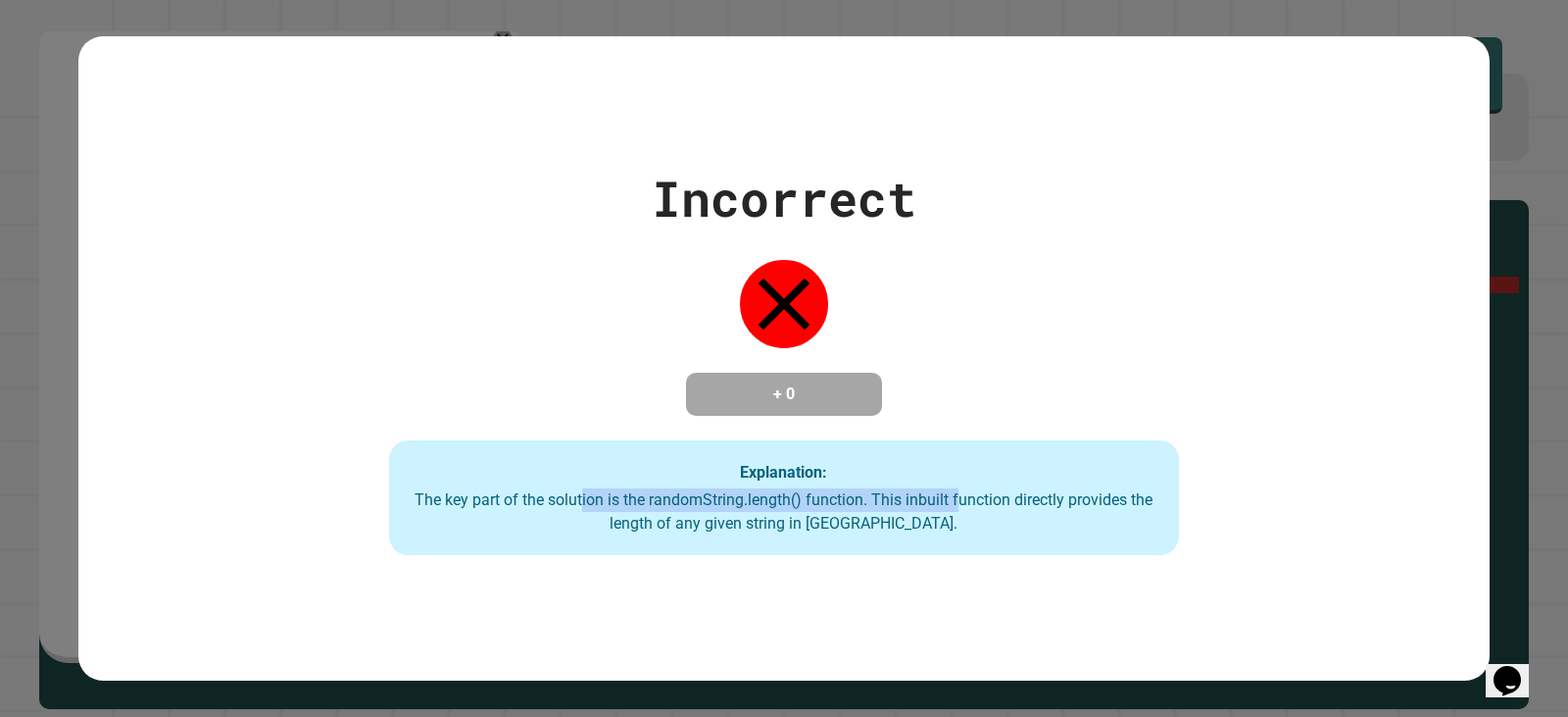
drag, startPoint x: 683, startPoint y: 497, endPoint x: 1013, endPoint y: 508, distance: 330.2
click at [1012, 508] on div "The key part of the solution is the randomString.length() function. This inbuil…" at bounding box center [784, 511] width 751 height 47
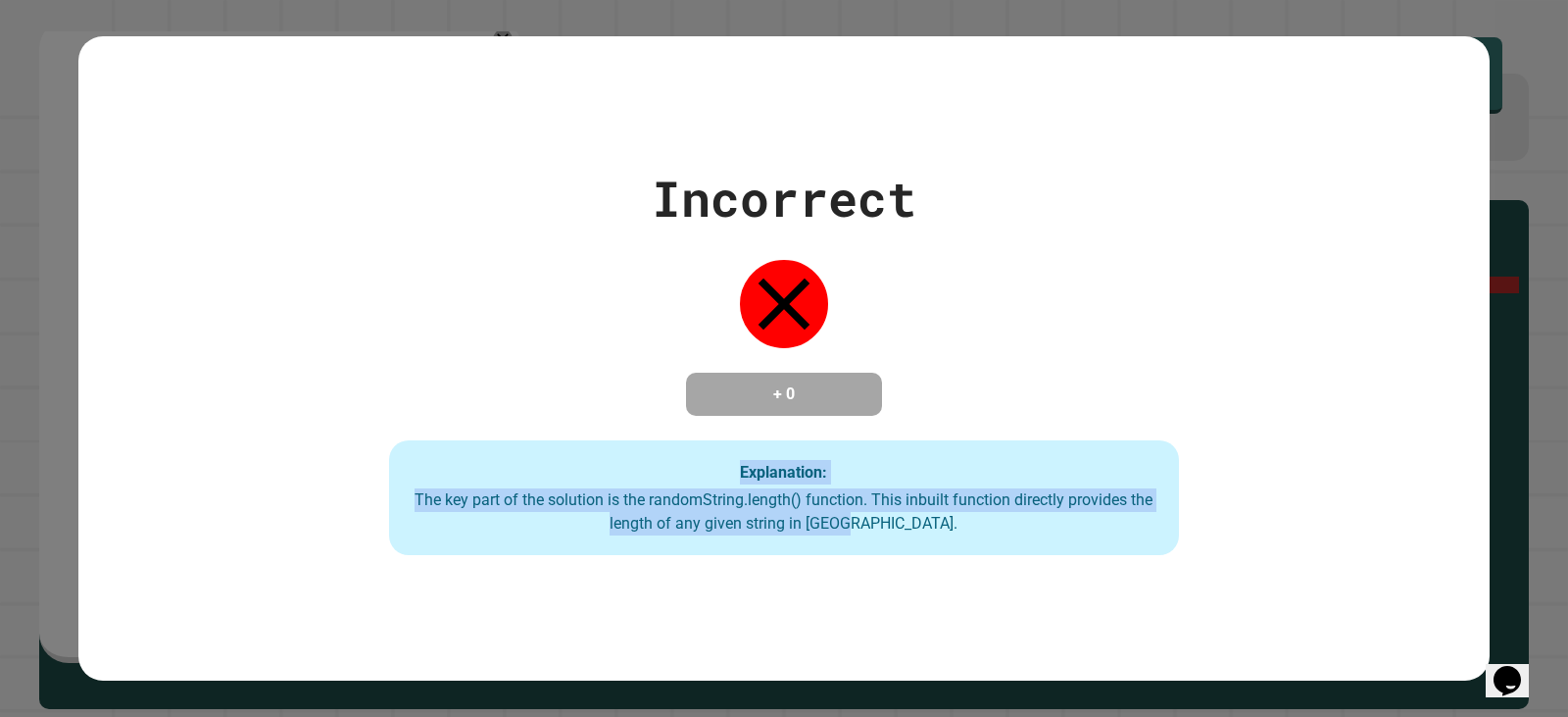
drag, startPoint x: 620, startPoint y: 481, endPoint x: 1107, endPoint y: 518, distance: 488.4
click at [1107, 518] on div "Explanation: The key part of the solution is the randomString.length() function…" at bounding box center [784, 498] width 789 height 116
click at [844, 507] on div "The key part of the solution is the randomString.length() function. This inbuil…" at bounding box center [784, 511] width 751 height 47
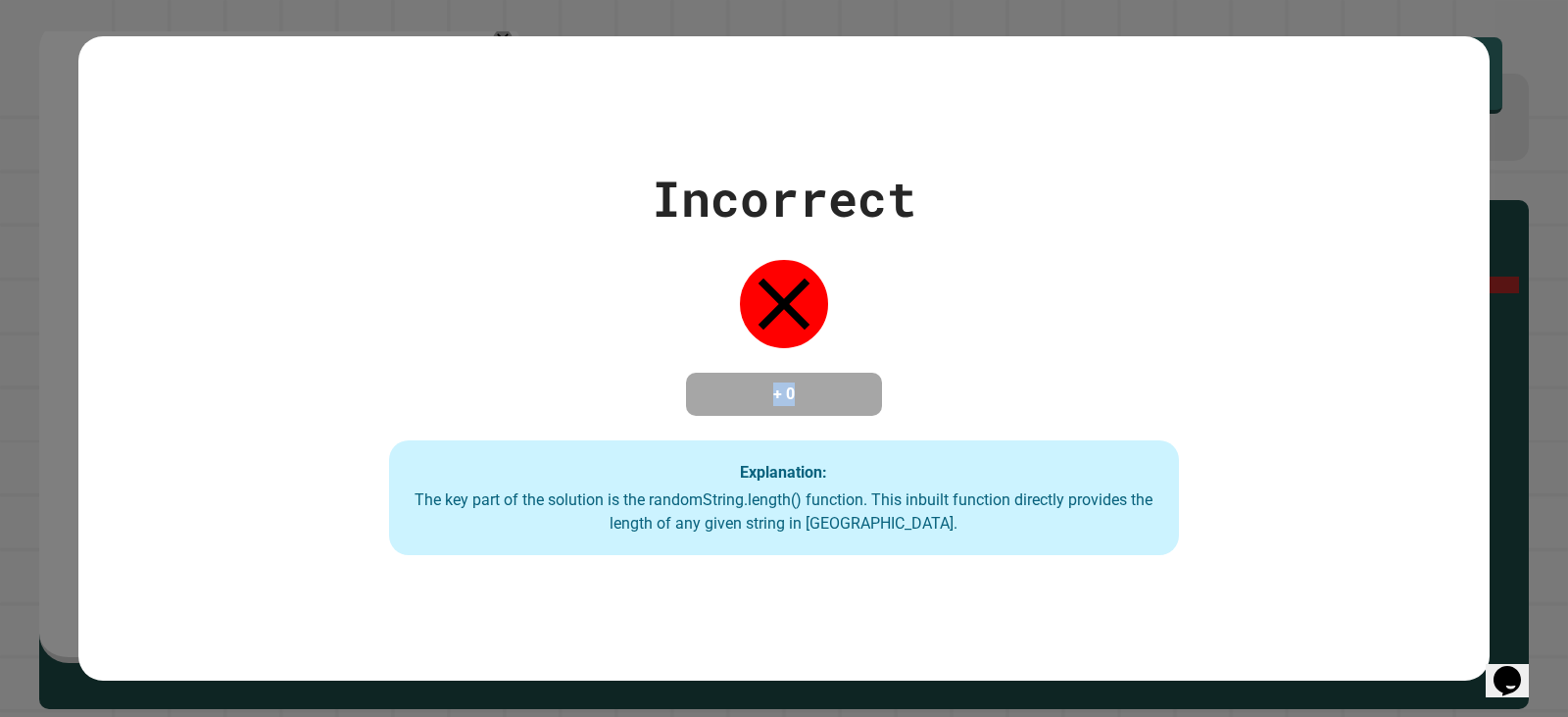
drag, startPoint x: 762, startPoint y: 401, endPoint x: 874, endPoint y: 408, distance: 112.2
click at [857, 410] on div "+ 0" at bounding box center [784, 394] width 196 height 43
click at [941, 387] on div "Incorrect + 0 Explanation: The key part of the solution is the randomString.len…" at bounding box center [784, 359] width 1129 height 394
drag, startPoint x: 719, startPoint y: 392, endPoint x: 802, endPoint y: 384, distance: 83.4
click at [802, 384] on h4 "+ 0" at bounding box center [784, 394] width 157 height 24
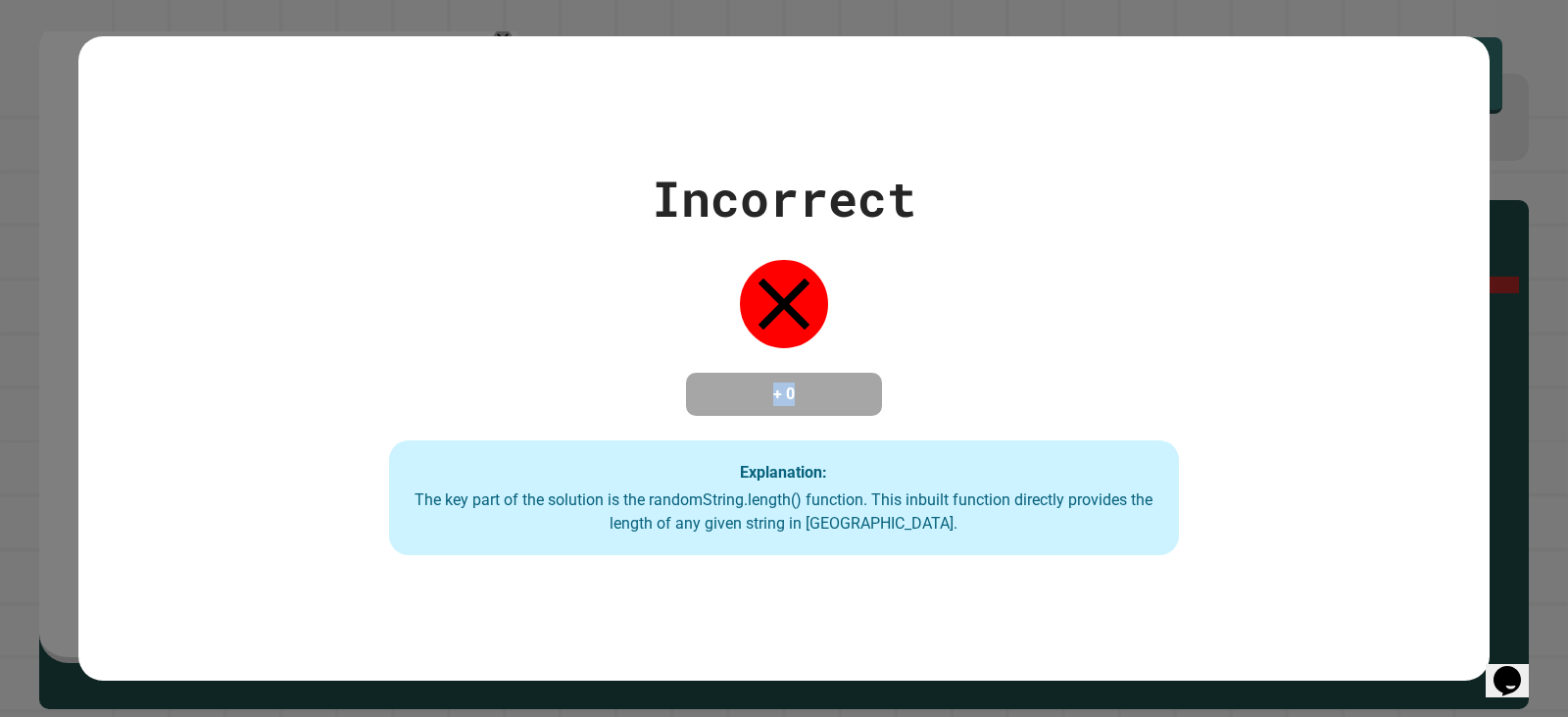
click at [777, 394] on h4 "+ 0" at bounding box center [784, 394] width 157 height 24
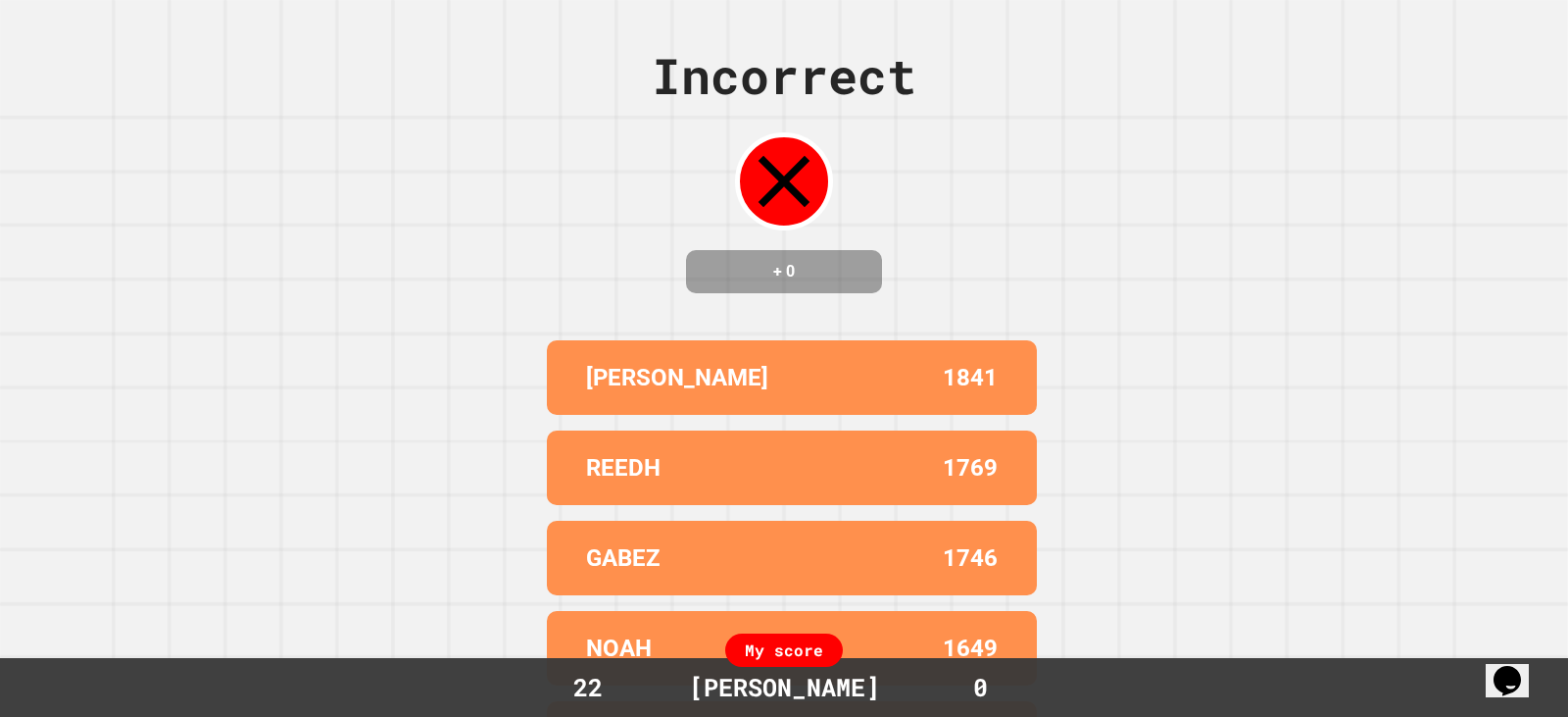
click at [767, 182] on icon at bounding box center [784, 181] width 88 height 88
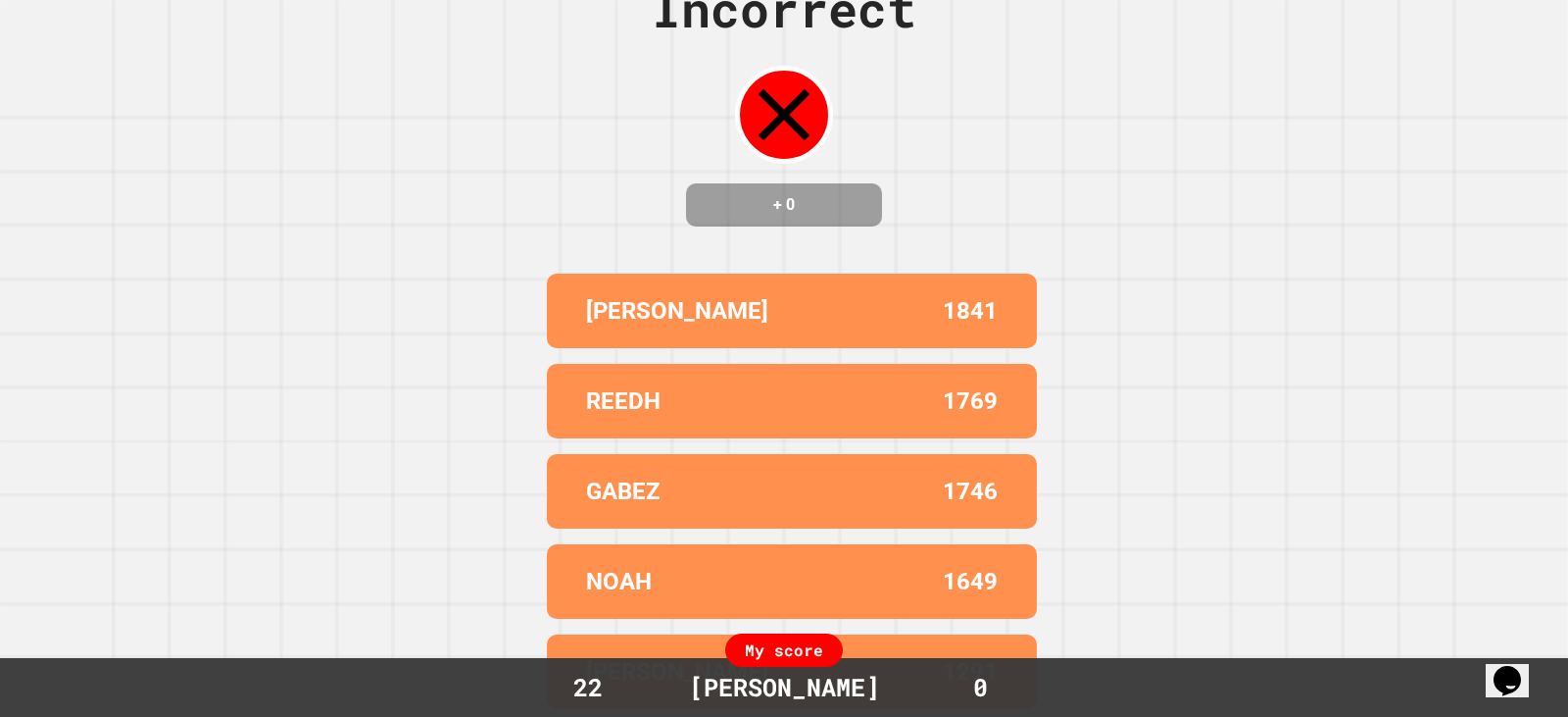
scroll to position [0, 0]
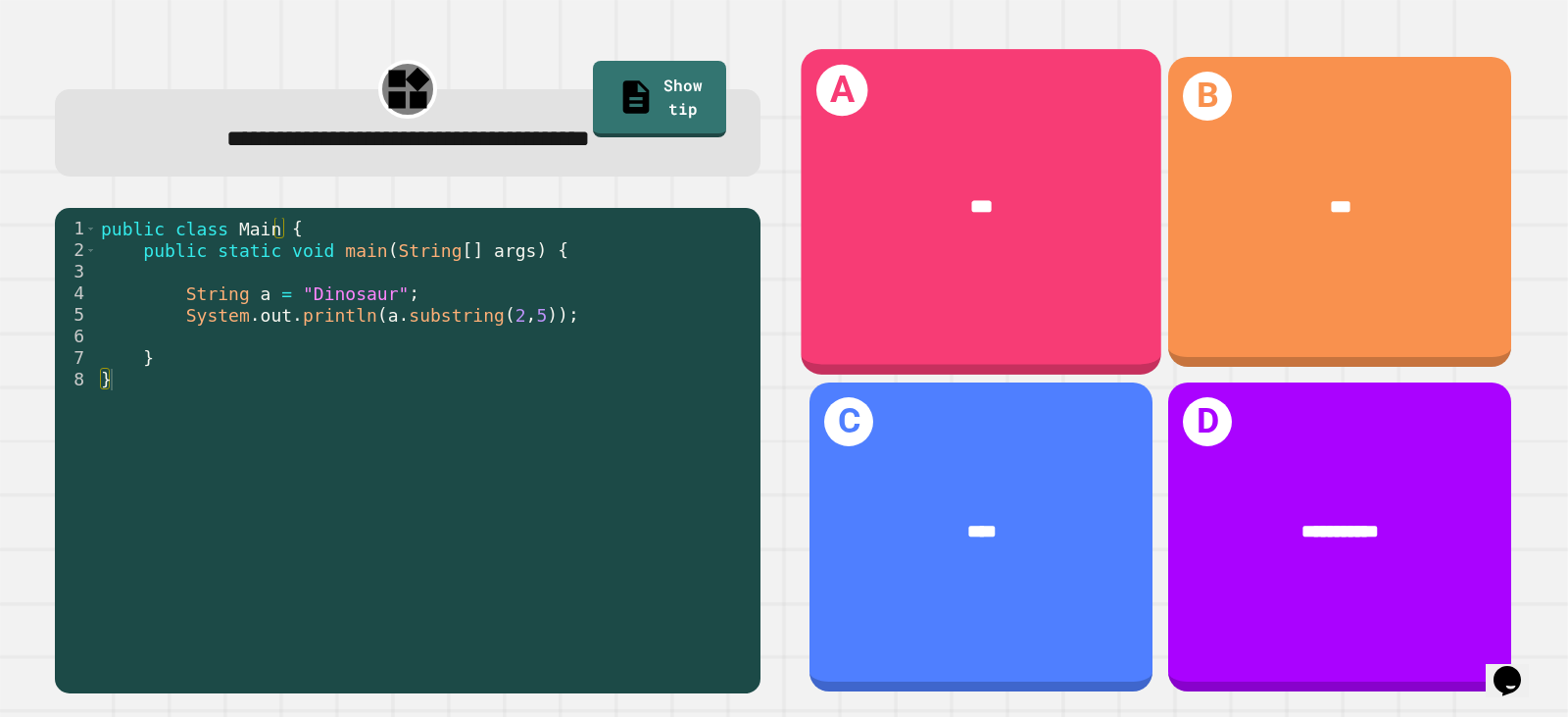
click at [892, 274] on div "A ***" at bounding box center [980, 211] width 361 height 325
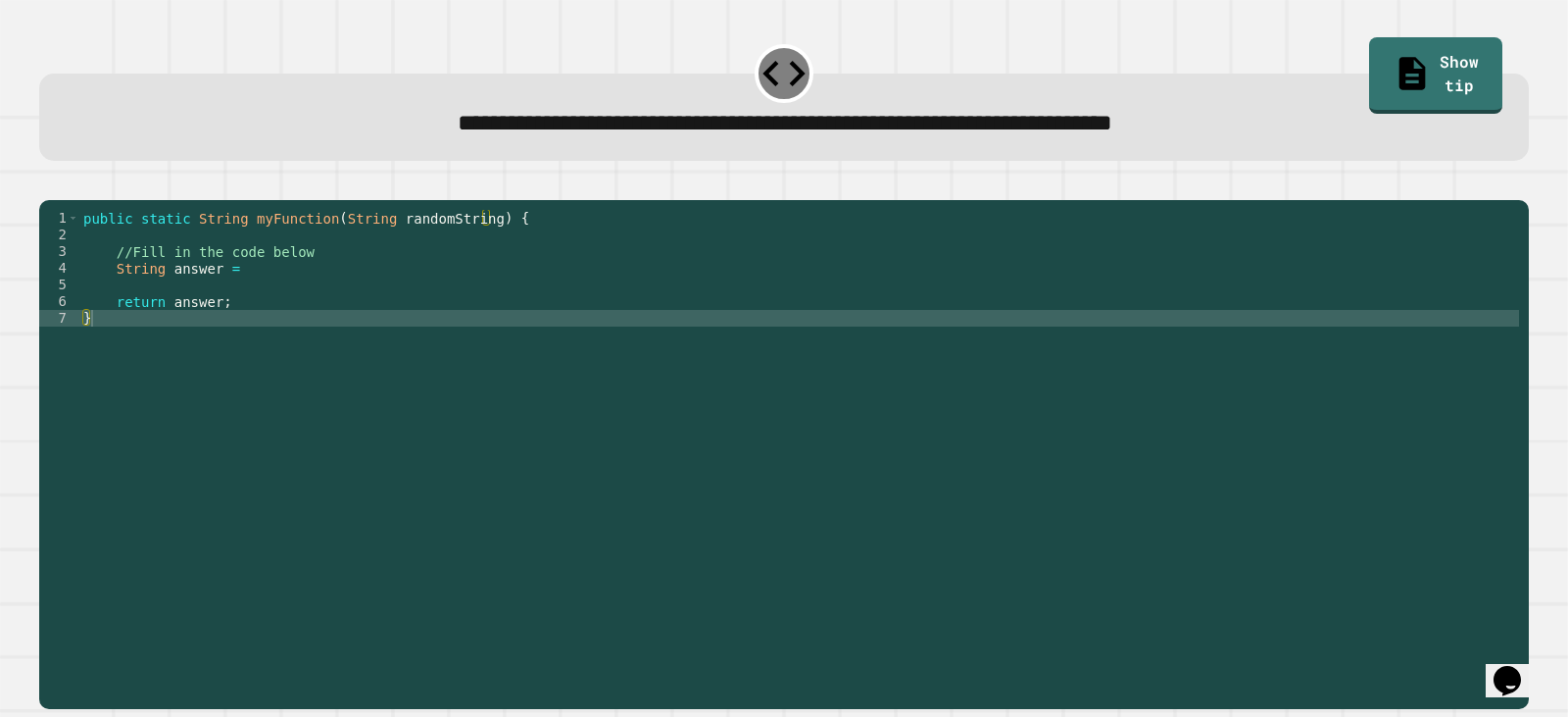
click at [247, 291] on div "public static String myFunction ( String randomString ) { //Fill in the code be…" at bounding box center [798, 435] width 1440 height 450
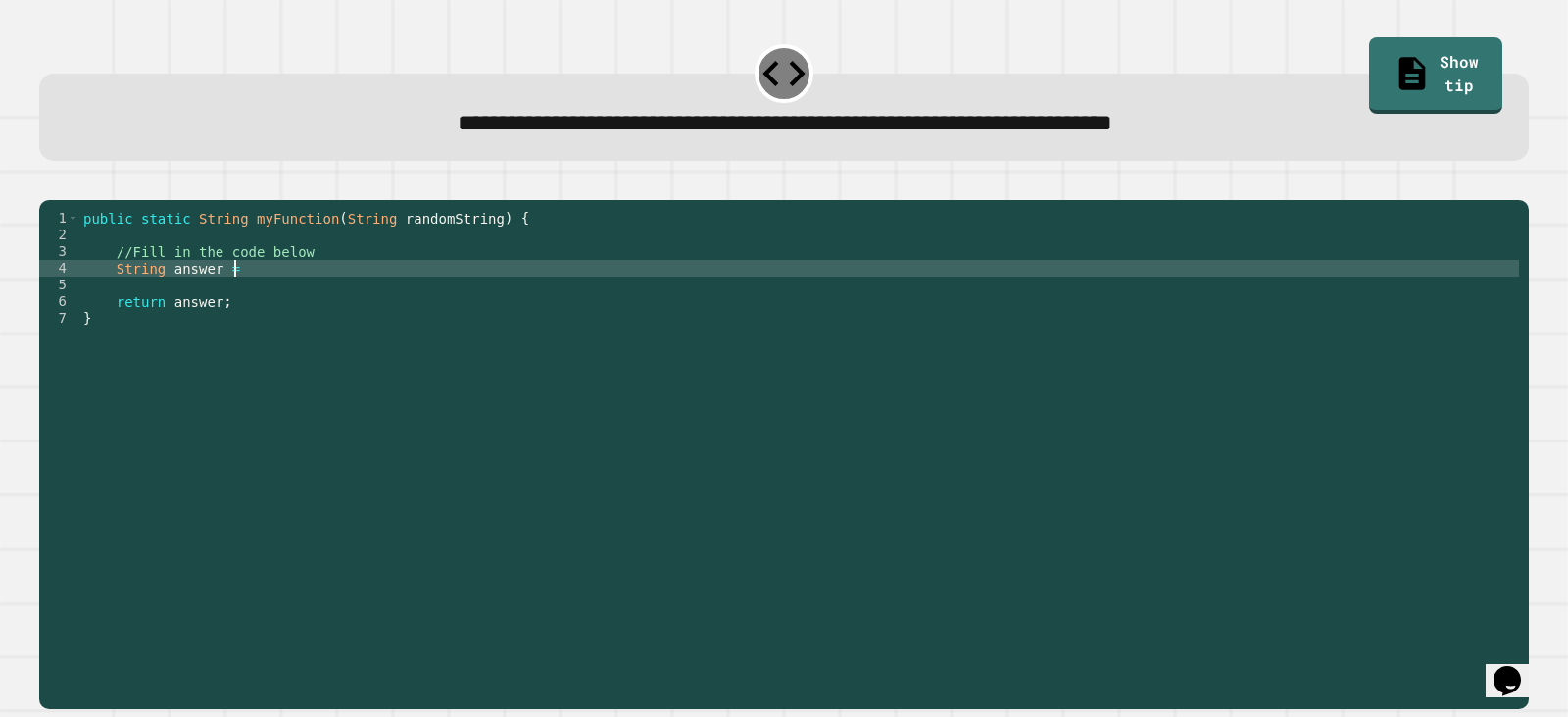
click at [334, 298] on div "public static String myFunction ( String randomString ) { //Fill in the code be…" at bounding box center [798, 435] width 1440 height 450
click at [270, 297] on div "public static String myFunction ( String randomString ) { //Fill in the code be…" at bounding box center [798, 435] width 1440 height 450
click at [446, 295] on div "public static String myFunction ( String randomString ) { //Fill in the code be…" at bounding box center [798, 435] width 1440 height 450
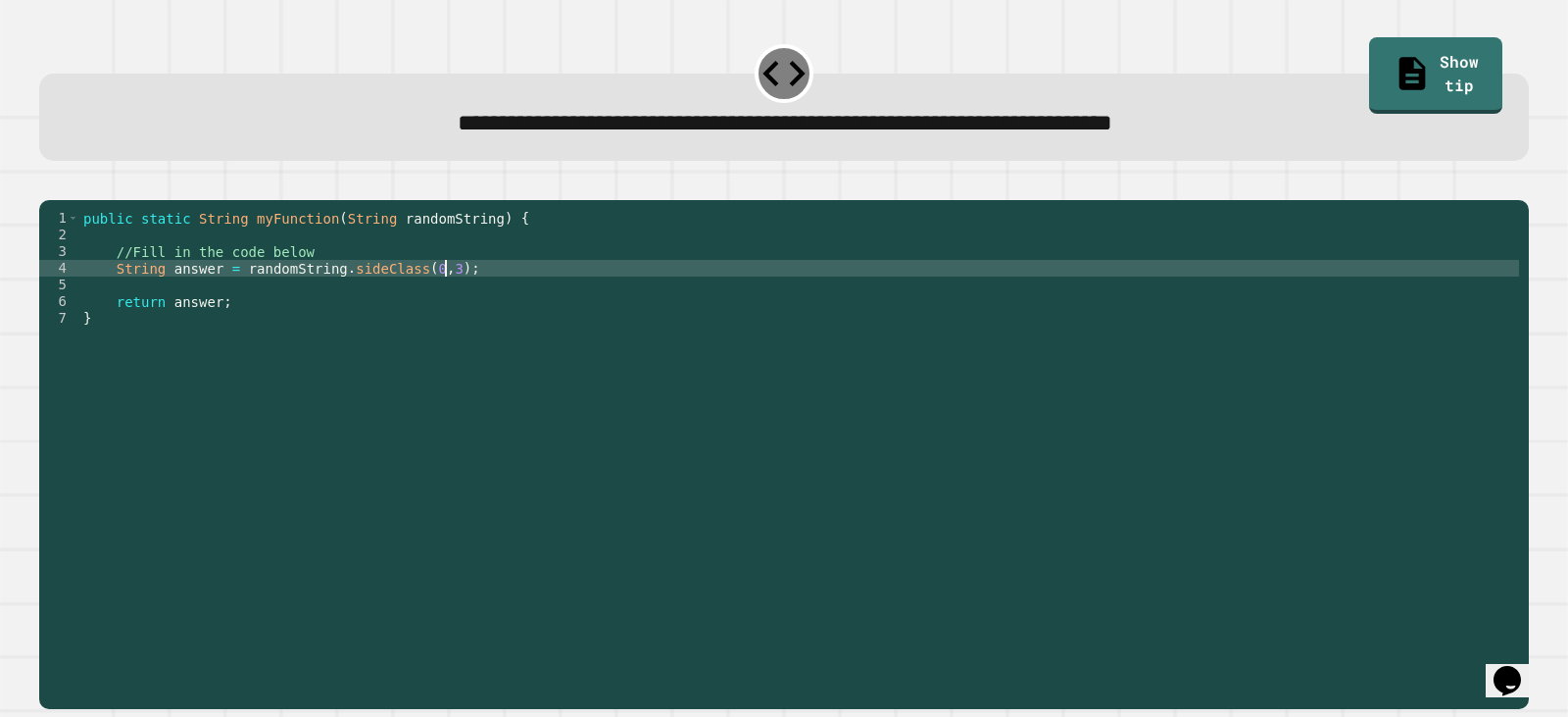
click at [49, 183] on button "button" at bounding box center [49, 183] width 0 height 0
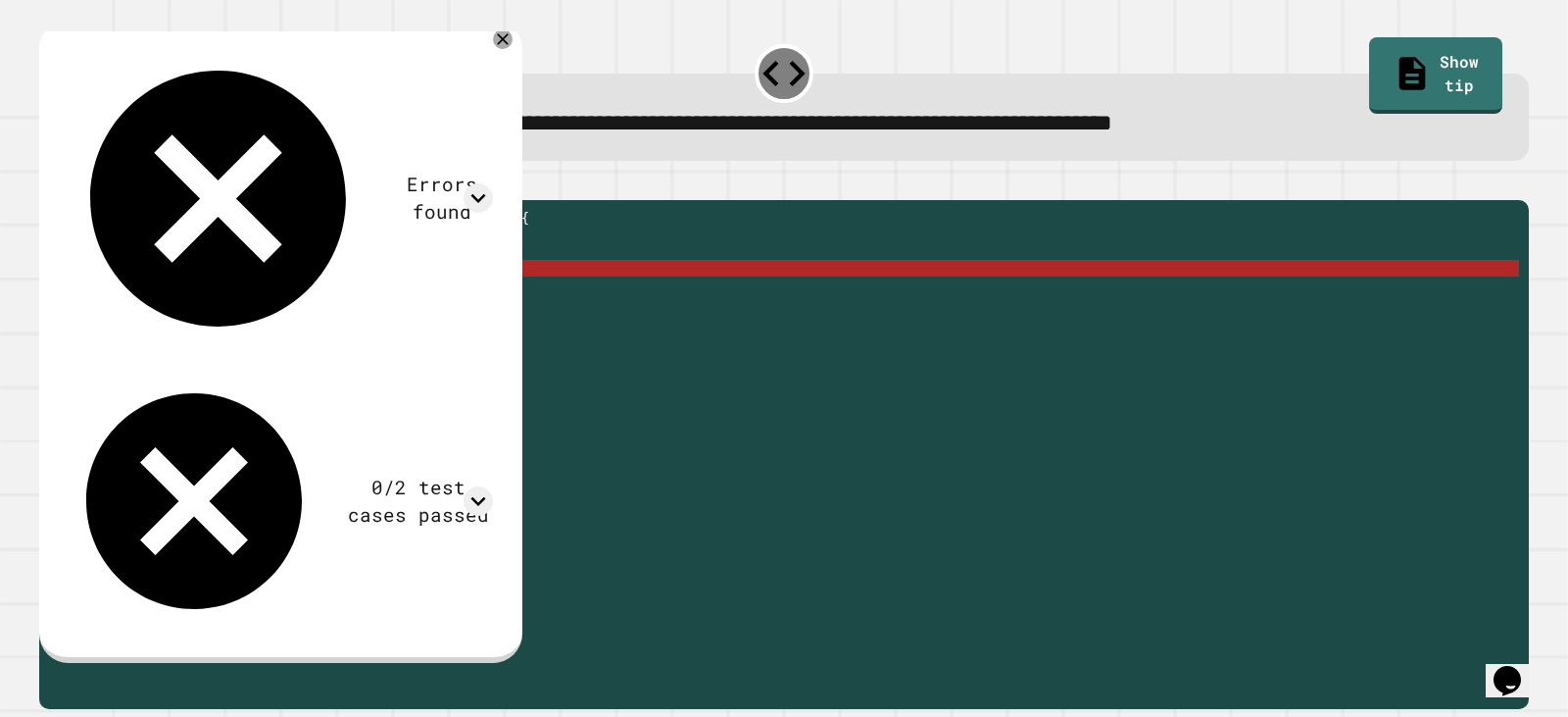
click at [361, 302] on div "public static String myFunction ( String randomString ) { //Fill in the code be…" at bounding box center [798, 435] width 1440 height 450
click at [354, 300] on div "public static String myFunction ( String randomString ) { //Fill in the code be…" at bounding box center [798, 435] width 1440 height 450
click at [345, 296] on div "public static String myFunction ( String randomString ) { //Fill in the code be…" at bounding box center [798, 418] width 1440 height 417
click at [345, 296] on div "public static String myFunction ( String randomString ) { //Fill in the code be…" at bounding box center [798, 435] width 1440 height 450
click at [357, 298] on div "public static String myFunction ( String randomString ) { //Fill in the code be…" at bounding box center [798, 418] width 1440 height 417
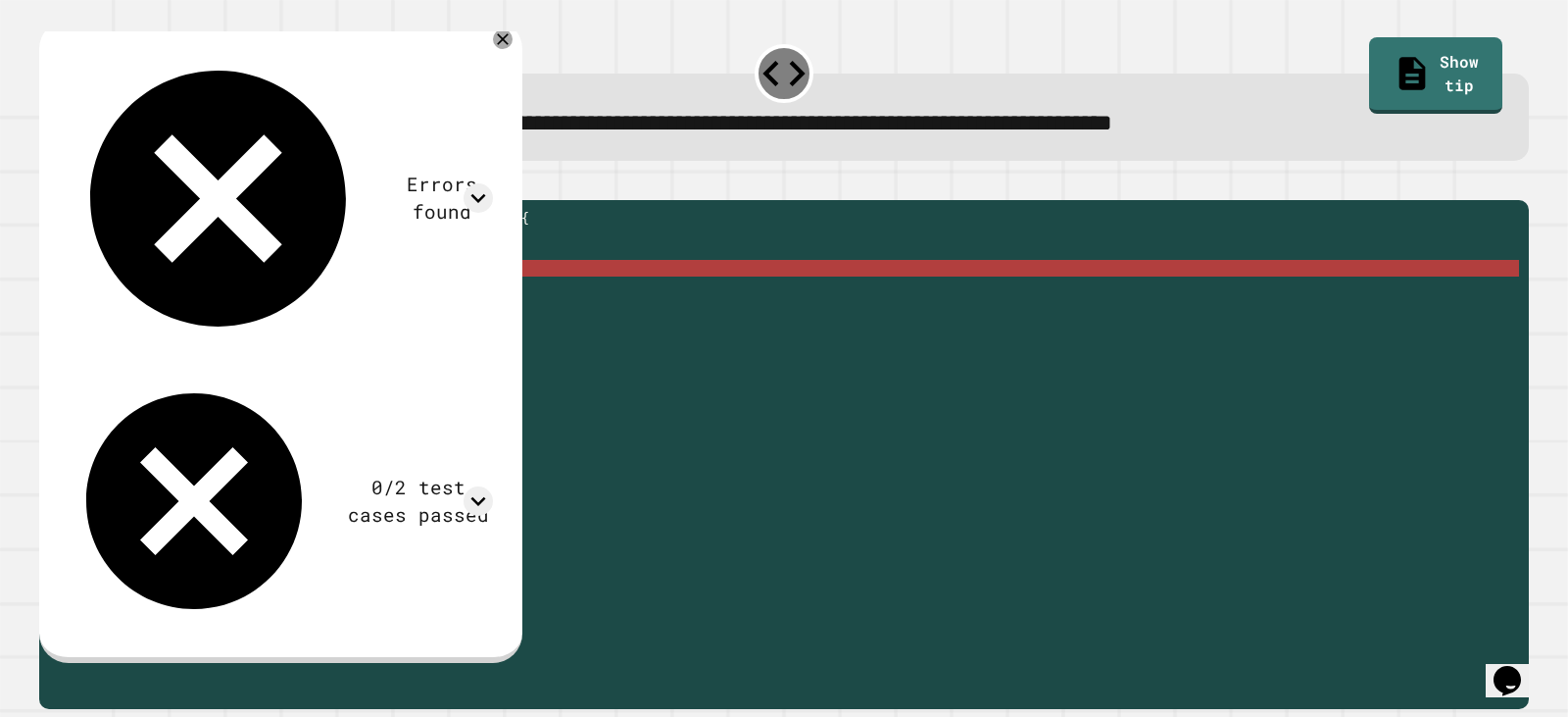
click at [363, 290] on div "public static String myFunction ( String randomString ) { //Fill in the code be…" at bounding box center [798, 435] width 1440 height 450
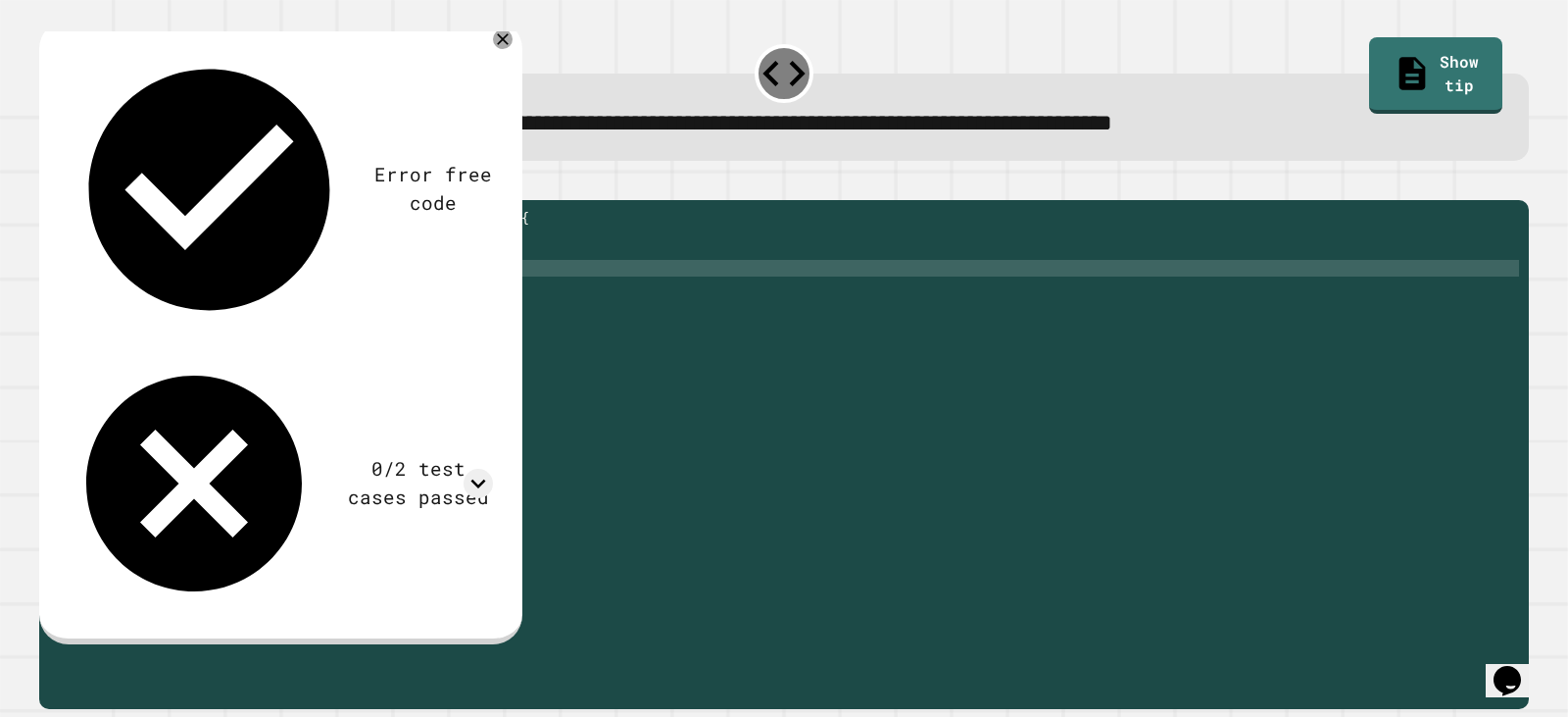
scroll to position [0, 20]
click at [49, 183] on icon "button" at bounding box center [49, 183] width 0 height 0
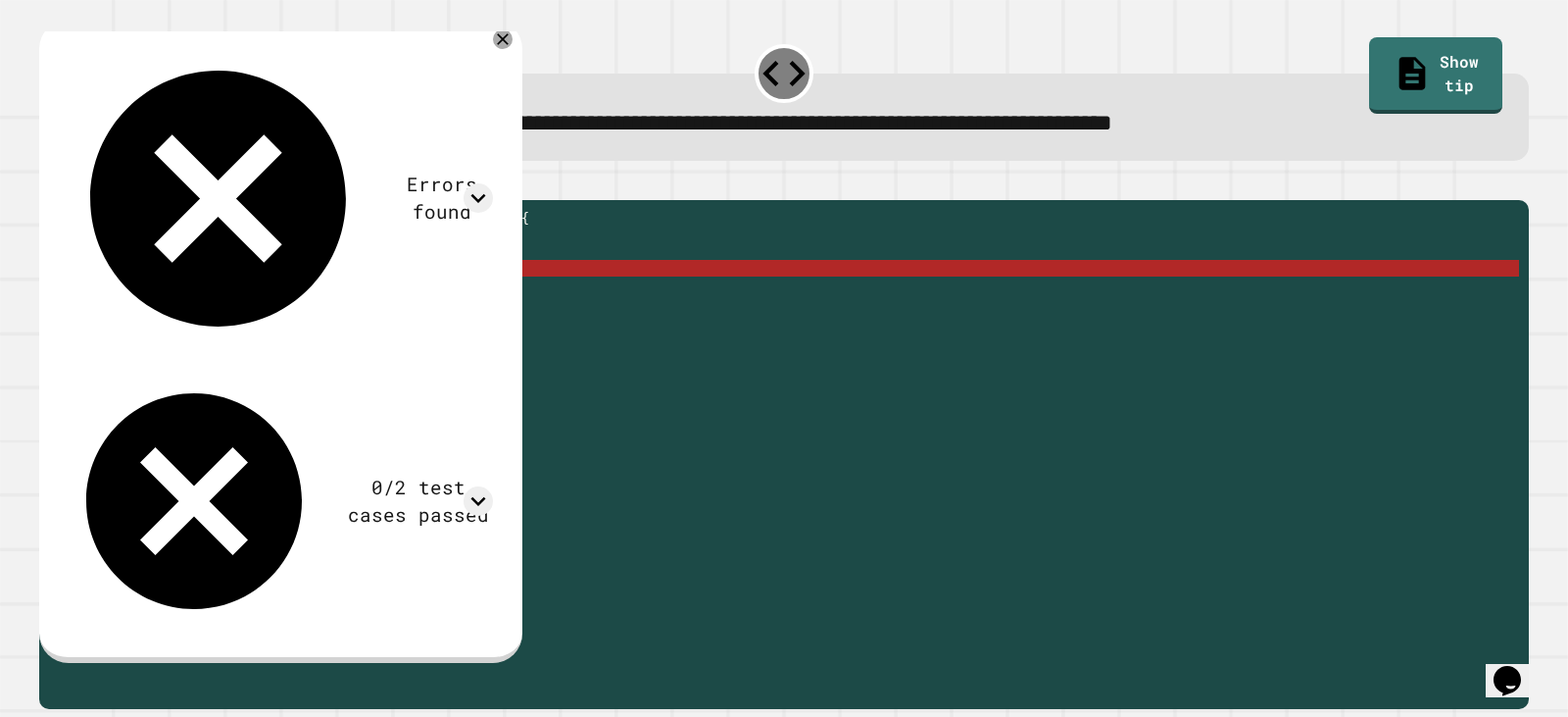
click at [405, 294] on div "public static String myFunction ( String randomString ) { //Fill in the code be…" at bounding box center [798, 435] width 1440 height 450
click at [522, 299] on div "public static String myFunction ( String randomString ) { //Fill in the code be…" at bounding box center [798, 435] width 1440 height 450
click at [515, 41] on icon at bounding box center [503, 39] width 24 height 24
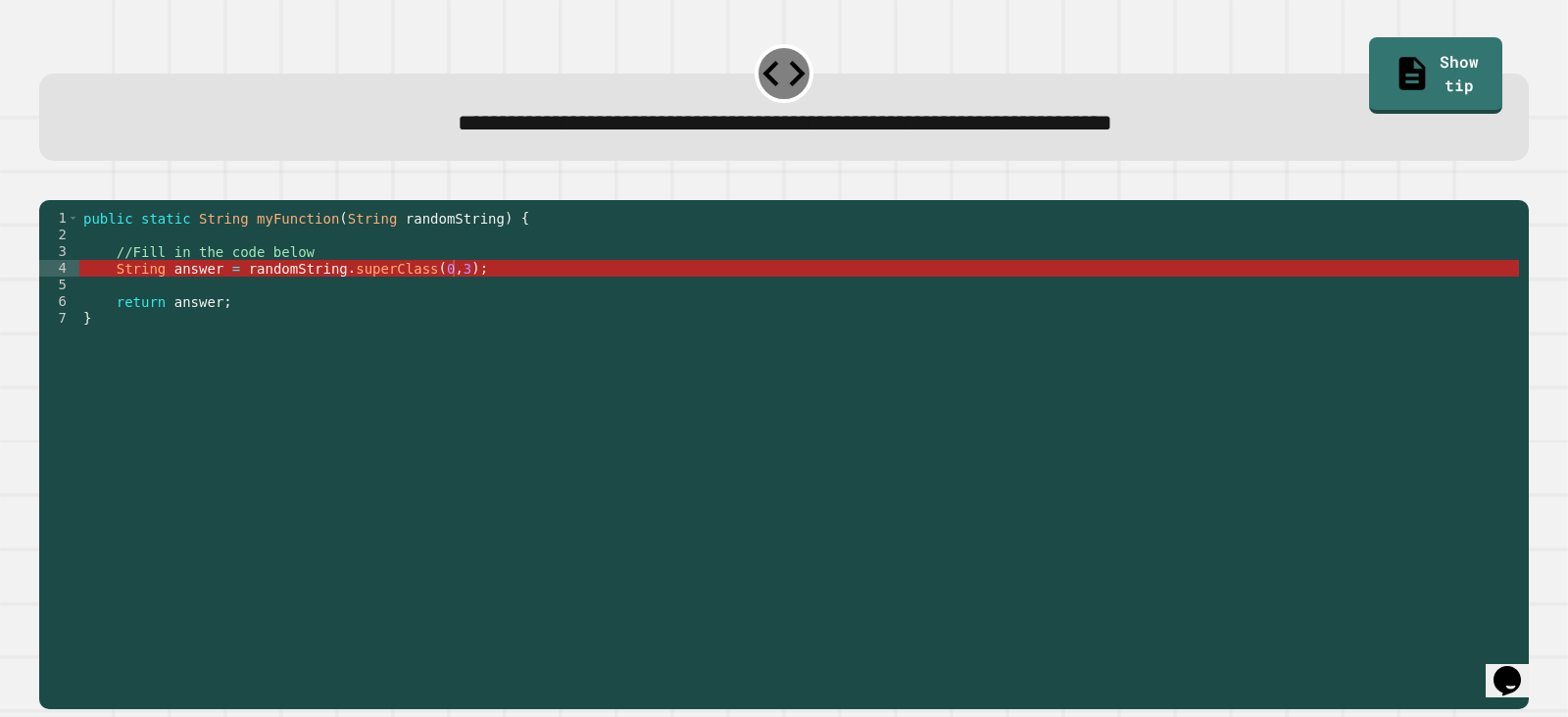
click at [392, 296] on div "public static String myFunction ( String randomString ) { //Fill in the code be…" at bounding box center [798, 435] width 1440 height 450
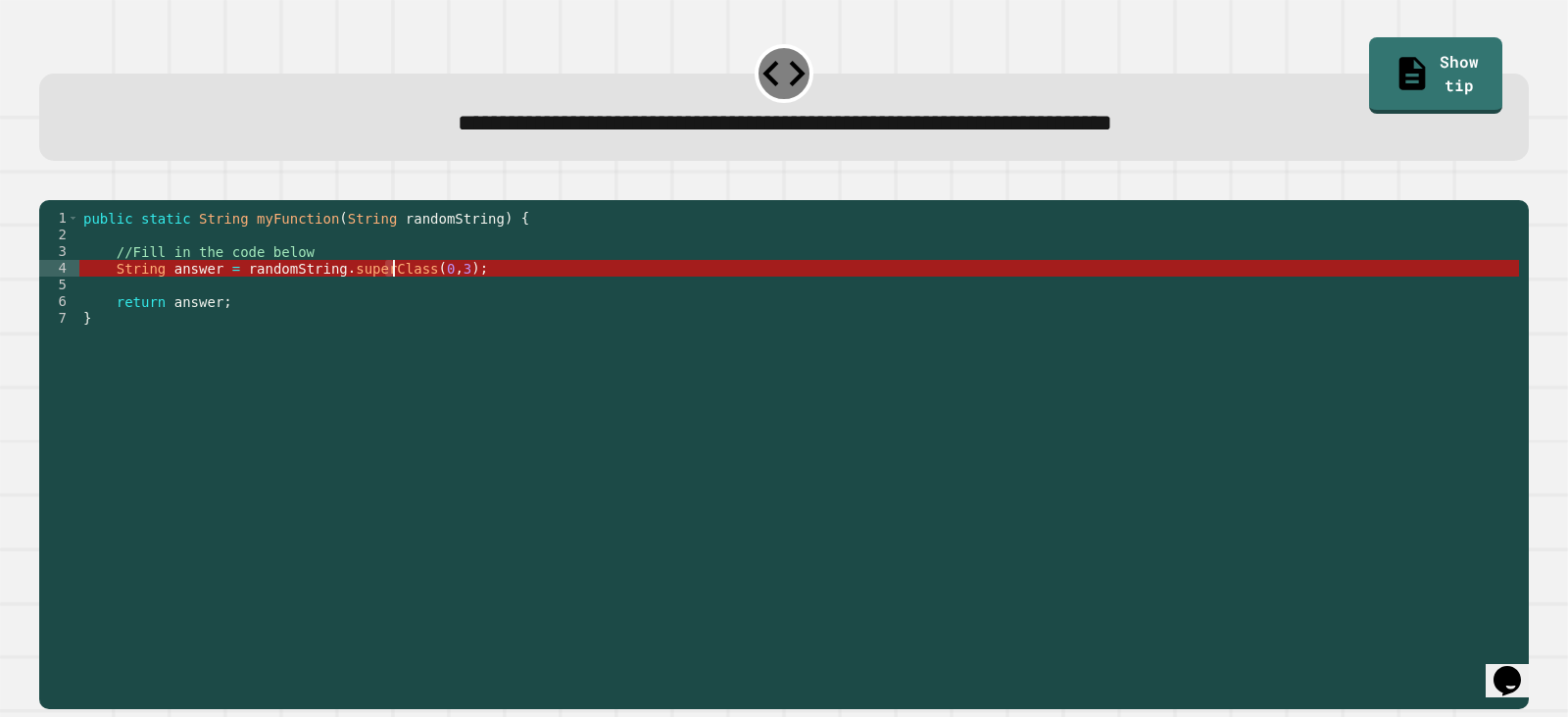
click at [407, 299] on div "public static String myFunction ( String randomString ) { //Fill in the code be…" at bounding box center [798, 435] width 1440 height 450
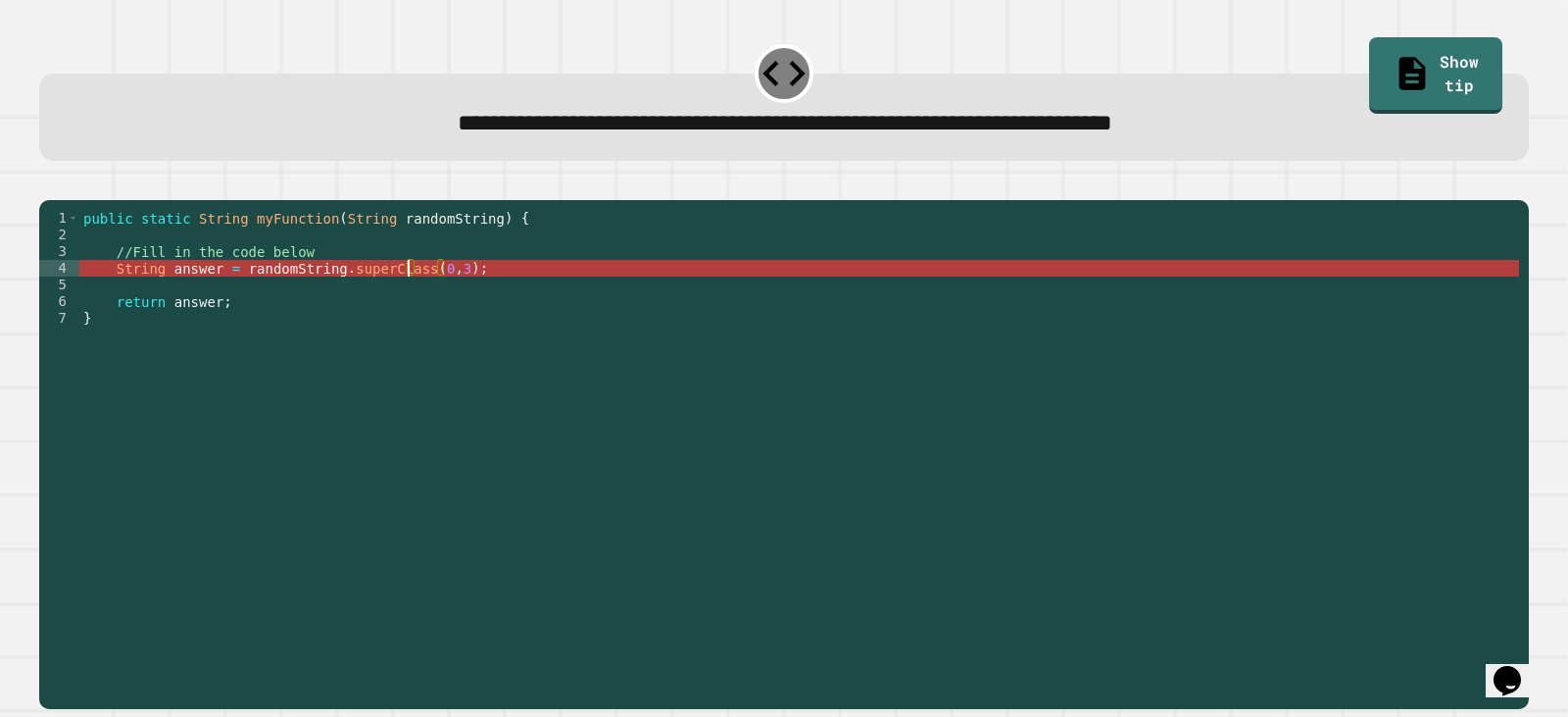
click at [470, 295] on div "public static String myFunction ( String randomString ) { //Fill in the code be…" at bounding box center [798, 435] width 1440 height 450
drag, startPoint x: 311, startPoint y: 296, endPoint x: 350, endPoint y: 297, distance: 39.0
click at [323, 296] on div "public static String myFunction ( String randomString ) { //Fill in the code be…" at bounding box center [798, 435] width 1440 height 450
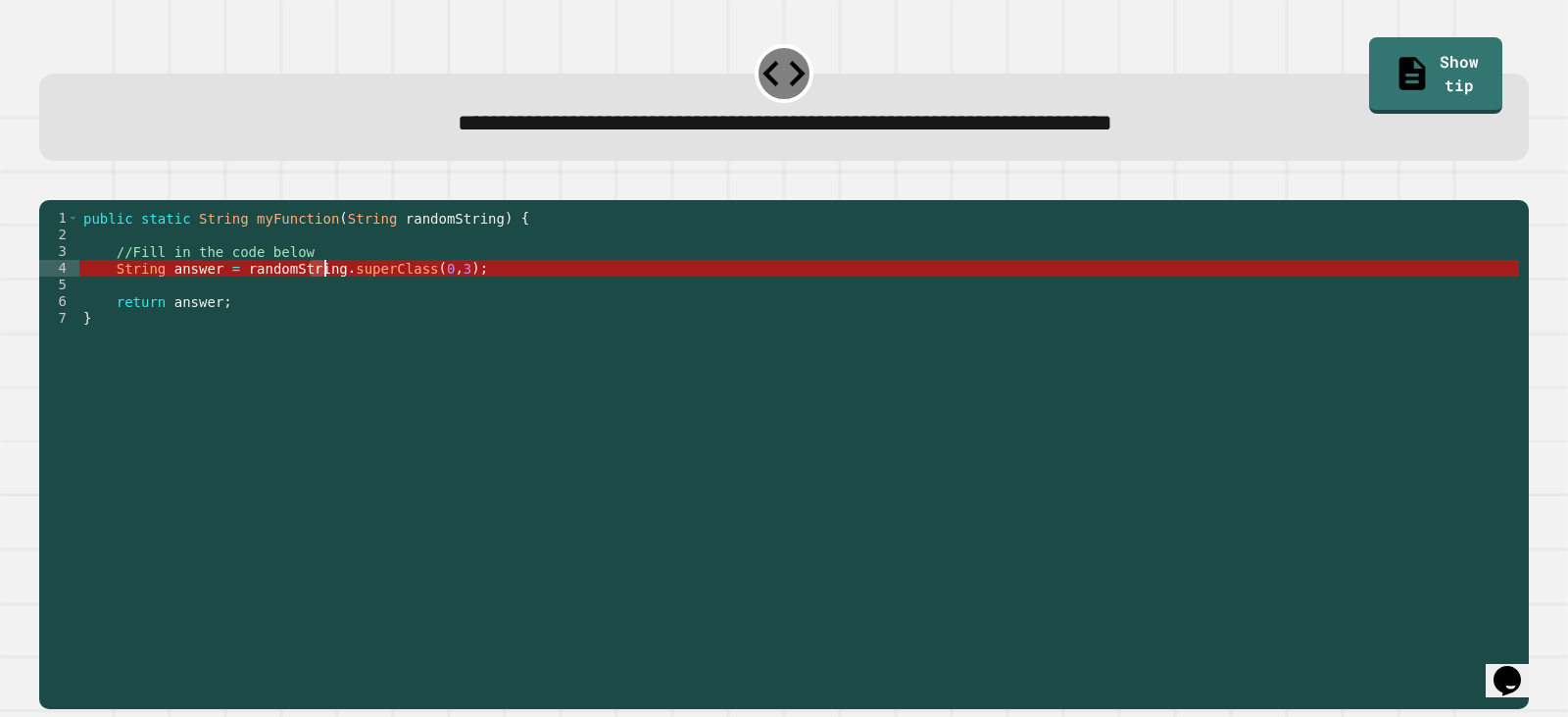
click at [339, 297] on div "public static String myFunction ( String randomString ) { //Fill in the code be…" at bounding box center [798, 435] width 1440 height 450
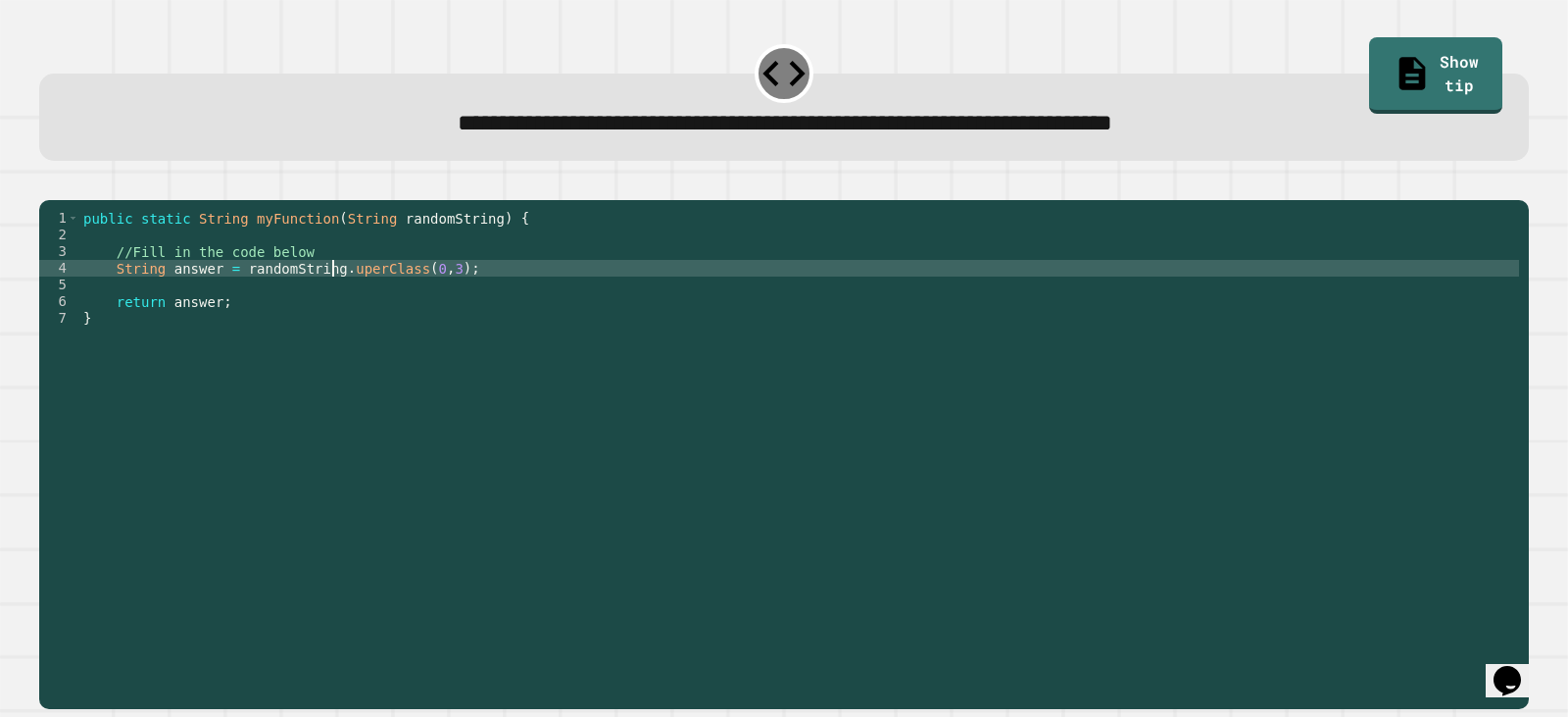
scroll to position [0, 19]
type textarea "**********"
click at [49, 183] on button "button" at bounding box center [49, 183] width 0 height 0
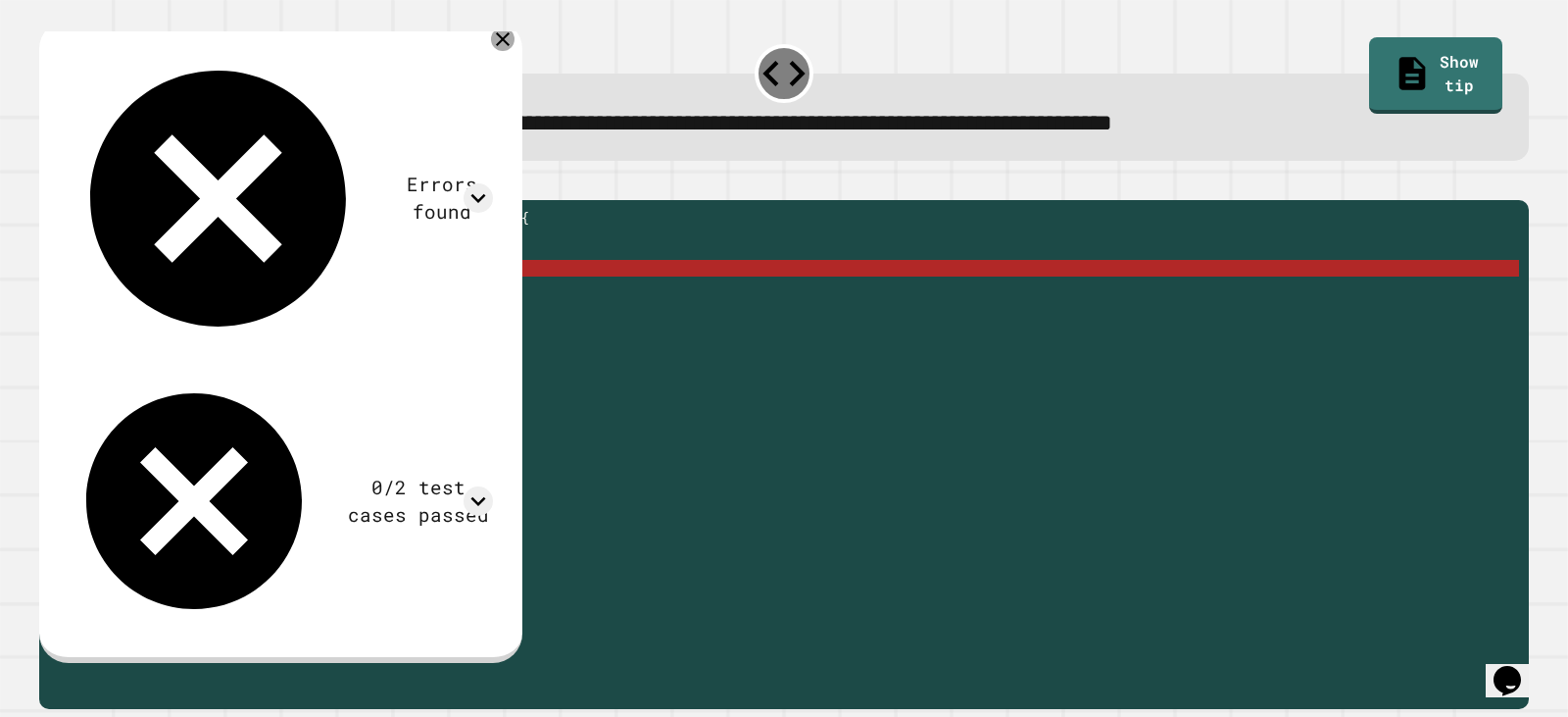
click at [515, 45] on icon at bounding box center [503, 39] width 24 height 24
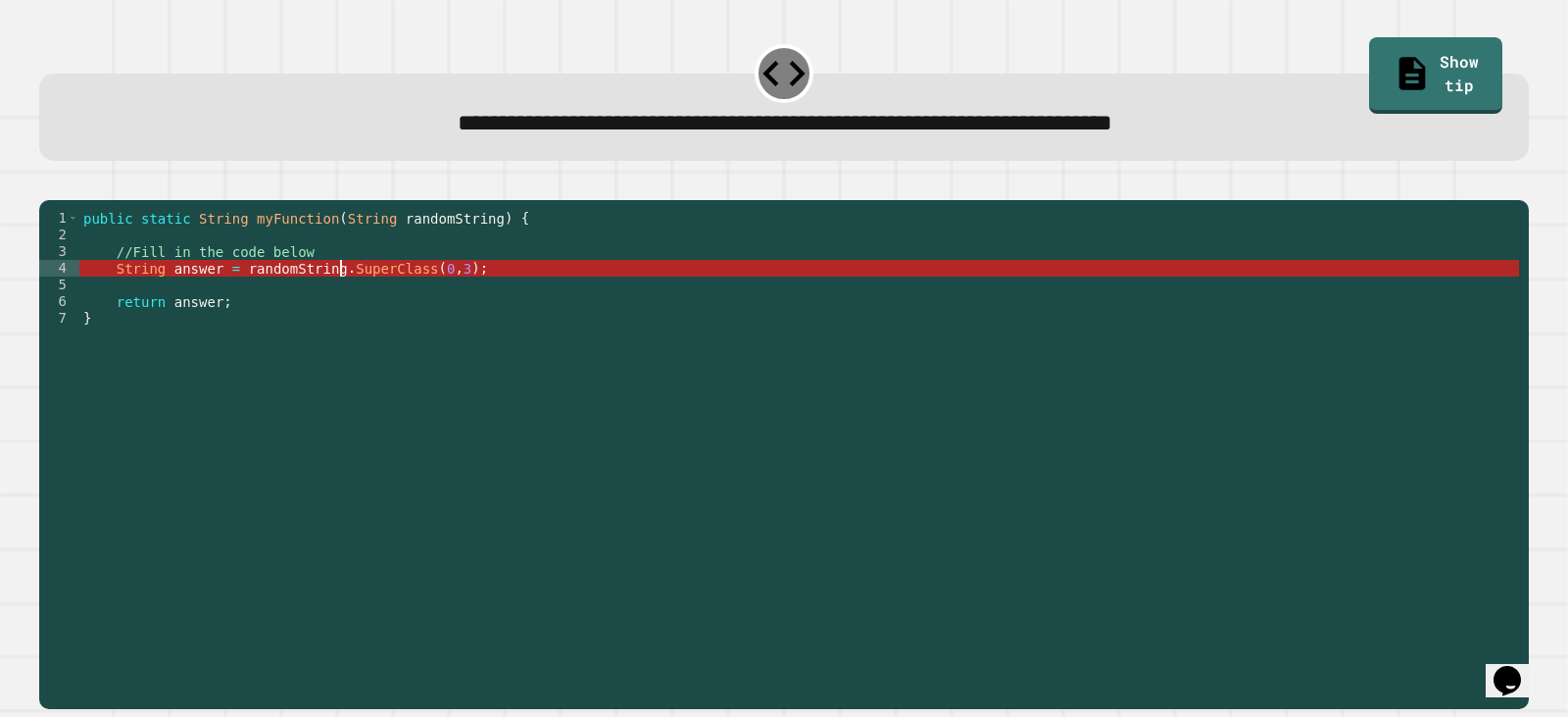
click at [340, 300] on div "public static String myFunction ( String randomString ) { //Fill in the code be…" at bounding box center [798, 435] width 1440 height 450
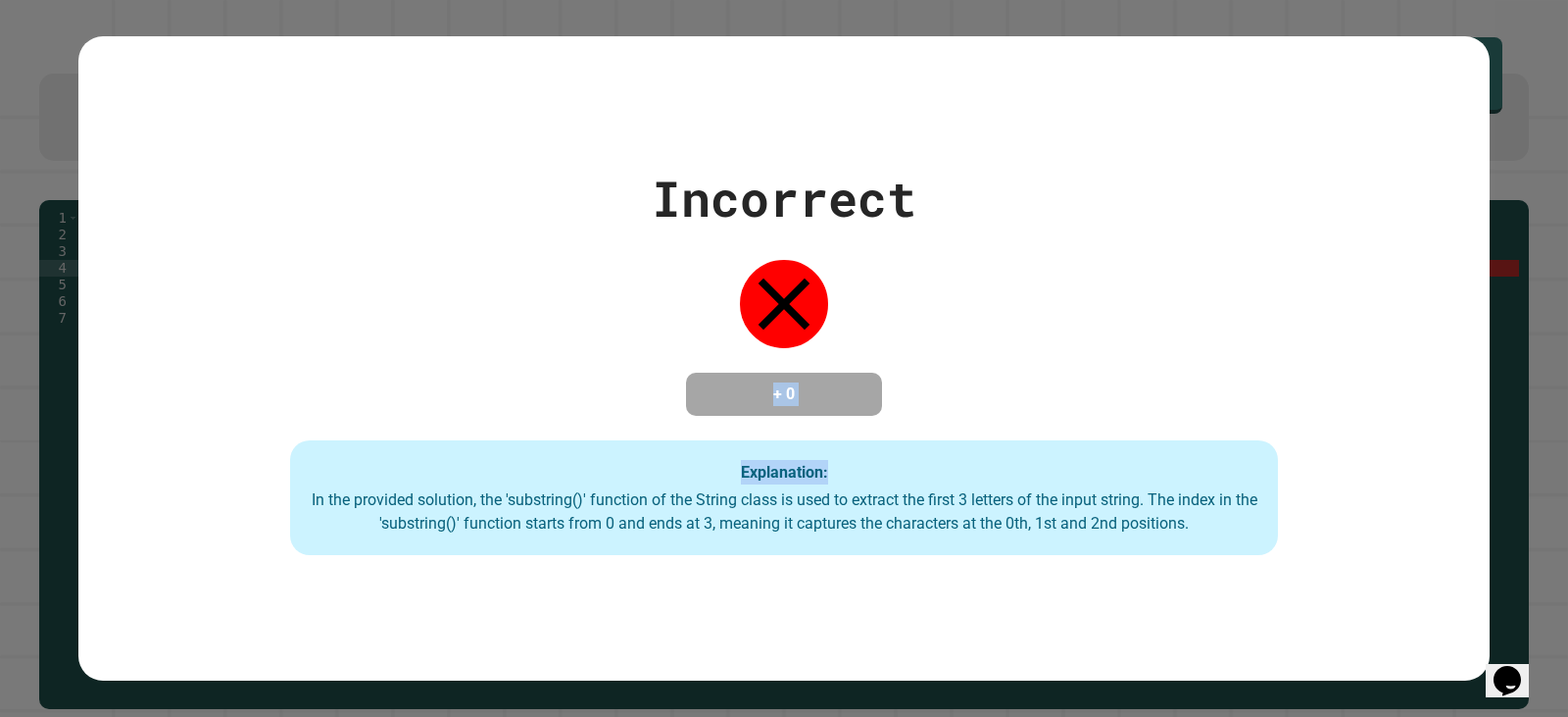
drag, startPoint x: 644, startPoint y: 358, endPoint x: 1078, endPoint y: 371, distance: 434.2
click at [1077, 371] on div "Incorrect + 0 Explanation: In the provided solution, the 'substring()' function…" at bounding box center [784, 359] width 1411 height 394
click at [1078, 371] on div "Incorrect + 0 Explanation: In the provided solution, the 'substring()' function…" at bounding box center [784, 359] width 1411 height 394
drag, startPoint x: 738, startPoint y: 362, endPoint x: 586, endPoint y: 368, distance: 152.1
click at [571, 367] on div "Incorrect + 0 Explanation: In the provided solution, the 'substring()' function…" at bounding box center [784, 359] width 1411 height 394
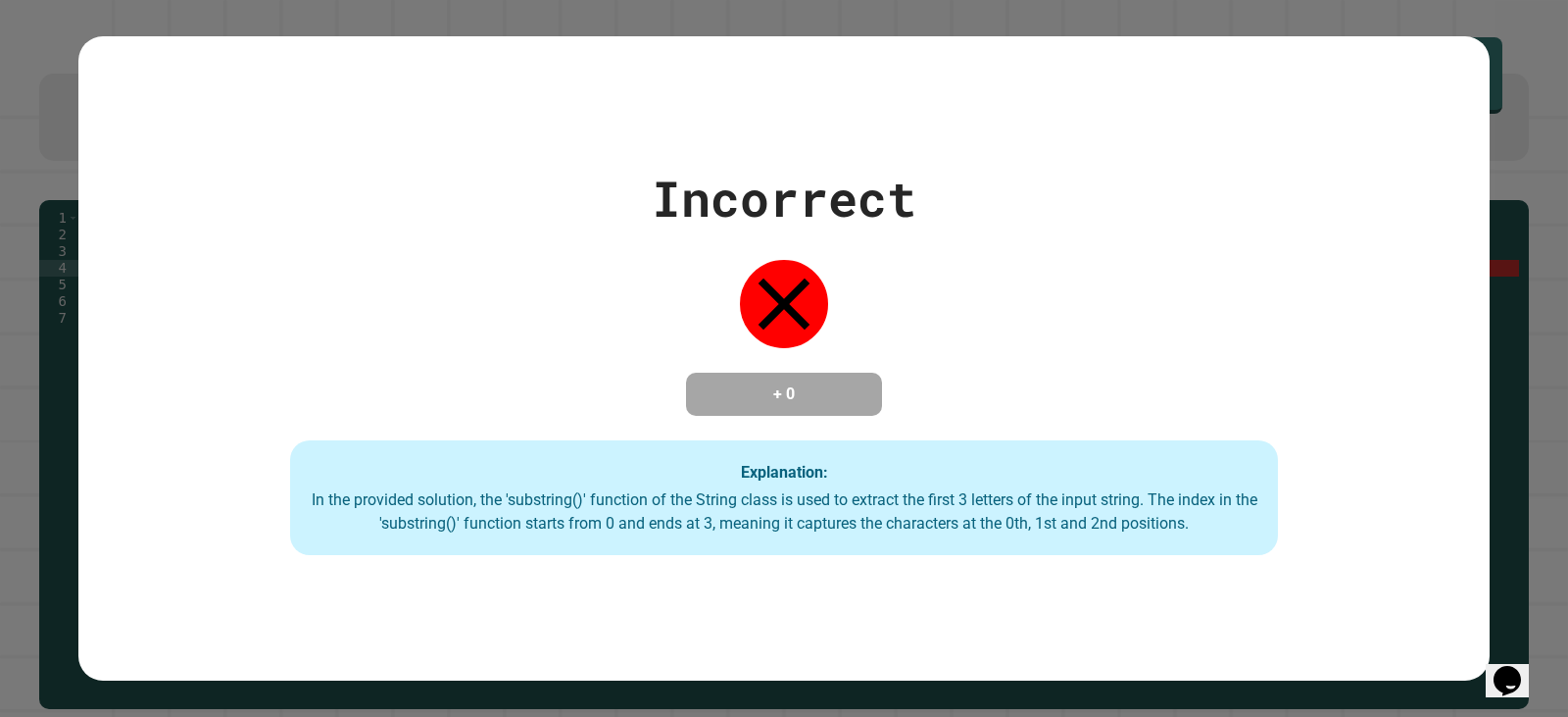
drag, startPoint x: 856, startPoint y: 357, endPoint x: 917, endPoint y: 355, distance: 61.0
click at [917, 355] on div "Incorrect + 0 Explanation: In the provided solution, the 'substring()' function…" at bounding box center [784, 359] width 1411 height 394
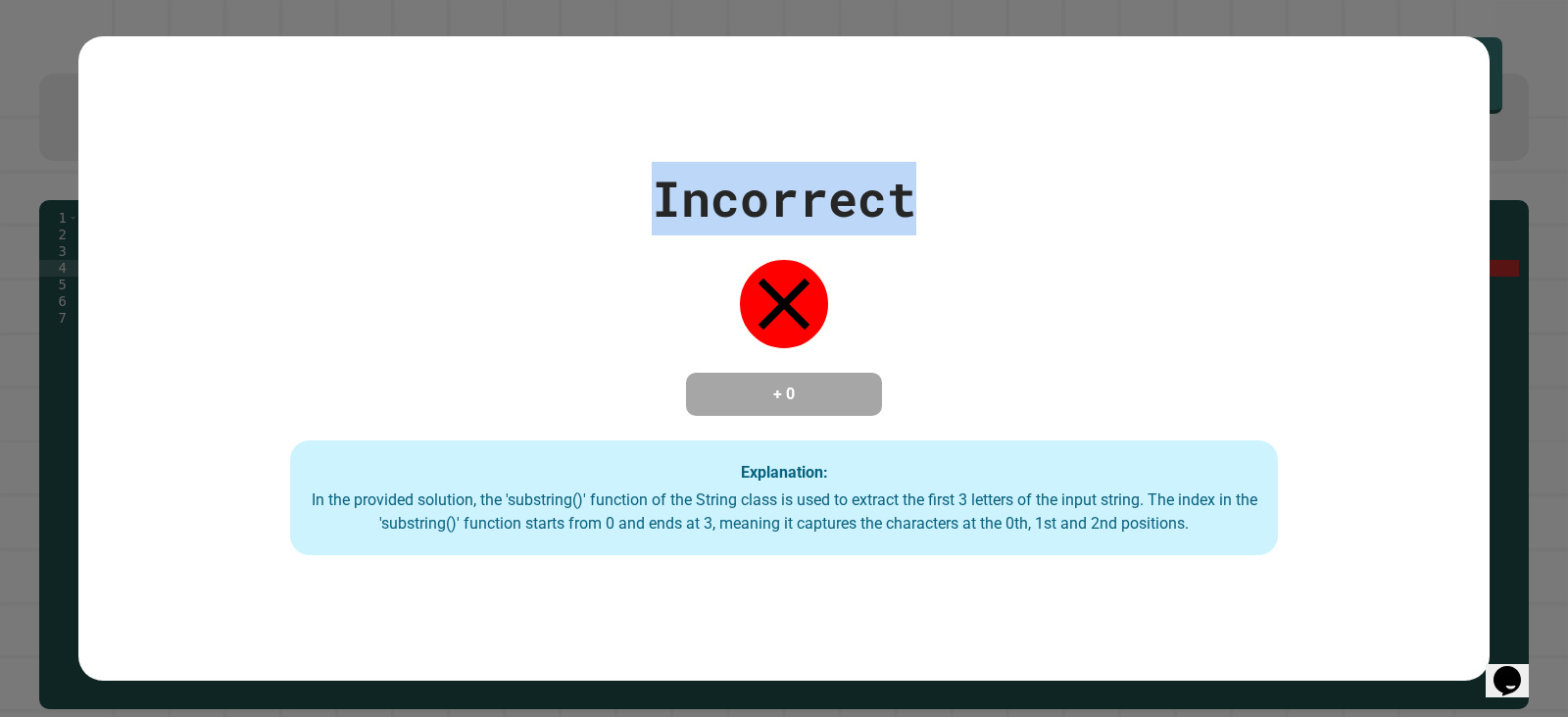
drag, startPoint x: 645, startPoint y: 185, endPoint x: 922, endPoint y: 211, distance: 278.2
click at [922, 211] on div "Incorrect + 0 Explanation: In the provided solution, the 'substring()' function…" at bounding box center [784, 359] width 1411 height 394
click at [915, 192] on div "Incorrect + 0 Explanation: In the provided solution, the 'substring()' function…" at bounding box center [784, 359] width 1411 height 394
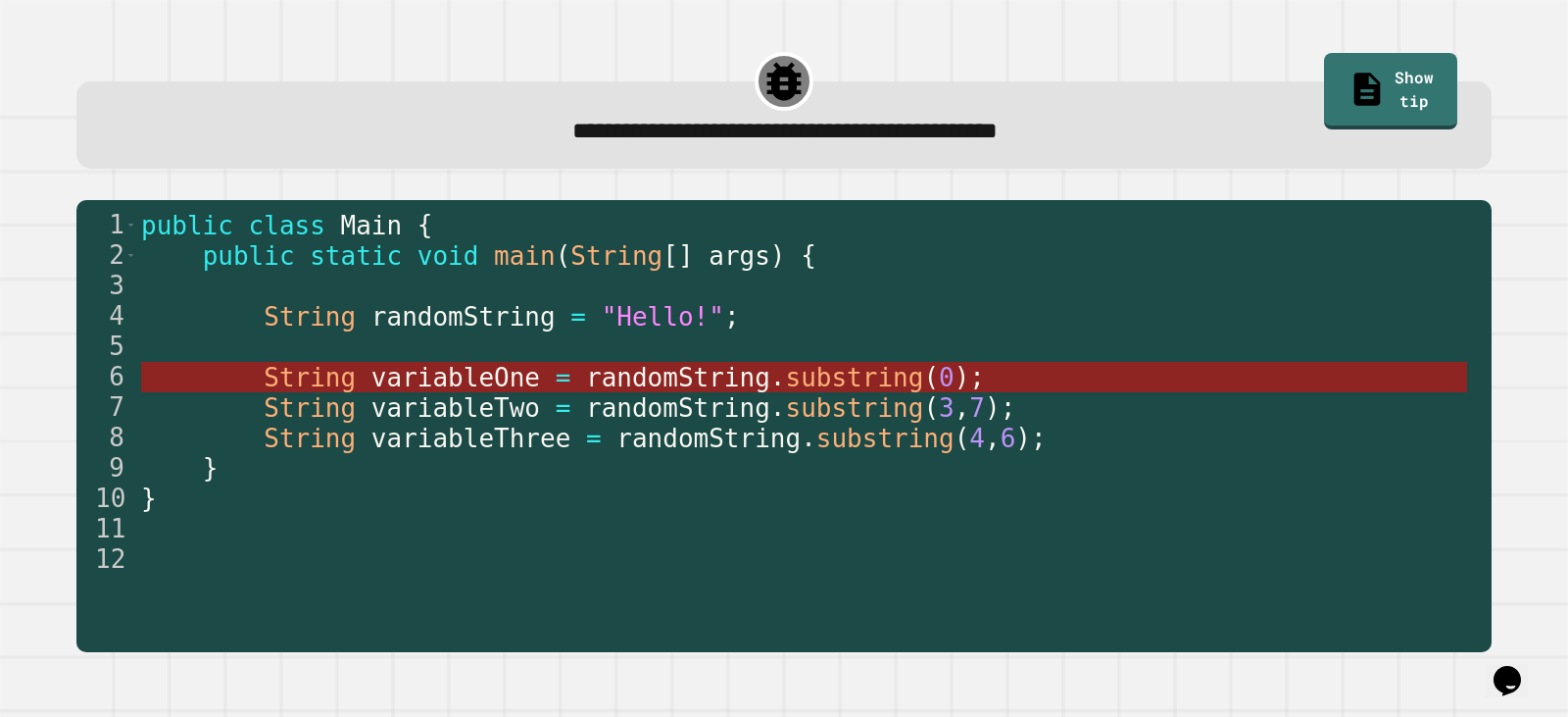
click at [815, 381] on span "substring" at bounding box center [854, 377] width 138 height 29
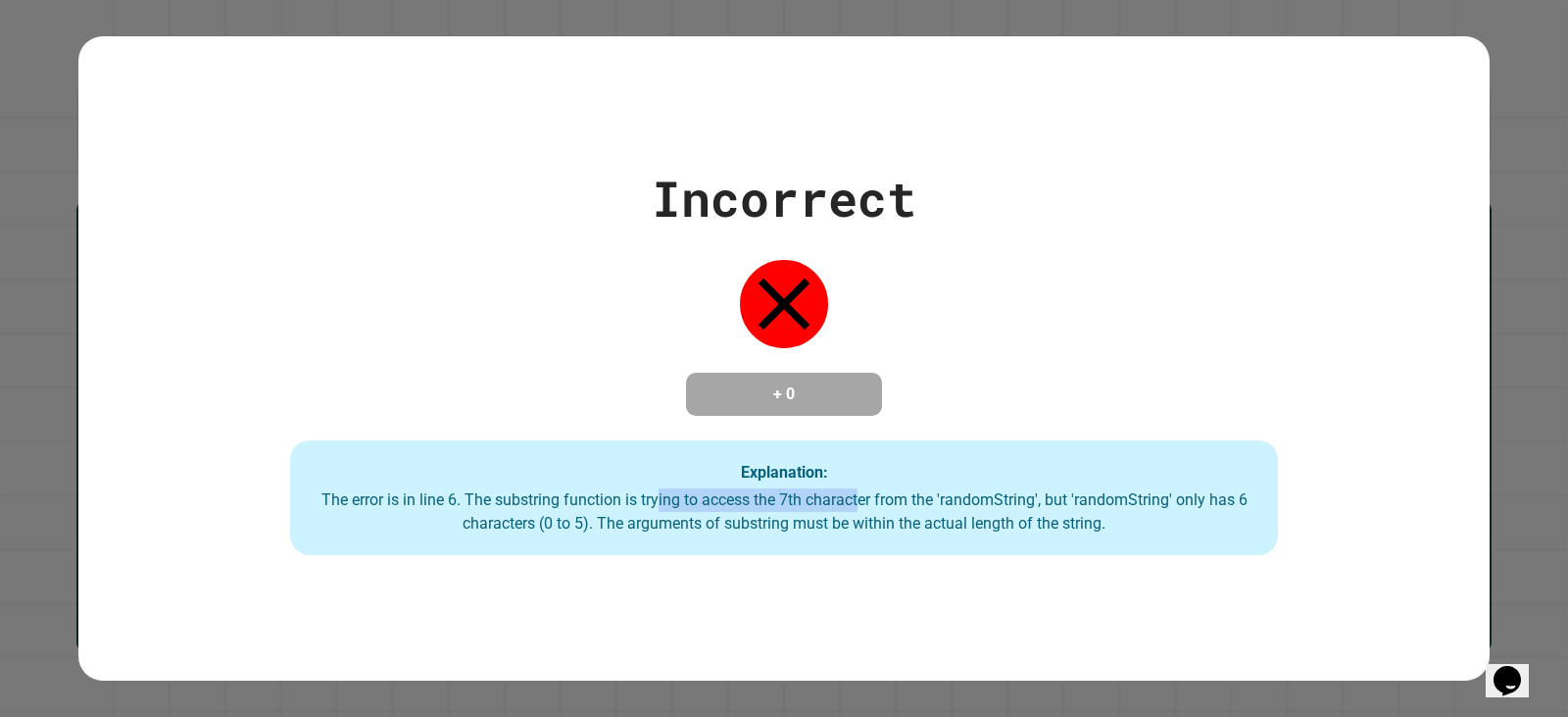
drag, startPoint x: 647, startPoint y: 491, endPoint x: 845, endPoint y: 496, distance: 198.1
click at [845, 496] on div "The error is in line 6. The substring function is trying to access the 7th char…" at bounding box center [784, 511] width 948 height 47
click at [843, 495] on div "The error is in line 6. The substring function is trying to access the 7th char…" at bounding box center [784, 511] width 948 height 47
drag, startPoint x: 787, startPoint y: 382, endPoint x: 992, endPoint y: 393, distance: 205.3
click at [992, 393] on div "Incorrect + 0 Explanation: The error is in line 6. The substring function is tr…" at bounding box center [784, 359] width 1411 height 394
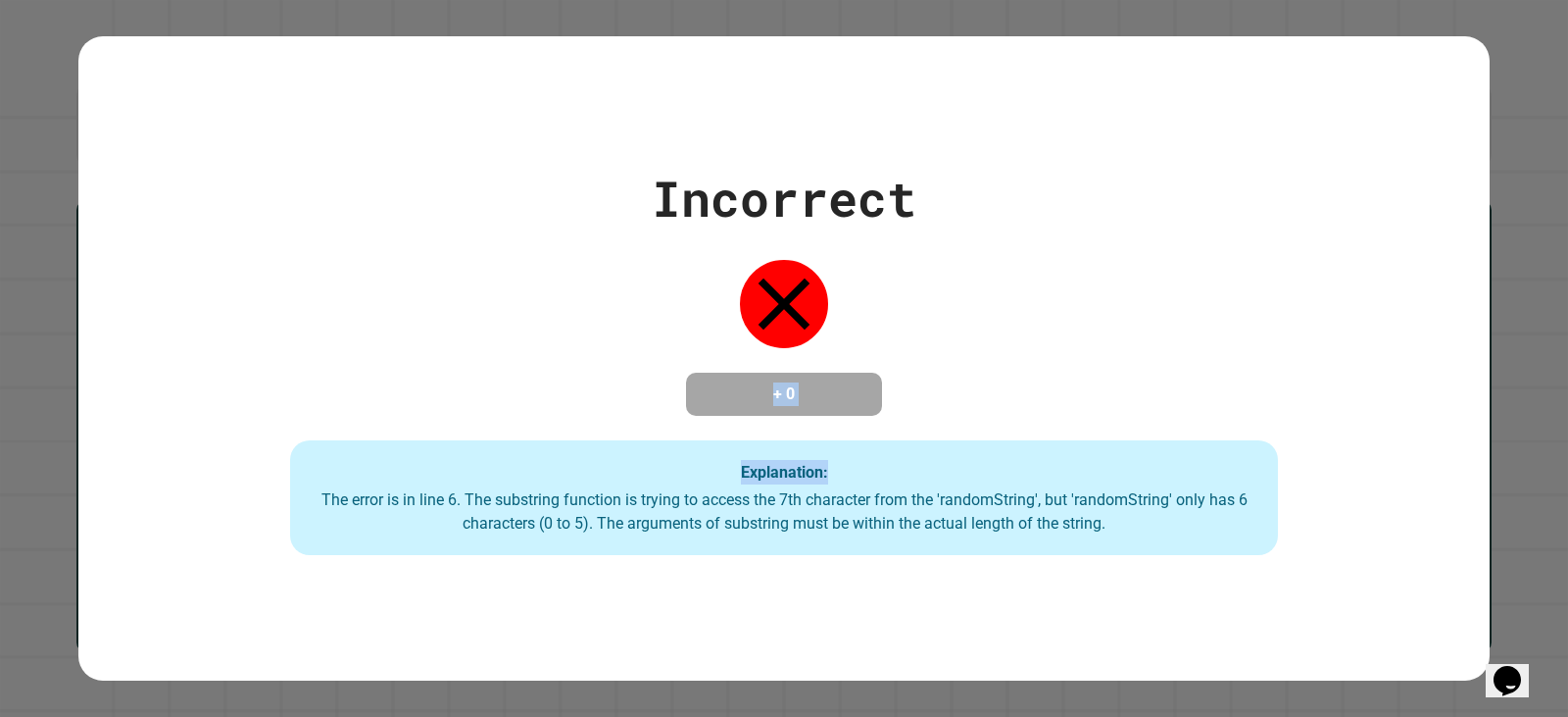
click at [992, 393] on div "Incorrect + 0 Explanation: The error is in line 6. The substring function is tr…" at bounding box center [784, 359] width 1411 height 394
drag, startPoint x: 686, startPoint y: 343, endPoint x: 923, endPoint y: 393, distance: 242.2
click at [923, 393] on div "Incorrect + 0 Explanation: The error is in line 6. The substring function is tr…" at bounding box center [784, 359] width 1411 height 394
click at [913, 388] on div "Incorrect + 0 Explanation: The error is in line 6. The substring function is tr…" at bounding box center [784, 359] width 1411 height 394
drag, startPoint x: 749, startPoint y: 393, endPoint x: 831, endPoint y: 370, distance: 85.2
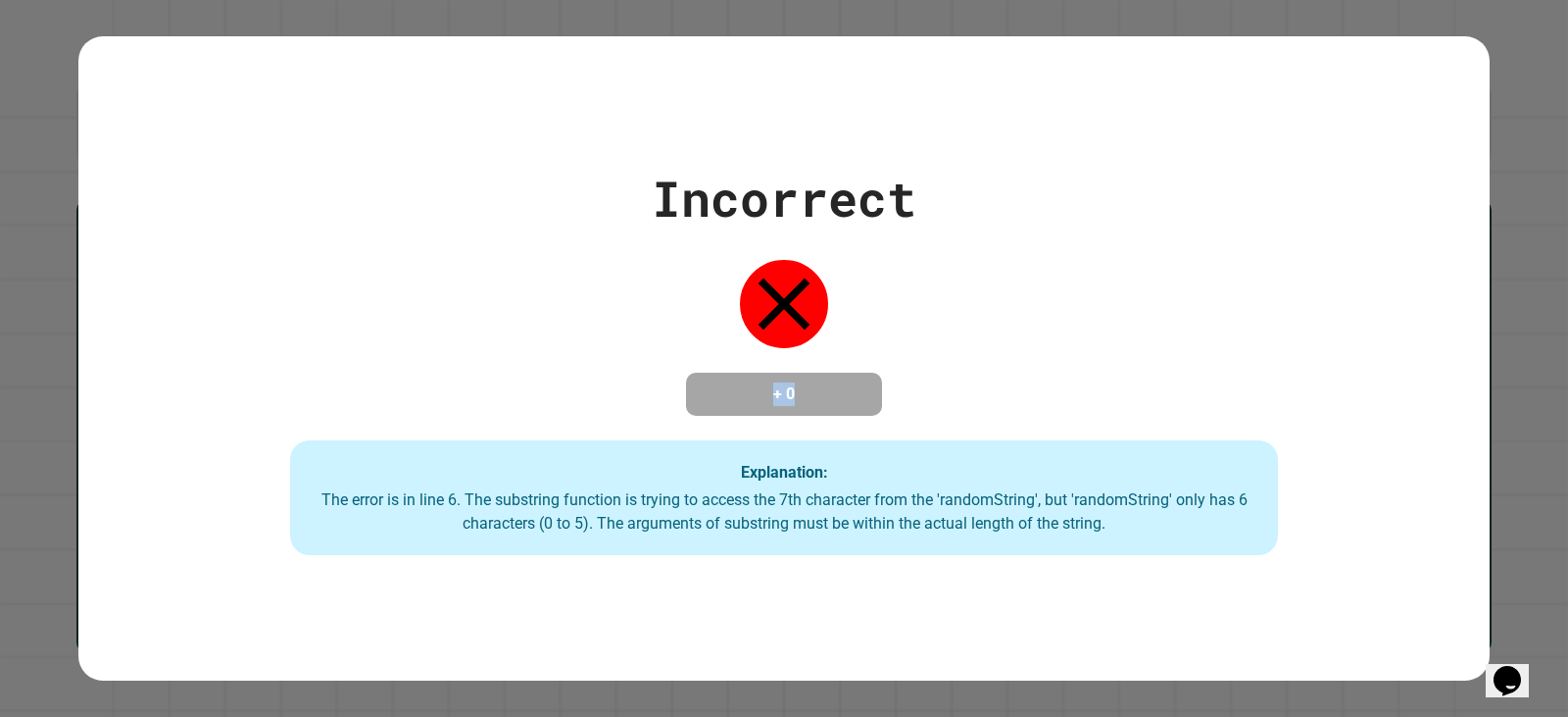
click at [831, 382] on h4 "+ 0" at bounding box center [784, 394] width 157 height 24
click at [770, 382] on h4 "+ 0" at bounding box center [784, 394] width 157 height 24
drag, startPoint x: 770, startPoint y: 377, endPoint x: 828, endPoint y: 392, distance: 59.9
click at [828, 392] on h4 "+ 0" at bounding box center [784, 394] width 157 height 24
drag, startPoint x: 753, startPoint y: 380, endPoint x: 851, endPoint y: 347, distance: 103.4
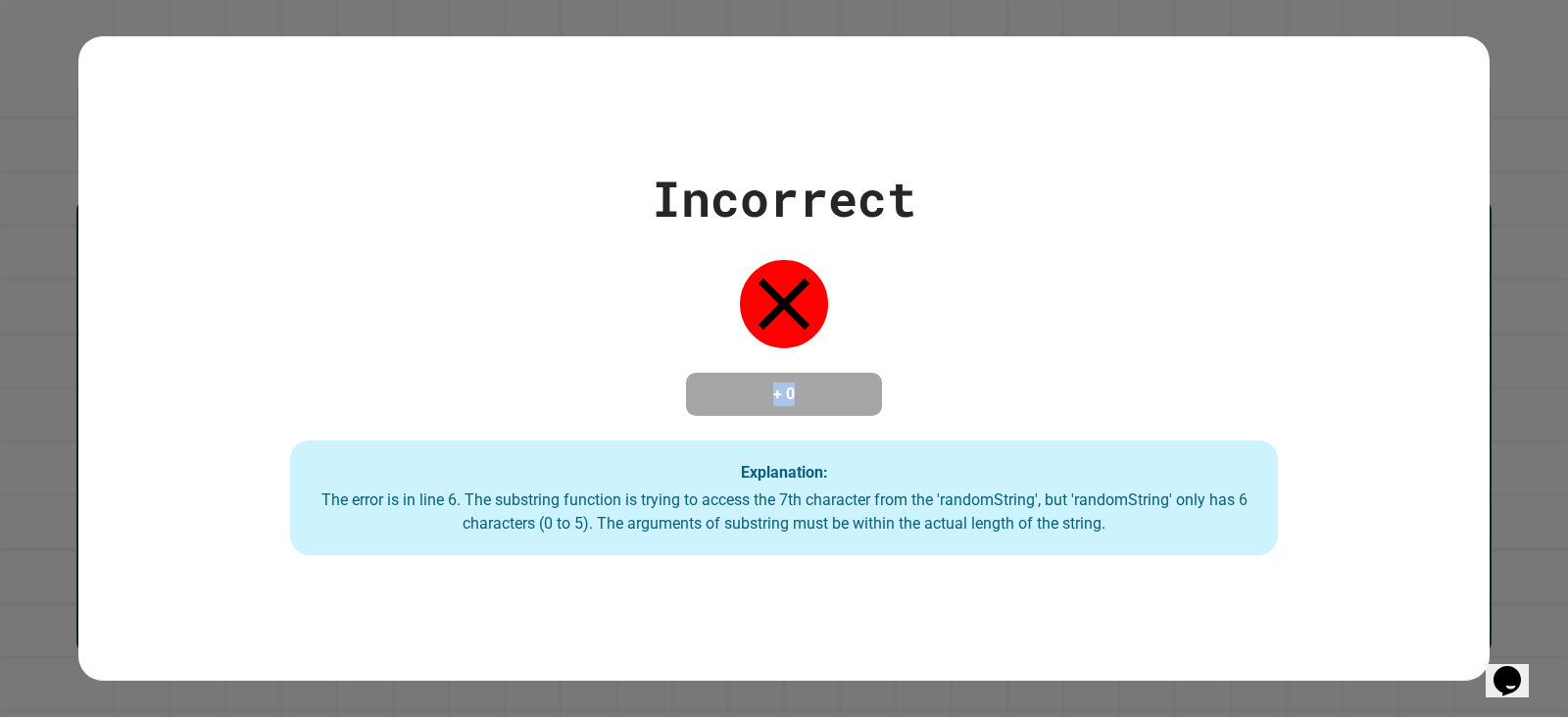
click at [863, 334] on div "Incorrect + 0 Explanation: The error is in line 6. The substring function is tr…" at bounding box center [784, 359] width 1411 height 394
click at [735, 382] on h4 "+ 0" at bounding box center [784, 394] width 157 height 24
click at [812, 162] on div "Incorrect" at bounding box center [784, 199] width 265 height 74
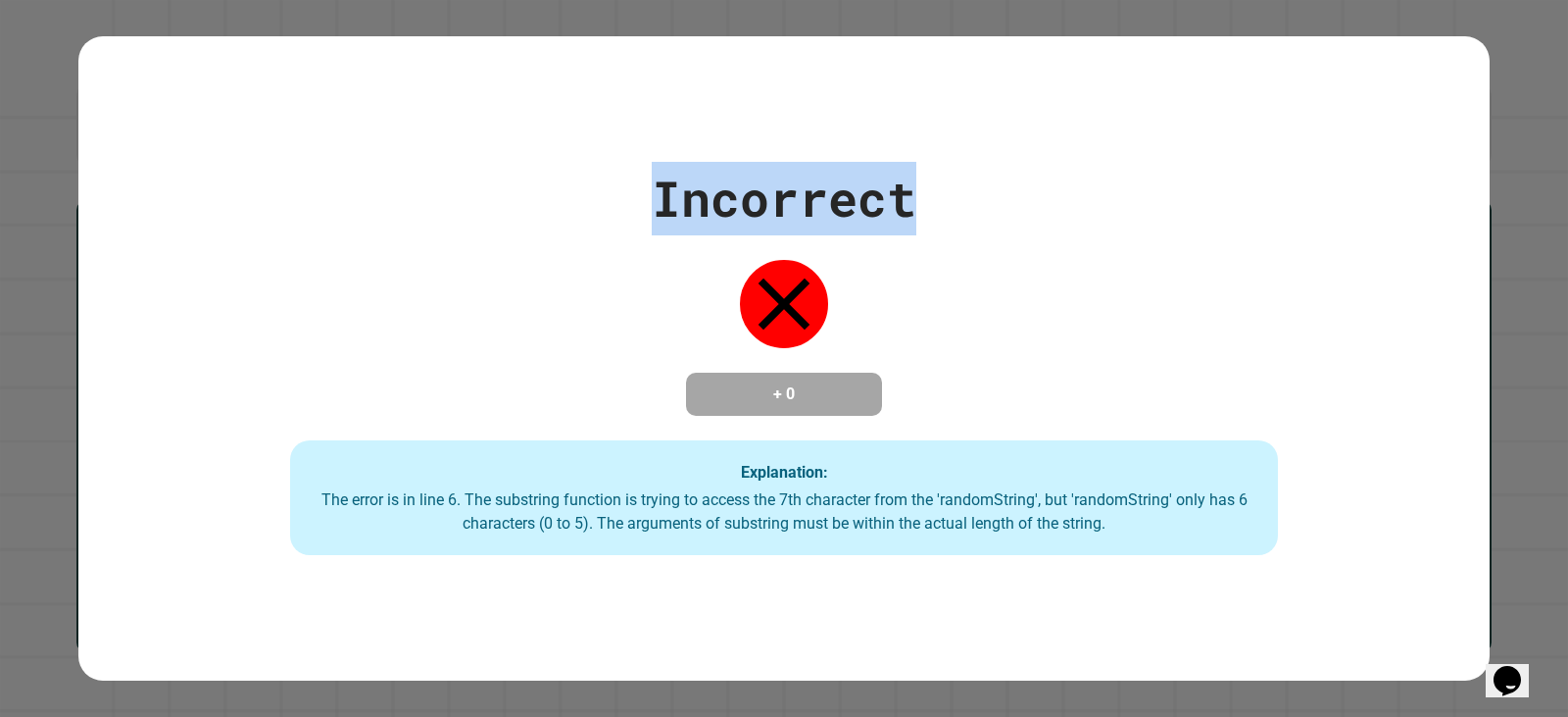
drag, startPoint x: 643, startPoint y: 188, endPoint x: 996, endPoint y: 172, distance: 353.4
click at [996, 172] on div "Incorrect + 0 Explanation: The error is in line 6. The substring function is tr…" at bounding box center [784, 359] width 1411 height 394
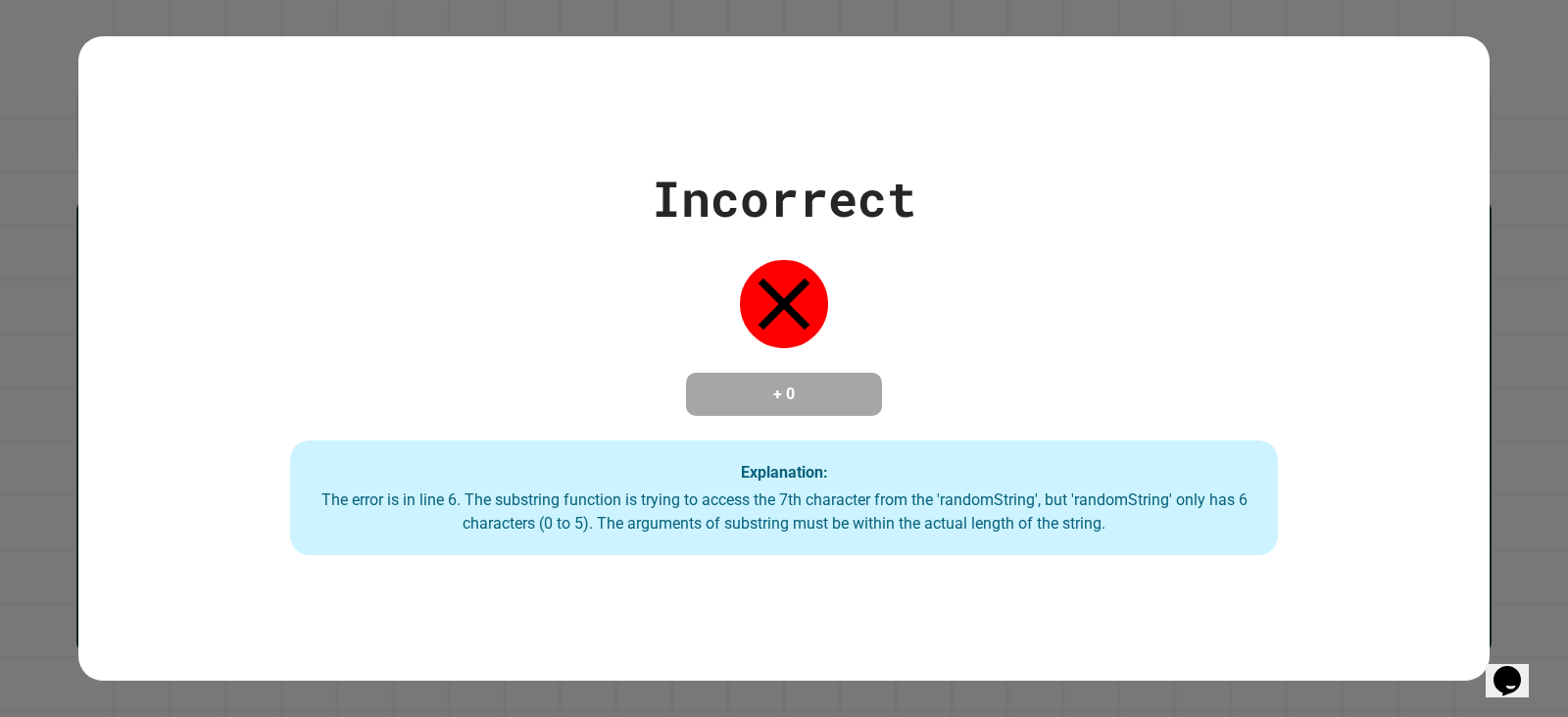
click at [996, 172] on div "Incorrect + 0 Explanation: The error is in line 6. The substring function is tr…" at bounding box center [784, 359] width 1411 height 394
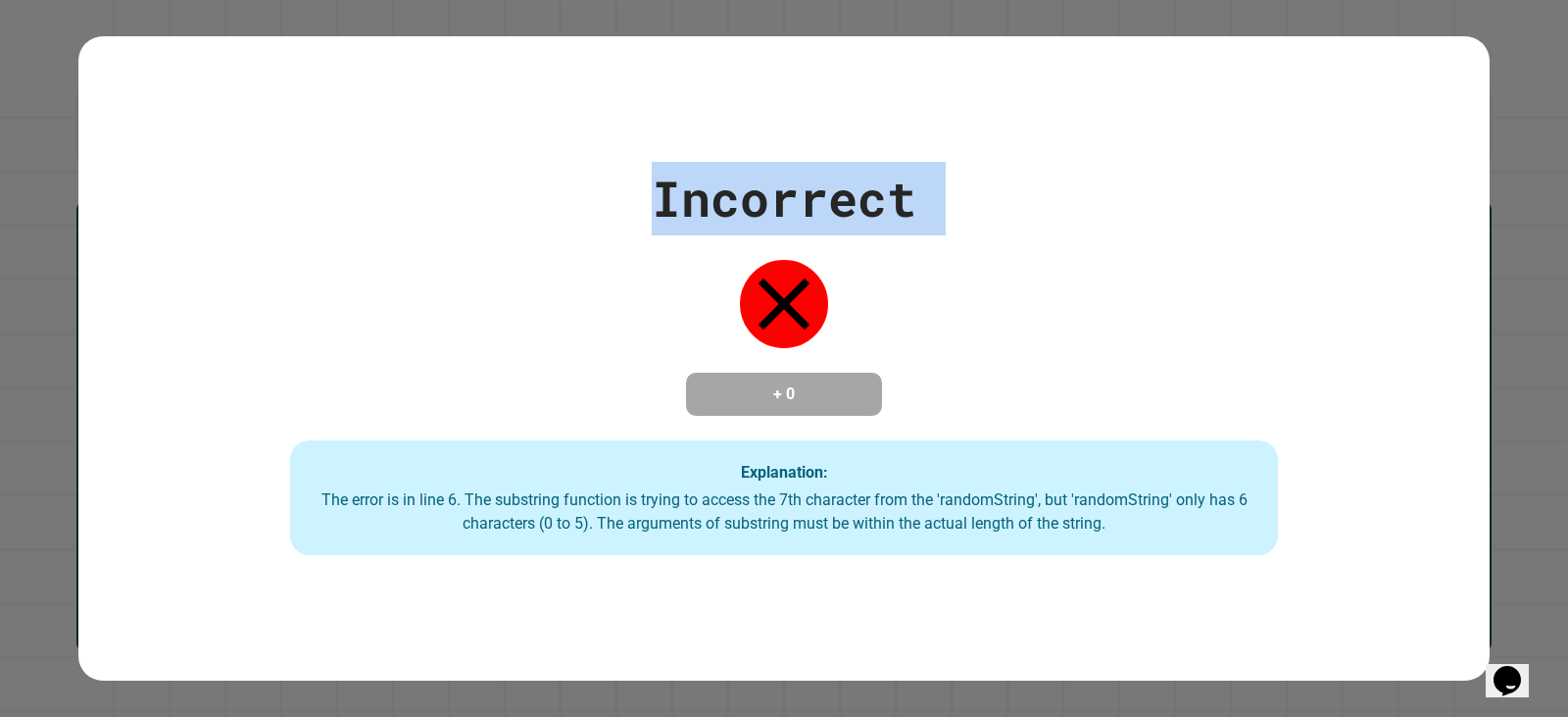
click at [997, 172] on div "Incorrect + 0 Explanation: The error is in line 6. The substring function is tr…" at bounding box center [784, 359] width 1411 height 394
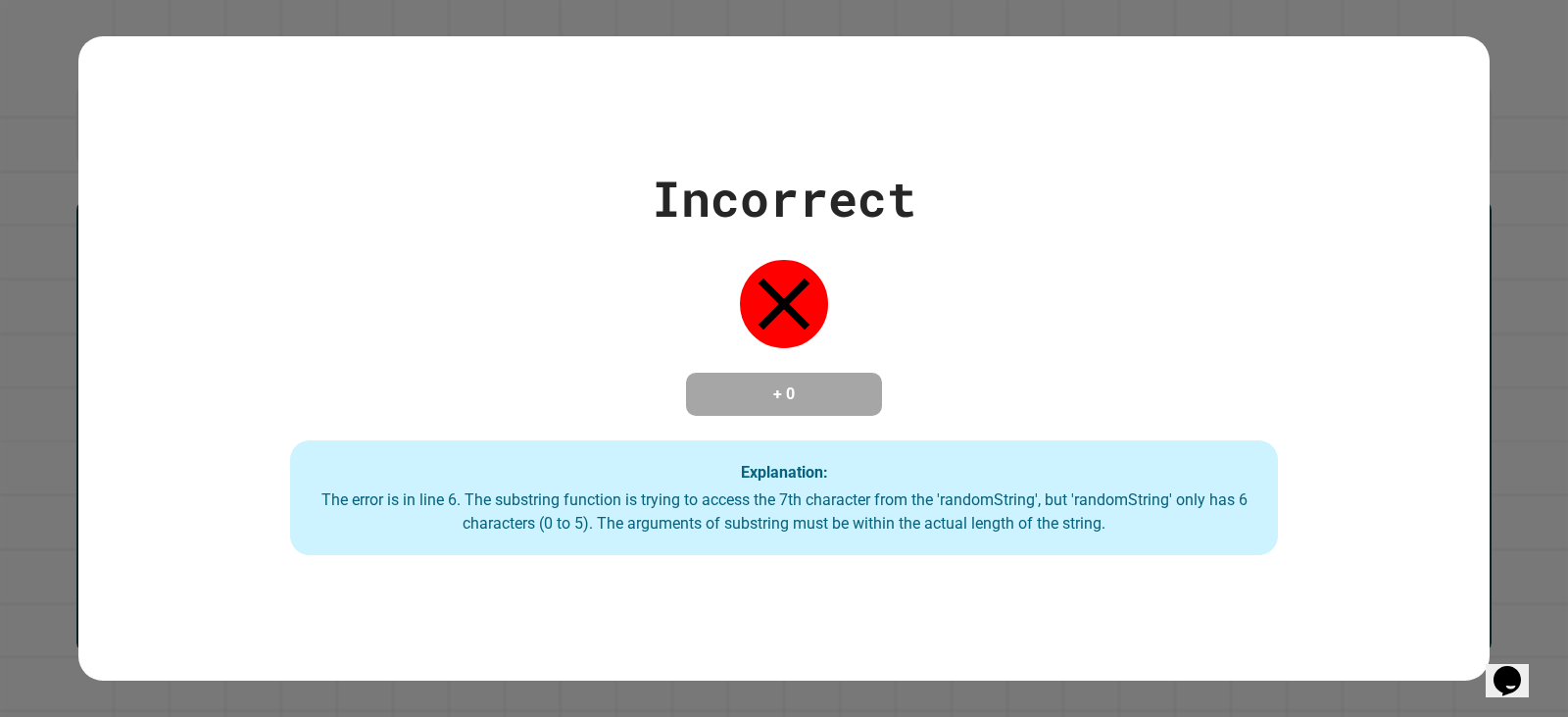
click at [1255, 186] on div "Incorrect + 0 Explanation: The error is in line 6. The substring function is tr…" at bounding box center [784, 359] width 1411 height 394
click at [1122, 162] on div "Incorrect + 0 Explanation: The error is in line 6. The substring function is tr…" at bounding box center [784, 359] width 1411 height 394
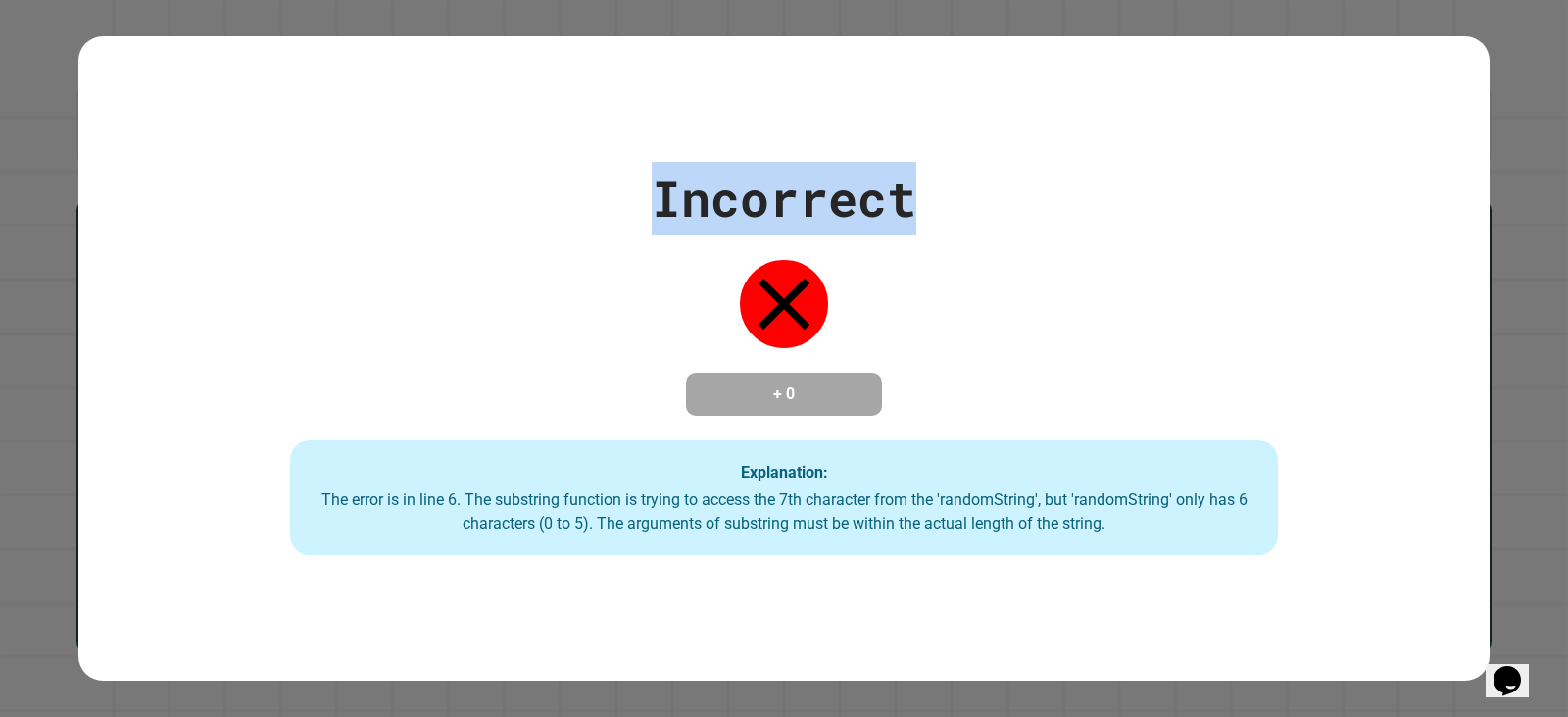
drag, startPoint x: 631, startPoint y: 181, endPoint x: 1076, endPoint y: 201, distance: 445.4
click at [1076, 201] on div "Incorrect + 0 Explanation: The error is in line 6. The substring function is tr…" at bounding box center [784, 359] width 1411 height 394
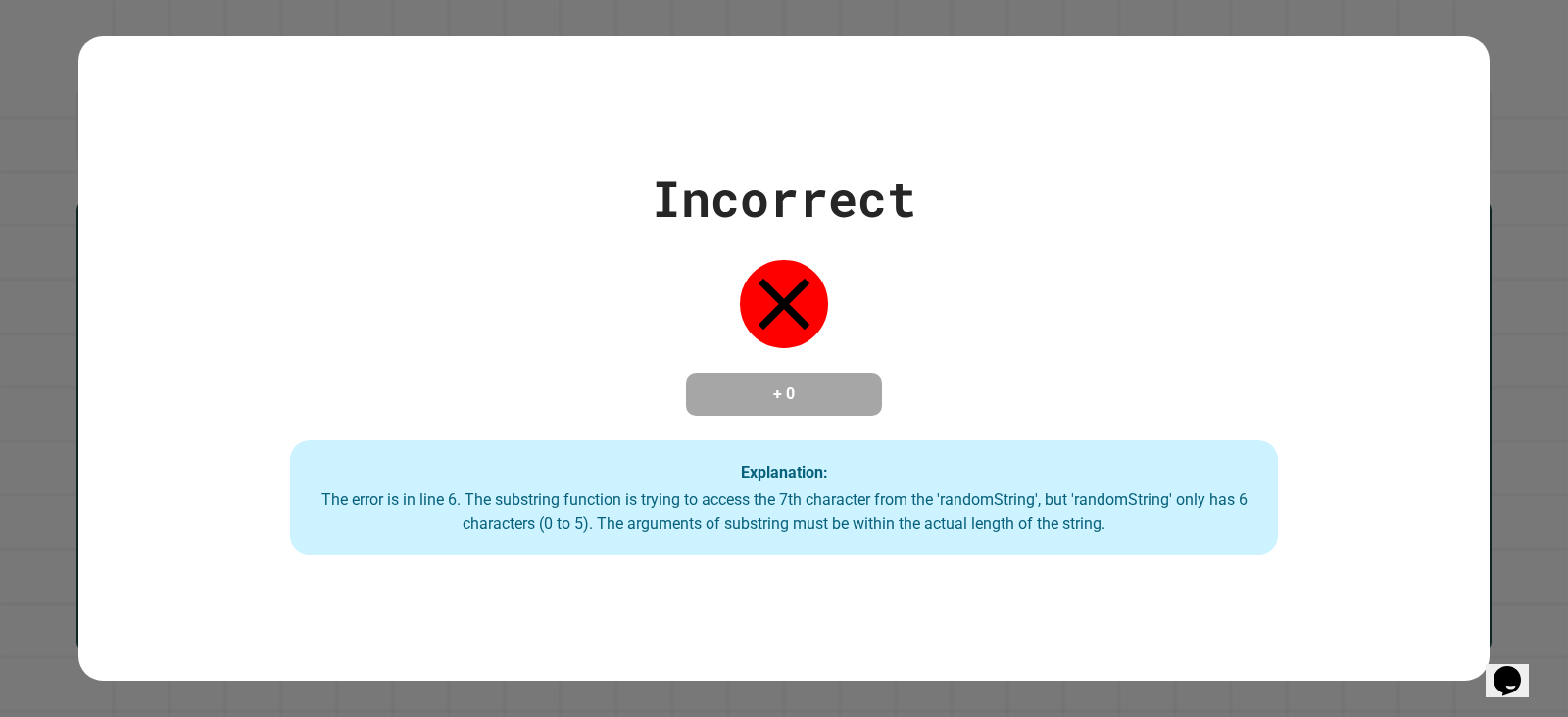
click at [1076, 201] on div "Incorrect + 0 Explanation: The error is in line 6. The substring function is tr…" at bounding box center [784, 359] width 1411 height 394
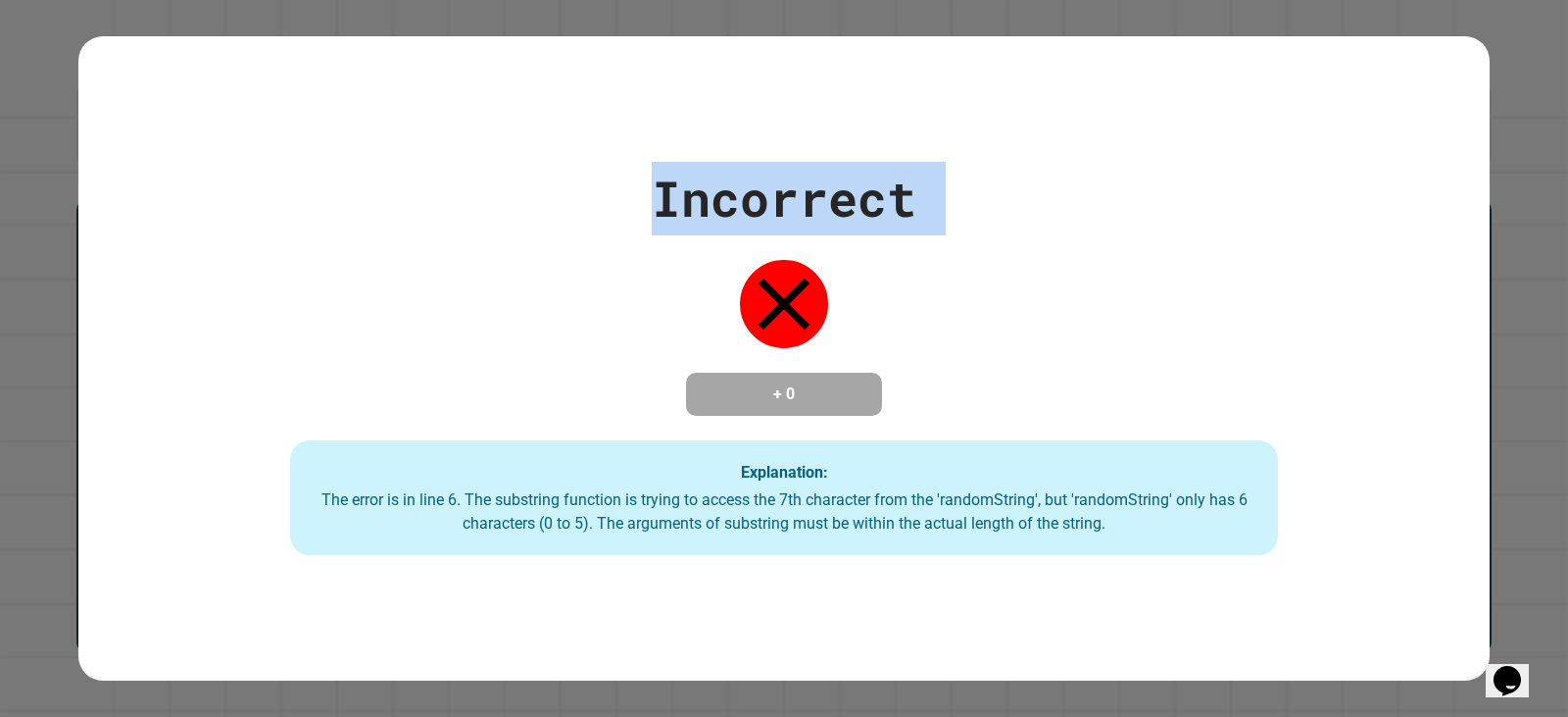
click at [1076, 201] on div "Incorrect + 0 Explanation: The error is in line 6. The substring function is tr…" at bounding box center [784, 359] width 1411 height 394
click at [1065, 162] on div "Incorrect + 0 Explanation: The error is in line 6. The substring function is tr…" at bounding box center [784, 359] width 1411 height 394
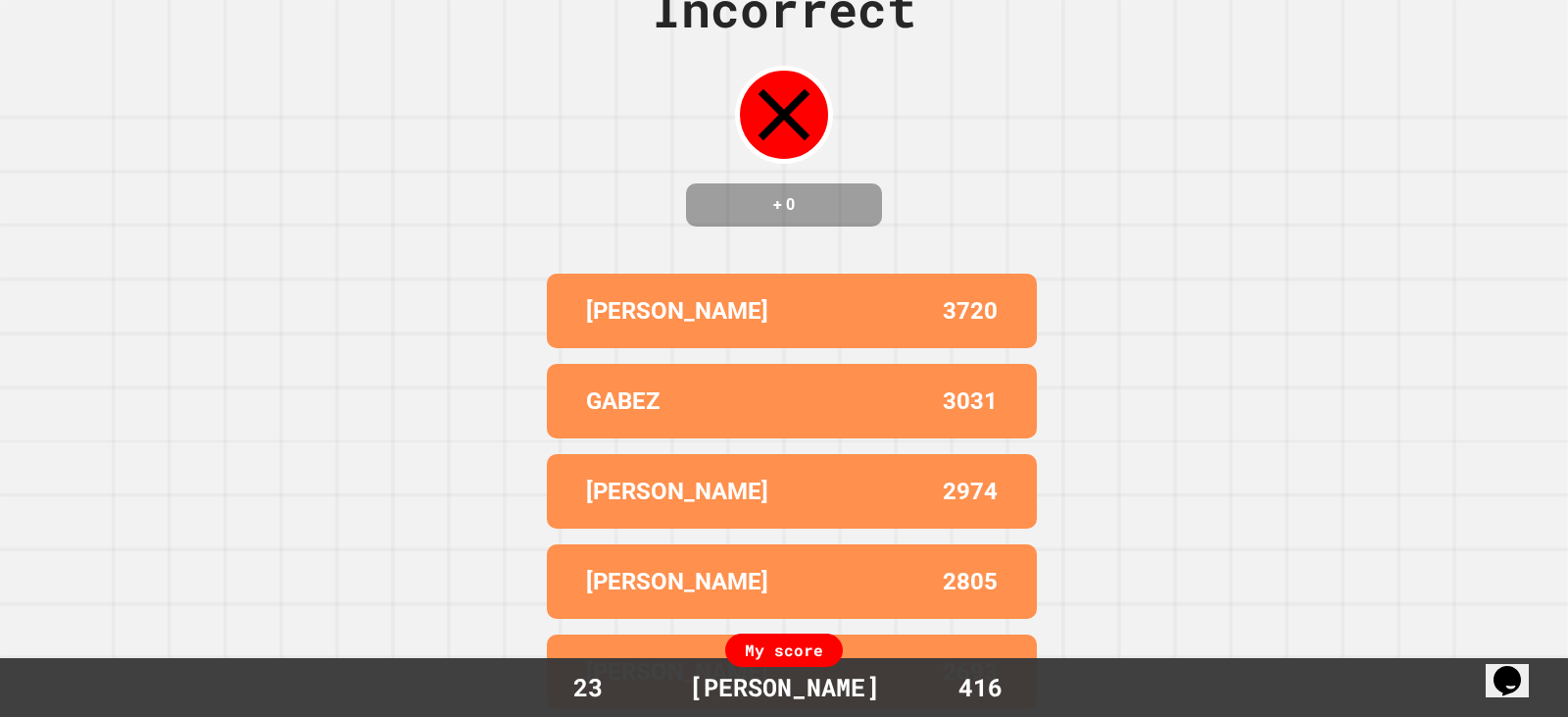
scroll to position [0, 0]
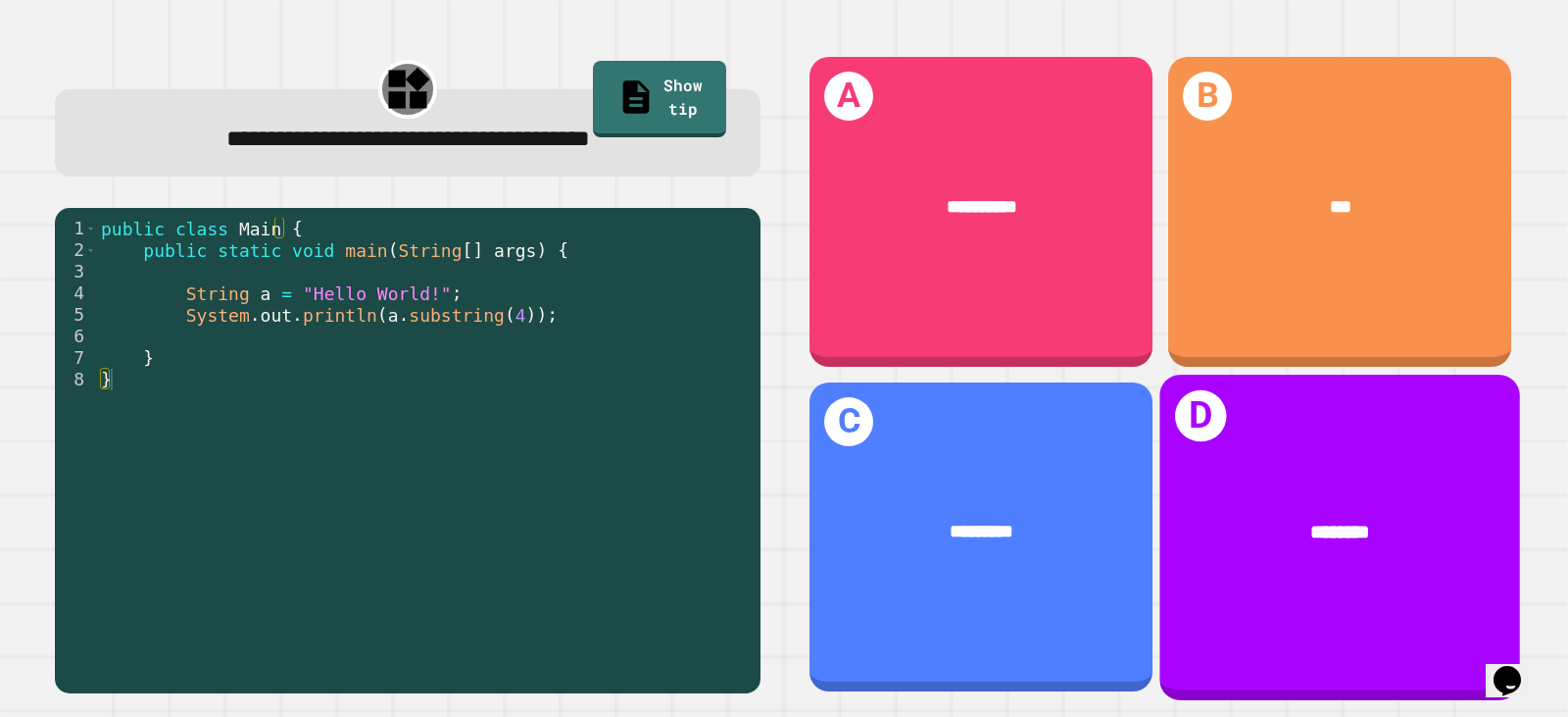
click at [1193, 478] on div "********" at bounding box center [1339, 531] width 361 height 107
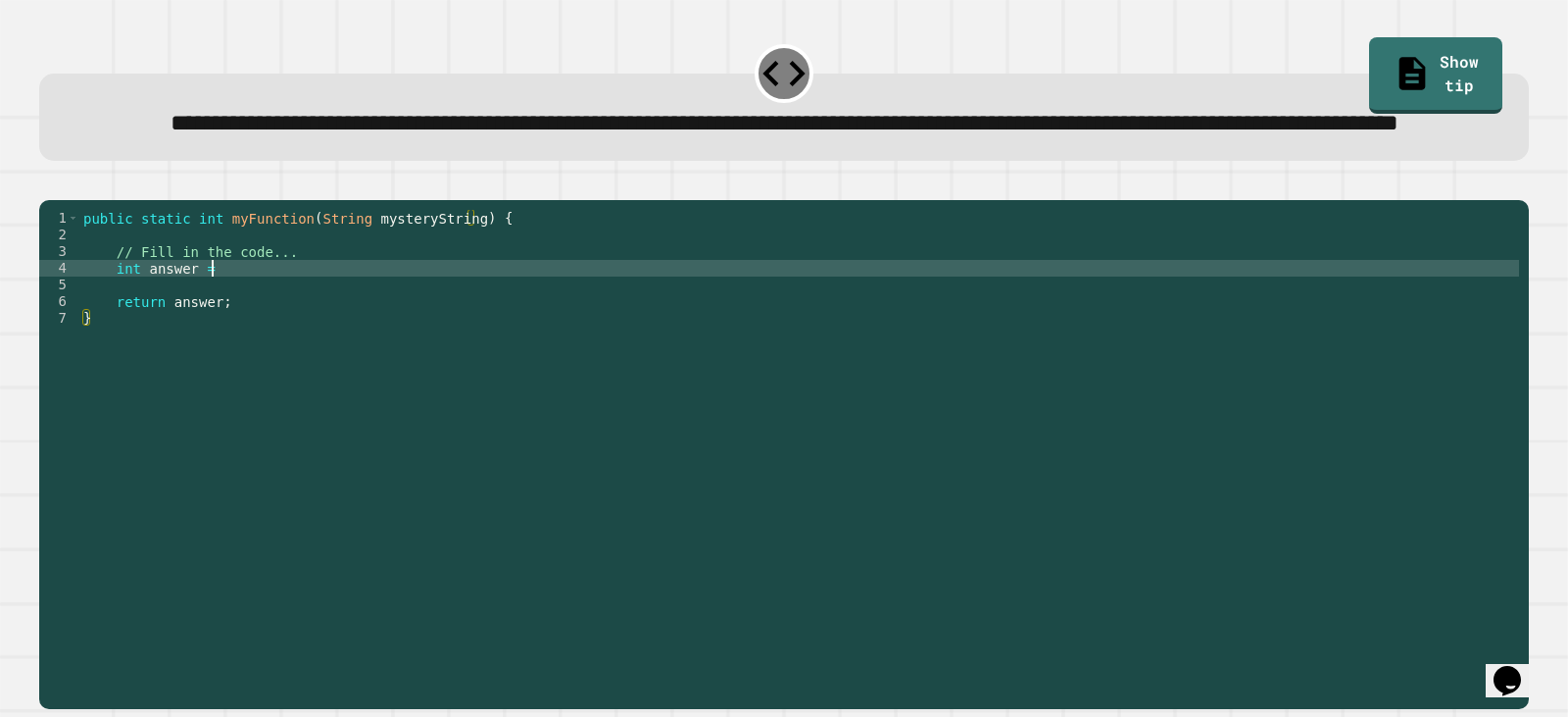
click at [237, 339] on div "public static int myFunction ( String mysteryString ) { // Fill in the code... …" at bounding box center [798, 410] width 1440 height 400
click at [1461, 59] on link "Show tip" at bounding box center [1435, 72] width 133 height 79
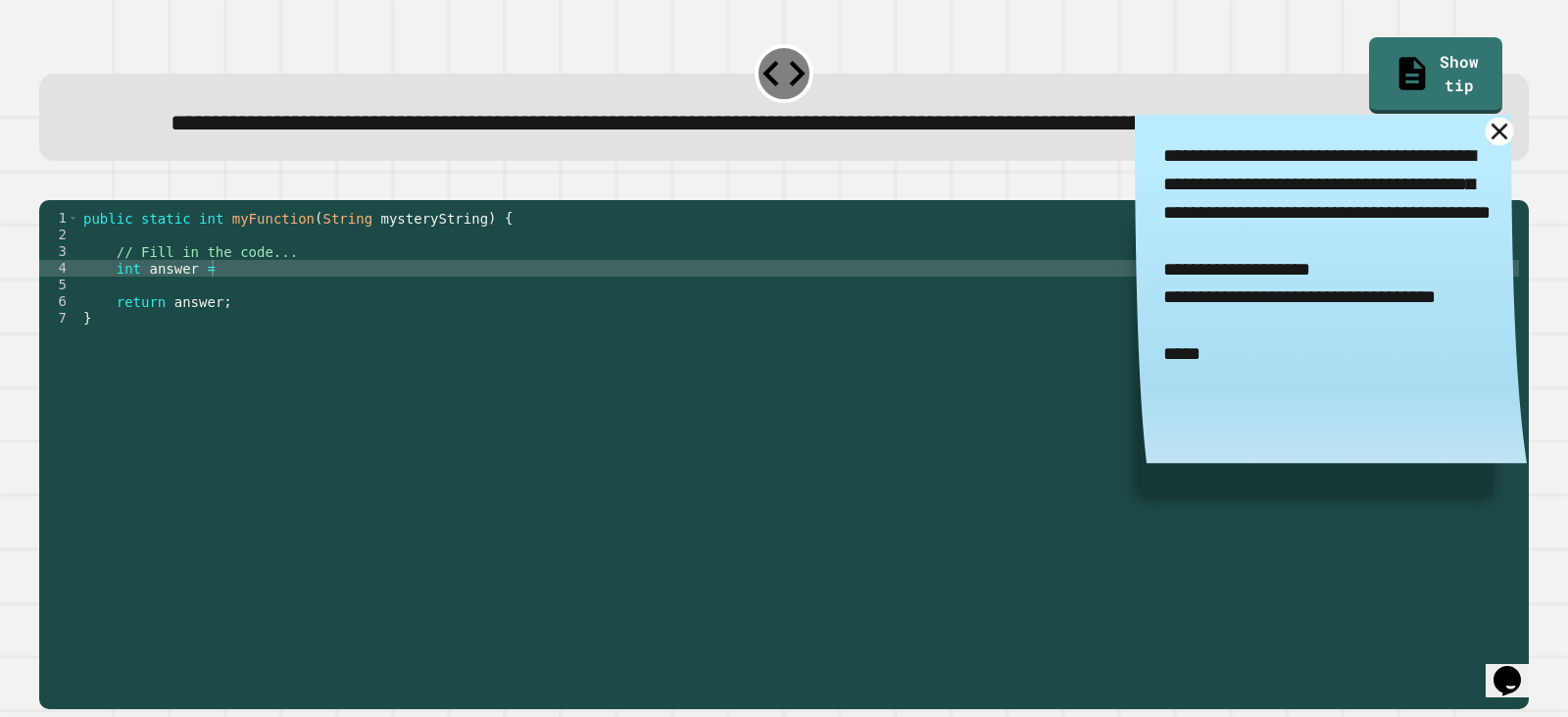
click at [1486, 145] on icon at bounding box center [1500, 131] width 28 height 28
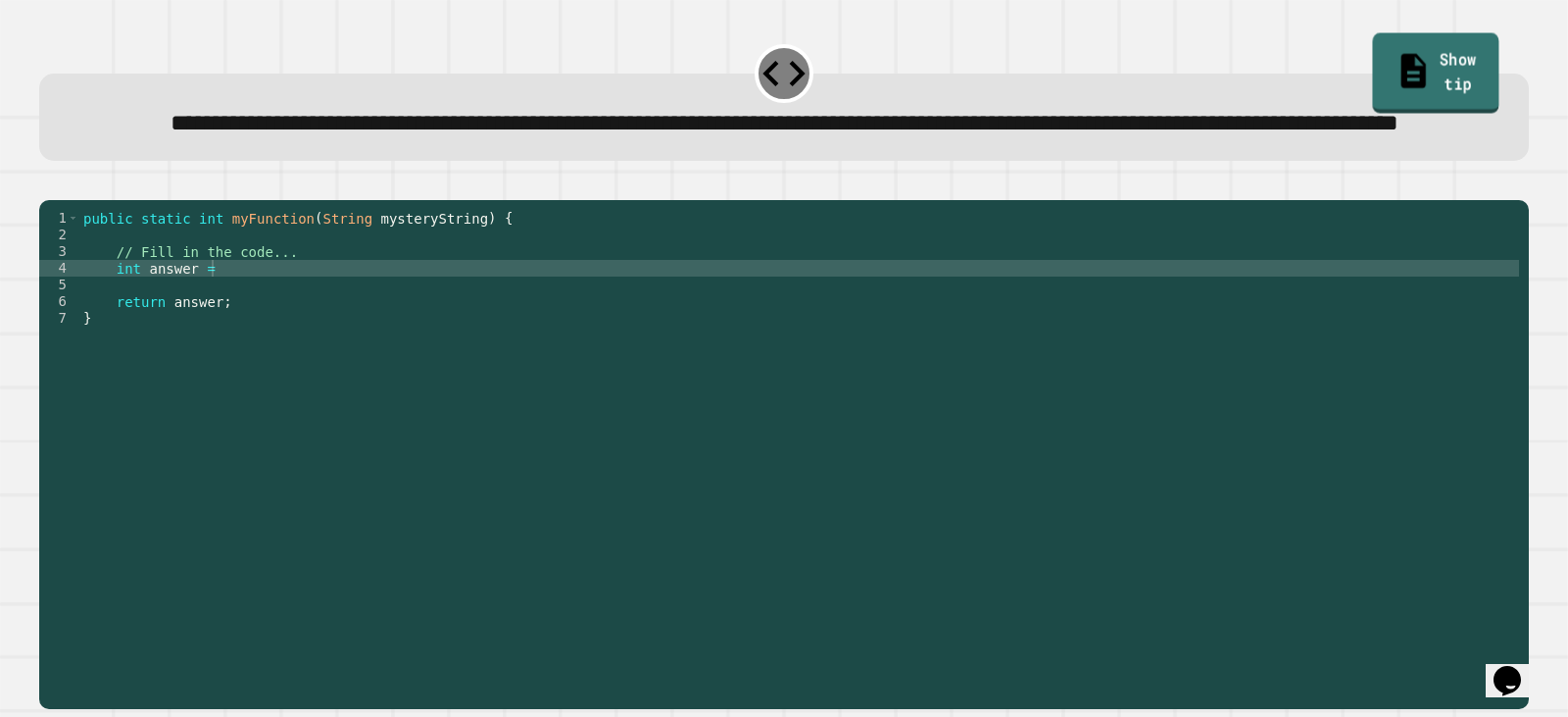
click at [1372, 63] on link "Show tip" at bounding box center [1435, 72] width 127 height 79
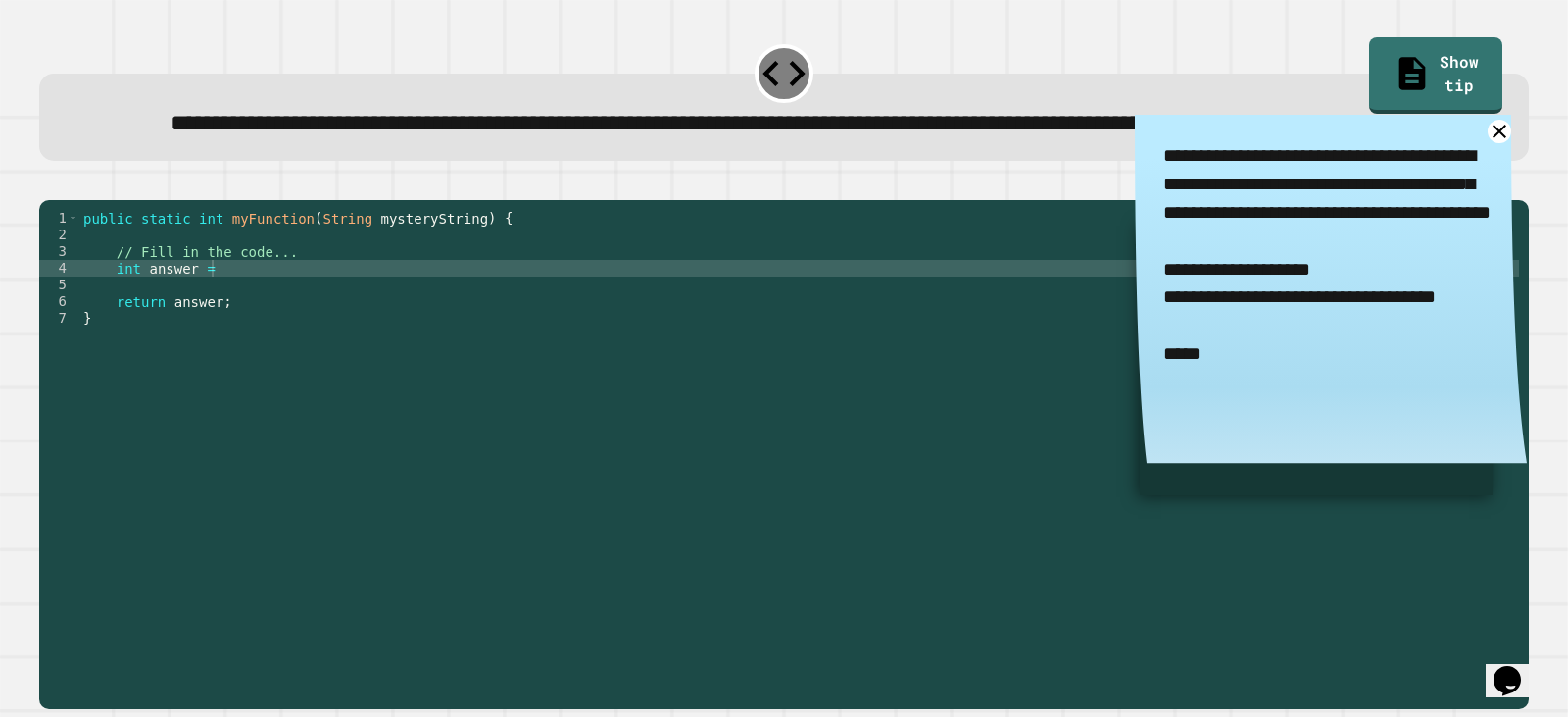
click at [238, 336] on div "public static int myFunction ( String mysteryString ) { // Fill in the code... …" at bounding box center [798, 410] width 1440 height 400
click at [49, 183] on icon "button" at bounding box center [49, 183] width 0 height 0
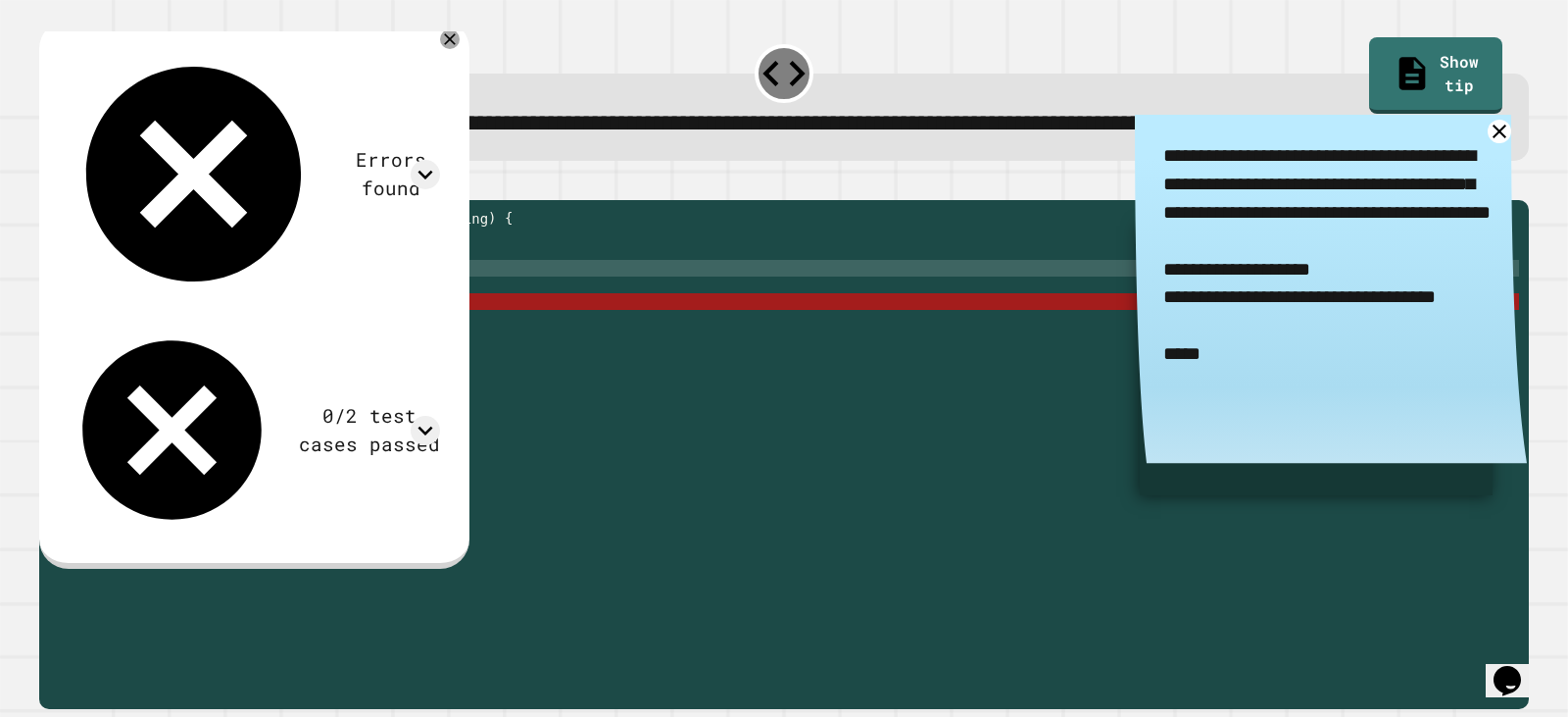
click at [273, 339] on div "public static int myFunction ( String mysteryString ) { // Fill in the code... …" at bounding box center [798, 410] width 1440 height 400
click at [283, 371] on div "public static int myFunction ( String mysteryString ) { // Fill in the code... …" at bounding box center [798, 410] width 1440 height 400
click at [285, 331] on div "public static int myFunction ( String mysteryString ) { // Fill in the code... …" at bounding box center [798, 410] width 1440 height 400
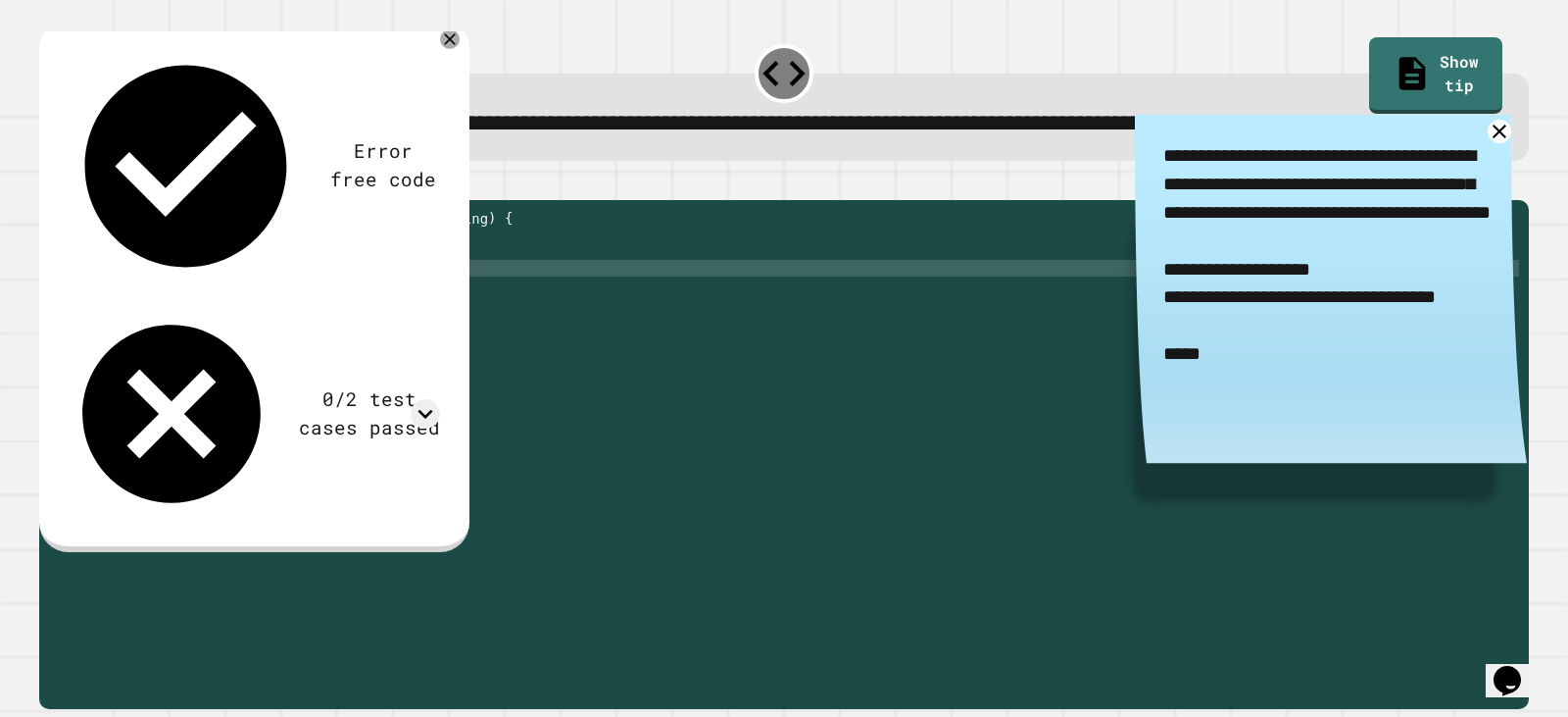
scroll to position [0, 14]
type textarea "**********"
click at [1468, 169] on div "**********" at bounding box center [784, 99] width 1505 height 137
click at [1492, 139] on icon at bounding box center [1500, 131] width 17 height 17
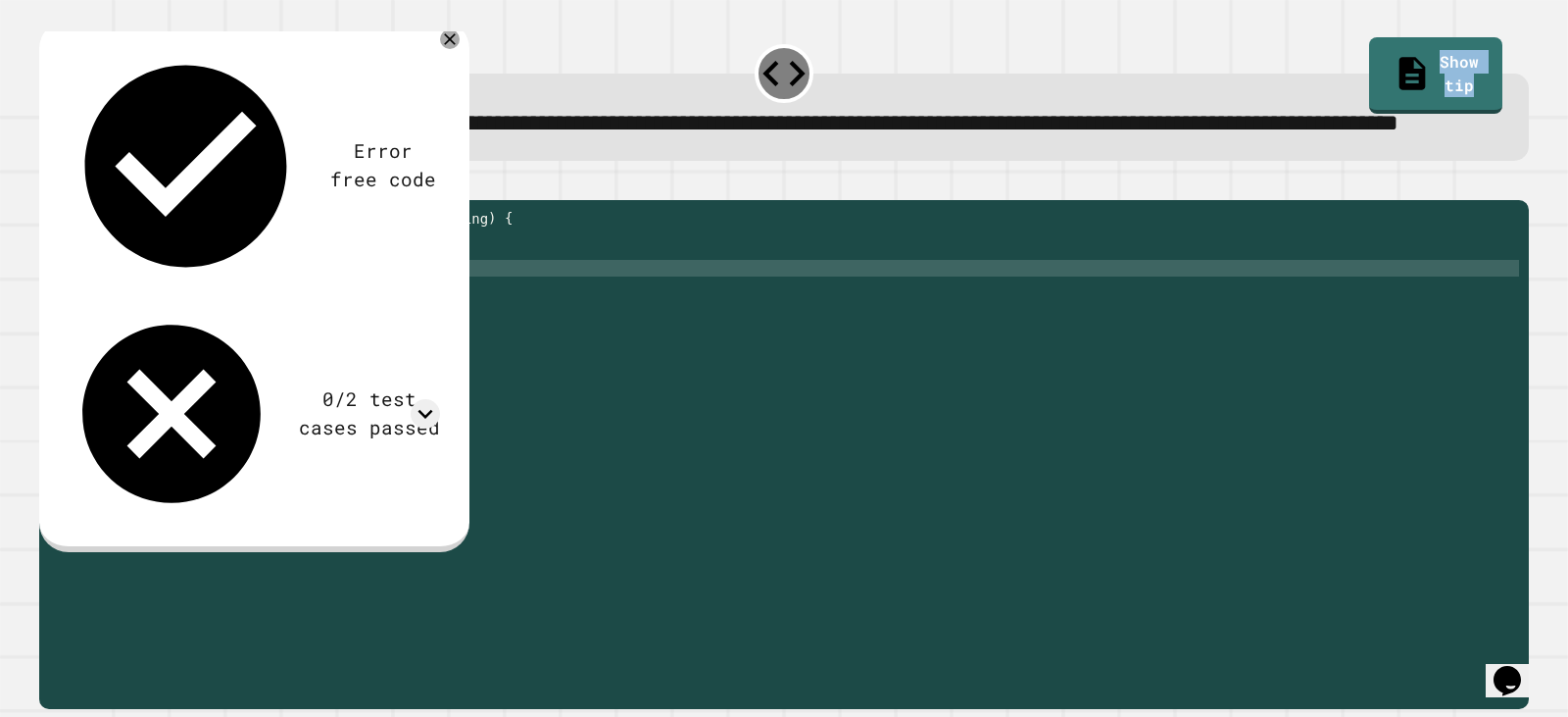
click at [1449, 140] on div "**********" at bounding box center [784, 122] width 1426 height 35
click at [462, 51] on div at bounding box center [450, 39] width 24 height 24
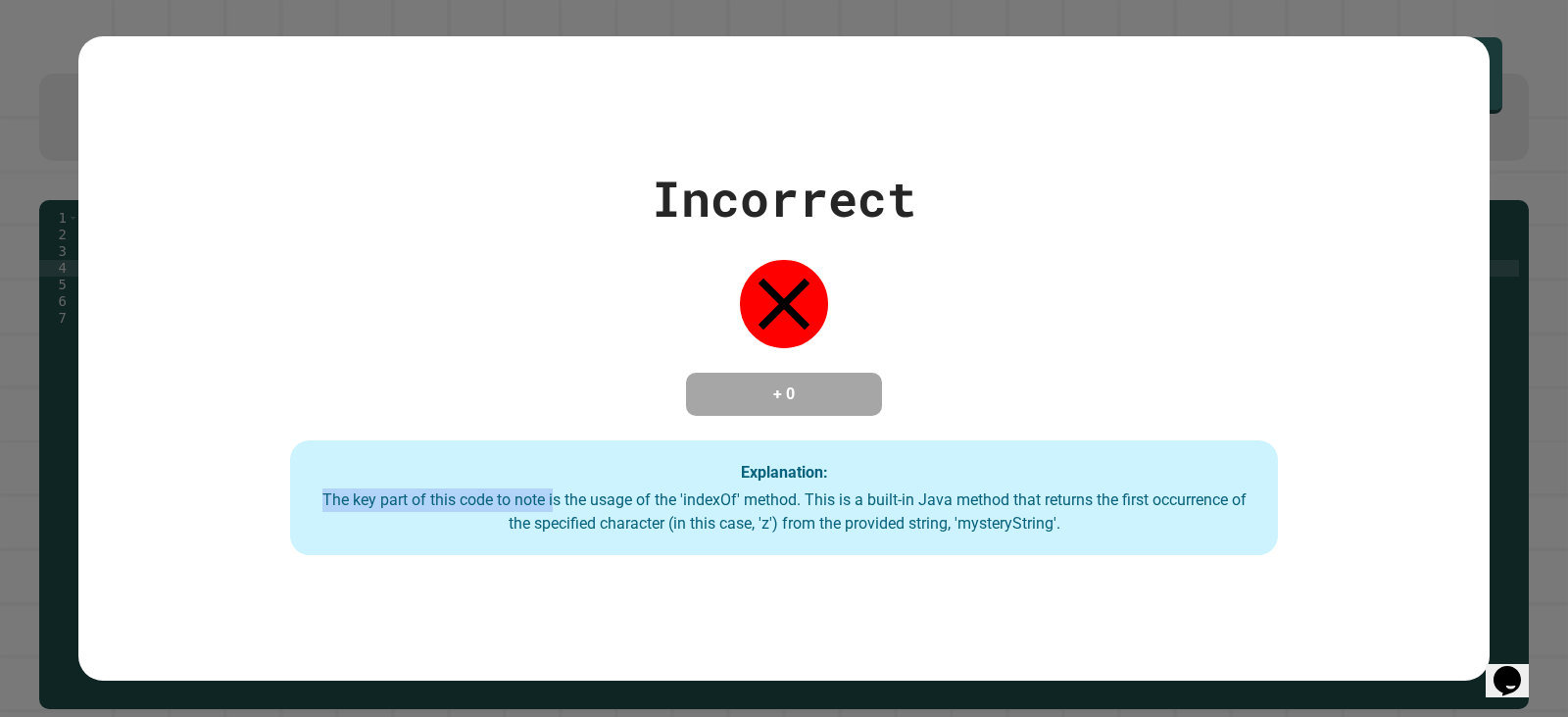
drag, startPoint x: 544, startPoint y: 504, endPoint x: 945, endPoint y: 455, distance: 404.0
click at [945, 455] on div "Explanation: The key part of this code to note is the usage of the 'indexOf' me…" at bounding box center [784, 498] width 988 height 116
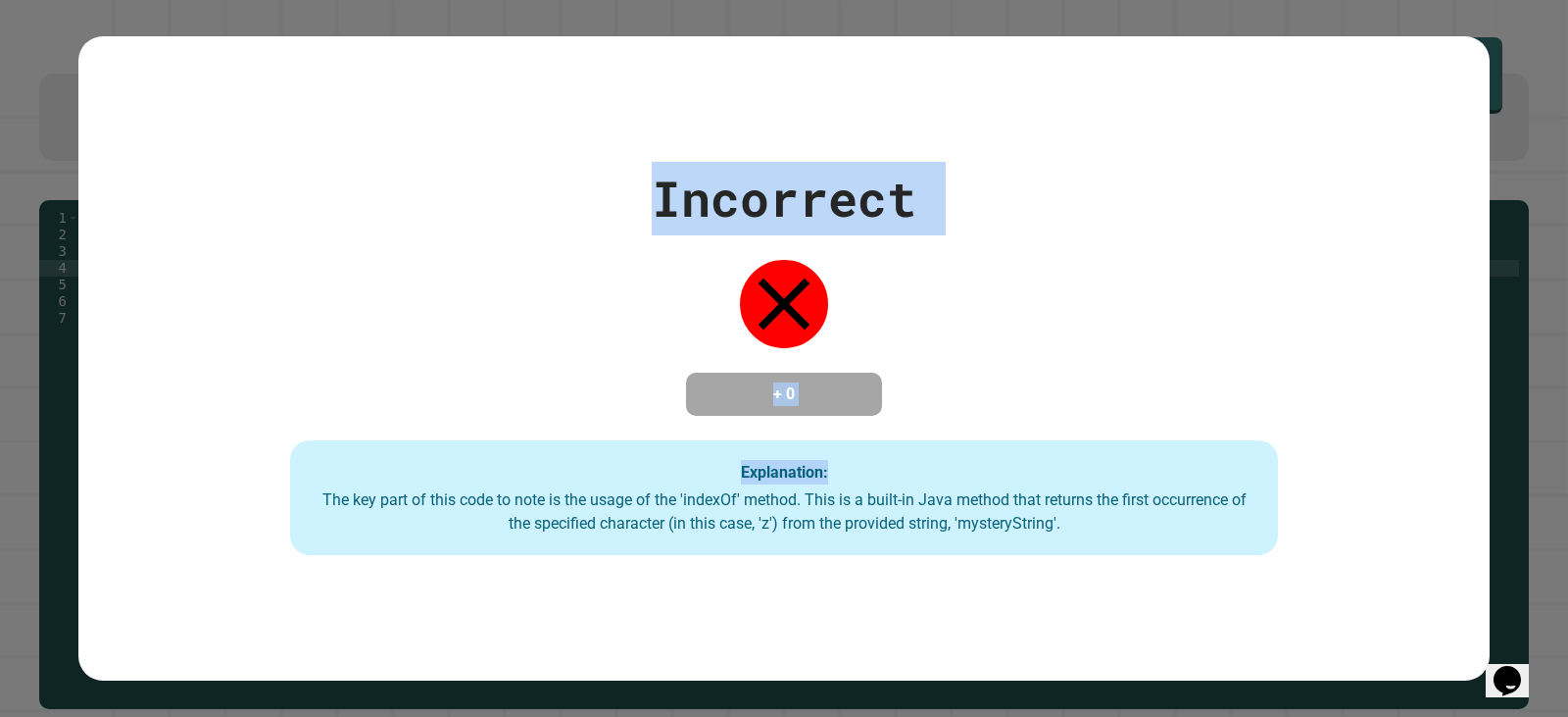
drag, startPoint x: 543, startPoint y: 185, endPoint x: 1297, endPoint y: 264, distance: 758.1
click at [1297, 264] on div "Incorrect + 0 Explanation: The key part of this code to note is the usage of th…" at bounding box center [784, 359] width 1411 height 394
click at [1040, 263] on div "Incorrect + 0 Explanation: The key part of this code to note is the usage of th…" at bounding box center [784, 359] width 1411 height 394
drag, startPoint x: 615, startPoint y: 155, endPoint x: 1330, endPoint y: 179, distance: 715.4
click at [1330, 179] on div "Incorrect + 0 Explanation: The key part of this code to note is the usage of th…" at bounding box center [784, 359] width 1411 height 394
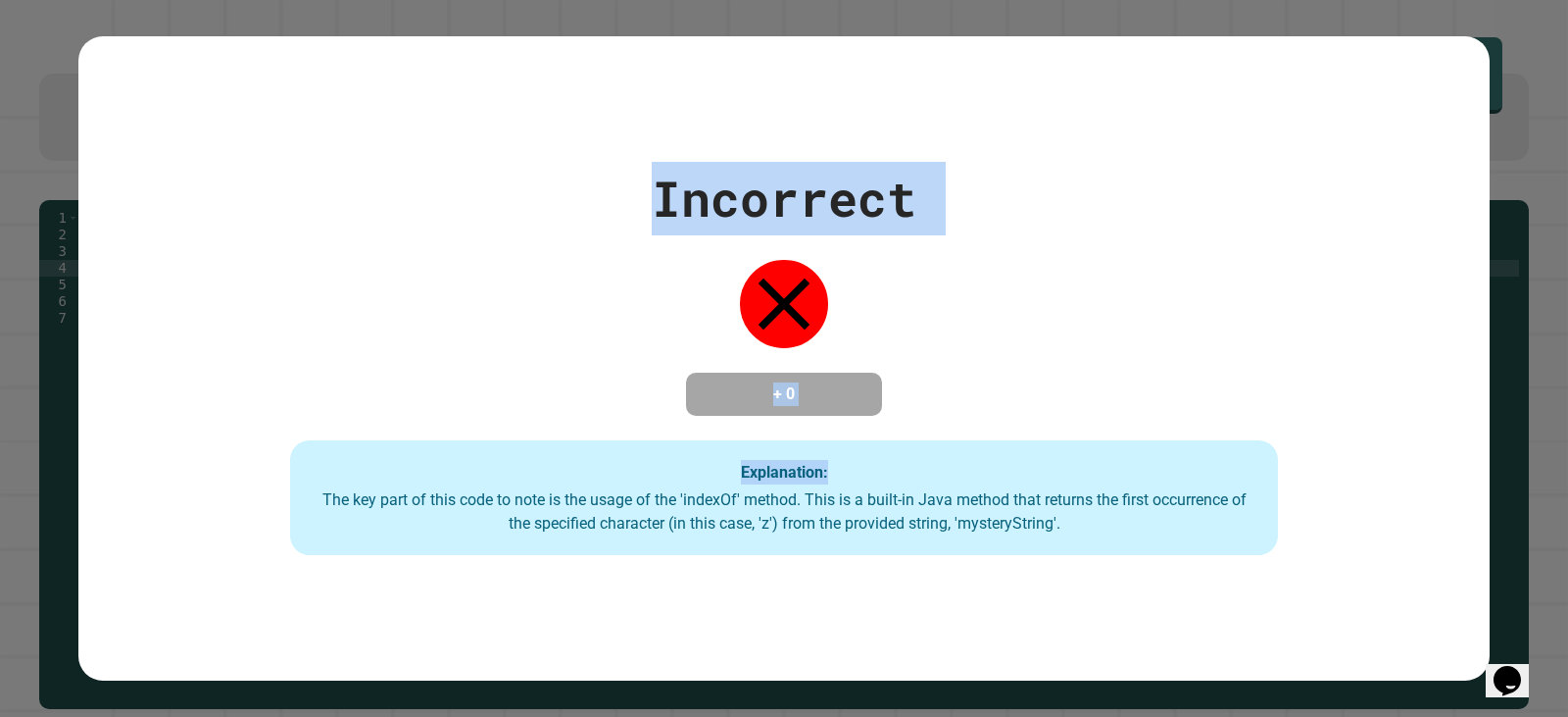
click at [793, 192] on div "Incorrect" at bounding box center [784, 199] width 265 height 74
click at [764, 215] on div "Incorrect" at bounding box center [784, 199] width 265 height 74
